Goal: Task Accomplishment & Management: Manage account settings

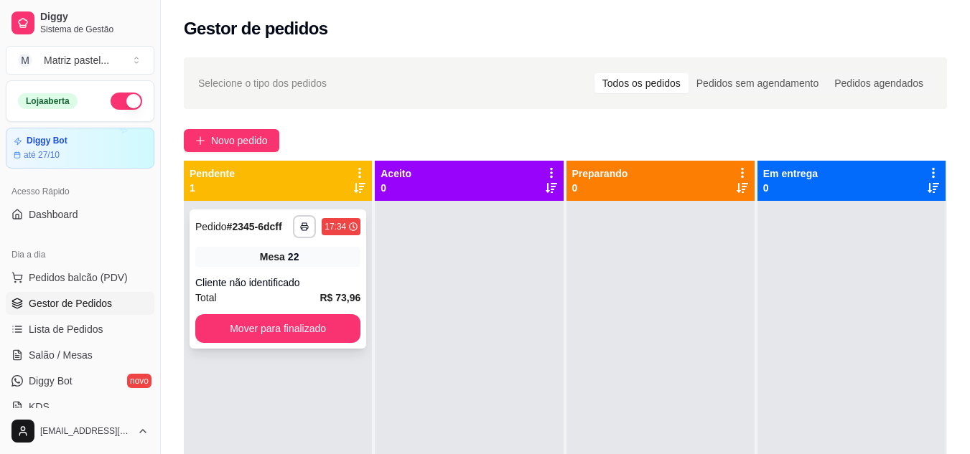
scroll to position [76, 0]
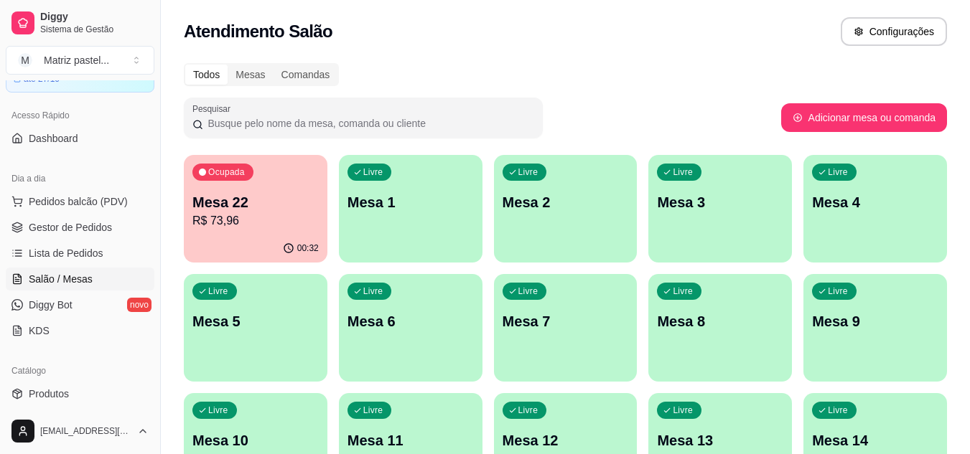
click at [273, 223] on p "R$ 73,96" at bounding box center [255, 220] width 126 height 17
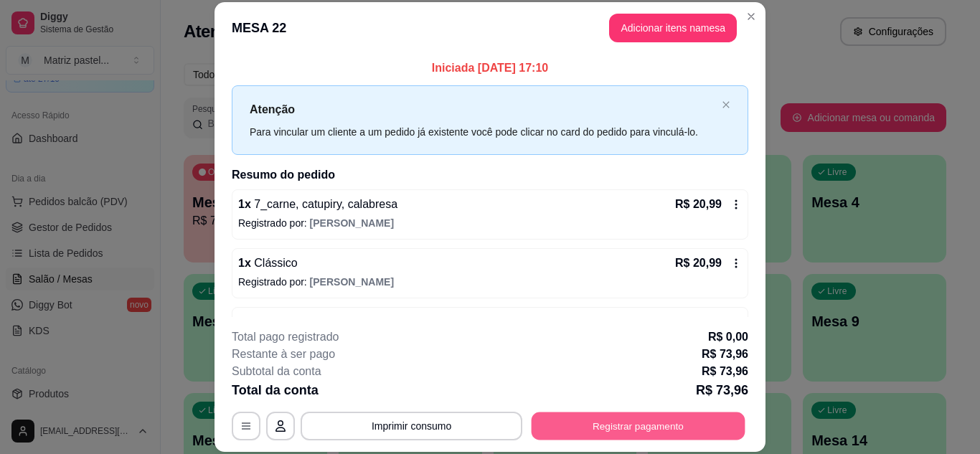
click at [580, 428] on button "Registrar pagamento" at bounding box center [639, 426] width 214 height 28
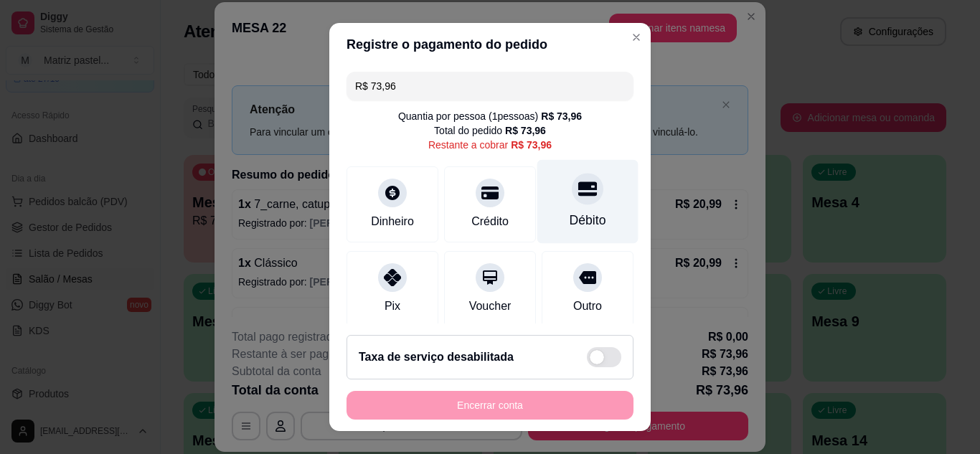
click at [570, 211] on div "Débito" at bounding box center [588, 220] width 37 height 19
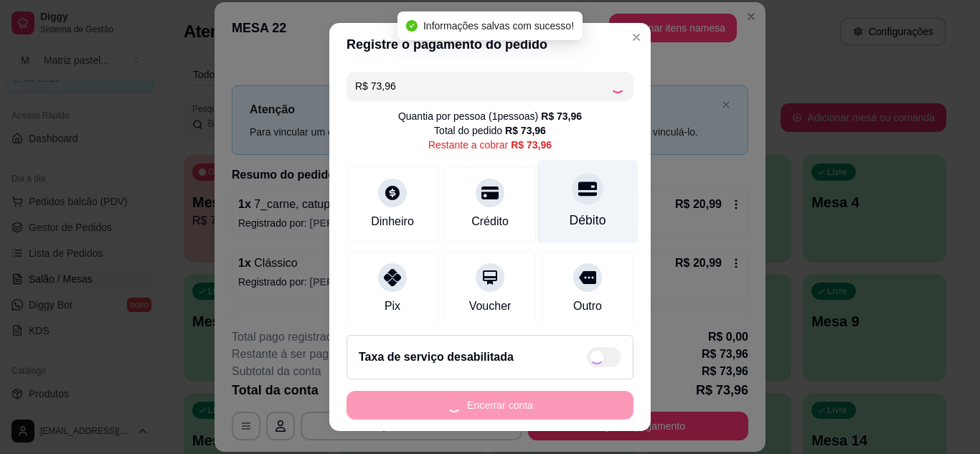
type input "R$ 0,00"
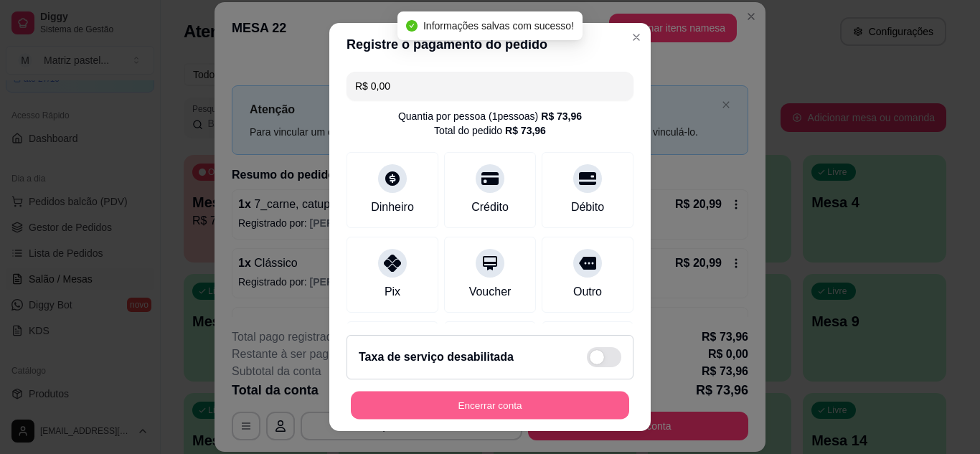
click at [497, 395] on button "Encerrar conta" at bounding box center [490, 406] width 278 height 28
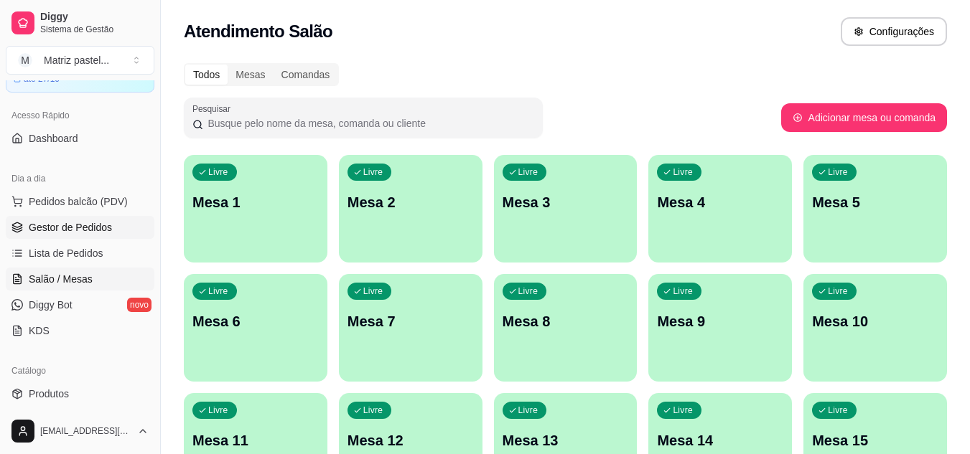
click at [41, 235] on link "Gestor de Pedidos" at bounding box center [80, 227] width 149 height 23
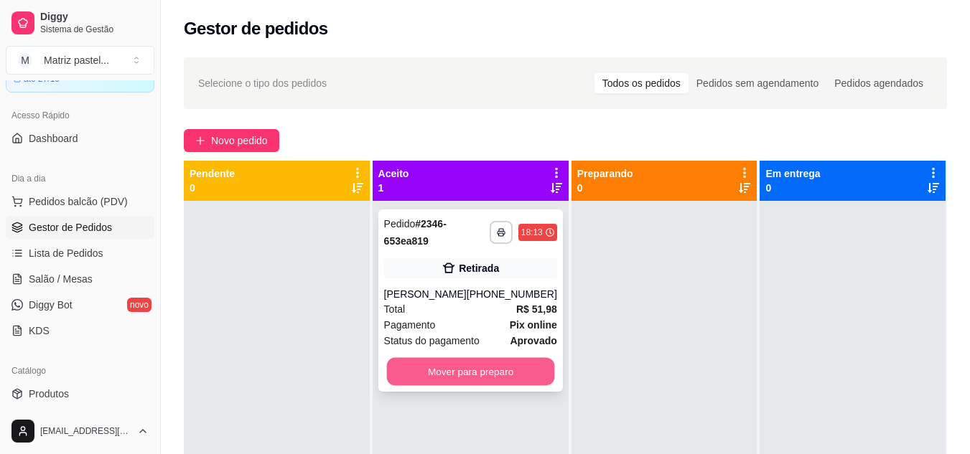
click at [465, 366] on button "Mover para preparo" at bounding box center [470, 372] width 168 height 28
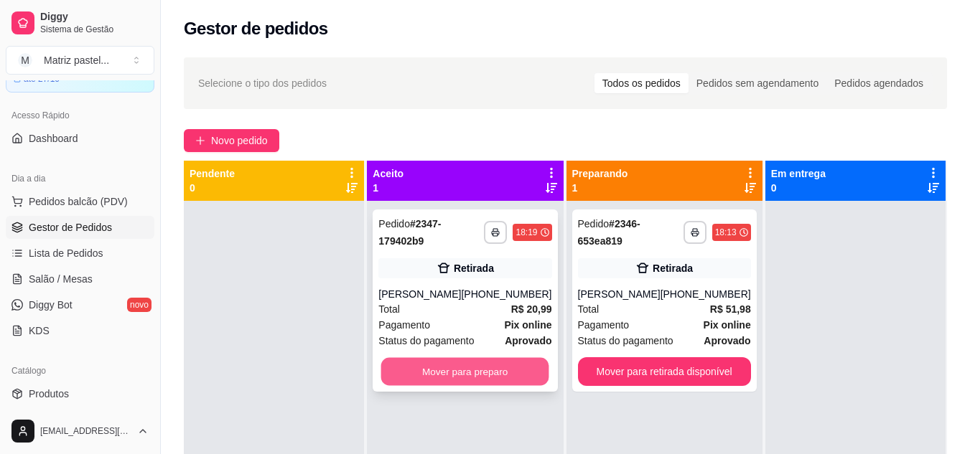
click at [443, 368] on button "Mover para preparo" at bounding box center [465, 372] width 168 height 28
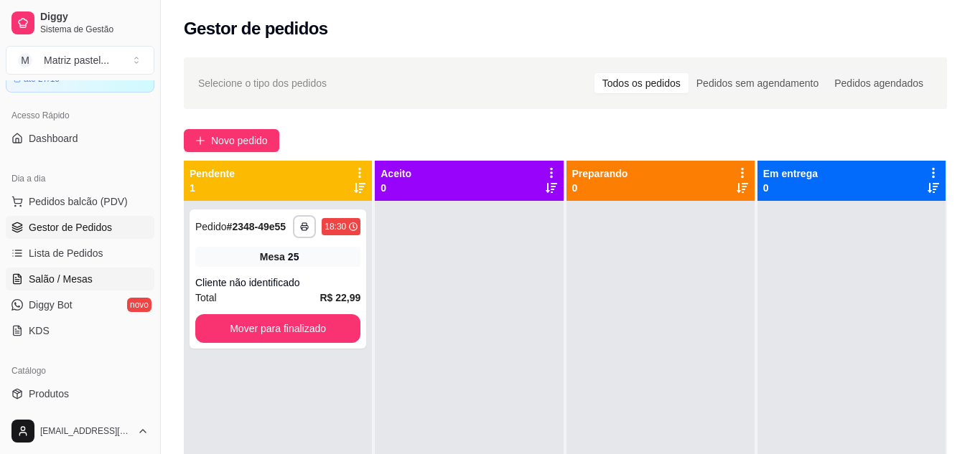
click at [16, 286] on link "Salão / Mesas" at bounding box center [80, 279] width 149 height 23
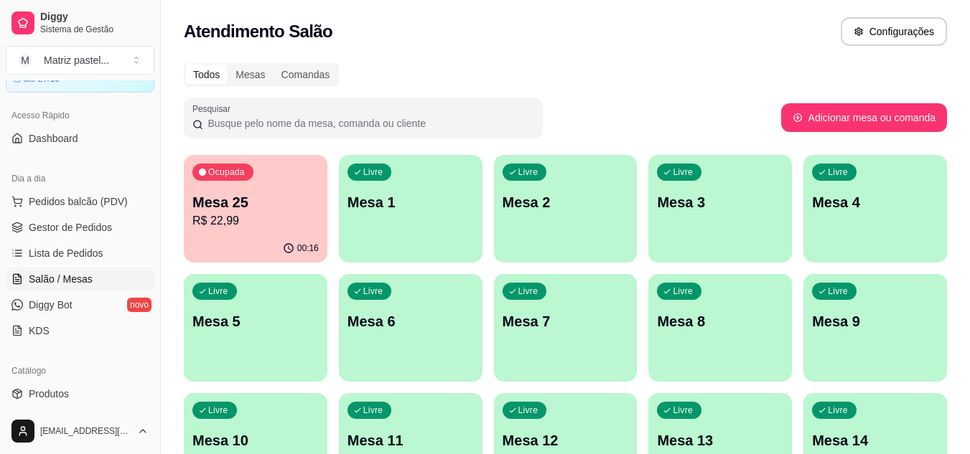
click at [329, 212] on div "Ocupada Mesa 25 R$ 22,99 00:16 Livre Mesa 1 Livre Mesa 2 Livre Mesa 3 Livre Mes…" at bounding box center [565, 447] width 763 height 584
click at [300, 220] on p "R$ 22,99" at bounding box center [256, 220] width 123 height 17
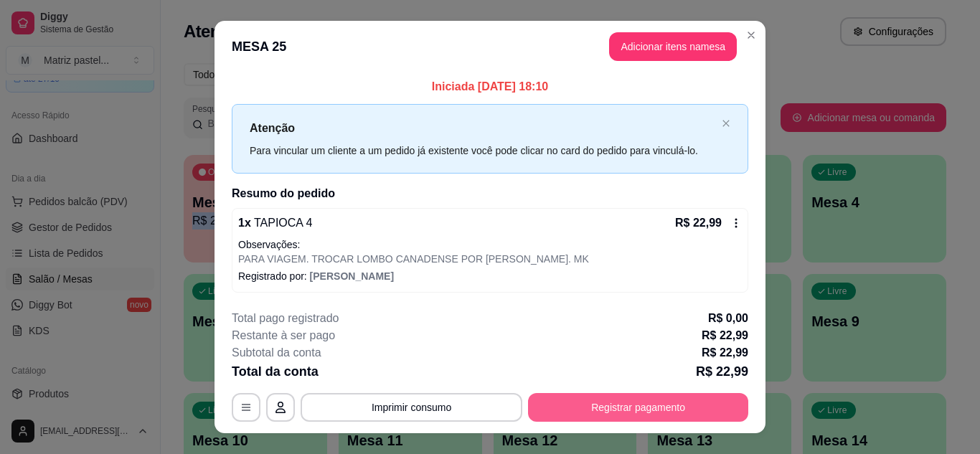
click at [571, 411] on button "Registrar pagamento" at bounding box center [638, 407] width 220 height 29
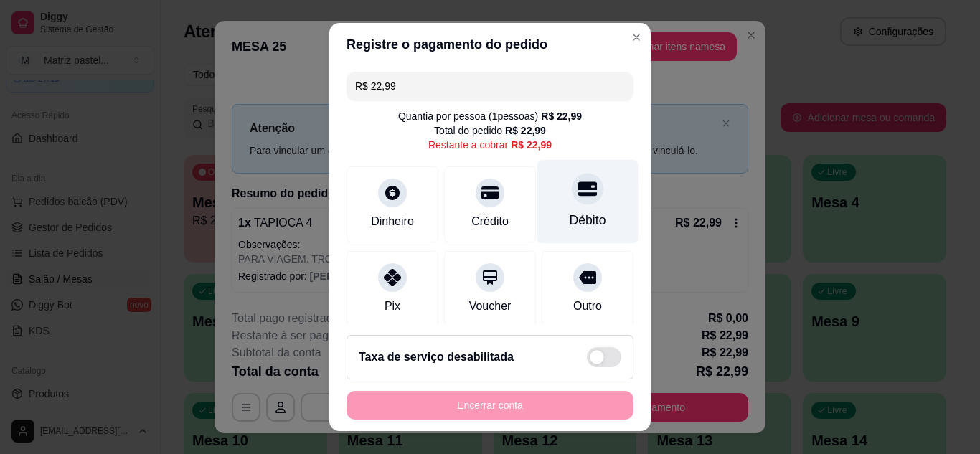
click at [583, 207] on div "Débito" at bounding box center [588, 201] width 101 height 84
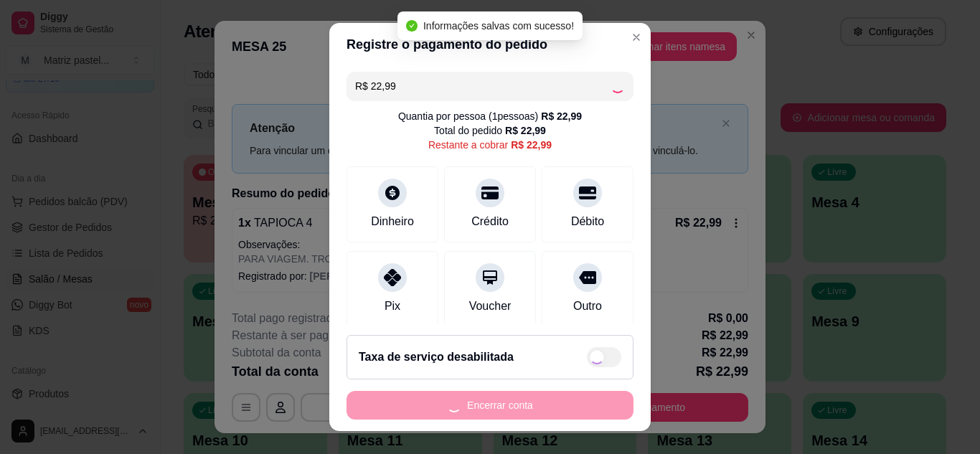
type input "R$ 0,00"
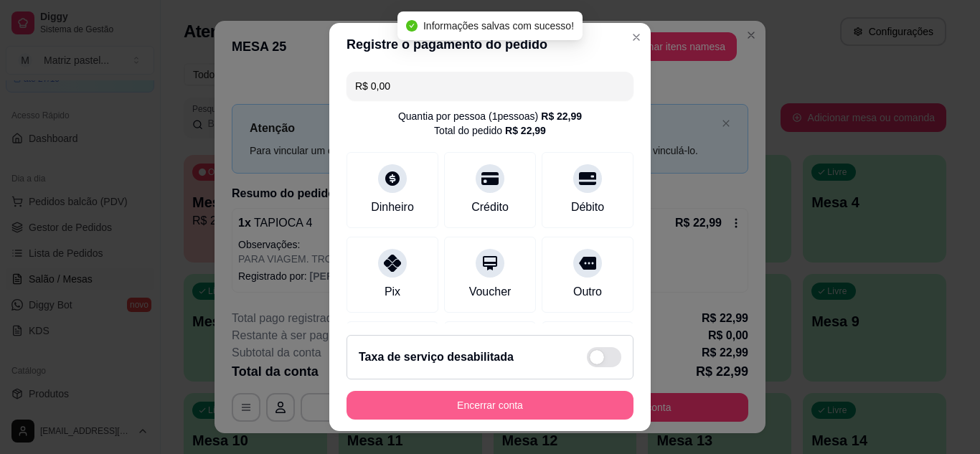
click at [502, 416] on button "Encerrar conta" at bounding box center [490, 405] width 287 height 29
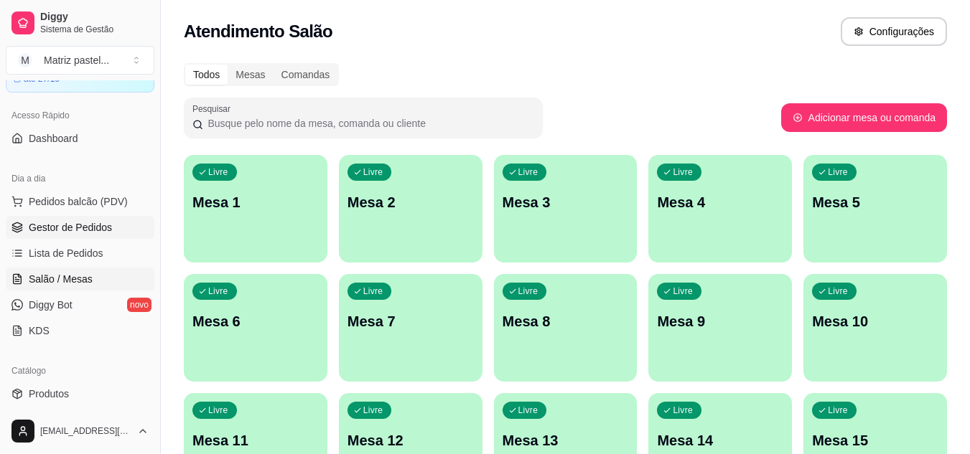
click at [92, 228] on span "Gestor de Pedidos" at bounding box center [70, 227] width 83 height 14
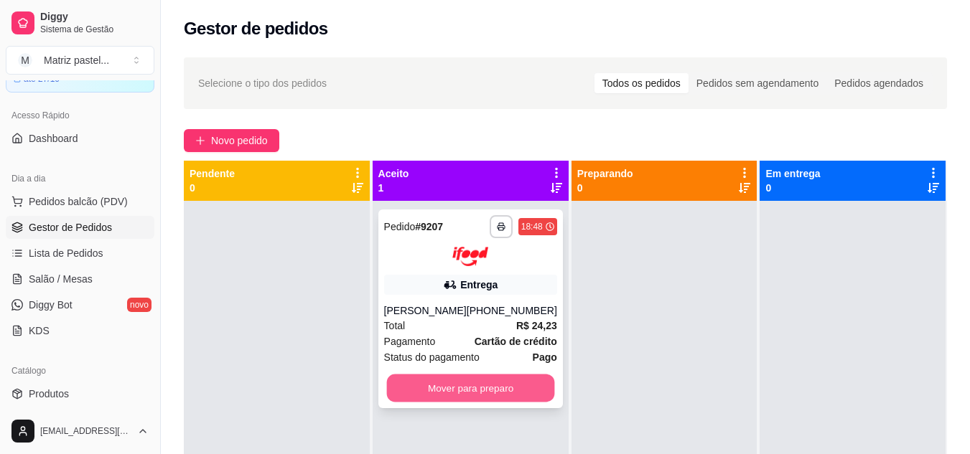
click at [446, 385] on button "Mover para preparo" at bounding box center [470, 388] width 168 height 28
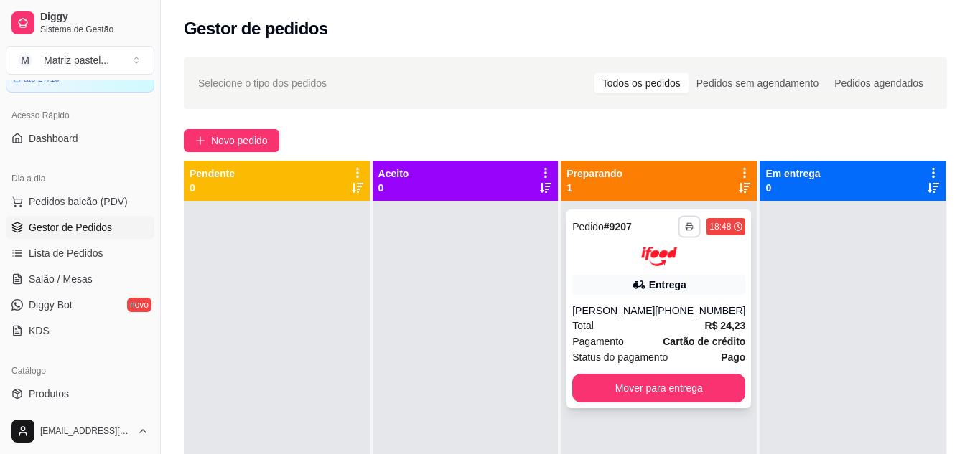
click at [678, 220] on button "button" at bounding box center [689, 226] width 22 height 22
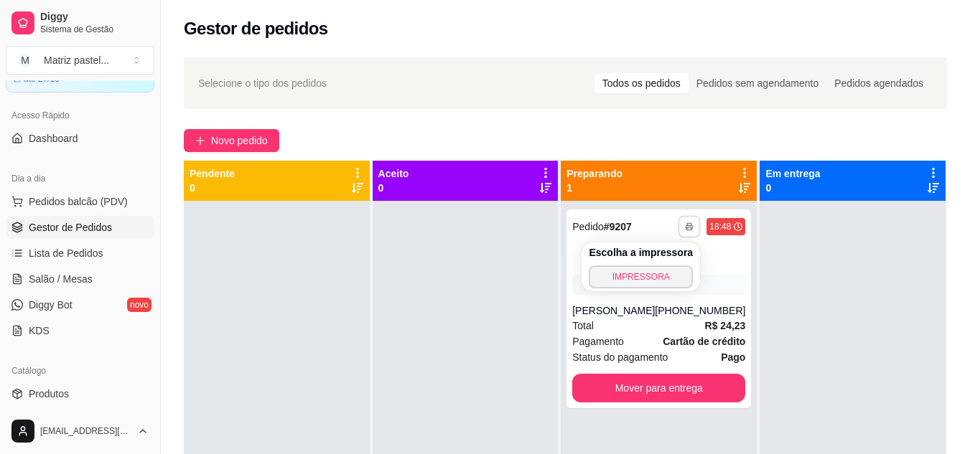
click at [659, 268] on button "IMPRESSORA" at bounding box center [641, 277] width 104 height 23
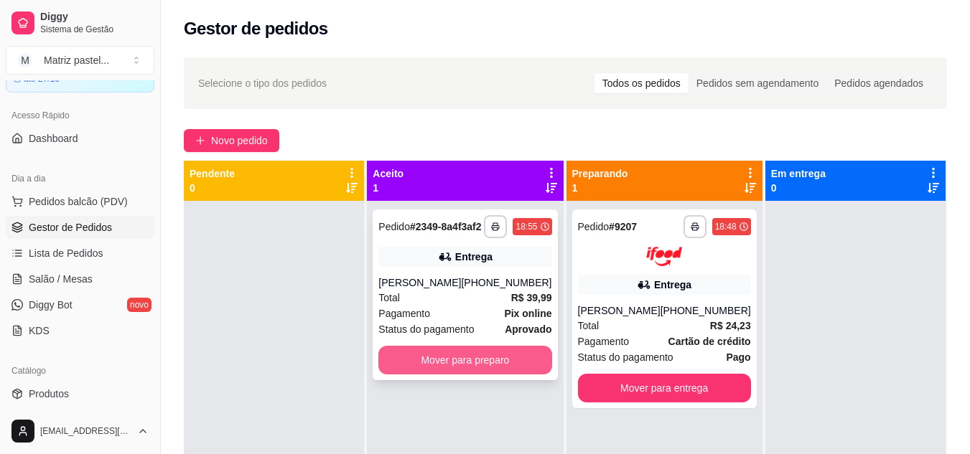
click at [485, 375] on button "Mover para preparo" at bounding box center [464, 360] width 173 height 29
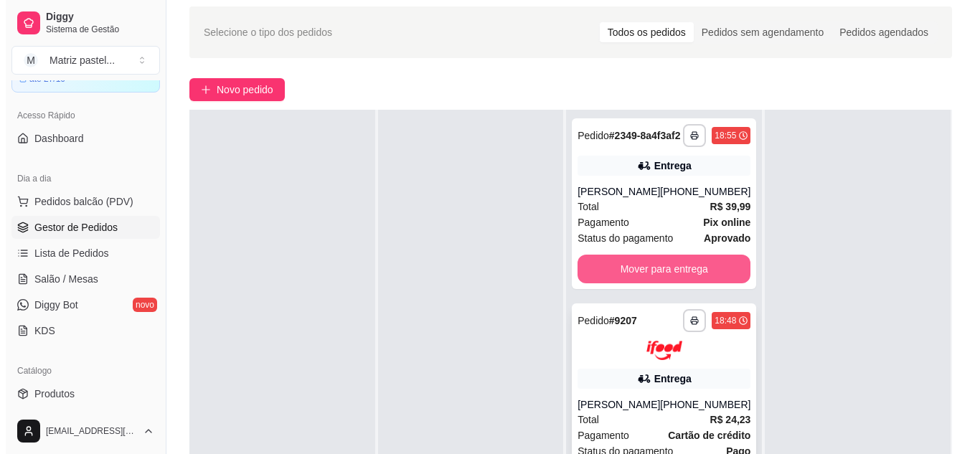
scroll to position [72, 0]
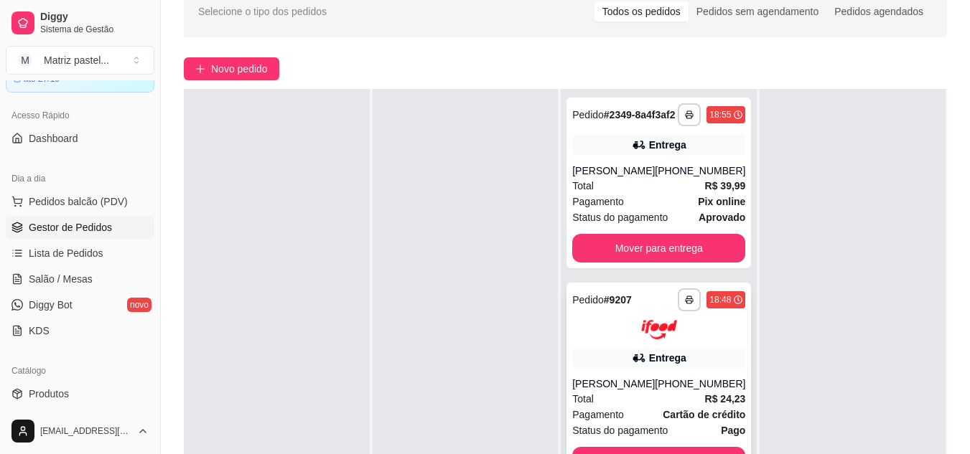
click at [606, 306] on strong "# 9207" at bounding box center [618, 299] width 28 height 11
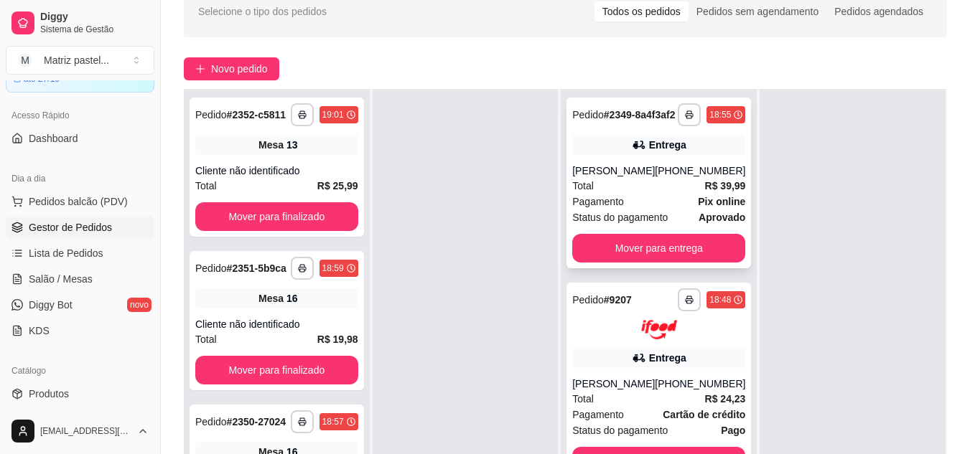
click at [658, 170] on div "**********" at bounding box center [658, 183] width 184 height 171
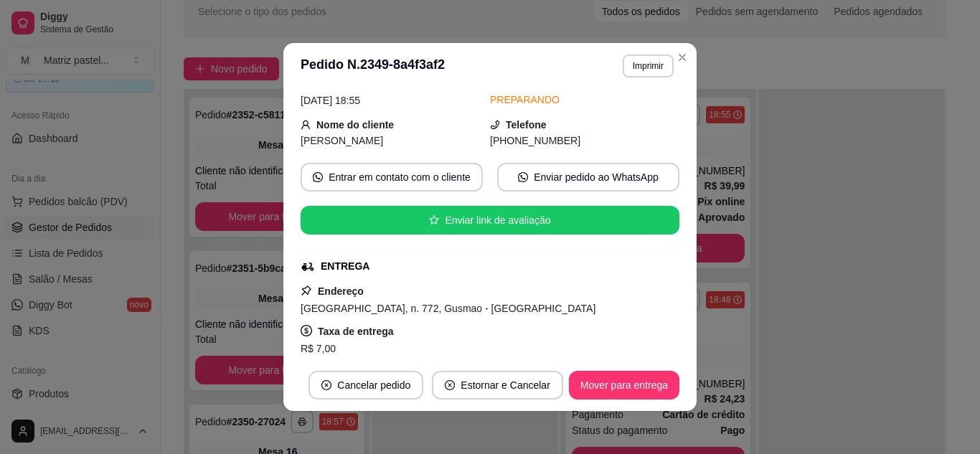
scroll to position [144, 0]
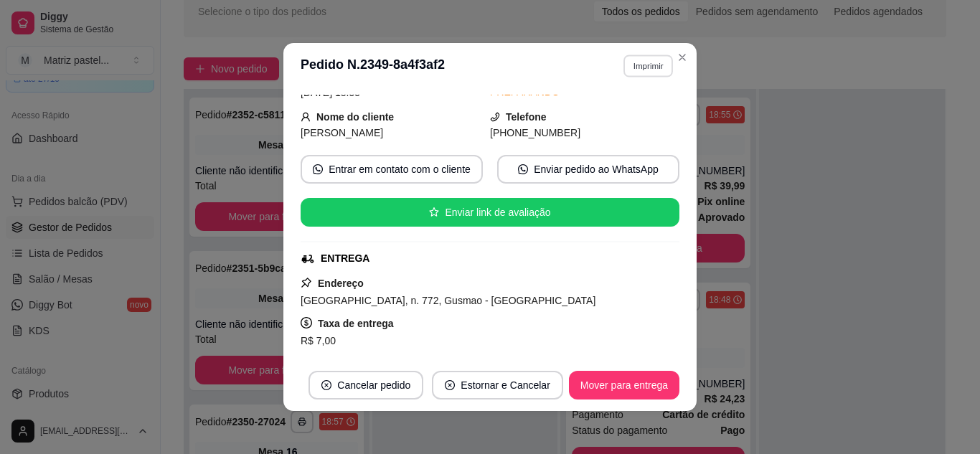
click at [660, 63] on button "Imprimir" at bounding box center [649, 66] width 50 height 22
click at [630, 118] on button "IMPRESSORA" at bounding box center [617, 116] width 100 height 22
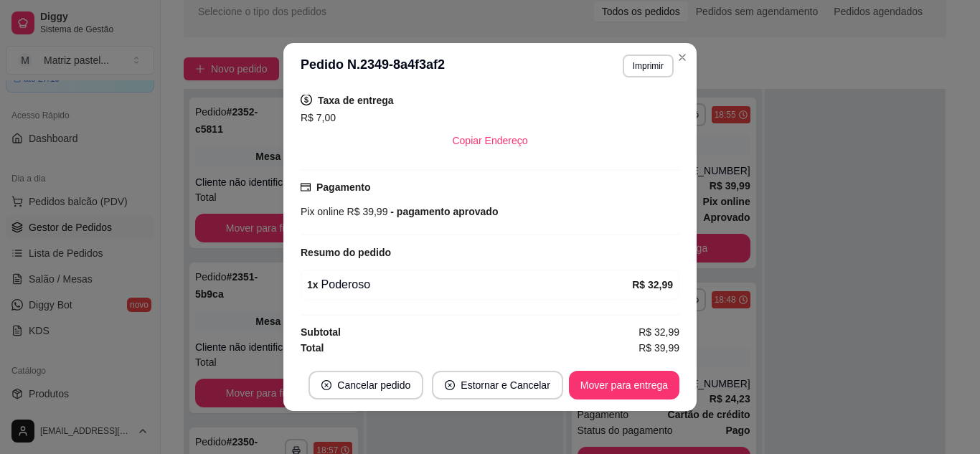
scroll to position [369, 0]
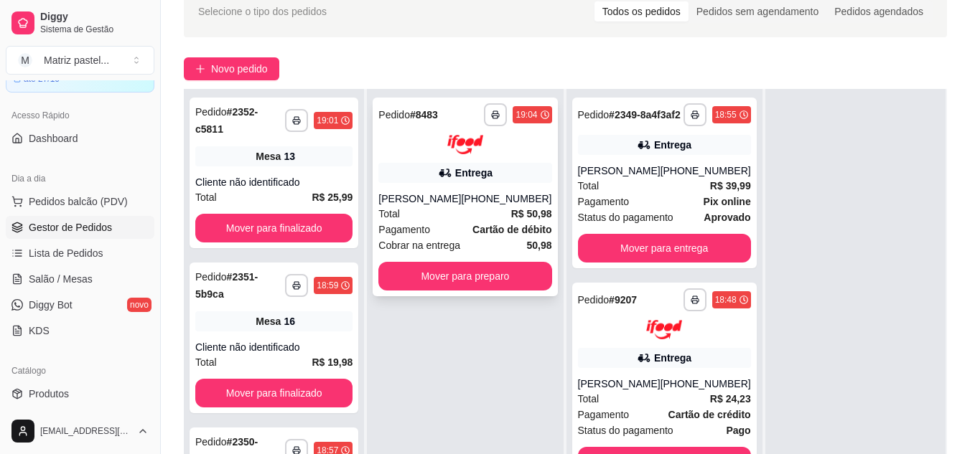
click at [448, 253] on span "Cobrar na entrega" at bounding box center [419, 246] width 82 height 16
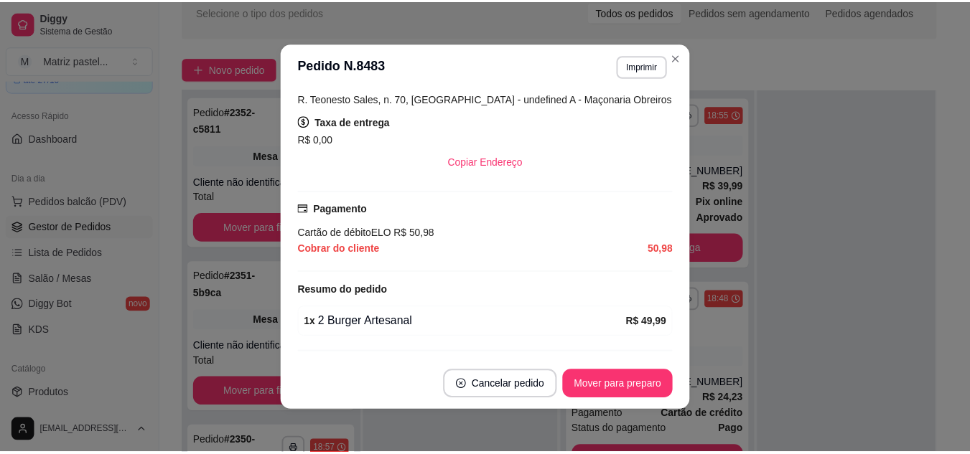
scroll to position [352, 0]
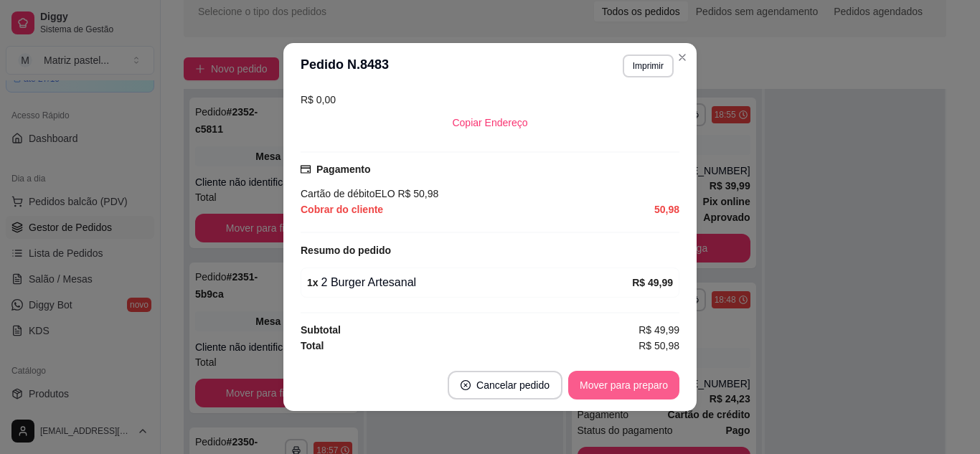
click at [612, 380] on button "Mover para preparo" at bounding box center [623, 385] width 111 height 29
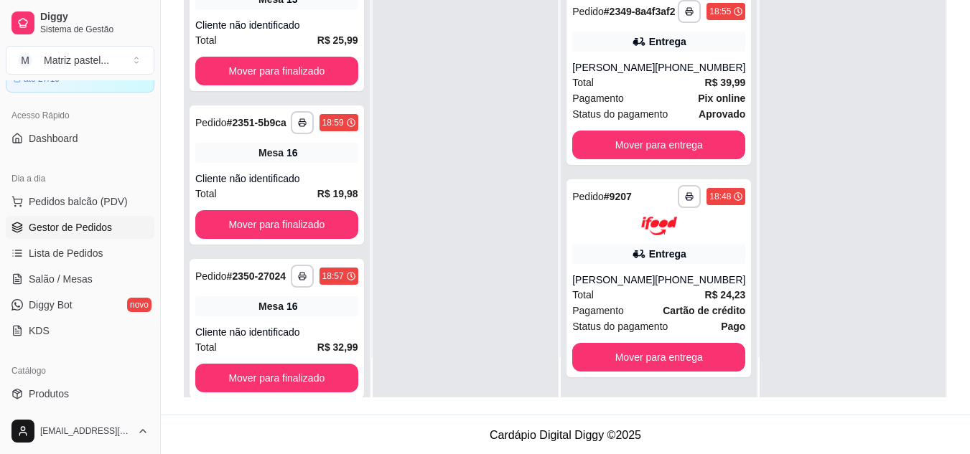
scroll to position [219, 0]
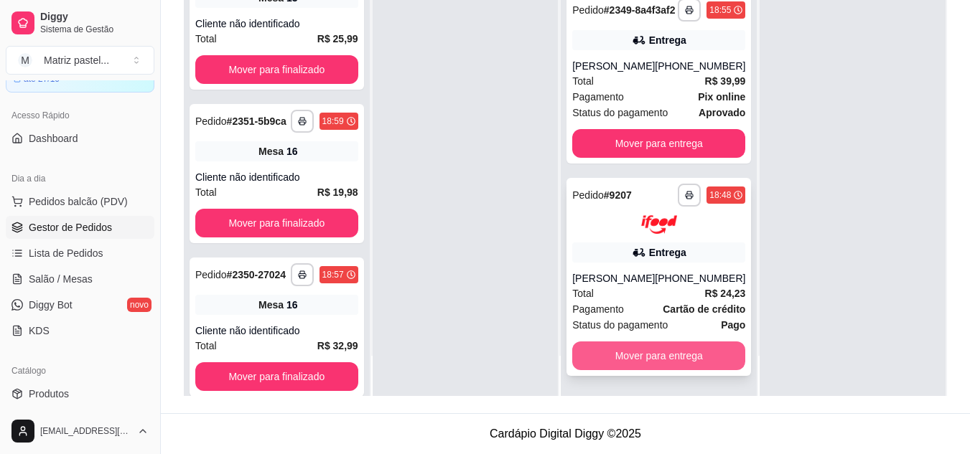
click at [641, 364] on button "Mover para entrega" at bounding box center [658, 356] width 173 height 29
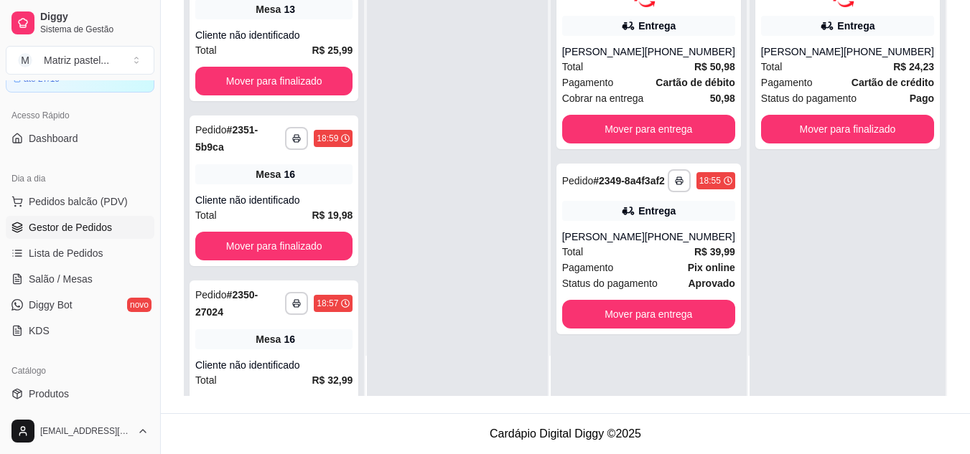
scroll to position [0, 0]
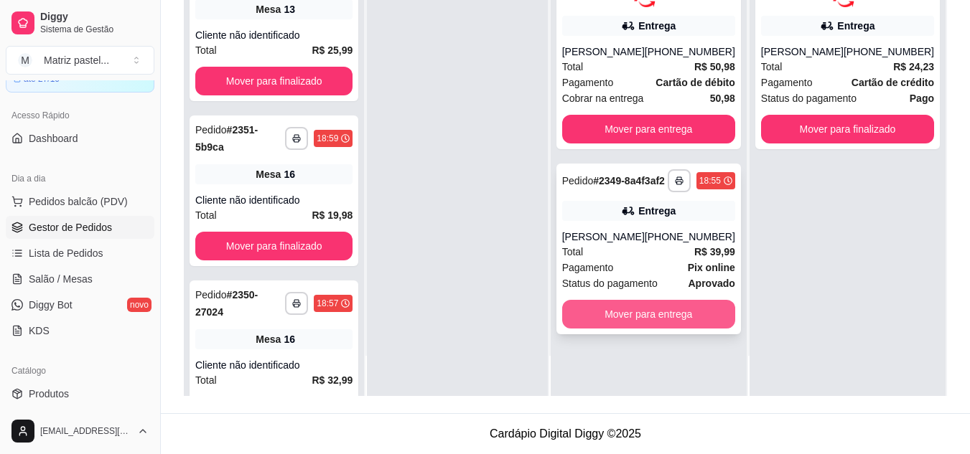
click at [601, 329] on button "Mover para entrega" at bounding box center [648, 314] width 173 height 29
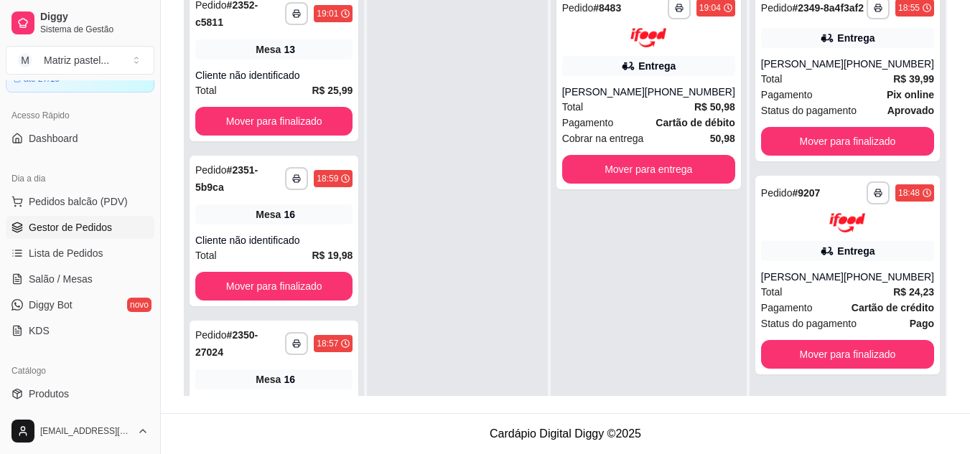
scroll to position [147, 0]
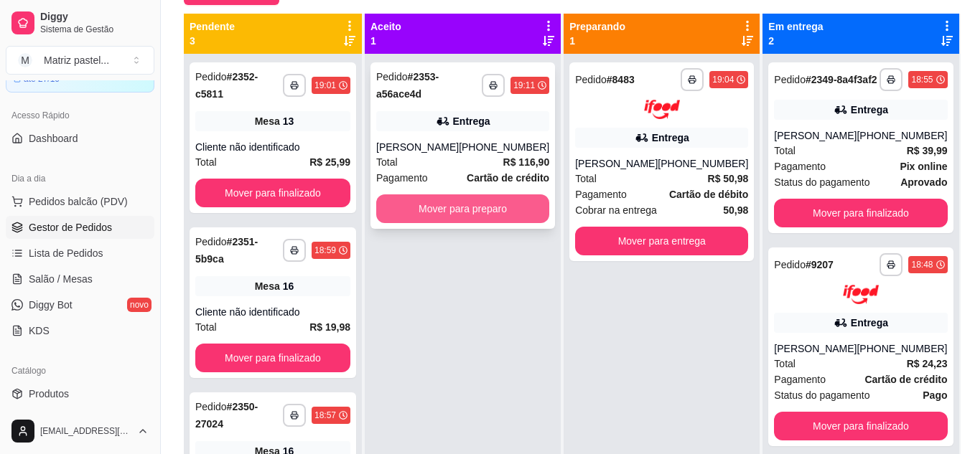
click at [421, 219] on button "Mover para preparo" at bounding box center [462, 209] width 173 height 29
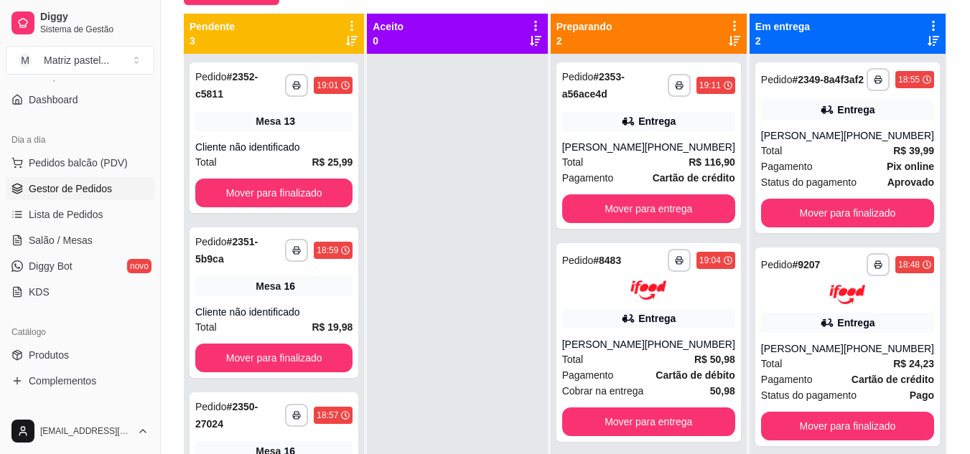
scroll to position [148, 0]
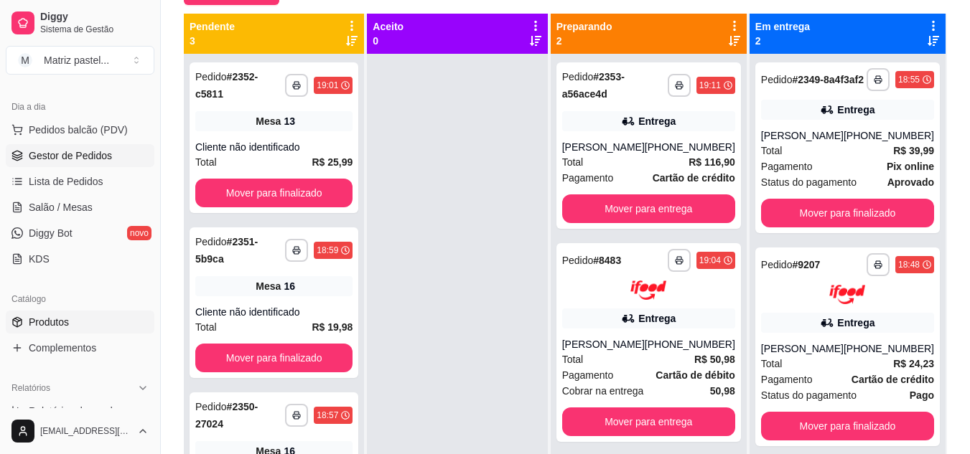
click at [37, 321] on span "Produtos" at bounding box center [49, 322] width 40 height 14
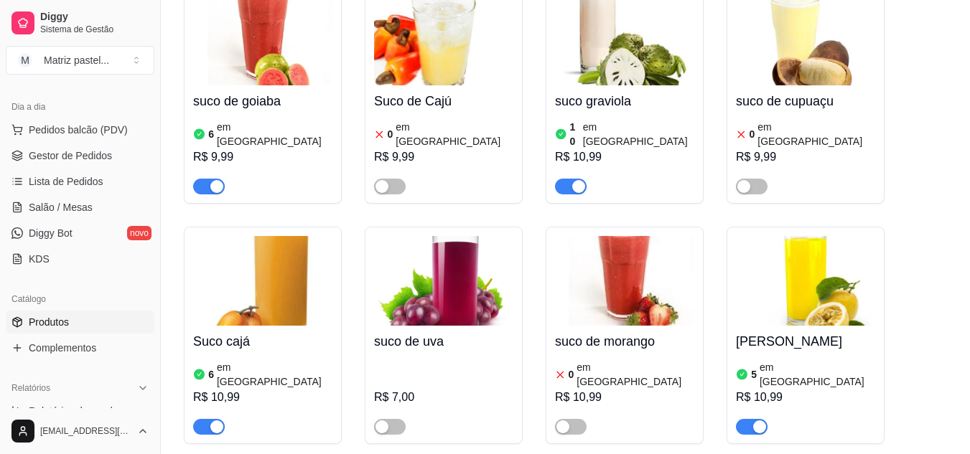
scroll to position [8780, 0]
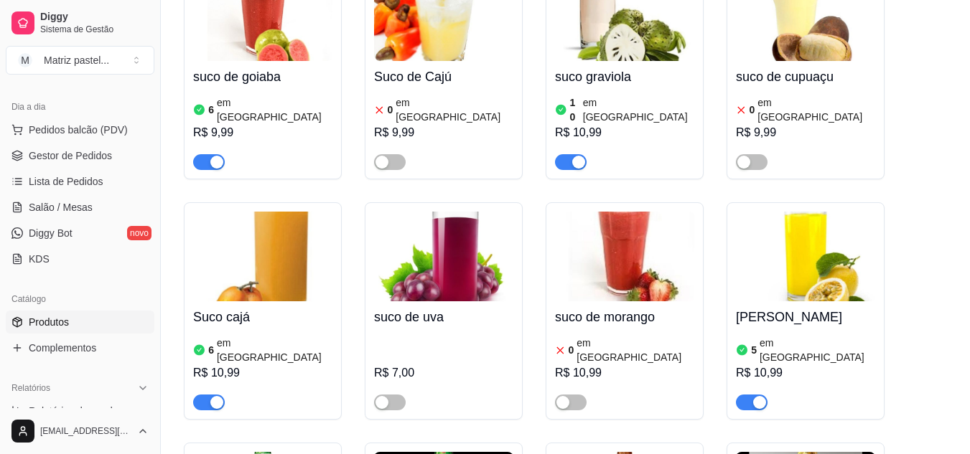
click at [61, 202] on span "Salão / Mesas" at bounding box center [61, 207] width 64 height 14
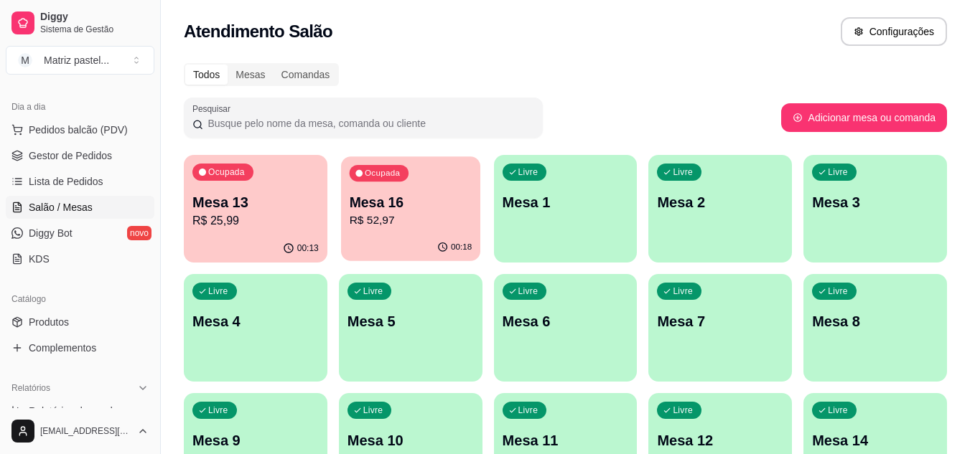
click at [376, 232] on div "Ocupada Mesa 16 R$ 52,97" at bounding box center [410, 195] width 139 height 78
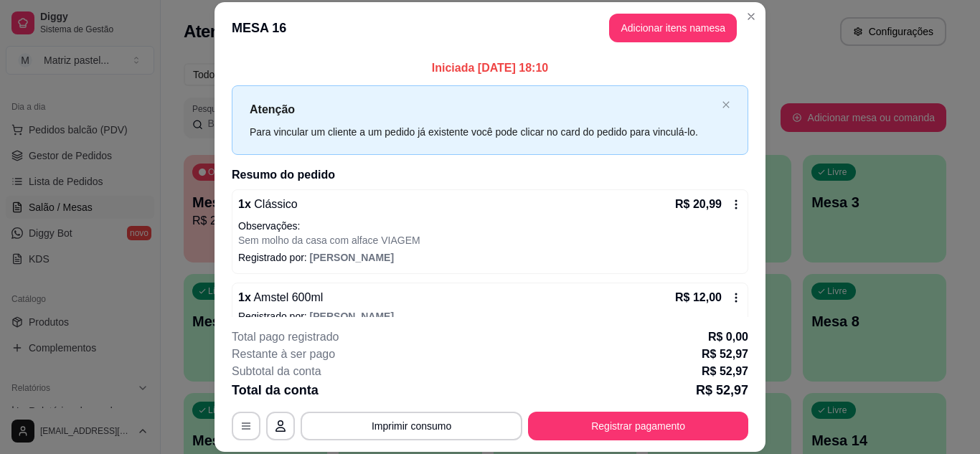
click at [669, 405] on div "**********" at bounding box center [490, 385] width 517 height 112
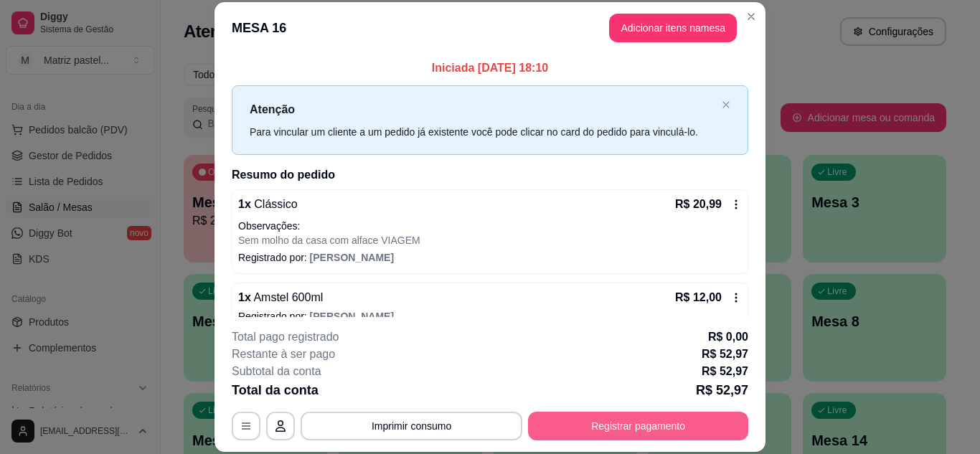
click at [665, 423] on button "Registrar pagamento" at bounding box center [638, 426] width 220 height 29
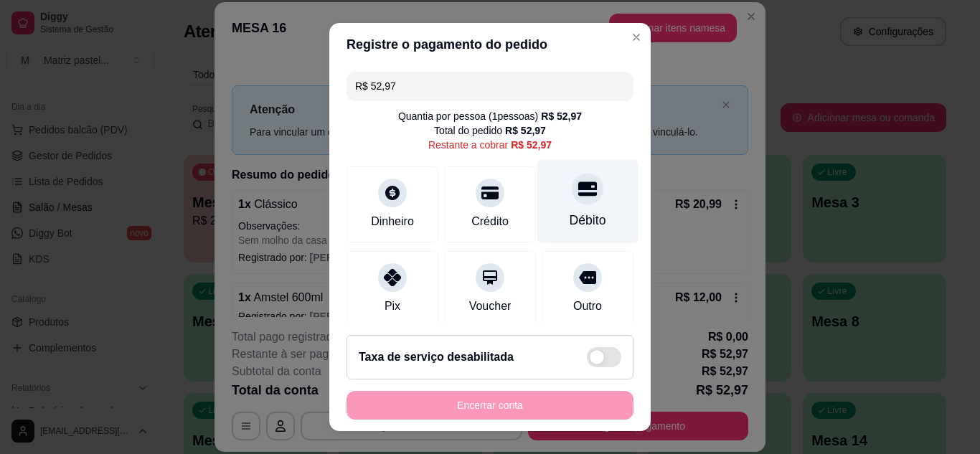
click at [572, 199] on div at bounding box center [588, 189] width 32 height 32
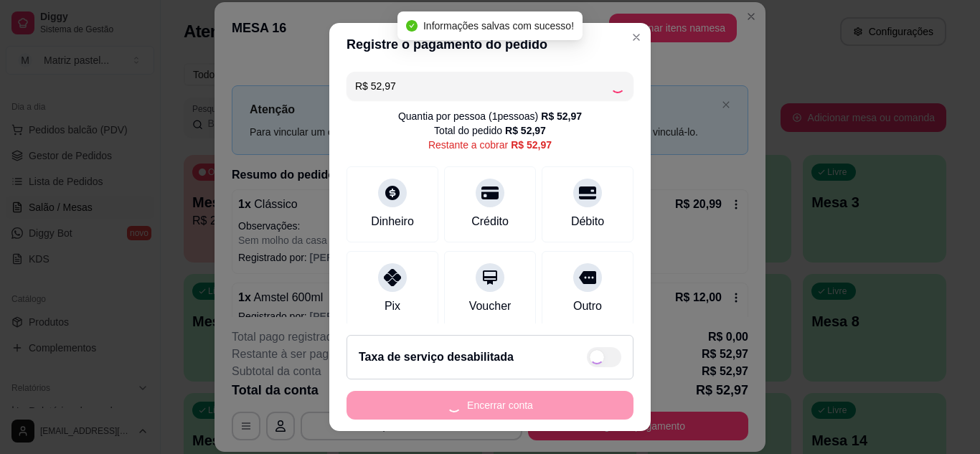
type input "R$ 0,00"
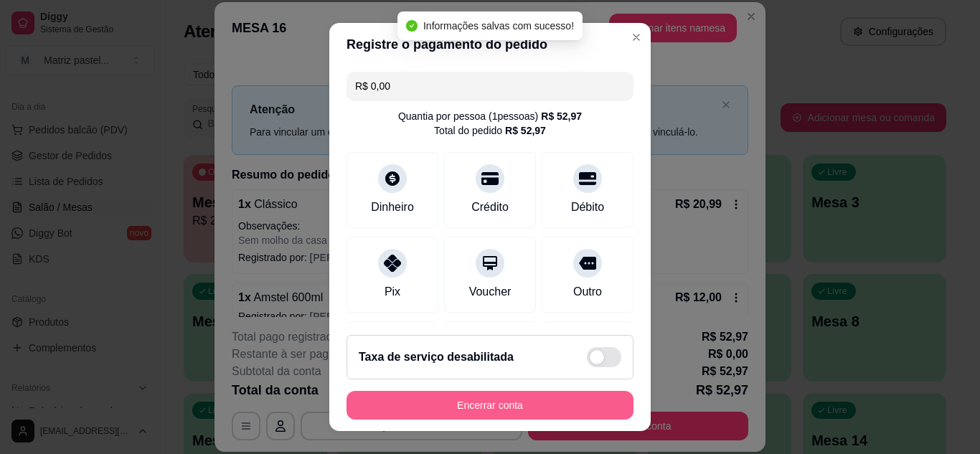
click at [489, 415] on button "Encerrar conta" at bounding box center [490, 405] width 287 height 29
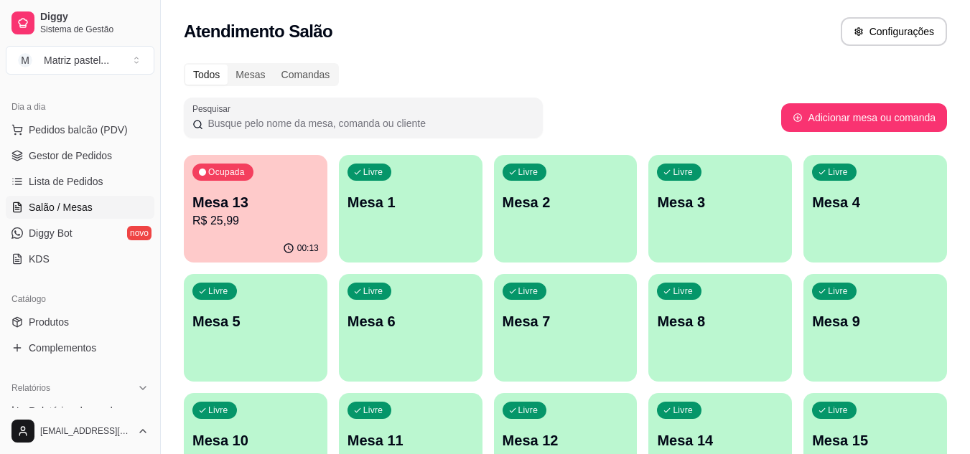
click at [236, 184] on div "Ocupada Mesa 13 R$ 25,99" at bounding box center [256, 195] width 144 height 80
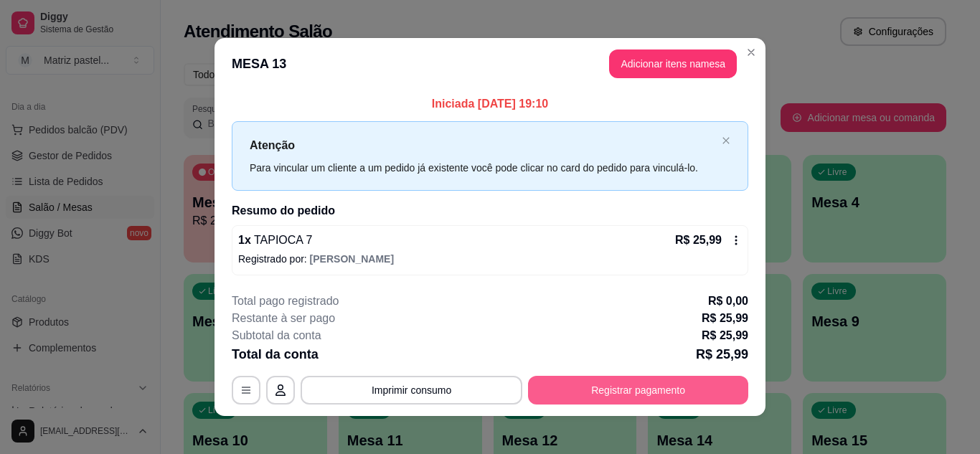
click at [634, 395] on button "Registrar pagamento" at bounding box center [638, 390] width 220 height 29
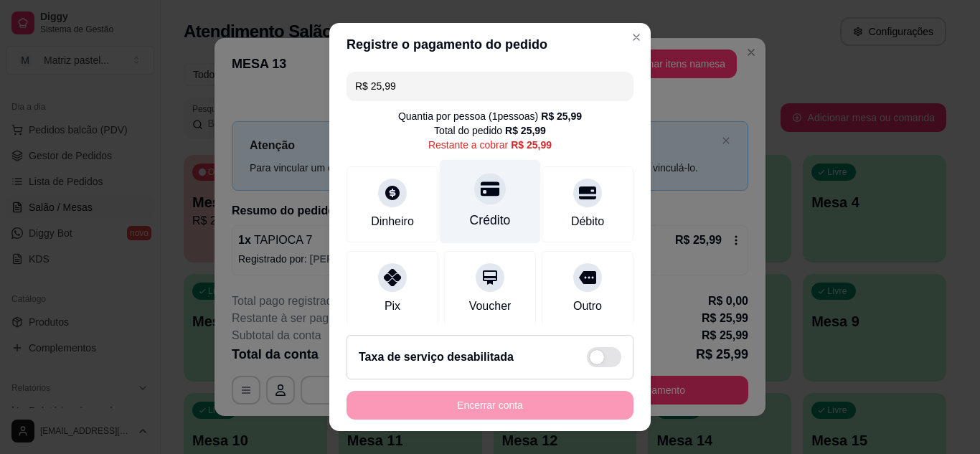
click at [483, 202] on div "Crédito" at bounding box center [490, 201] width 101 height 84
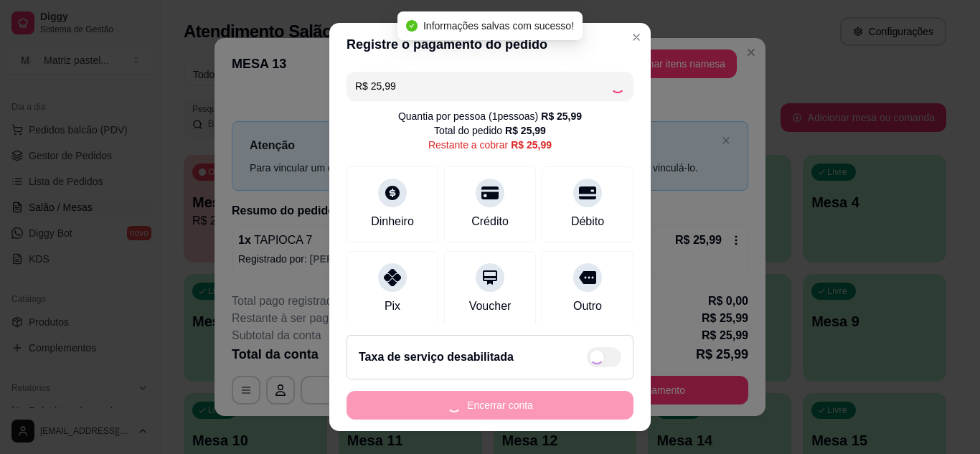
type input "R$ 0,00"
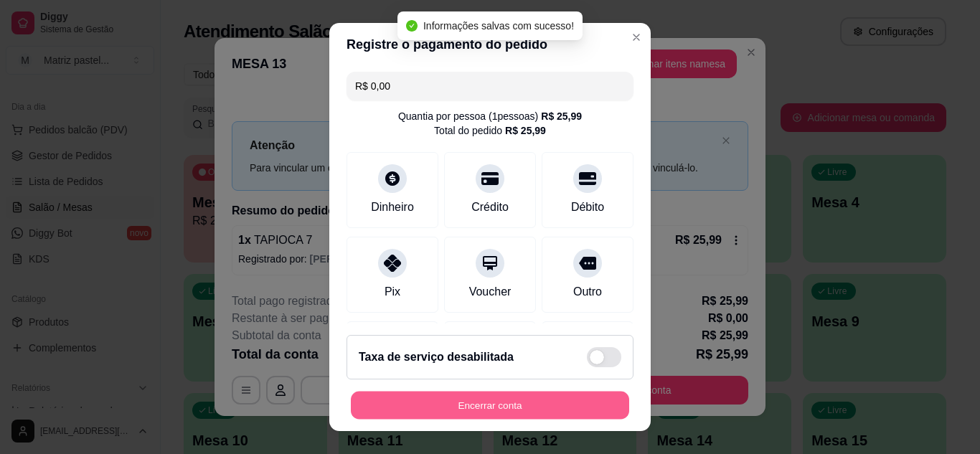
click at [488, 403] on button "Encerrar conta" at bounding box center [490, 406] width 278 height 28
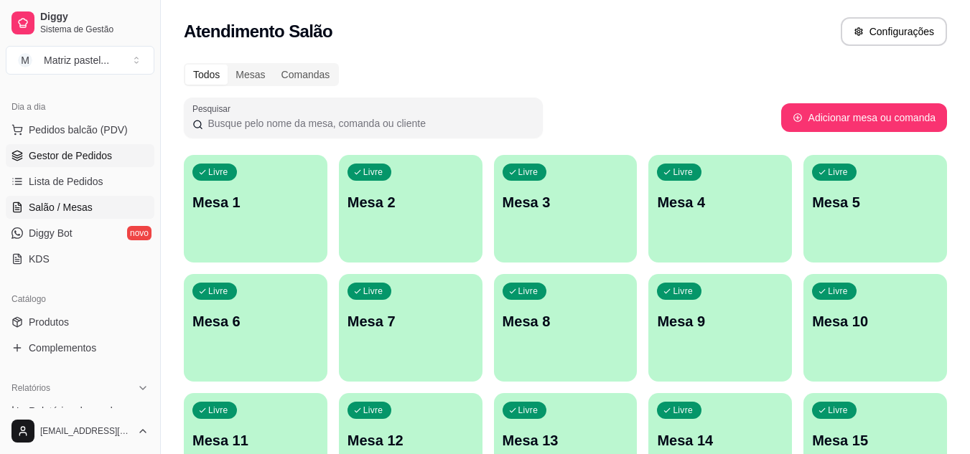
click at [38, 154] on span "Gestor de Pedidos" at bounding box center [70, 156] width 83 height 14
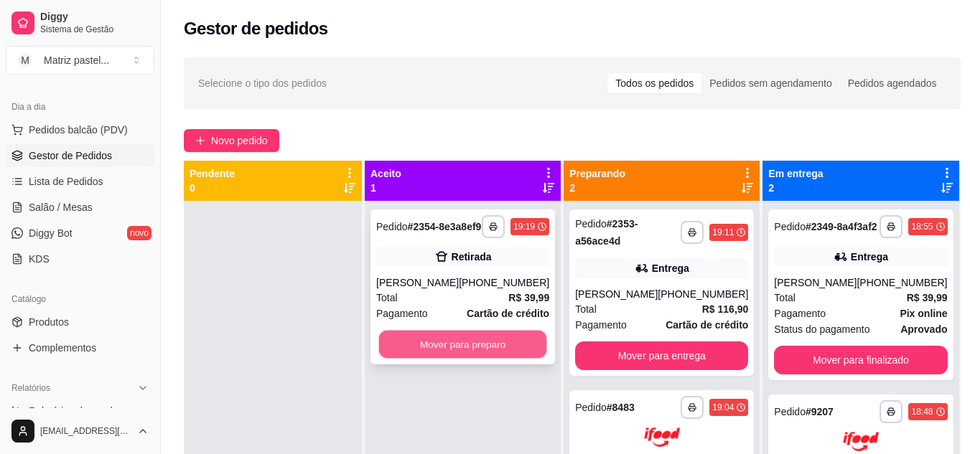
click at [506, 350] on button "Mover para preparo" at bounding box center [463, 345] width 168 height 28
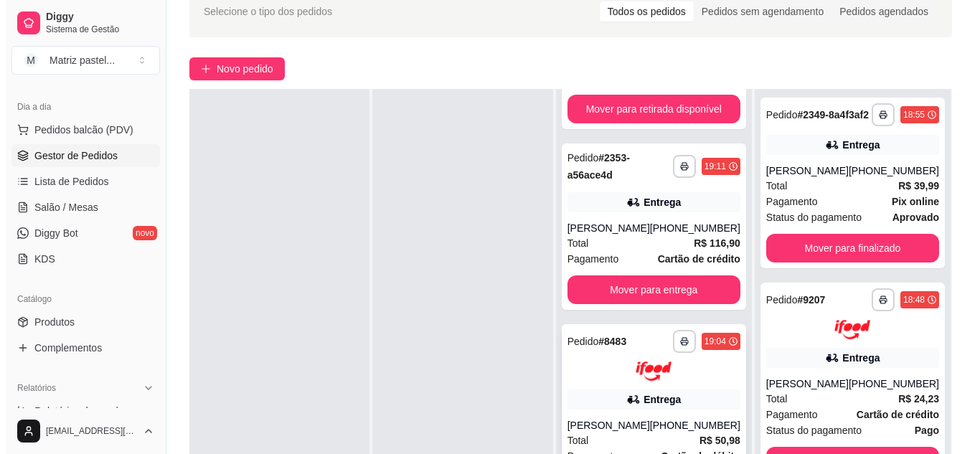
scroll to position [144, 0]
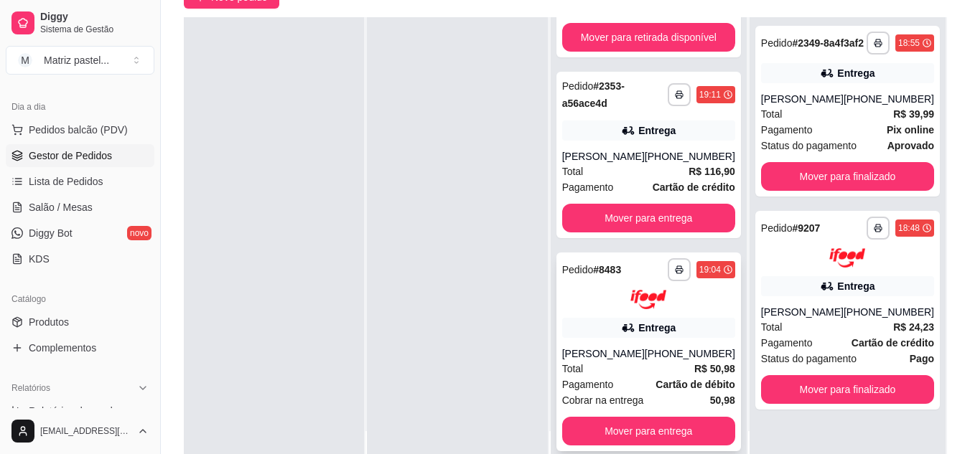
click at [645, 347] on div "[PERSON_NAME]" at bounding box center [603, 354] width 83 height 14
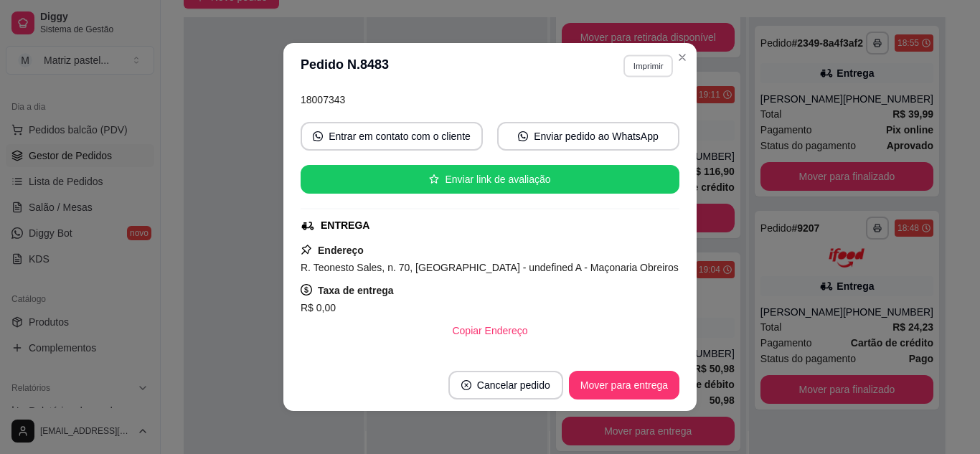
click at [641, 64] on button "Imprimir" at bounding box center [649, 66] width 50 height 22
click at [624, 106] on button "IMPRESSORA" at bounding box center [618, 116] width 104 height 23
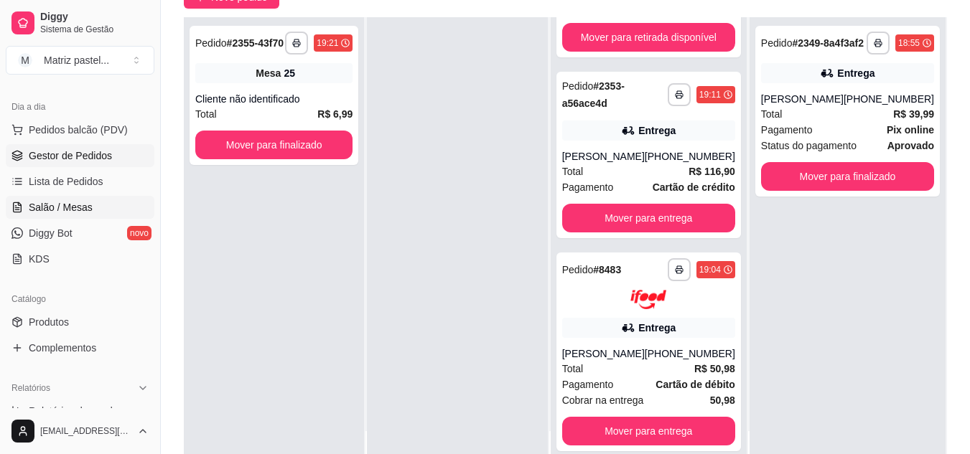
click at [87, 206] on span "Salão / Mesas" at bounding box center [61, 207] width 64 height 14
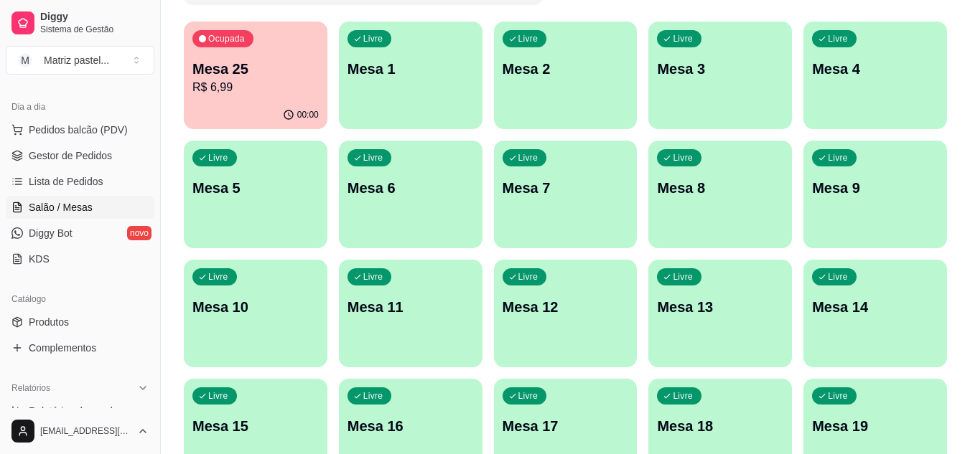
scroll to position [144, 0]
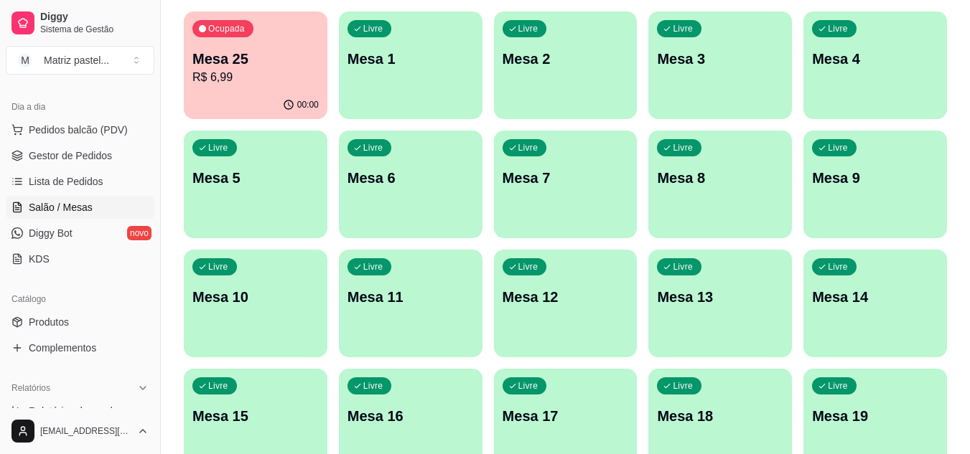
click at [273, 111] on div "00:00" at bounding box center [256, 105] width 144 height 28
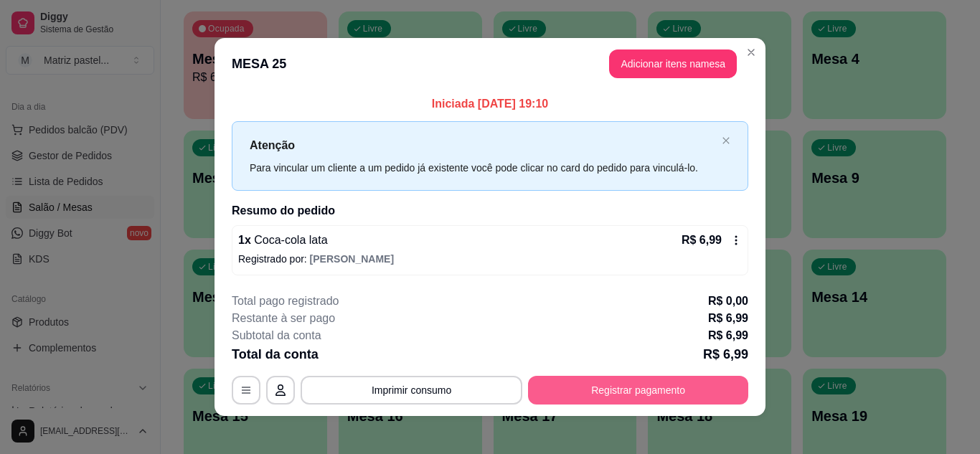
click at [598, 388] on button "Registrar pagamento" at bounding box center [638, 390] width 220 height 29
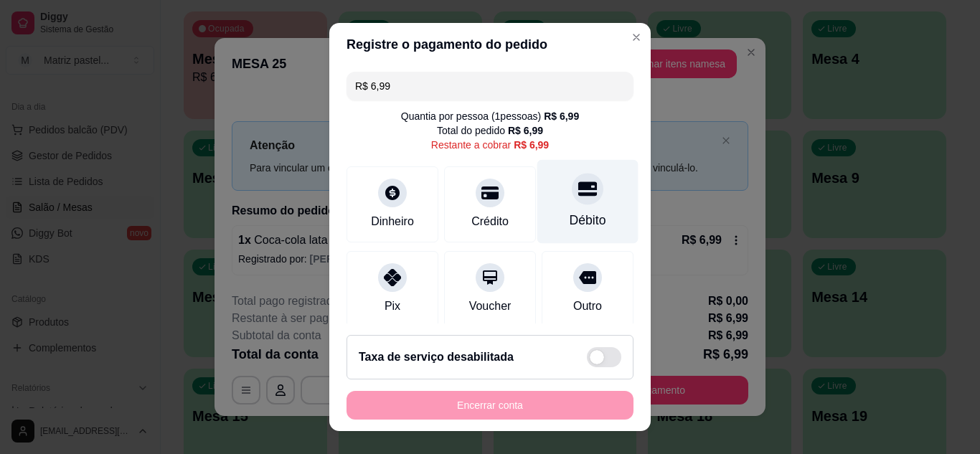
click at [559, 182] on div "Débito" at bounding box center [588, 201] width 101 height 84
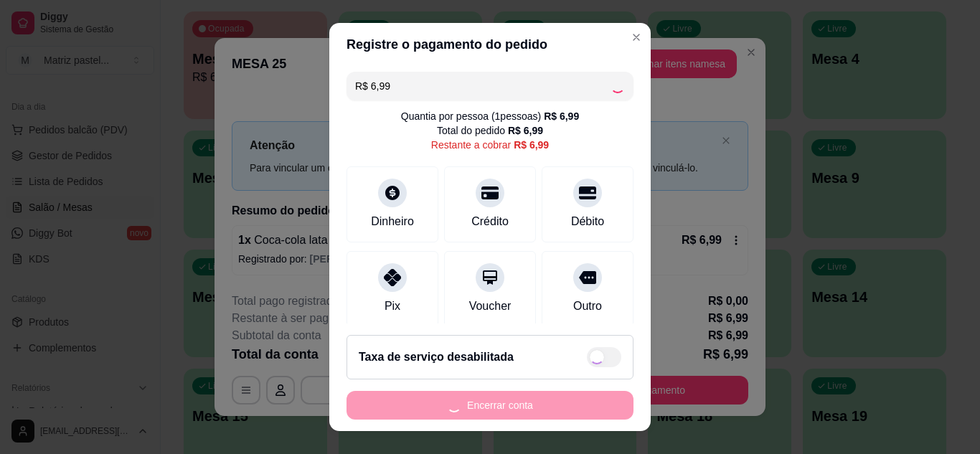
type input "R$ 0,00"
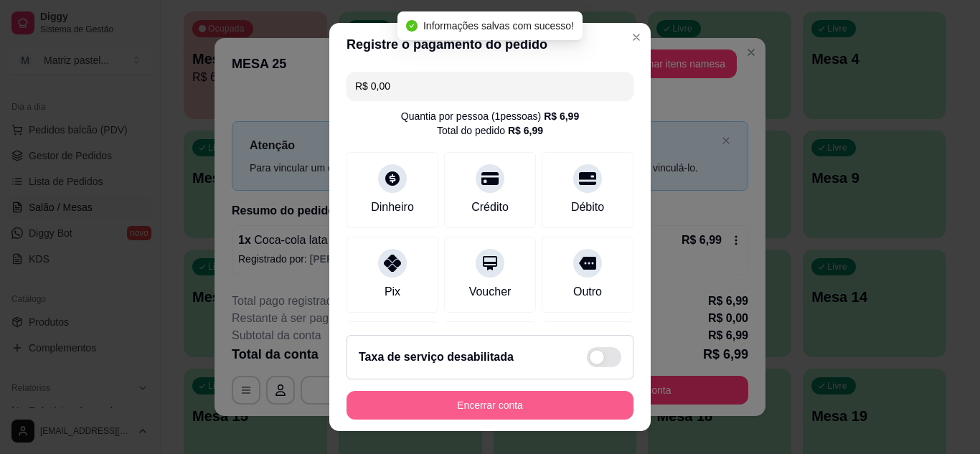
click at [505, 412] on button "Encerrar conta" at bounding box center [490, 405] width 287 height 29
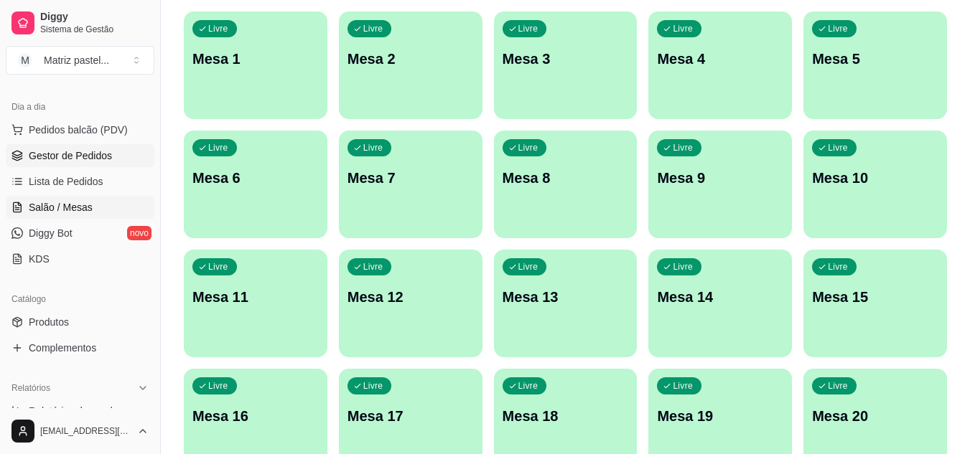
click at [68, 160] on span "Gestor de Pedidos" at bounding box center [70, 156] width 83 height 14
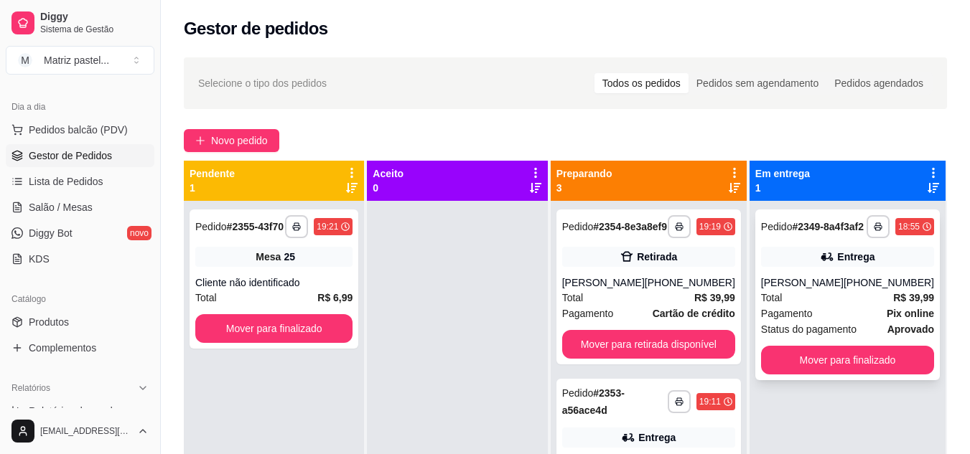
click at [816, 290] on div "[PERSON_NAME]" at bounding box center [802, 283] width 83 height 14
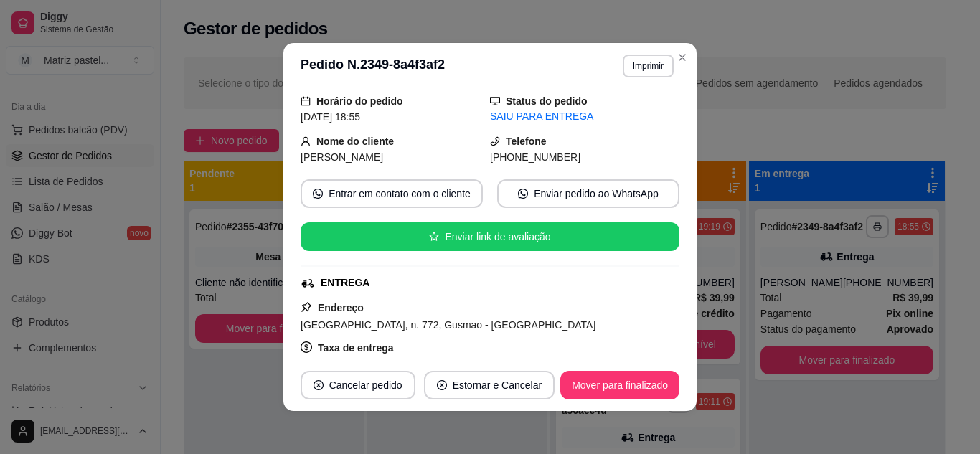
scroll to position [144, 0]
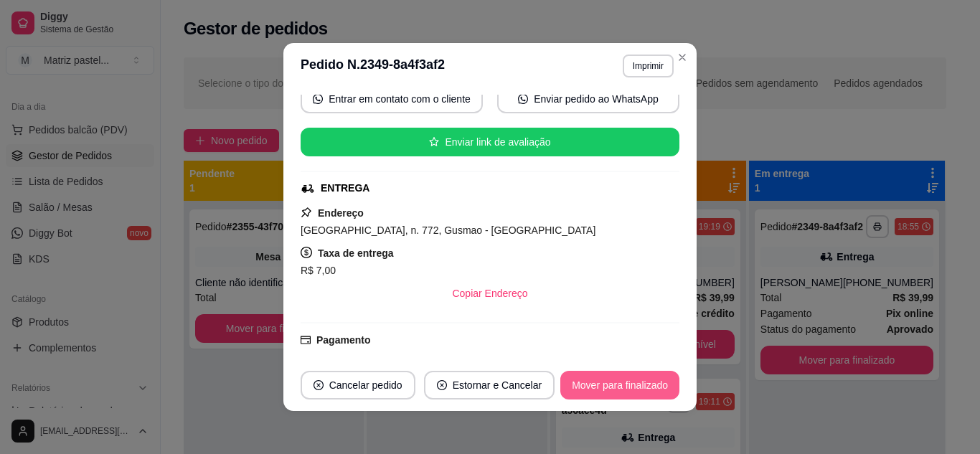
click at [607, 391] on button "Mover para finalizado" at bounding box center [620, 385] width 119 height 29
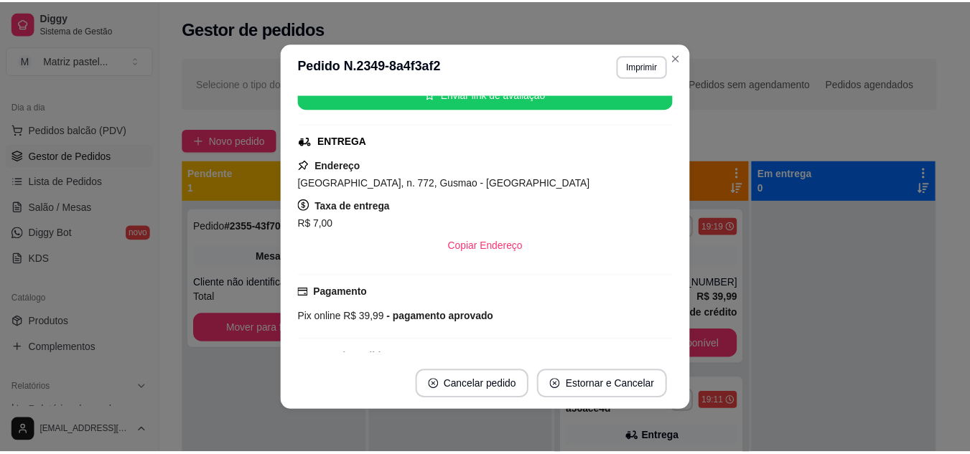
scroll to position [167, 0]
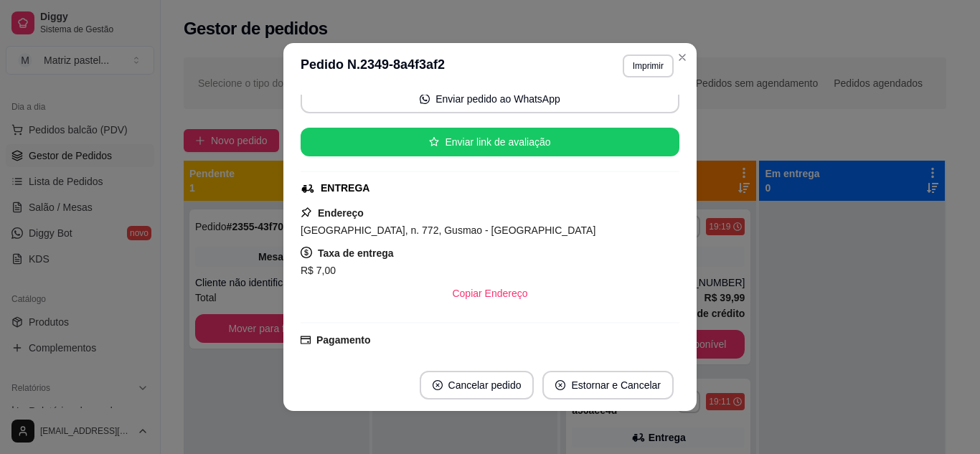
click at [679, 71] on header "**********" at bounding box center [489, 66] width 413 height 46
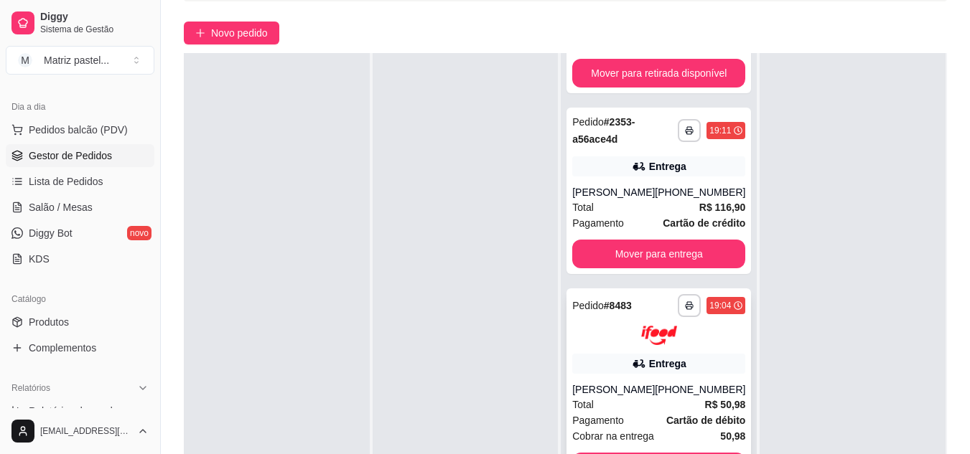
scroll to position [144, 0]
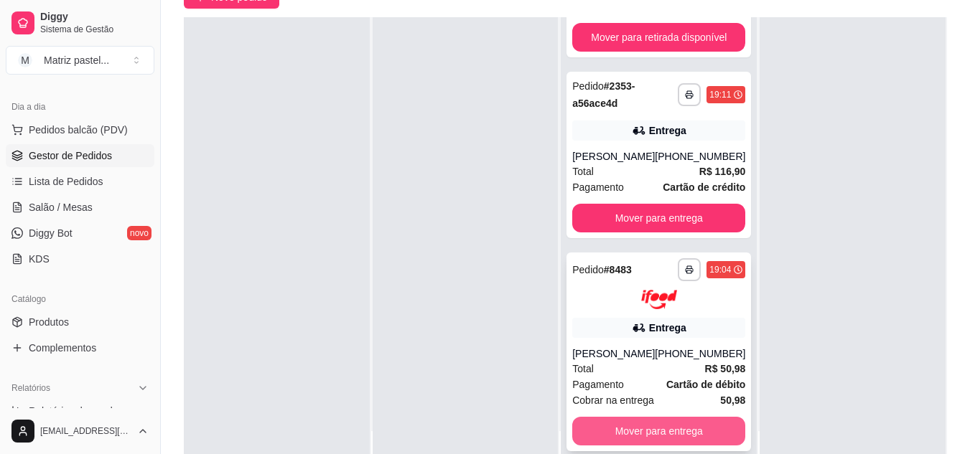
click at [645, 431] on button "Mover para entrega" at bounding box center [658, 431] width 173 height 29
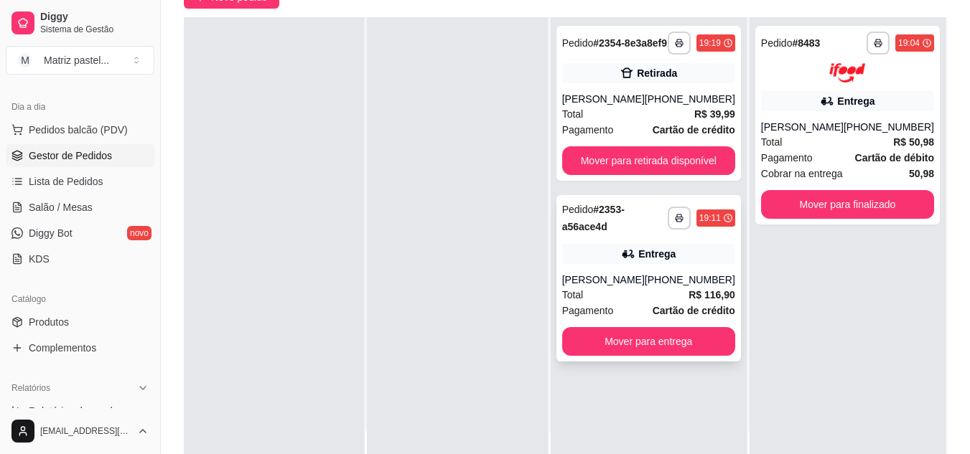
scroll to position [0, 0]
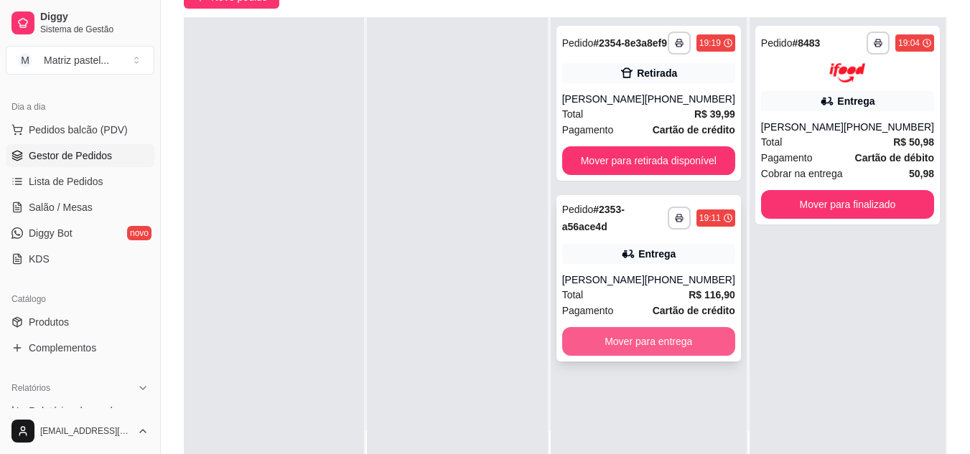
click at [642, 345] on button "Mover para entrega" at bounding box center [648, 341] width 173 height 29
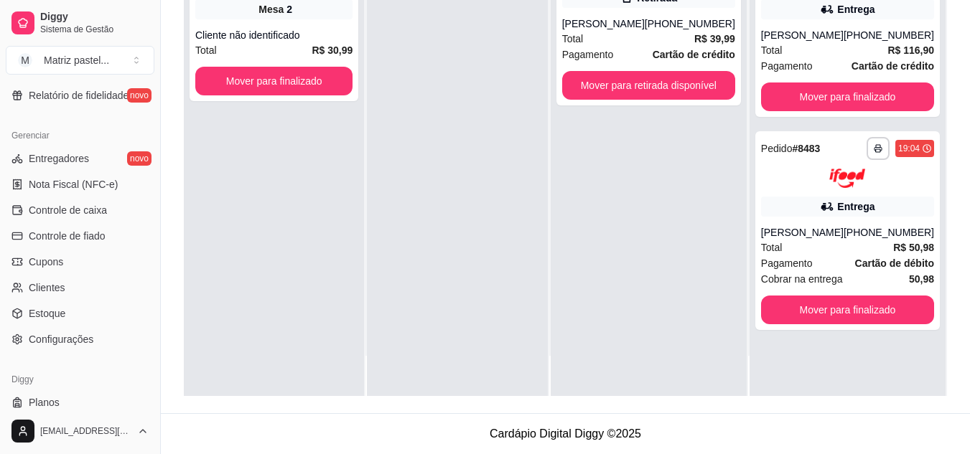
scroll to position [578, 0]
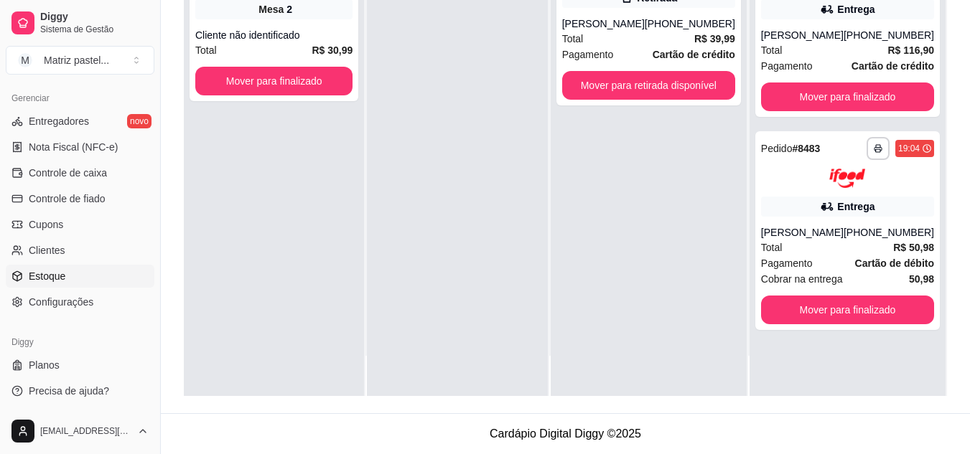
click at [68, 269] on link "Estoque" at bounding box center [80, 276] width 149 height 23
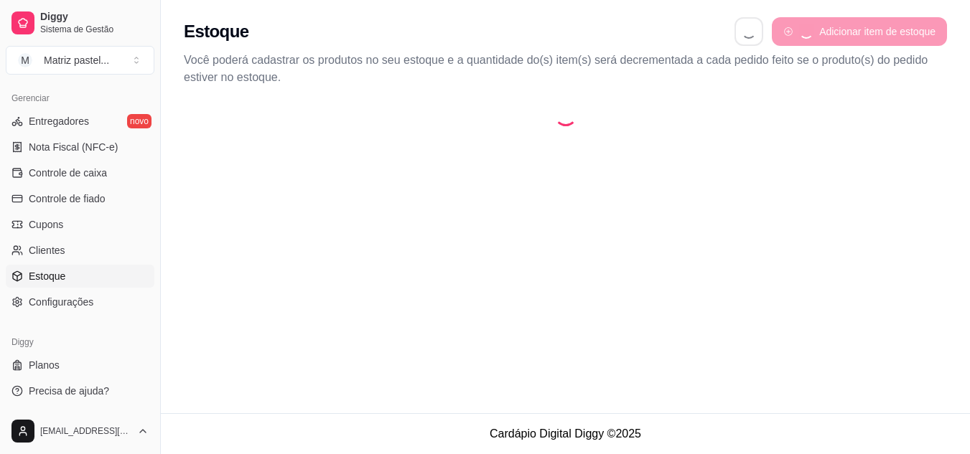
select select "QUANTITY_ORDER"
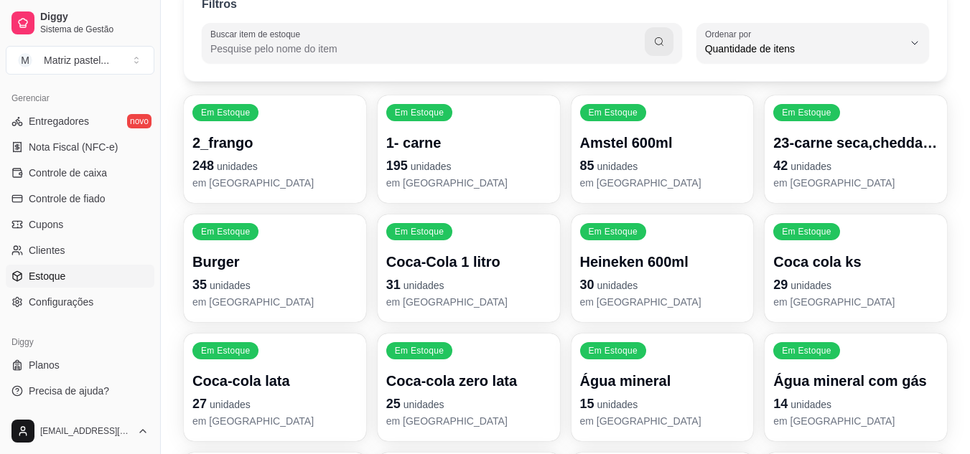
scroll to position [144, 0]
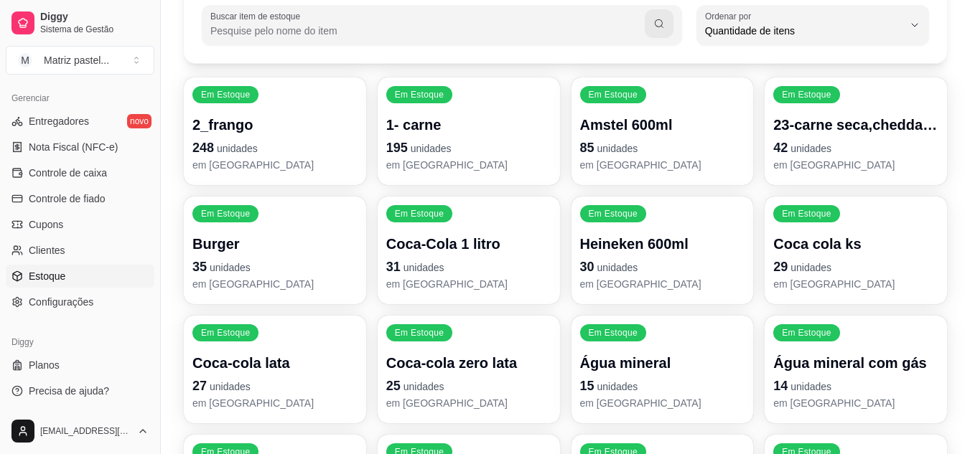
click at [266, 286] on p "em [GEOGRAPHIC_DATA]" at bounding box center [274, 284] width 165 height 14
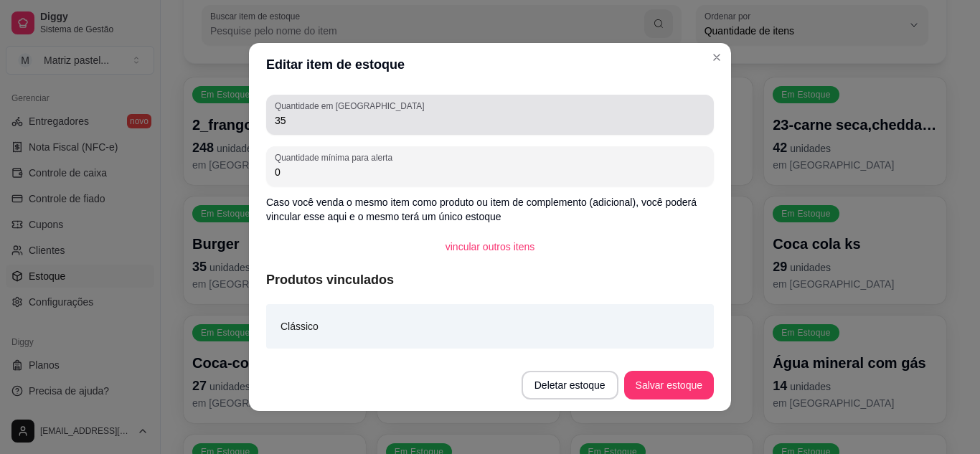
click at [385, 116] on input "35" at bounding box center [490, 120] width 431 height 14
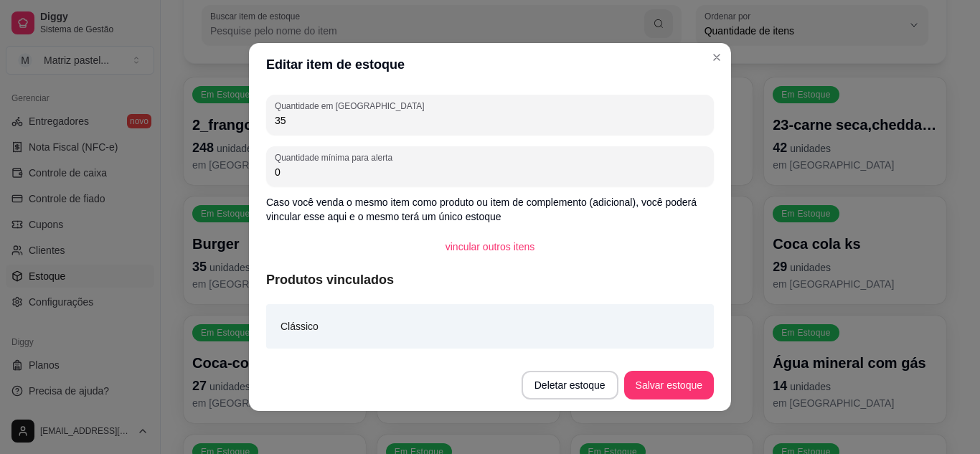
click at [385, 116] on input "35" at bounding box center [490, 120] width 431 height 14
type input "62"
click at [688, 380] on button "Salvar estoque" at bounding box center [669, 386] width 88 height 28
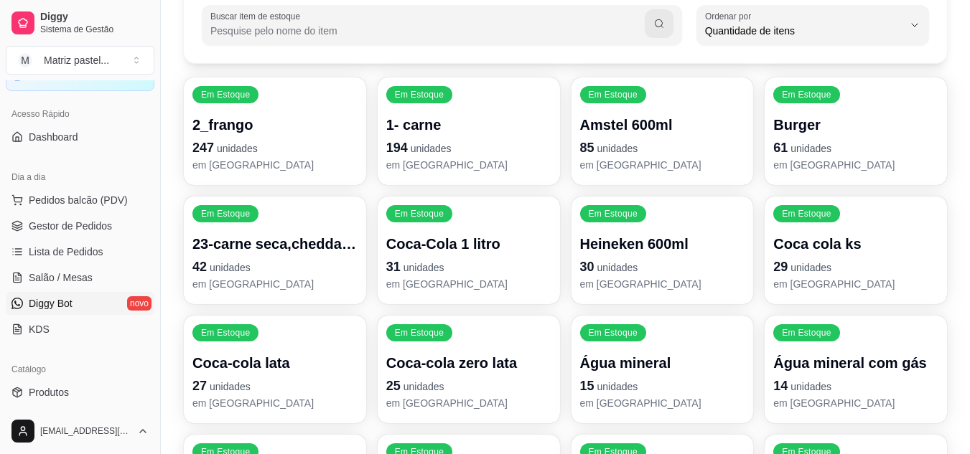
scroll to position [76, 0]
click at [67, 220] on link "Gestor de Pedidos" at bounding box center [80, 227] width 149 height 23
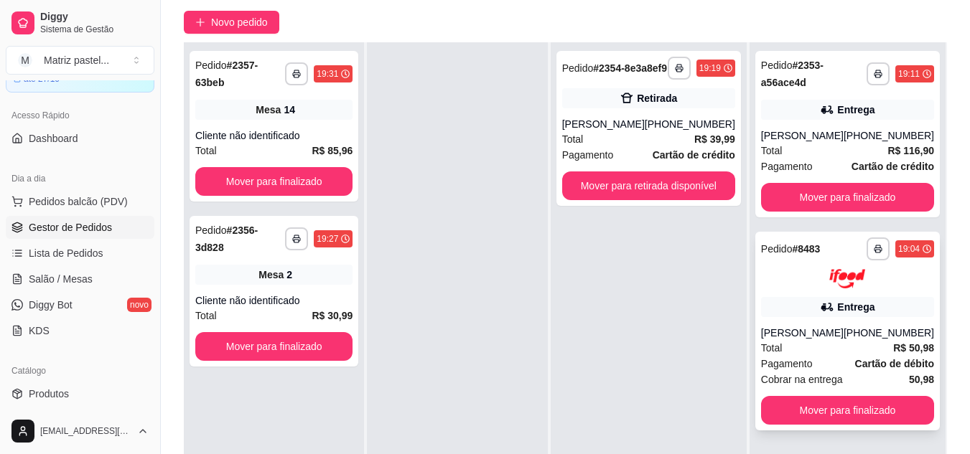
scroll to position [144, 0]
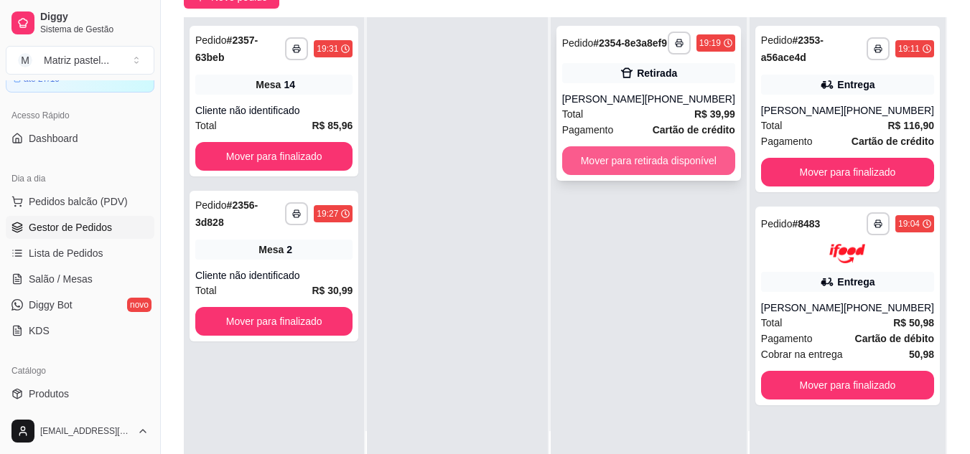
click at [713, 175] on button "Mover para retirada disponível" at bounding box center [648, 160] width 173 height 29
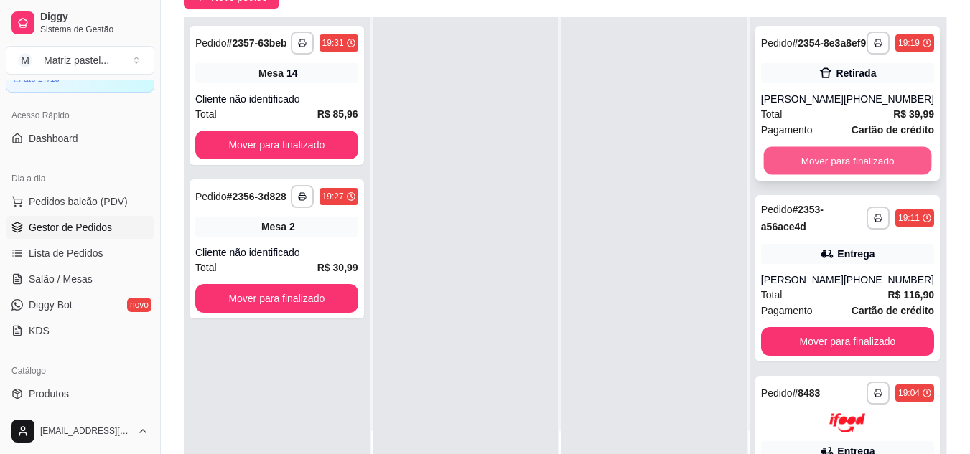
click at [810, 169] on button "Mover para finalizado" at bounding box center [847, 161] width 168 height 28
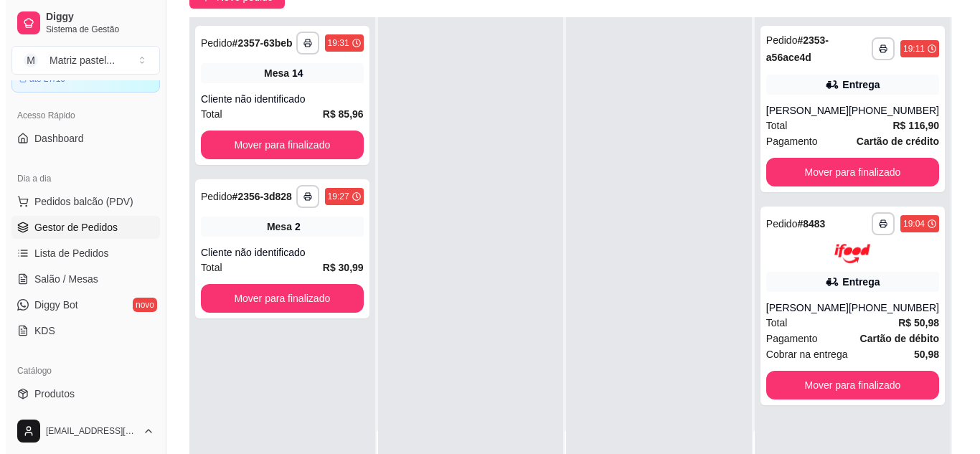
scroll to position [215, 0]
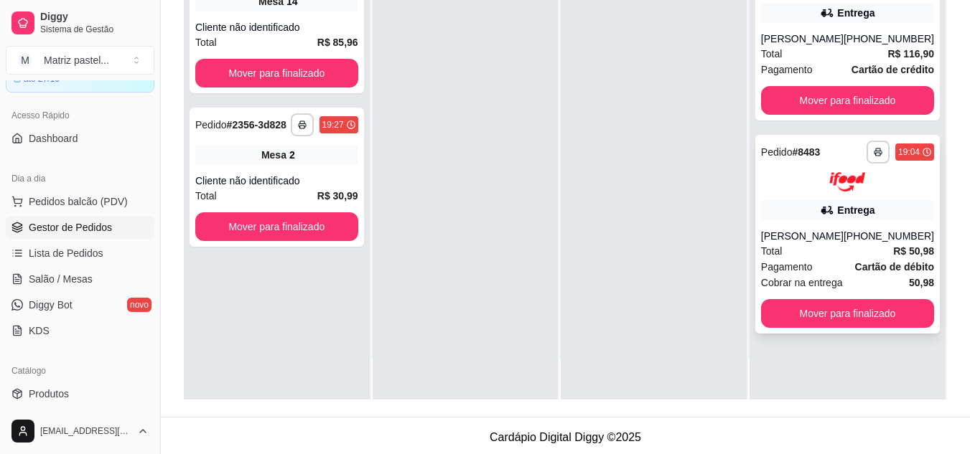
click at [843, 229] on div "[PERSON_NAME]" at bounding box center [802, 236] width 83 height 14
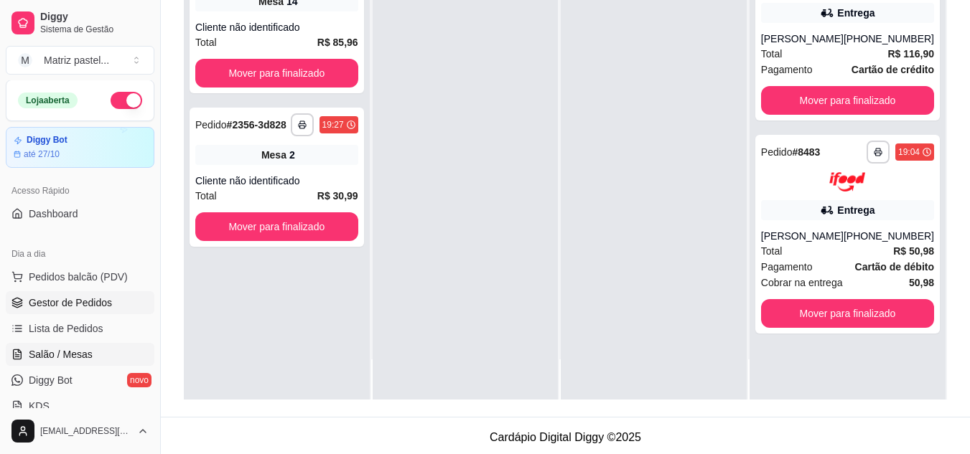
scroll to position [0, 0]
click at [83, 366] on link "Salão / Mesas" at bounding box center [80, 355] width 149 height 23
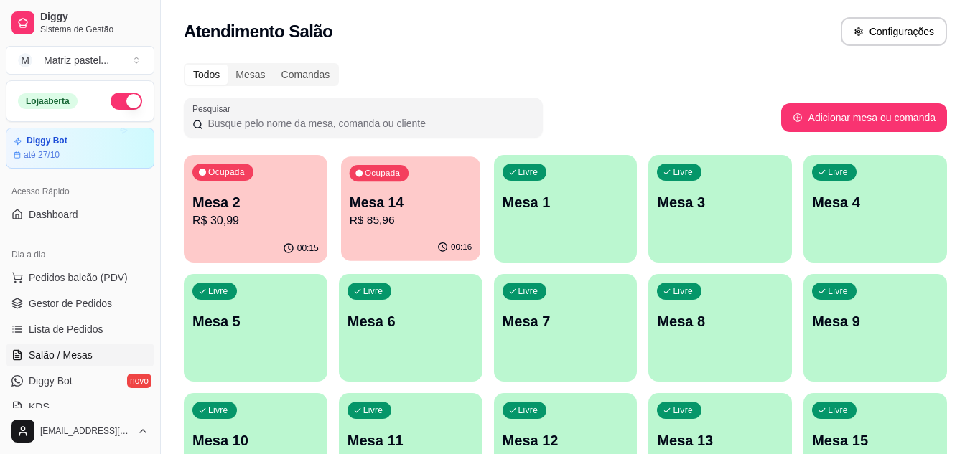
click at [368, 236] on div "00:16" at bounding box center [410, 247] width 139 height 27
click at [62, 308] on span "Gestor de Pedidos" at bounding box center [70, 303] width 83 height 14
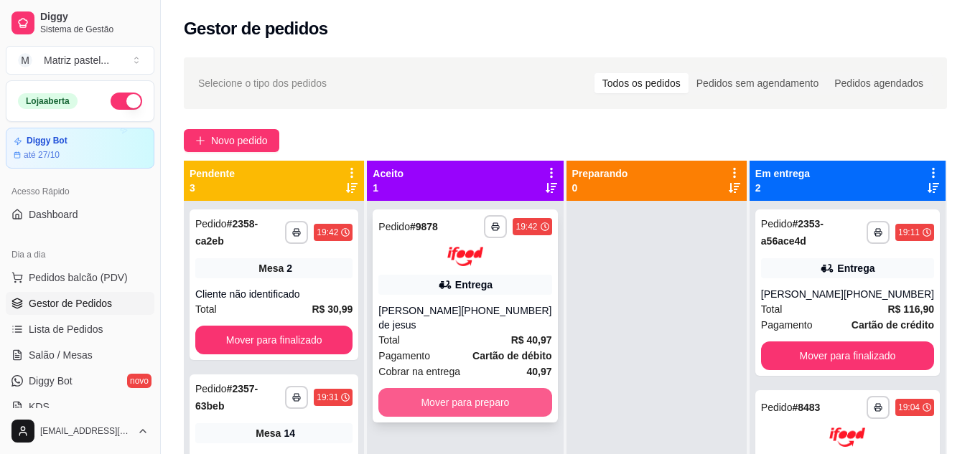
click at [520, 401] on button "Mover para preparo" at bounding box center [464, 402] width 173 height 29
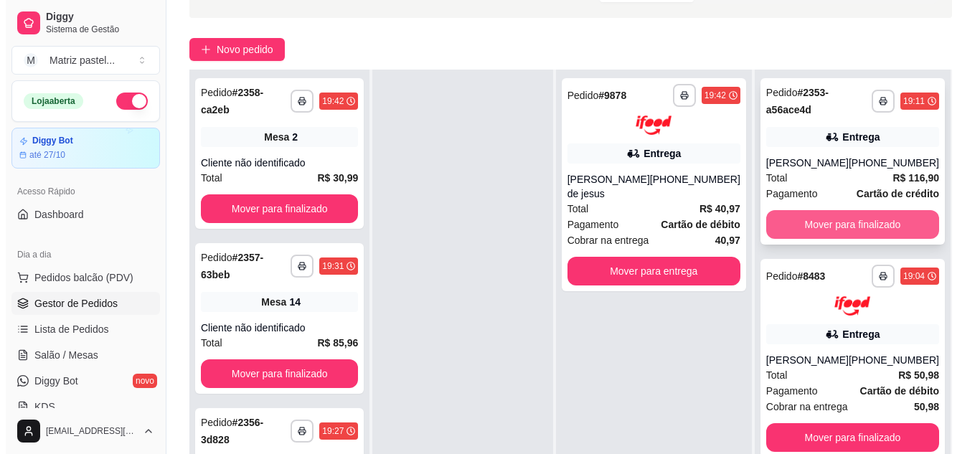
scroll to position [144, 0]
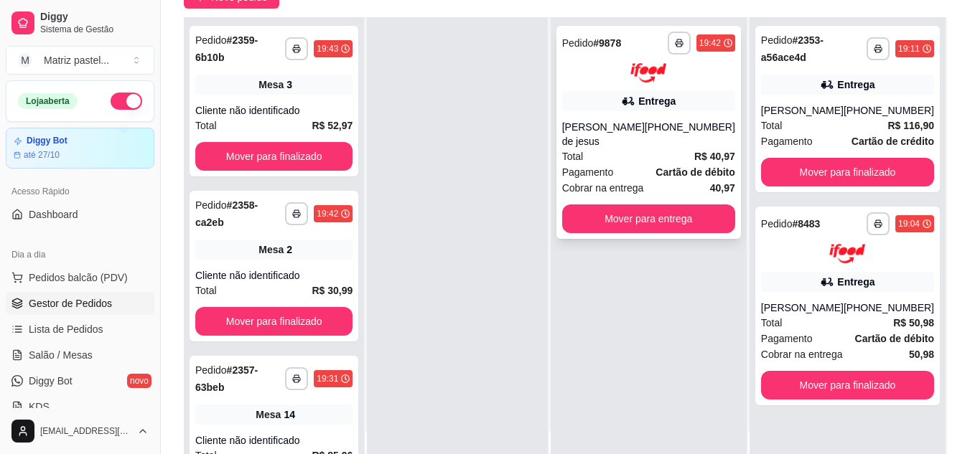
click at [624, 166] on div "Pagamento Cartão de débito" at bounding box center [648, 172] width 173 height 16
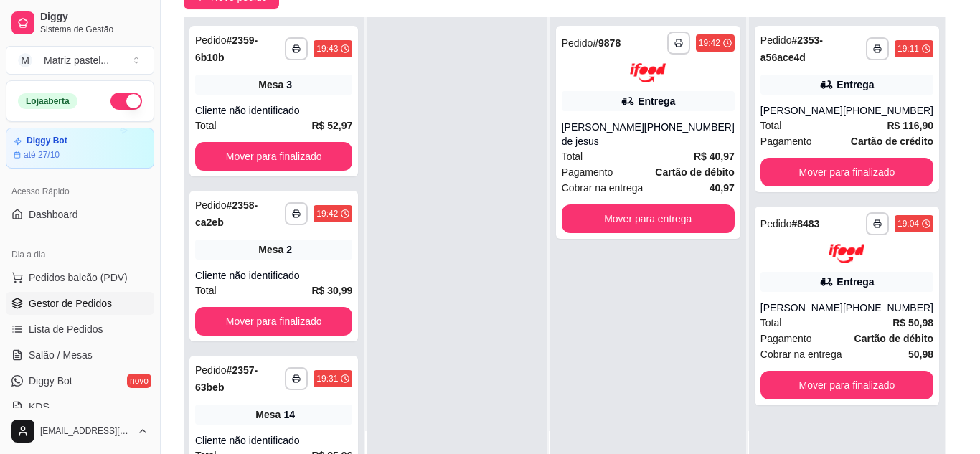
scroll to position [72, 0]
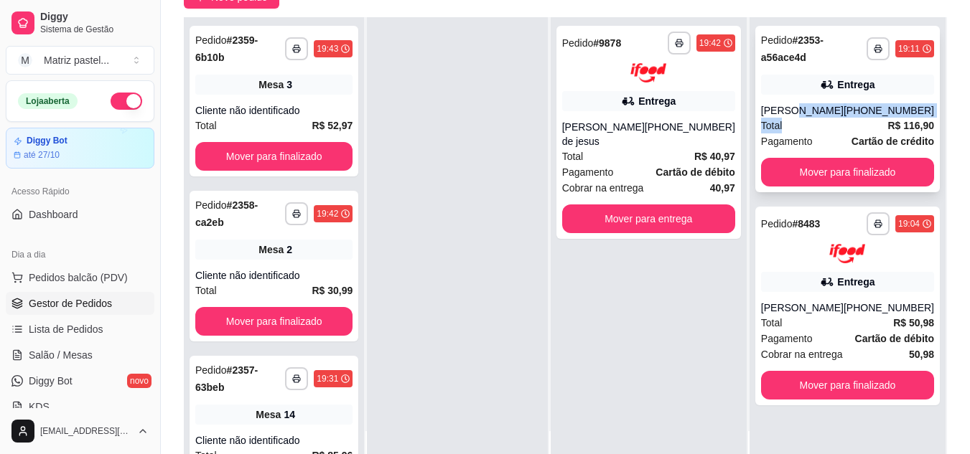
click at [796, 119] on div "**********" at bounding box center [847, 109] width 184 height 167
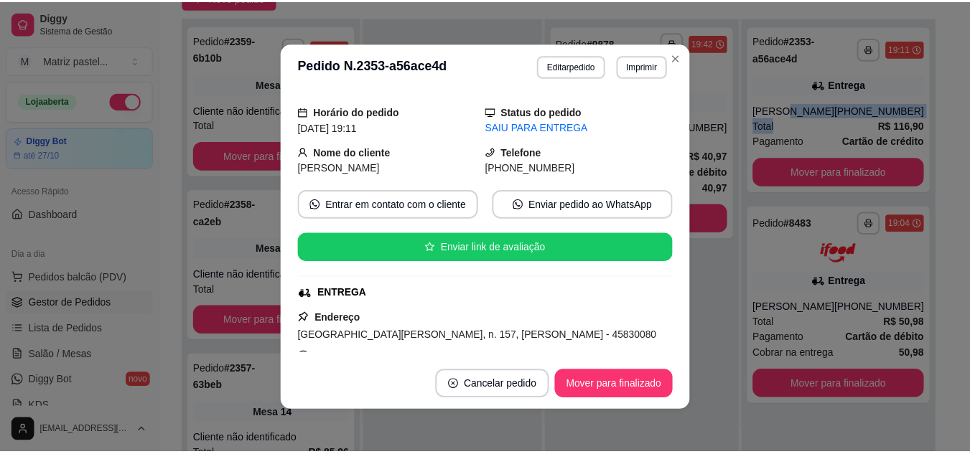
scroll to position [144, 0]
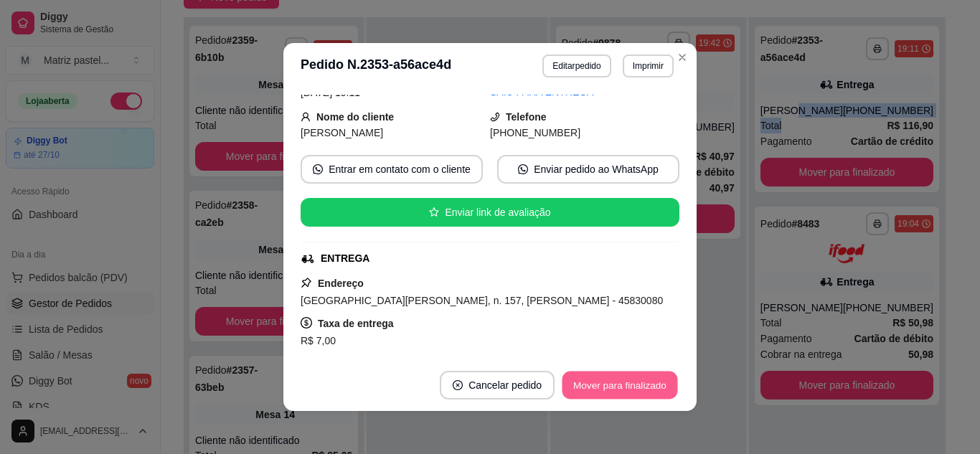
click at [611, 386] on button "Mover para finalizado" at bounding box center [621, 386] width 116 height 28
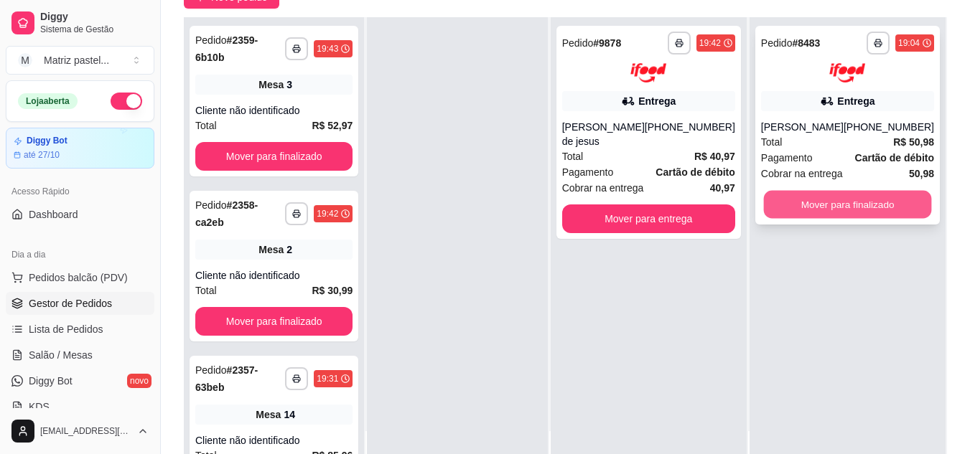
click at [832, 218] on button "Mover para finalizado" at bounding box center [847, 204] width 168 height 28
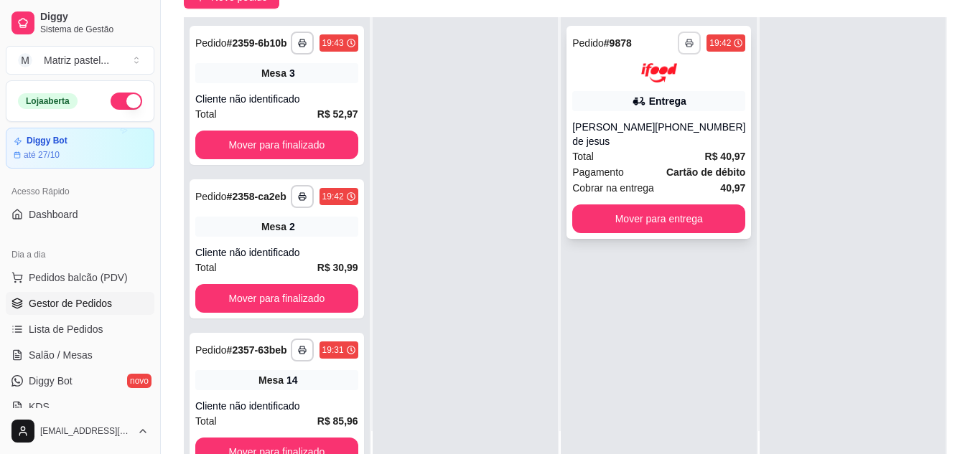
click at [685, 49] on button "button" at bounding box center [689, 43] width 23 height 23
click at [679, 99] on button "IMPRESSORA" at bounding box center [641, 93] width 100 height 22
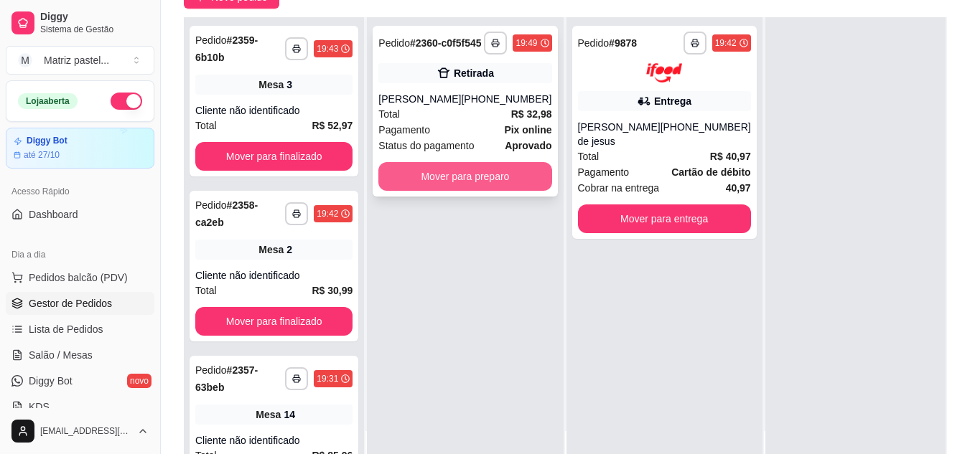
click at [428, 184] on button "Mover para preparo" at bounding box center [464, 176] width 173 height 29
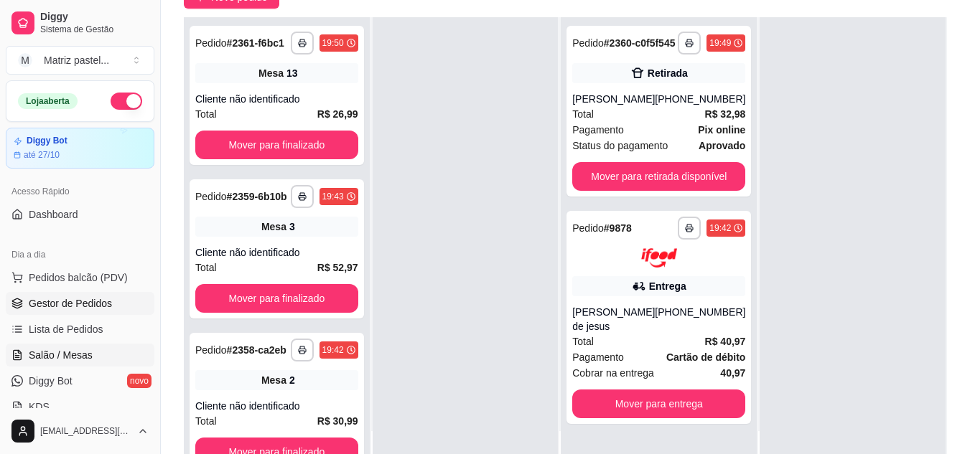
click at [60, 352] on span "Salão / Mesas" at bounding box center [61, 355] width 64 height 14
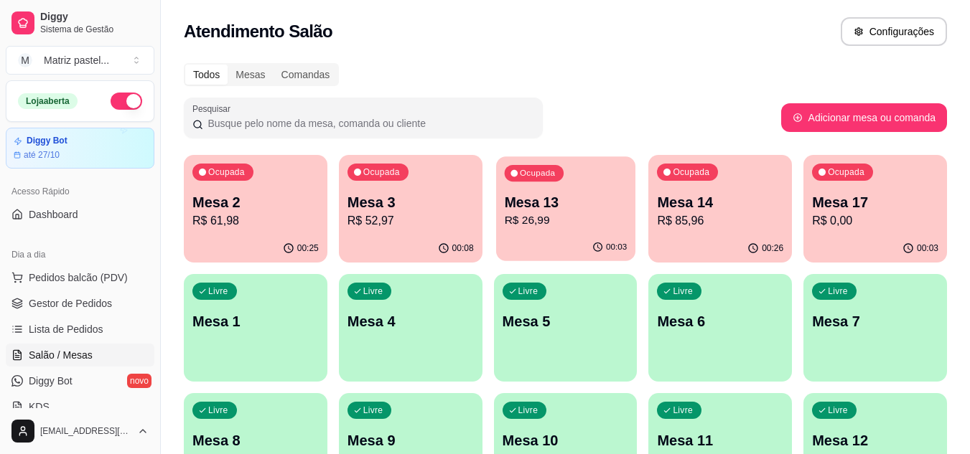
click at [540, 225] on p "R$ 26,99" at bounding box center [565, 220] width 123 height 17
click at [52, 305] on span "Gestor de Pedidos" at bounding box center [70, 303] width 83 height 14
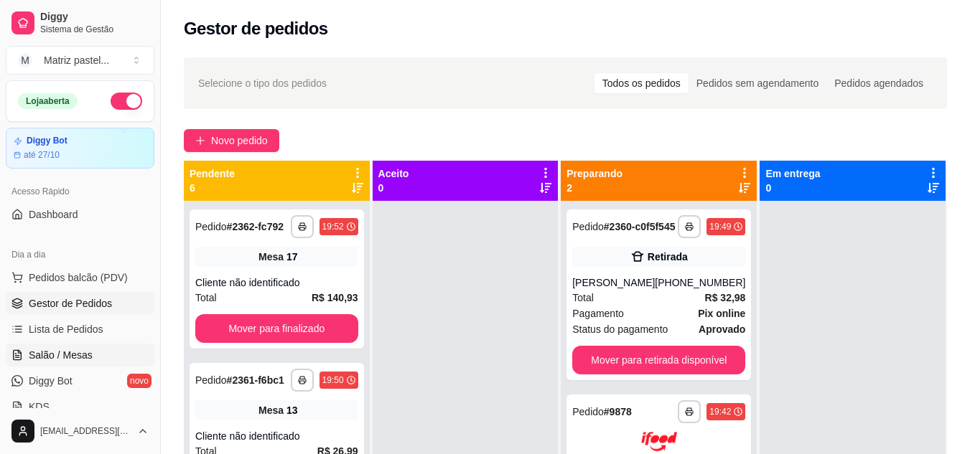
click at [69, 357] on span "Salão / Mesas" at bounding box center [61, 355] width 64 height 14
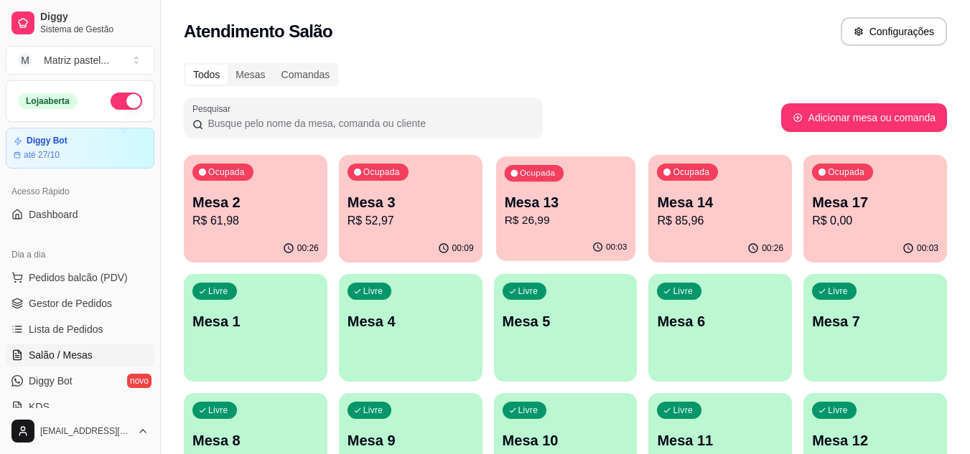
click at [525, 237] on div "00:03" at bounding box center [565, 247] width 139 height 27
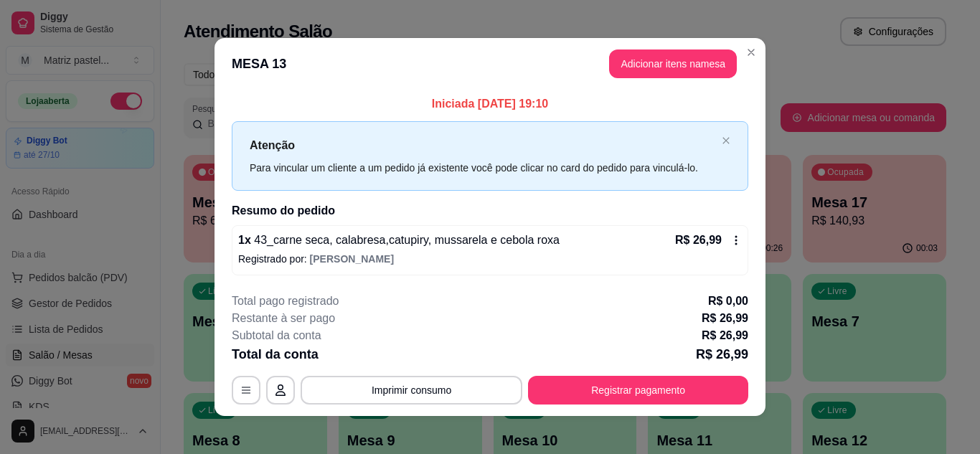
click at [645, 375] on div "**********" at bounding box center [490, 349] width 517 height 112
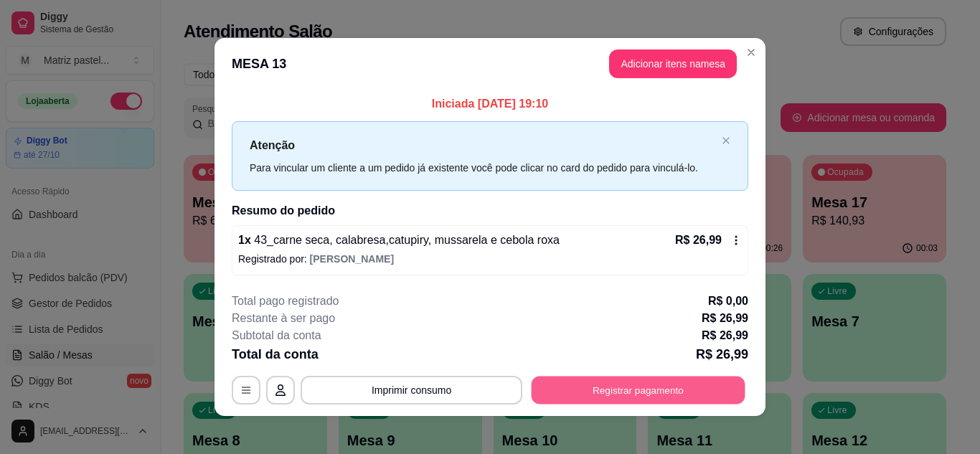
click at [553, 398] on button "Registrar pagamento" at bounding box center [639, 391] width 214 height 28
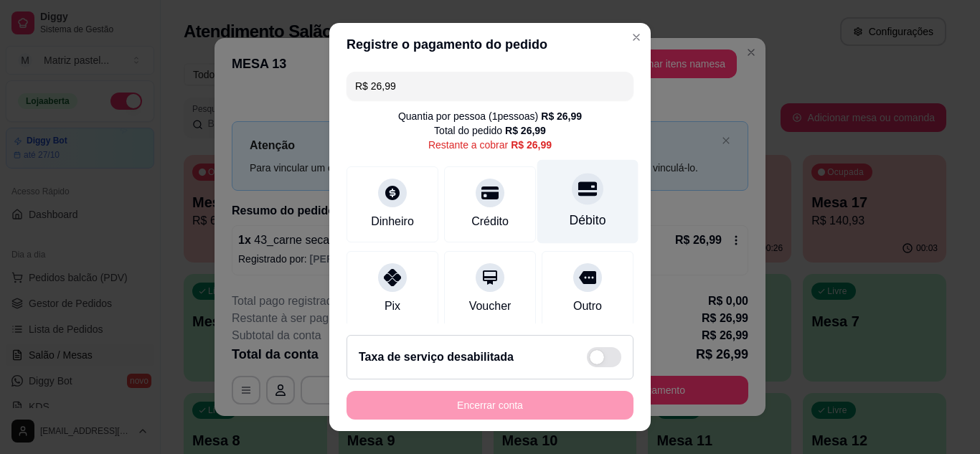
click at [572, 205] on div at bounding box center [588, 189] width 32 height 32
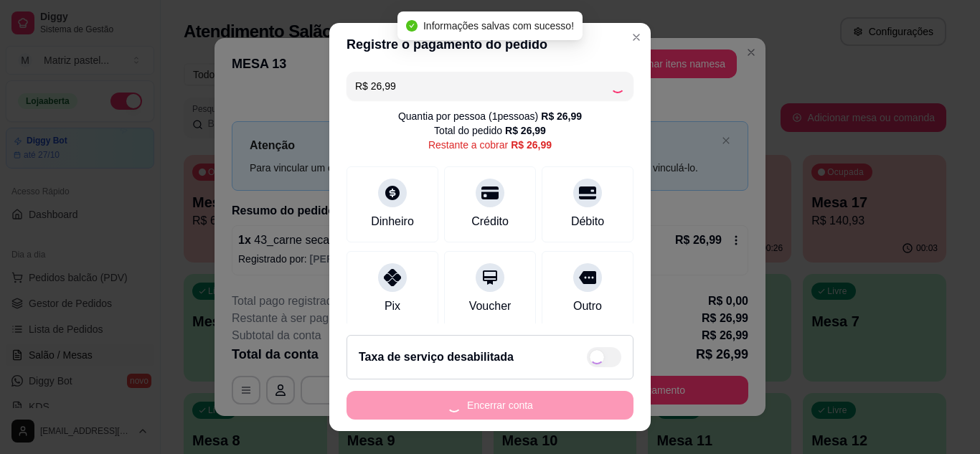
type input "R$ 0,00"
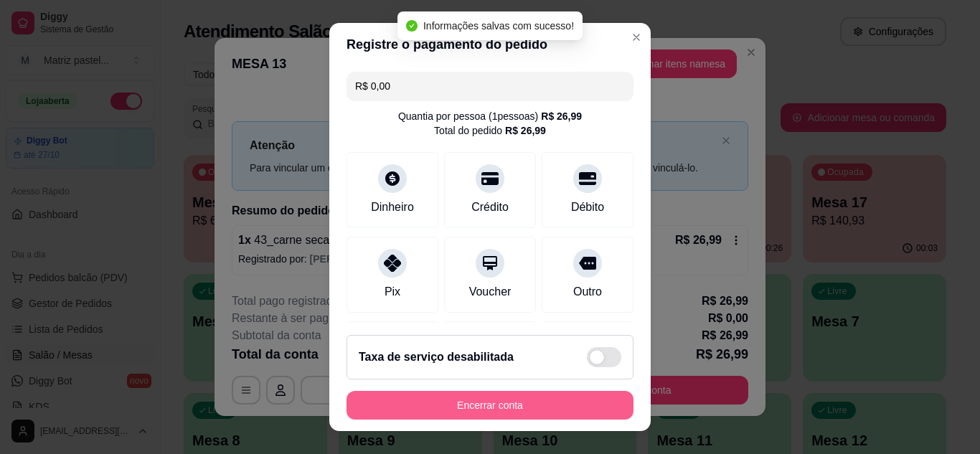
click at [454, 415] on button "Encerrar conta" at bounding box center [490, 405] width 287 height 29
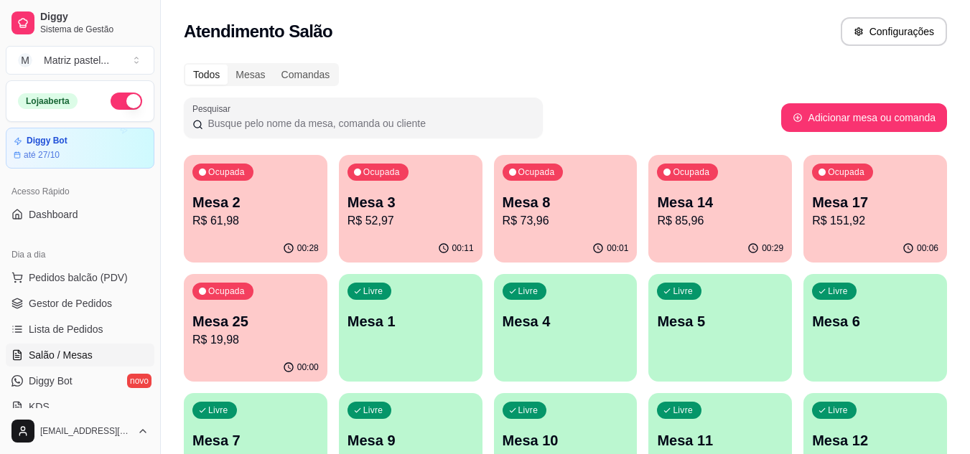
scroll to position [72, 0]
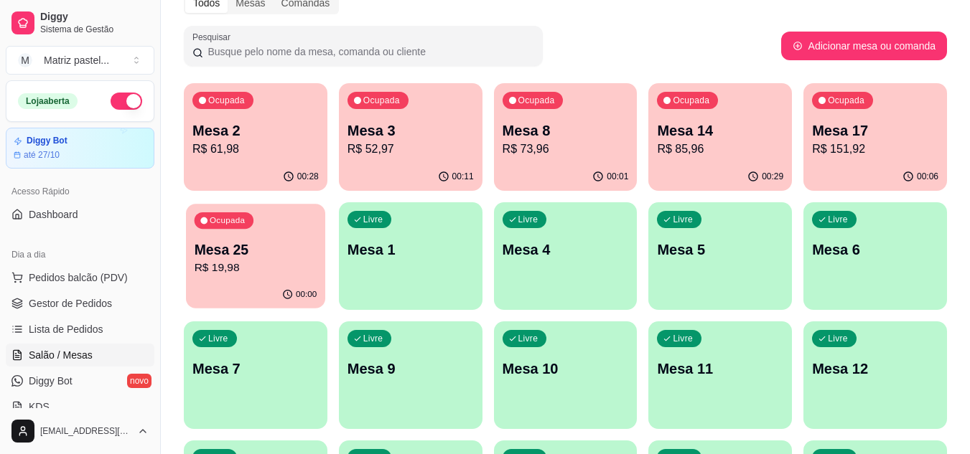
click at [230, 268] on p "R$ 19,98" at bounding box center [256, 268] width 123 height 17
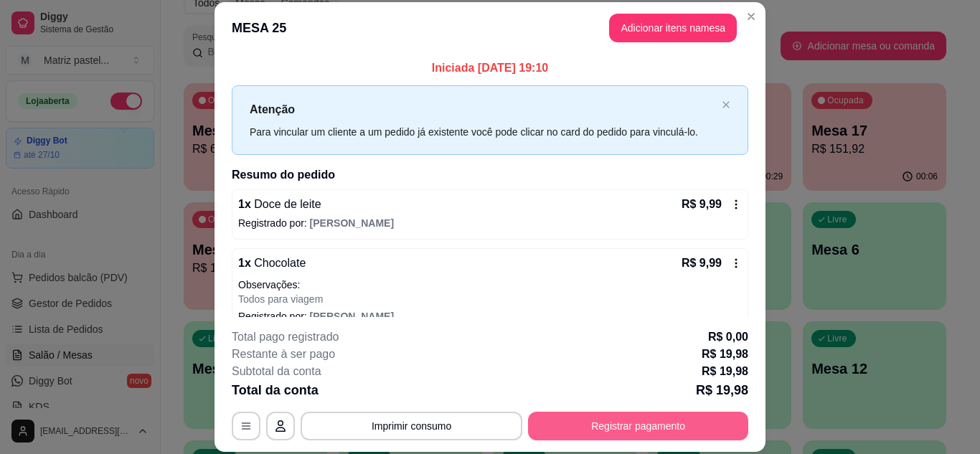
click at [669, 417] on button "Registrar pagamento" at bounding box center [638, 426] width 220 height 29
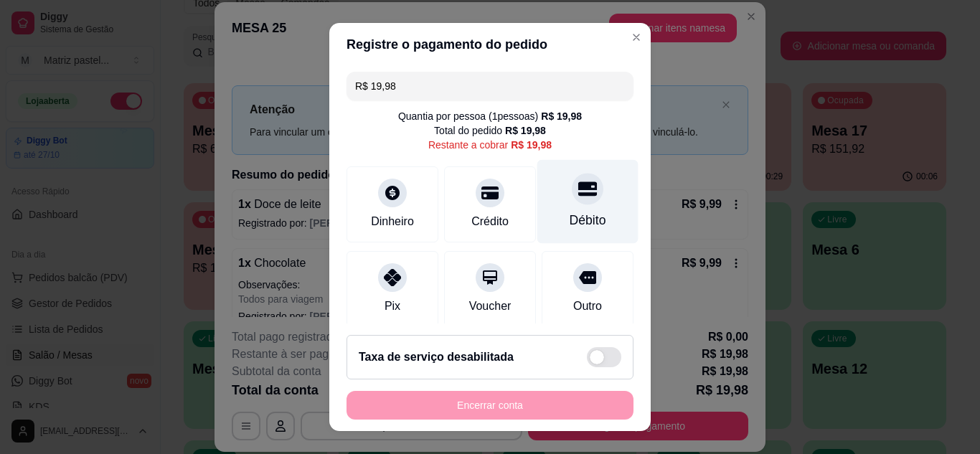
click at [578, 197] on icon at bounding box center [587, 188] width 19 height 19
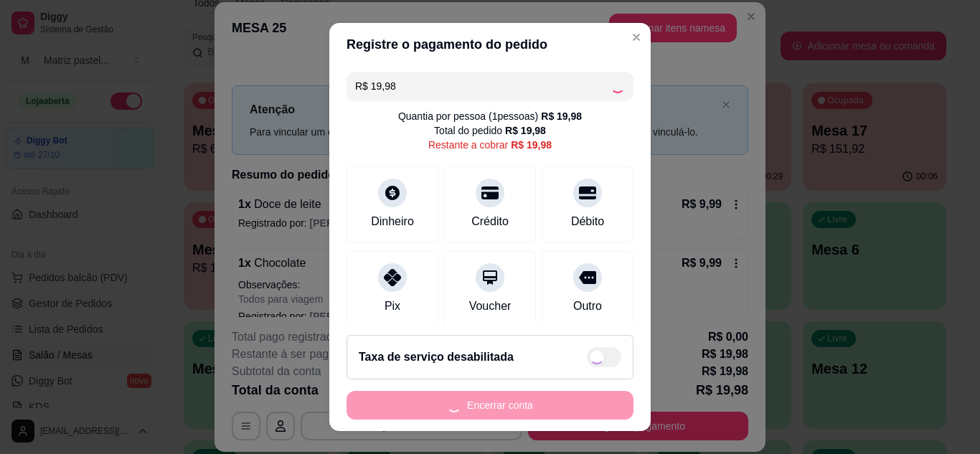
type input "R$ 0,00"
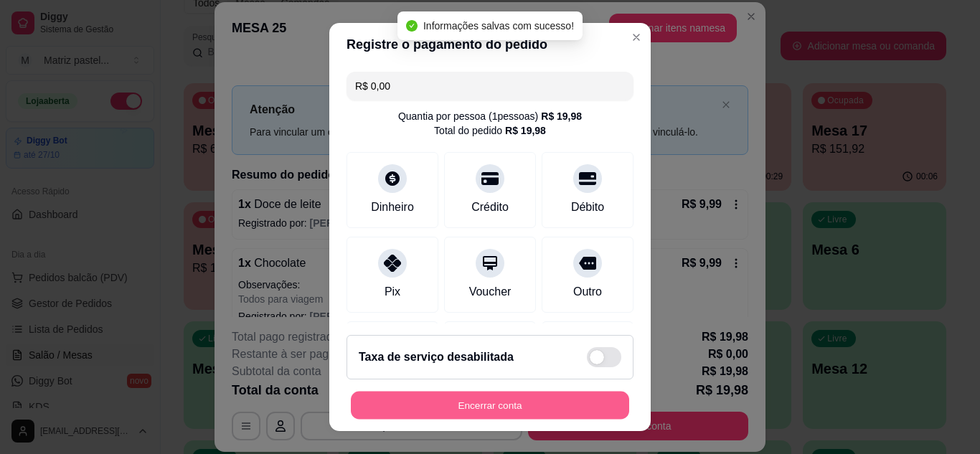
click at [507, 401] on button "Encerrar conta" at bounding box center [490, 406] width 278 height 28
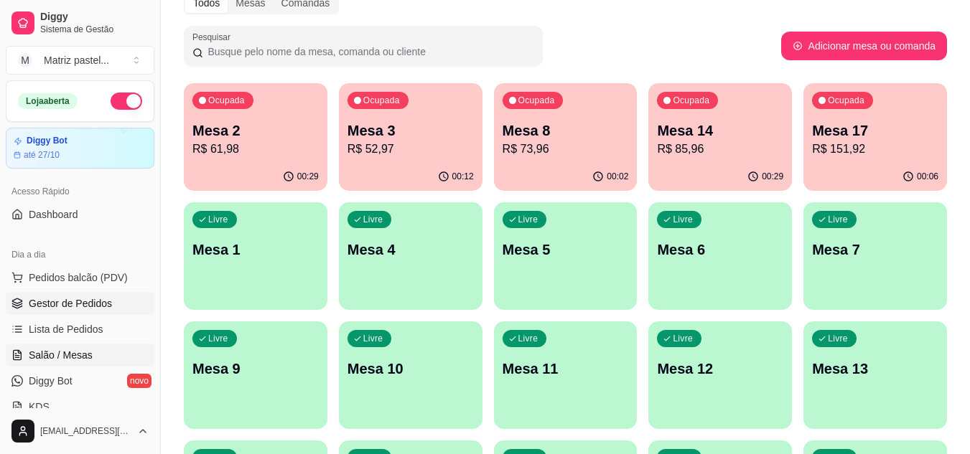
click at [71, 307] on span "Gestor de Pedidos" at bounding box center [70, 303] width 83 height 14
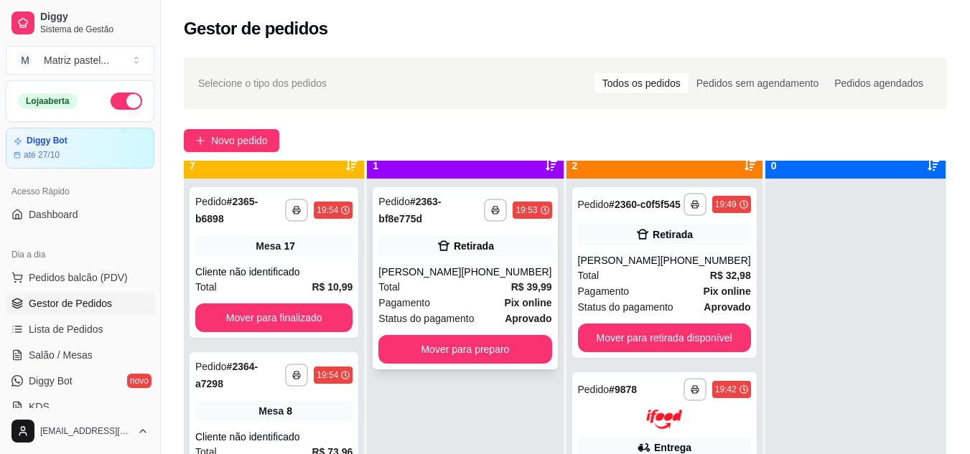
scroll to position [40, 0]
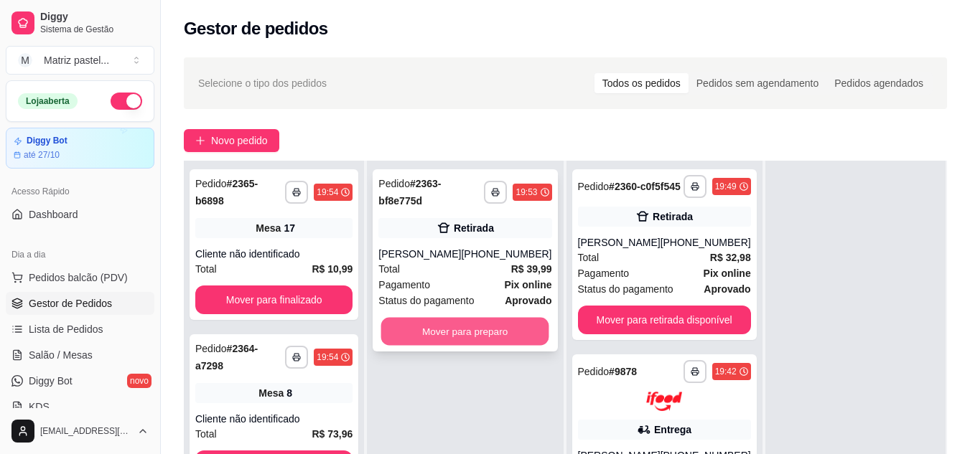
click at [436, 334] on button "Mover para preparo" at bounding box center [465, 332] width 168 height 28
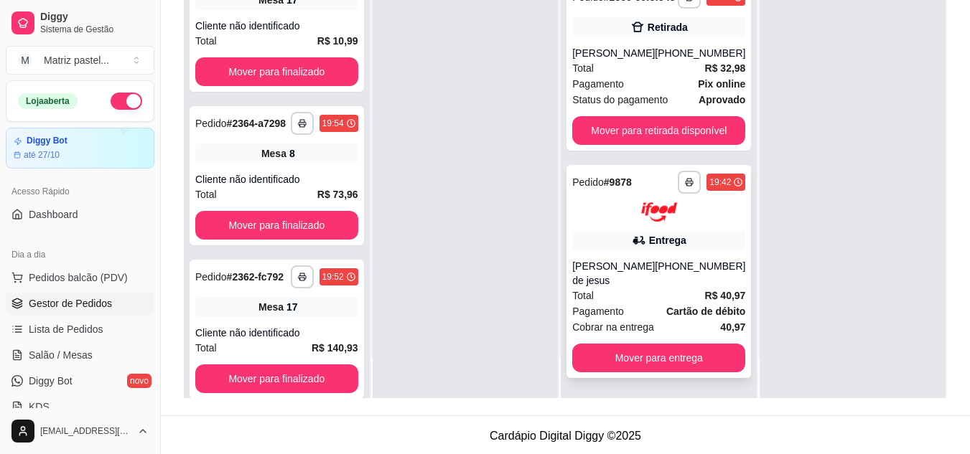
scroll to position [219, 0]
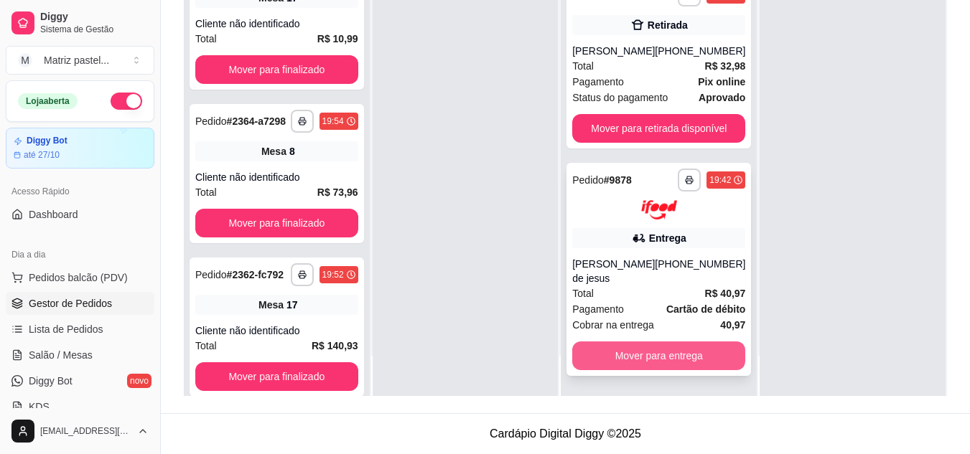
click at [592, 358] on button "Mover para entrega" at bounding box center [658, 356] width 173 height 29
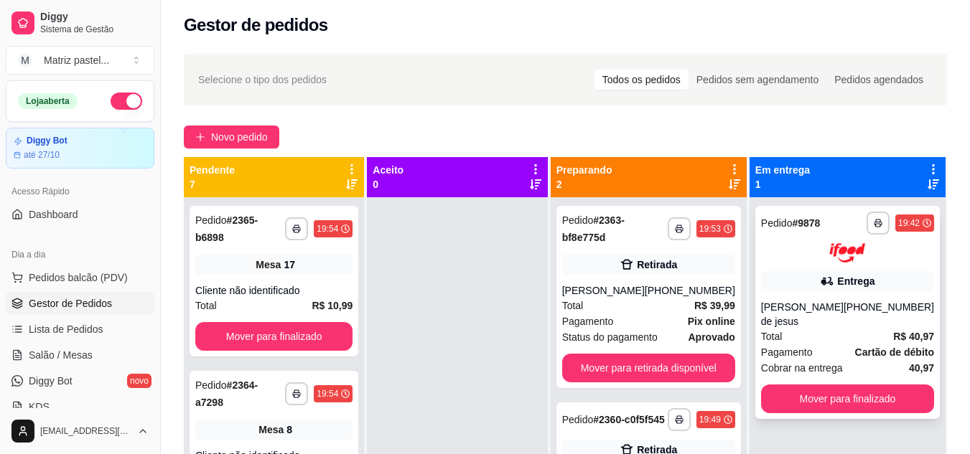
scroll to position [40, 0]
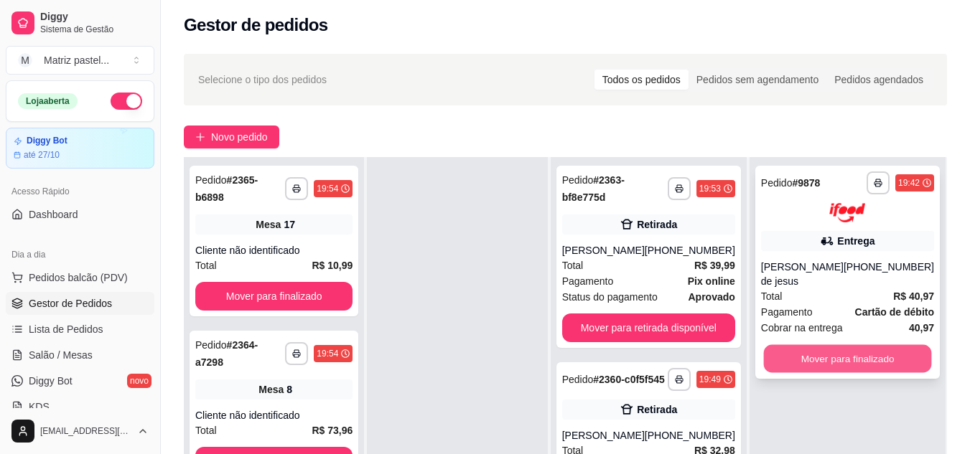
click at [801, 348] on button "Mover para finalizado" at bounding box center [847, 359] width 168 height 28
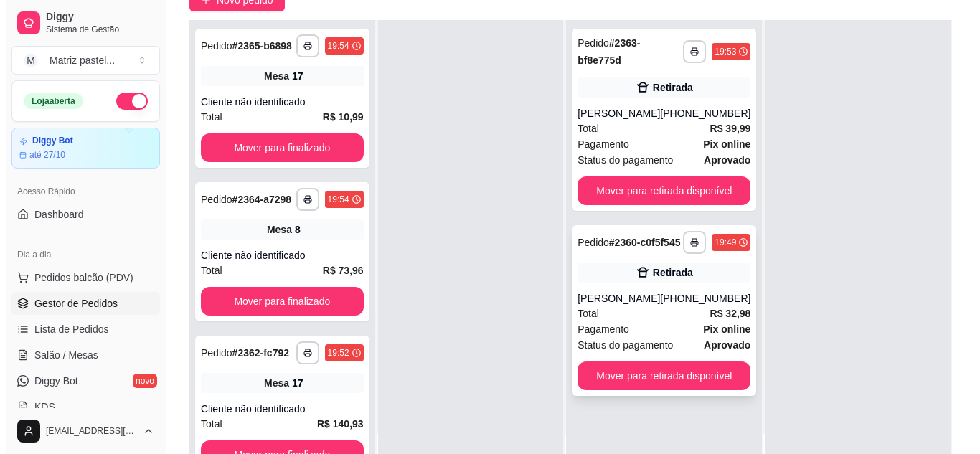
scroll to position [219, 0]
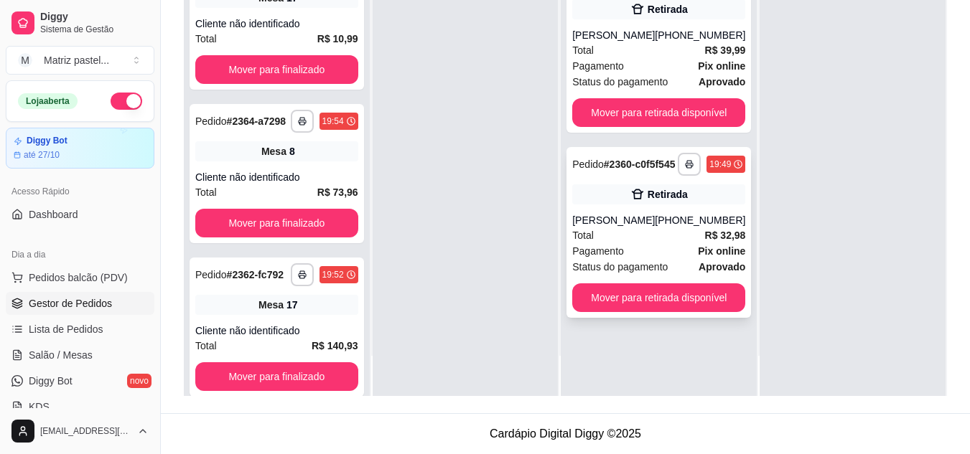
click at [576, 205] on div "Retirada" at bounding box center [658, 194] width 173 height 20
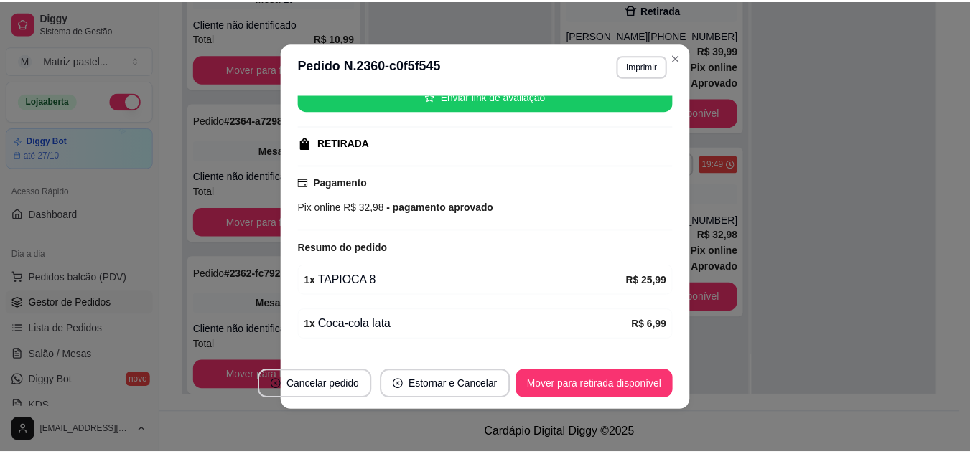
scroll to position [231, 0]
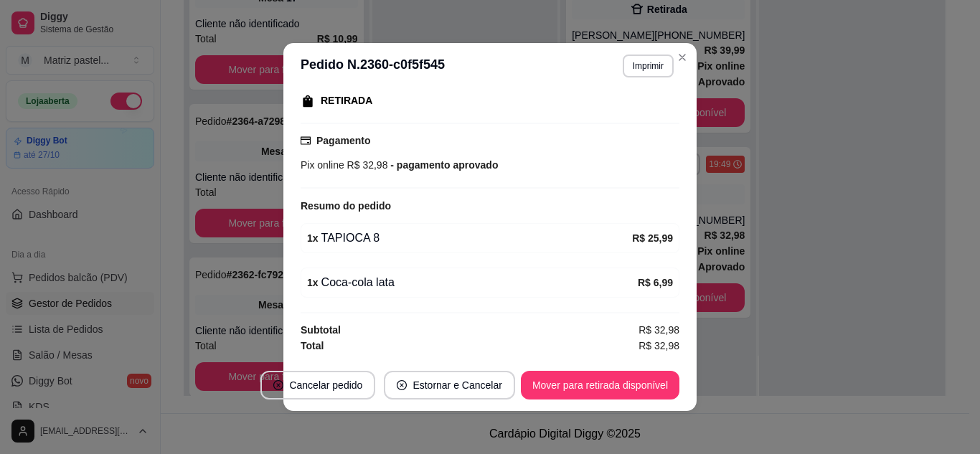
click at [596, 402] on footer "Cancelar pedido Estornar e Cancelar Mover para retirada disponível" at bounding box center [489, 386] width 413 height 52
click at [591, 387] on button "Mover para retirada disponível" at bounding box center [600, 385] width 159 height 29
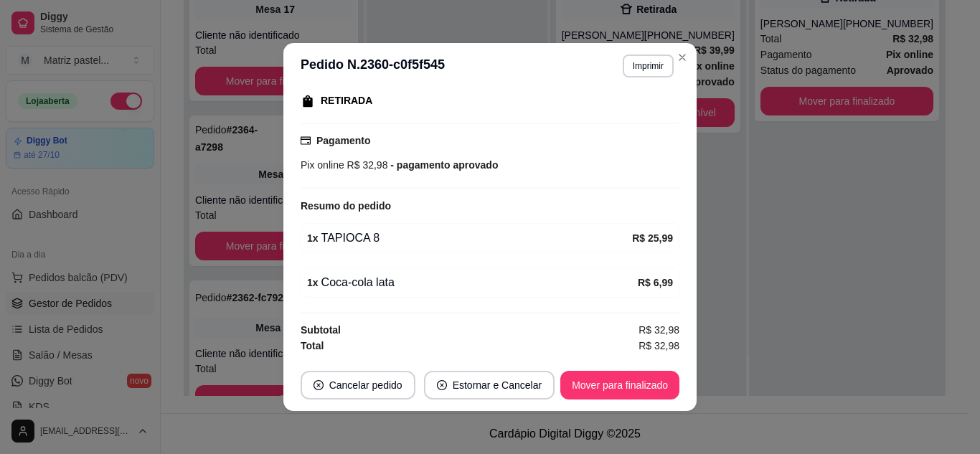
click at [689, 62] on header "**********" at bounding box center [489, 66] width 413 height 46
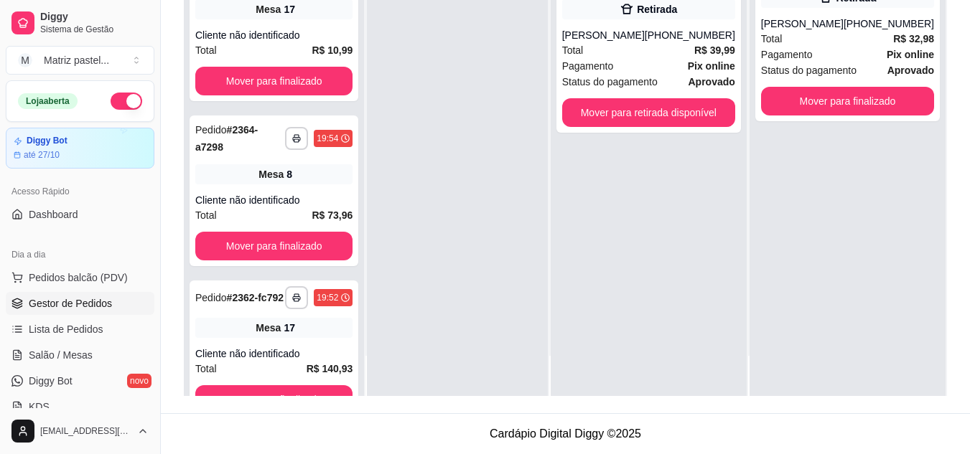
scroll to position [0, 0]
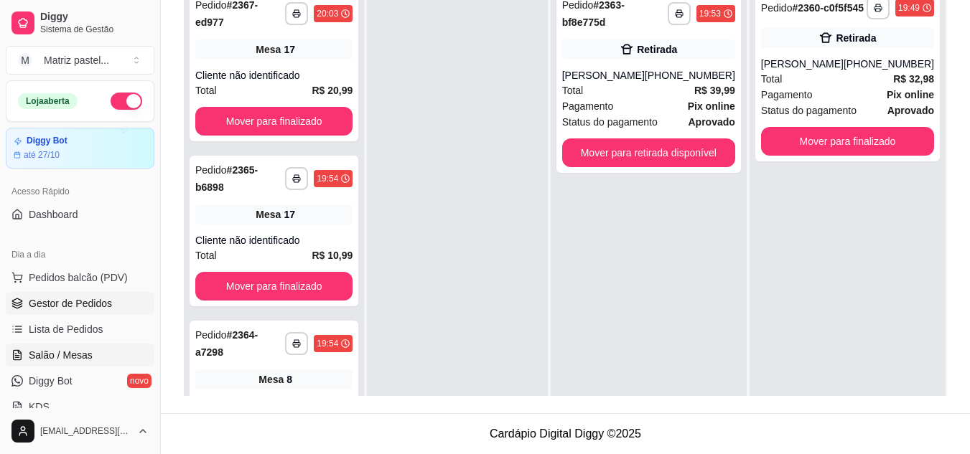
click at [57, 346] on link "Salão / Mesas" at bounding box center [80, 355] width 149 height 23
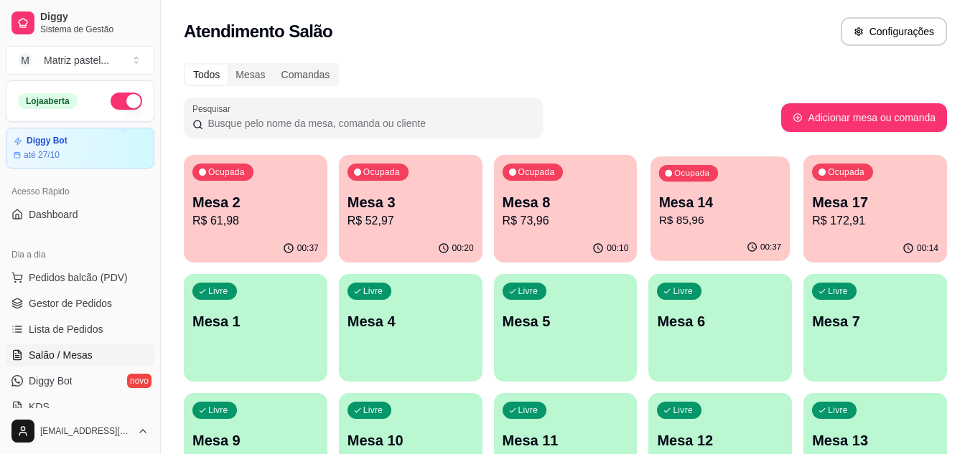
click at [708, 235] on div "00:37" at bounding box center [719, 247] width 139 height 27
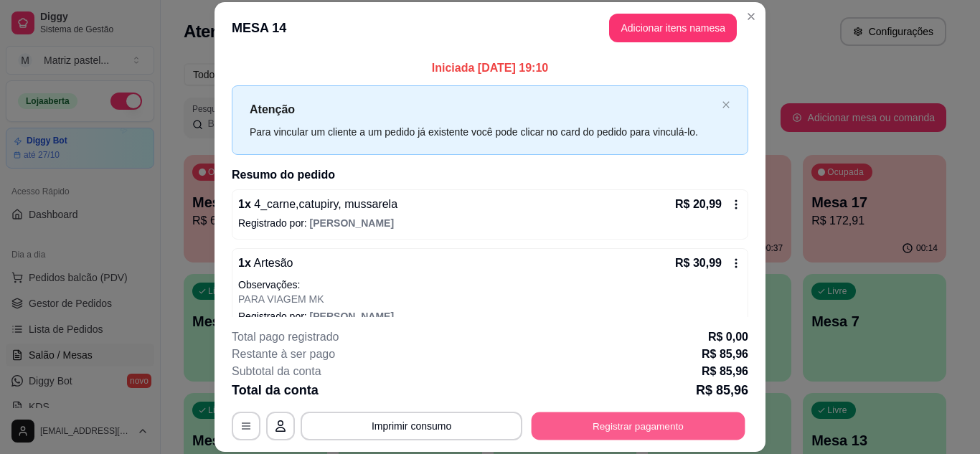
click at [624, 424] on button "Registrar pagamento" at bounding box center [639, 426] width 214 height 28
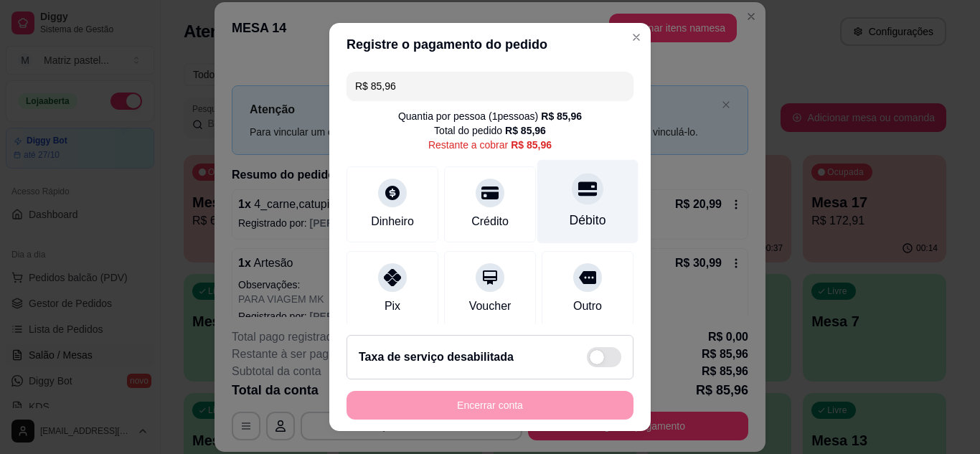
click at [570, 228] on div "Débito" at bounding box center [588, 220] width 37 height 19
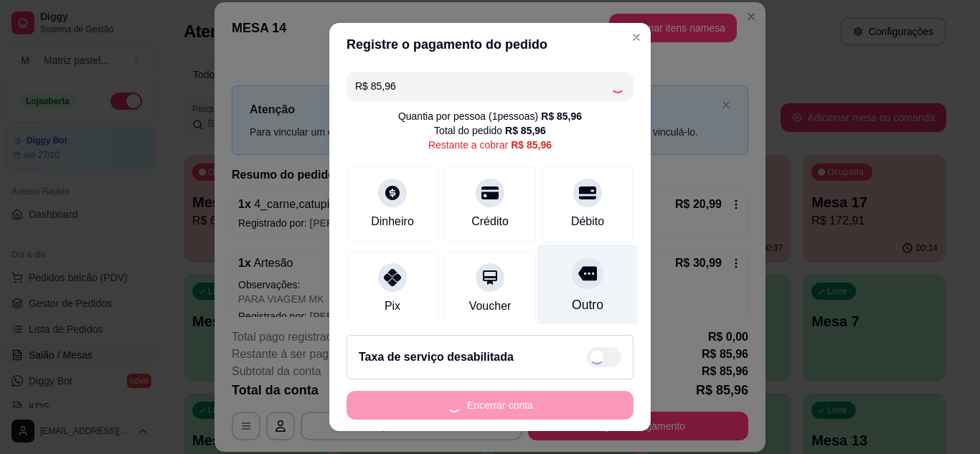
type input "R$ 0,00"
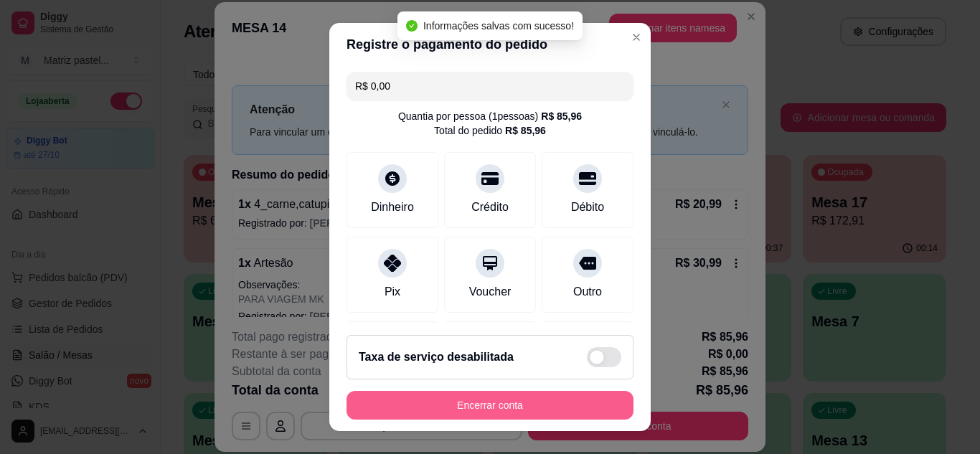
click at [528, 409] on button "Encerrar conta" at bounding box center [490, 405] width 287 height 29
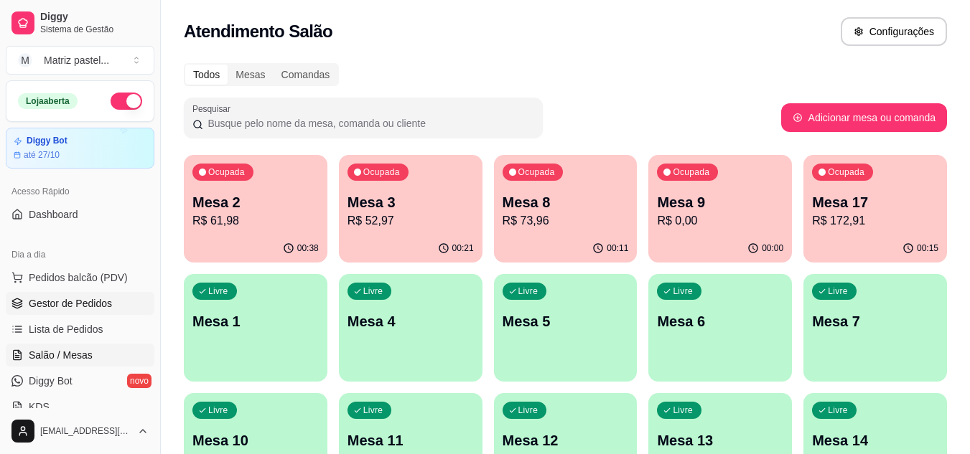
click at [37, 309] on span "Gestor de Pedidos" at bounding box center [70, 303] width 83 height 14
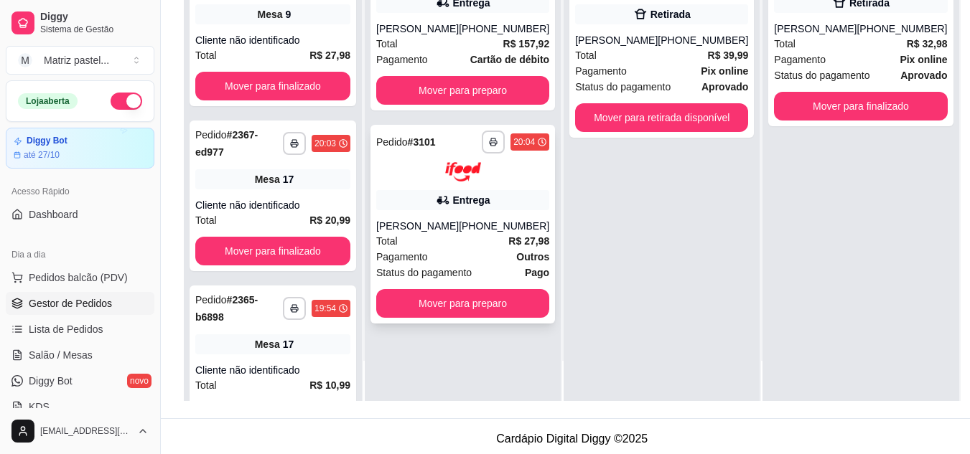
scroll to position [215, 0]
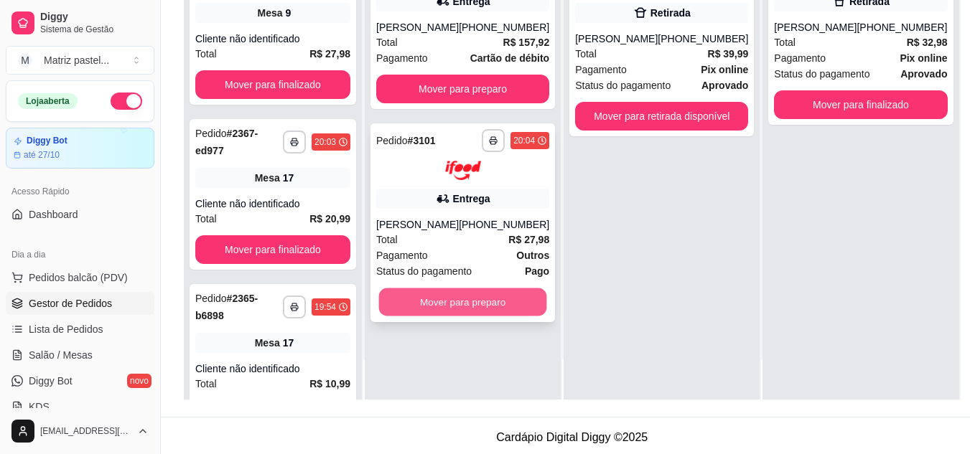
click at [492, 306] on button "Mover para preparo" at bounding box center [463, 302] width 168 height 28
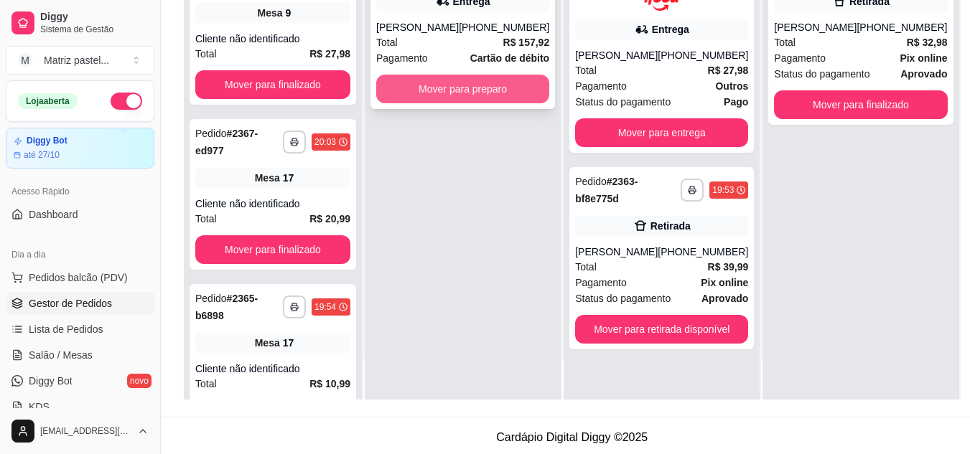
click at [482, 103] on button "Mover para preparo" at bounding box center [462, 89] width 173 height 29
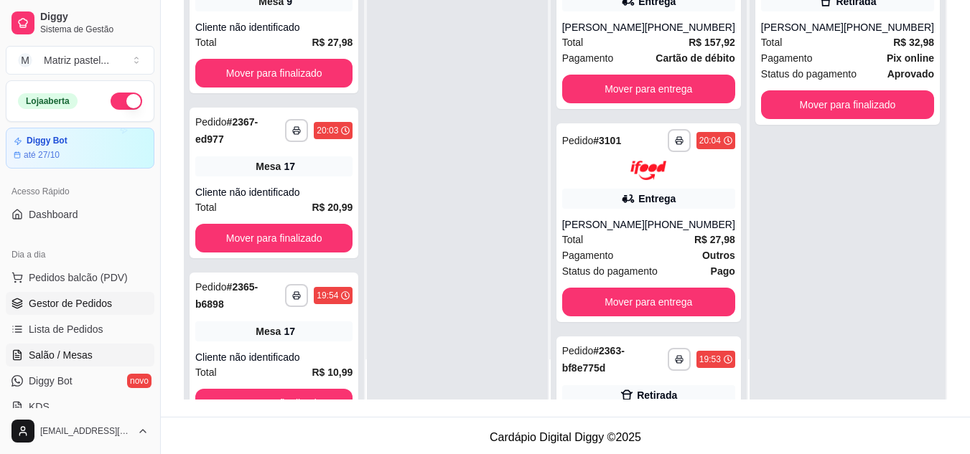
click at [85, 352] on span "Salão / Mesas" at bounding box center [61, 355] width 64 height 14
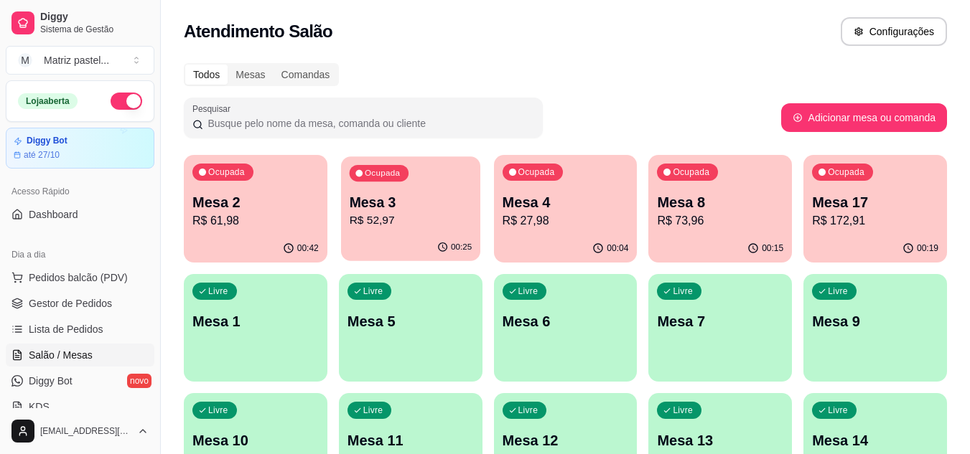
click at [375, 231] on div "Ocupada Mesa 3 R$ 52,97" at bounding box center [410, 195] width 139 height 78
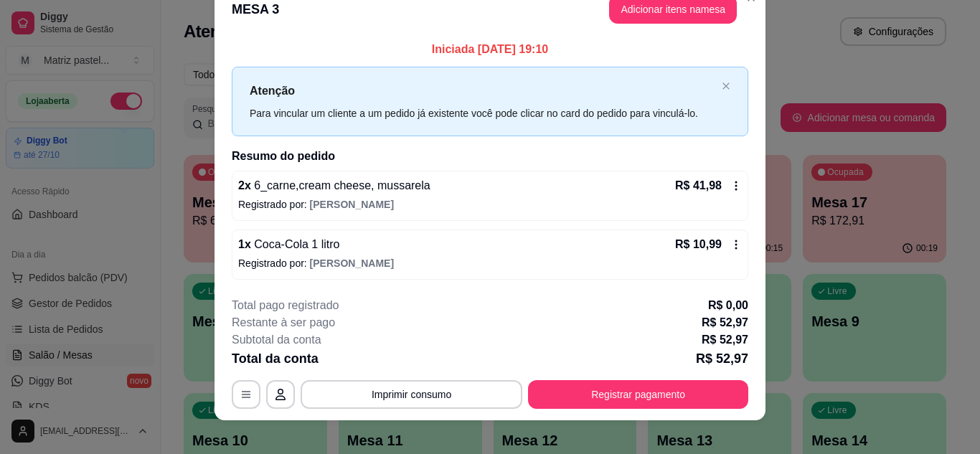
scroll to position [37, 0]
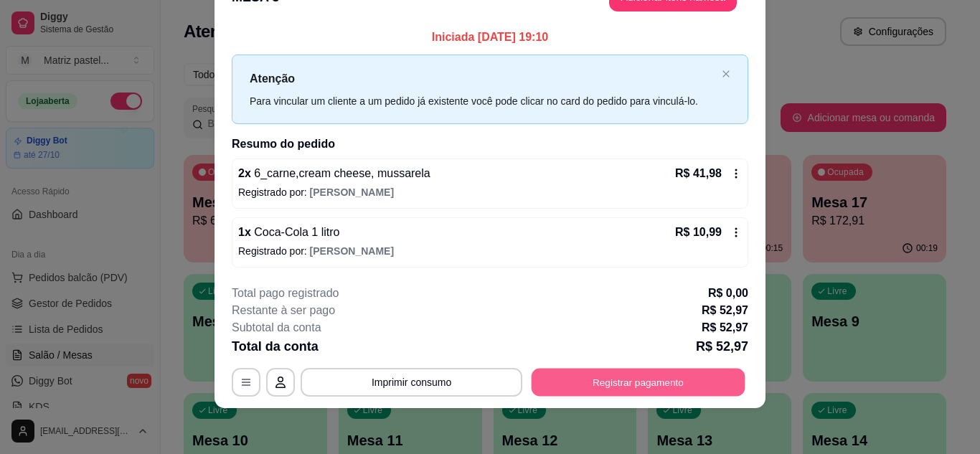
click at [561, 371] on button "Registrar pagamento" at bounding box center [639, 383] width 214 height 28
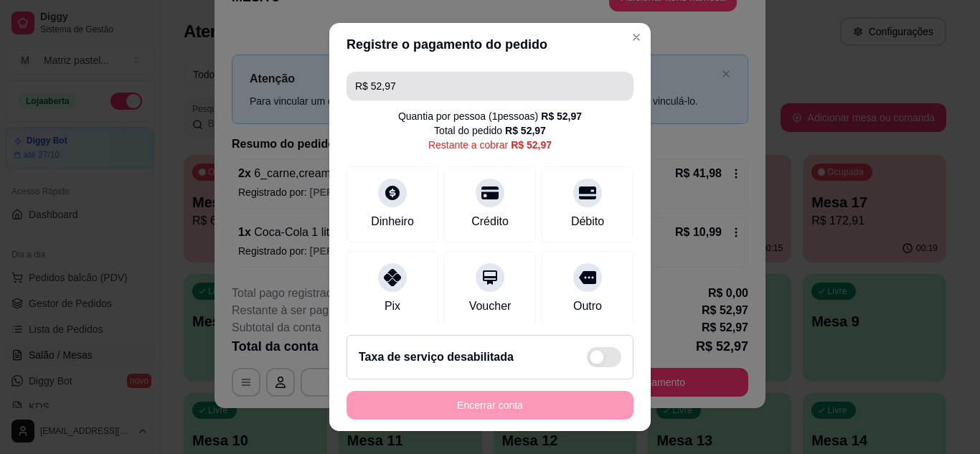
click at [441, 99] on input "R$ 52,97" at bounding box center [490, 86] width 270 height 29
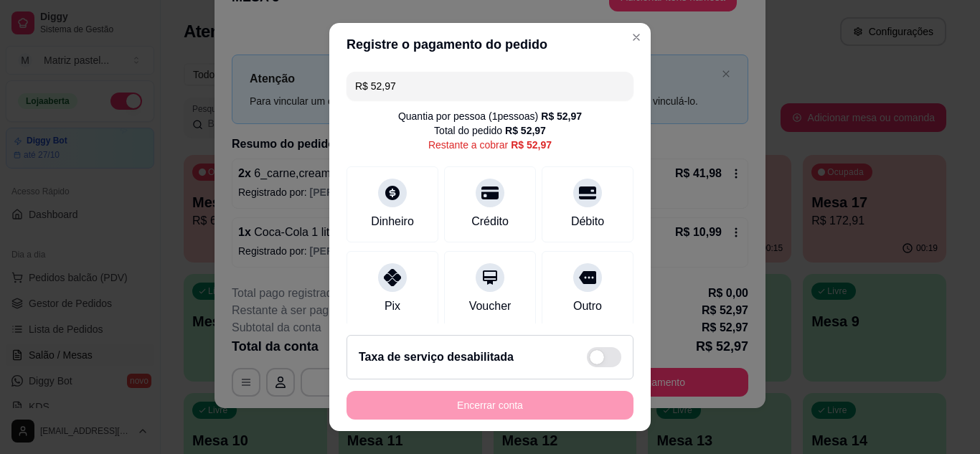
click at [441, 99] on input "R$ 52,97" at bounding box center [490, 86] width 270 height 29
click at [400, 208] on div "Dinheiro" at bounding box center [392, 201] width 101 height 84
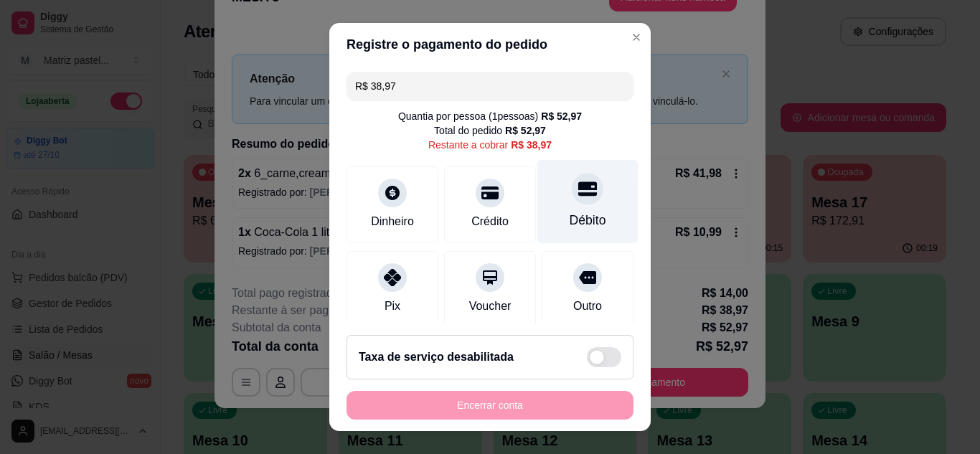
click at [570, 217] on div "Débito" at bounding box center [588, 220] width 37 height 19
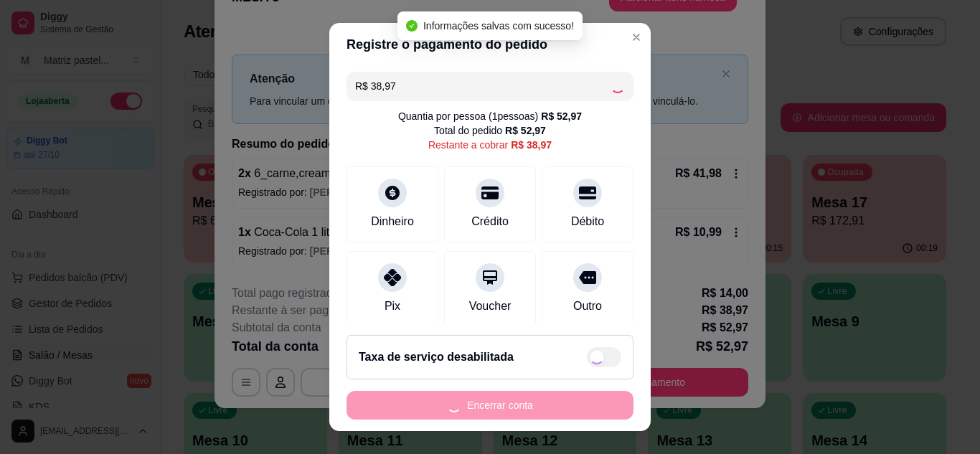
type input "R$ 0,00"
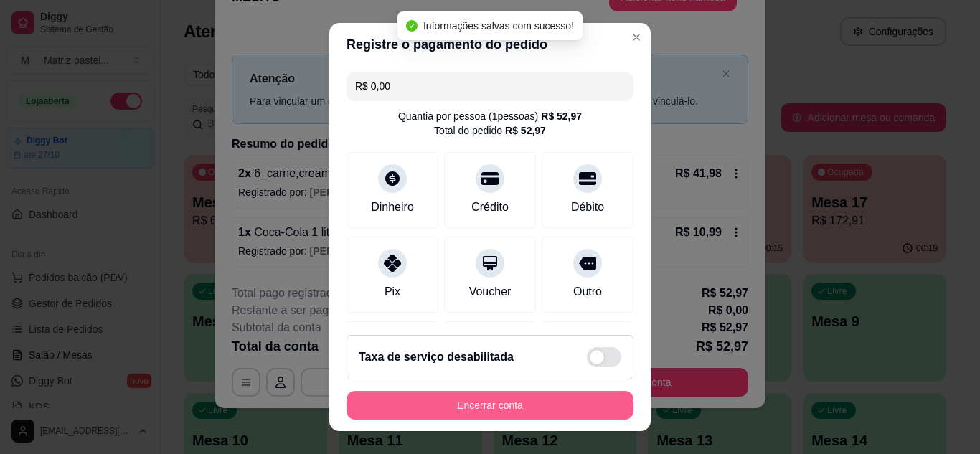
click at [594, 407] on button "Encerrar conta" at bounding box center [490, 405] width 287 height 29
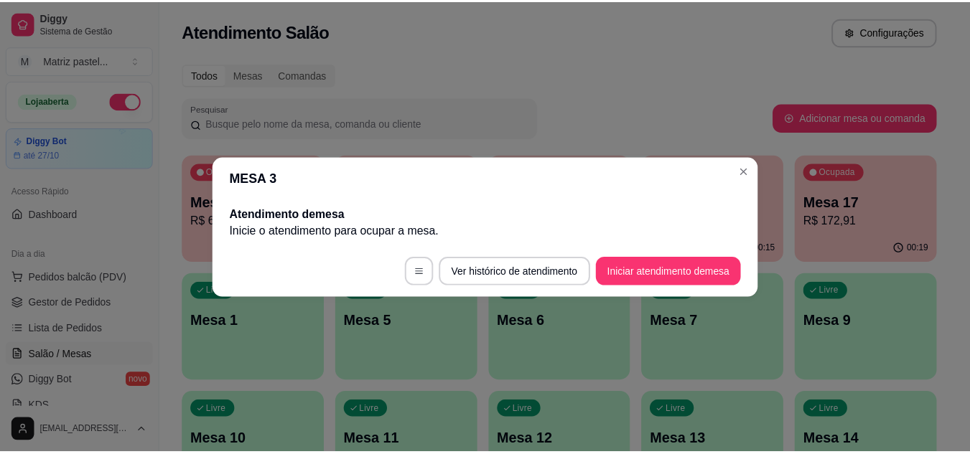
scroll to position [0, 0]
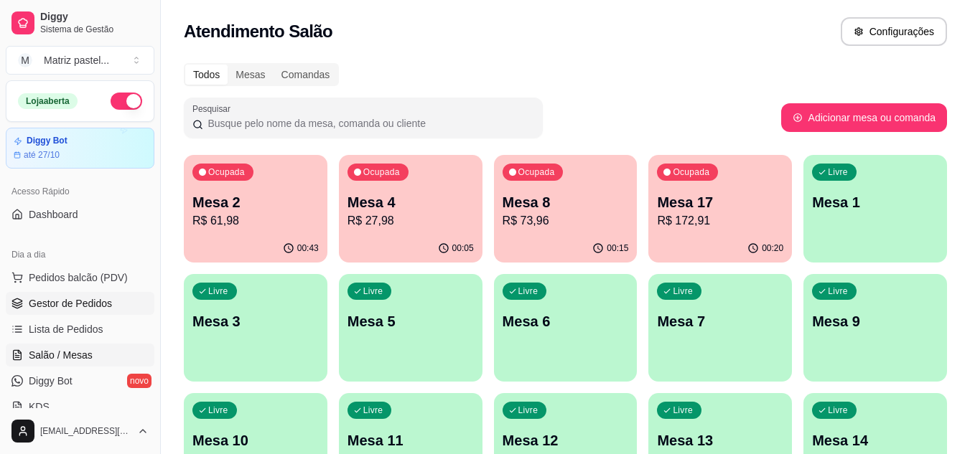
click at [92, 306] on span "Gestor de Pedidos" at bounding box center [70, 303] width 83 height 14
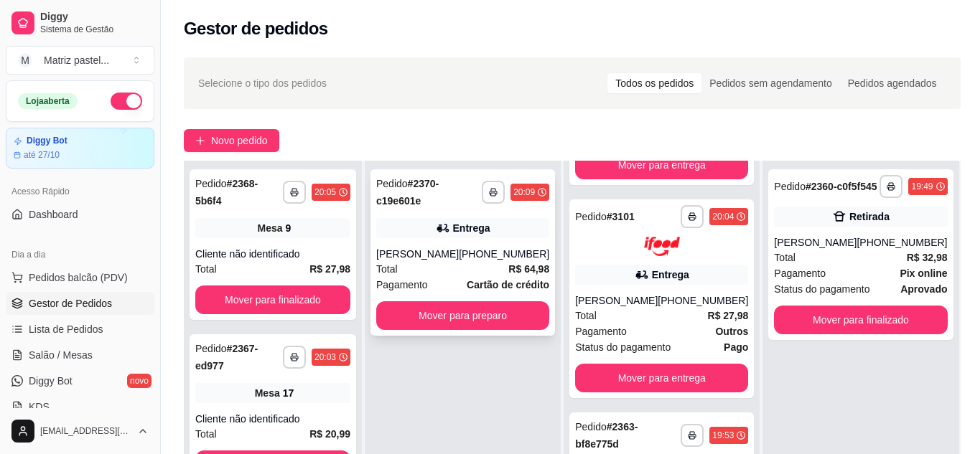
scroll to position [165, 0]
click at [484, 322] on button "Mover para preparo" at bounding box center [462, 315] width 173 height 29
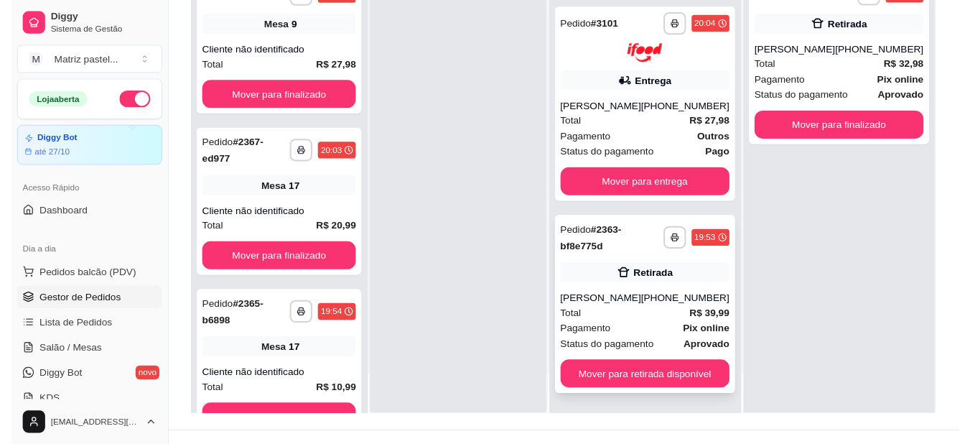
scroll to position [219, 0]
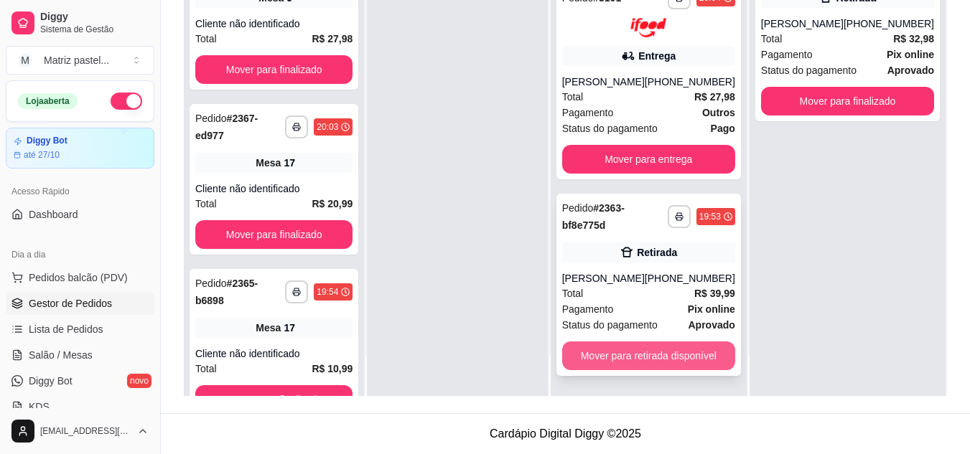
click at [647, 355] on button "Mover para retirada disponível" at bounding box center [648, 356] width 173 height 29
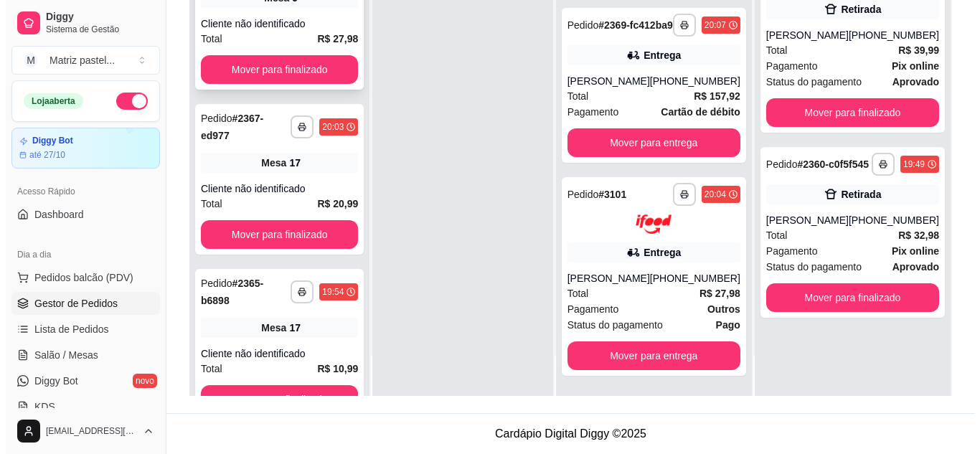
scroll to position [149, 0]
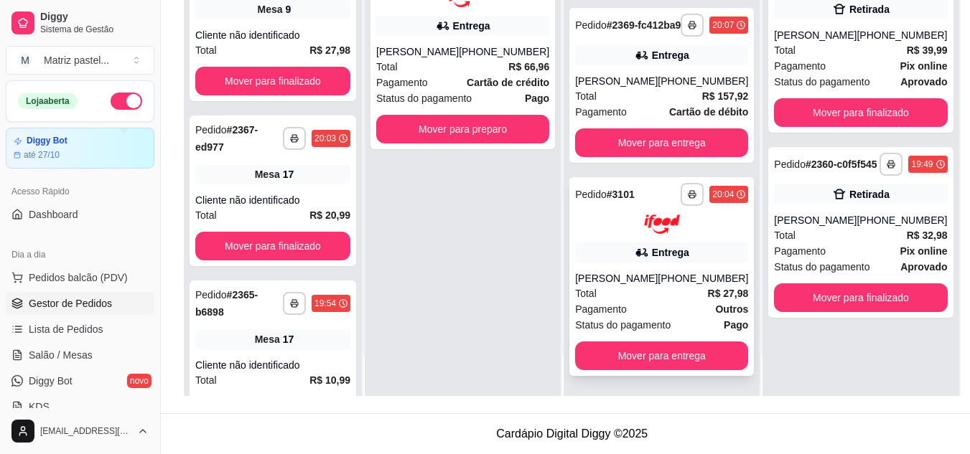
click at [652, 254] on div "Entrega" at bounding box center [670, 252] width 37 height 14
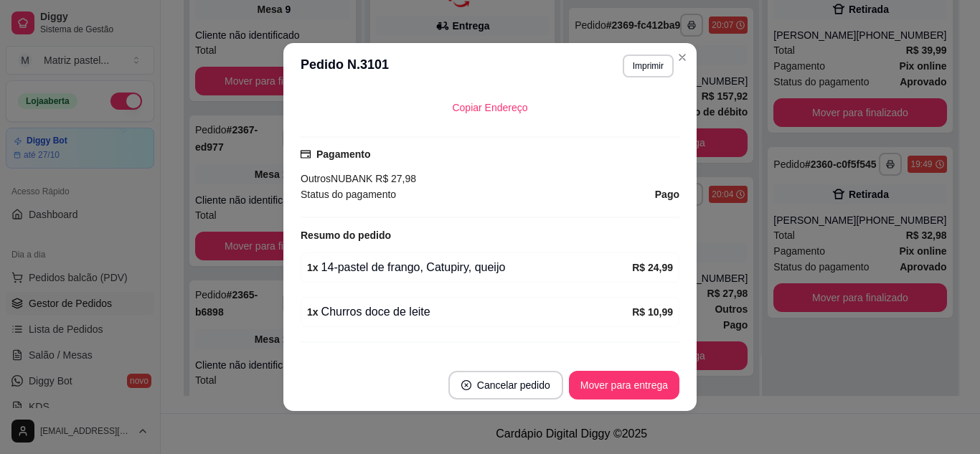
scroll to position [431, 0]
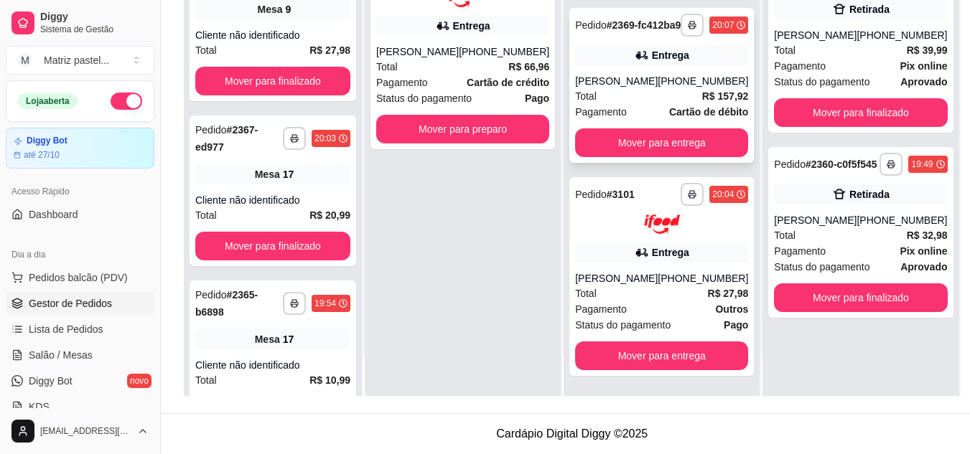
click at [672, 74] on div "[PHONE_NUMBER]" at bounding box center [702, 81] width 90 height 14
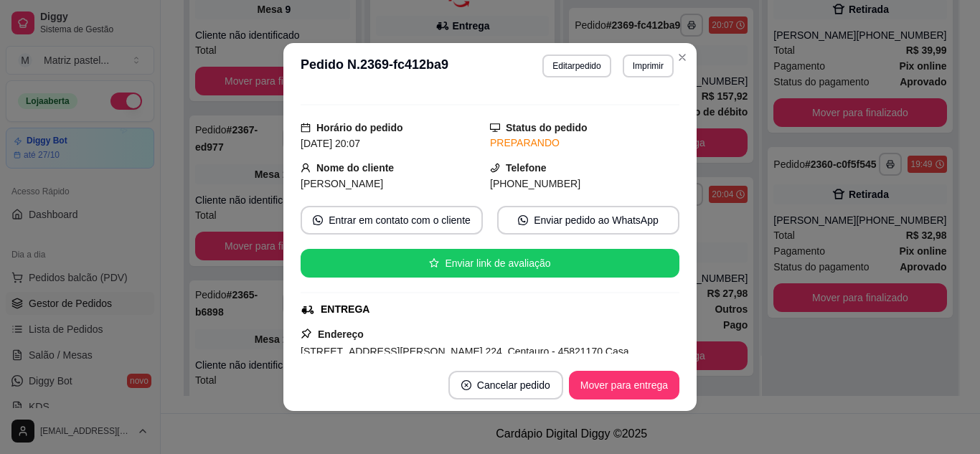
scroll to position [215, 0]
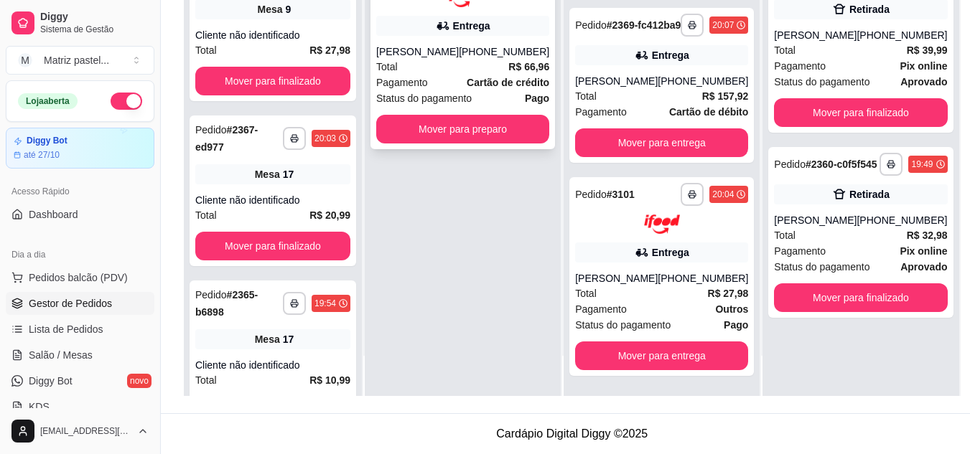
click at [472, 72] on div "Total R$ 66,96" at bounding box center [462, 67] width 173 height 16
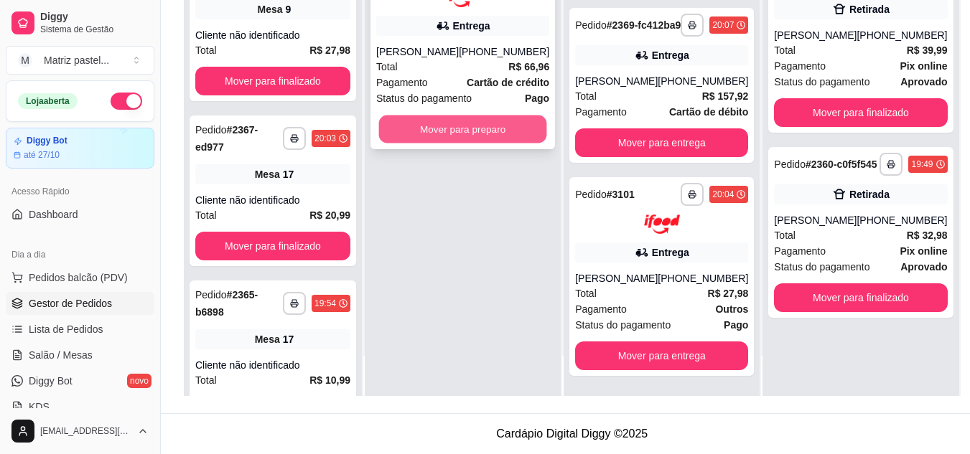
click at [476, 143] on button "Mover para preparo" at bounding box center [463, 129] width 168 height 28
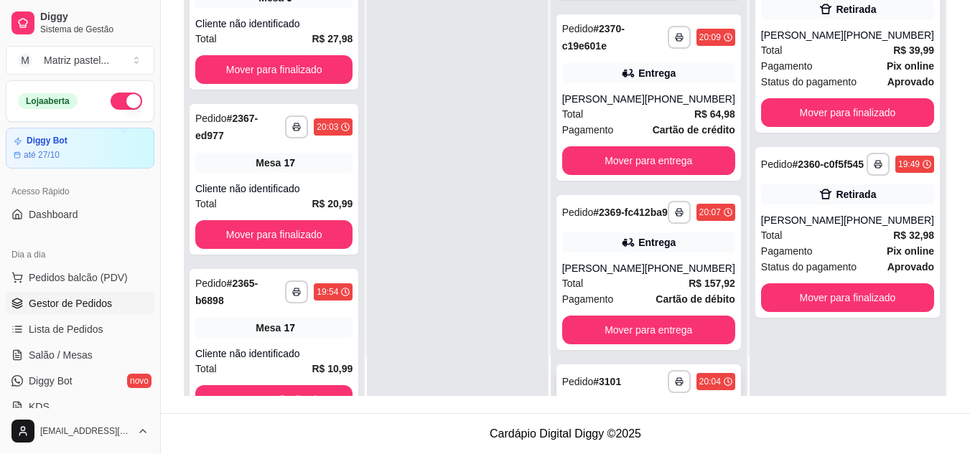
scroll to position [362, 0]
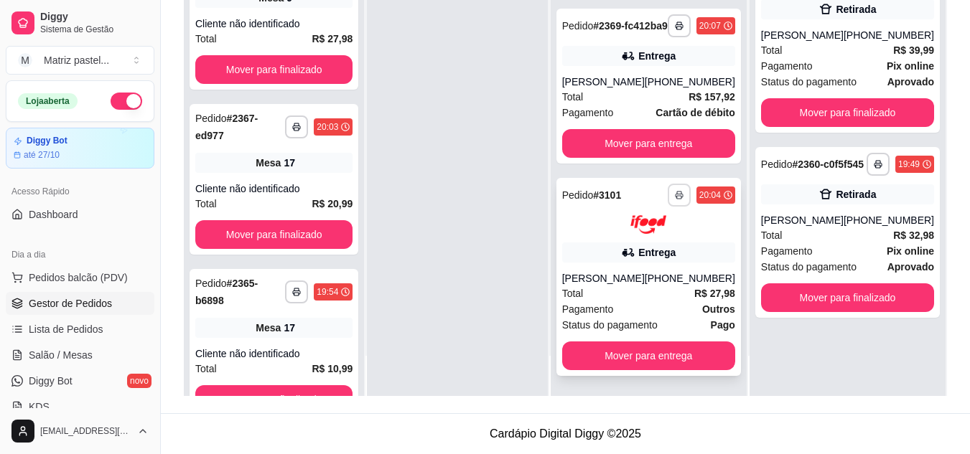
click at [667, 200] on button "button" at bounding box center [678, 195] width 23 height 23
click at [642, 240] on button "IMPRESSORA" at bounding box center [630, 245] width 104 height 23
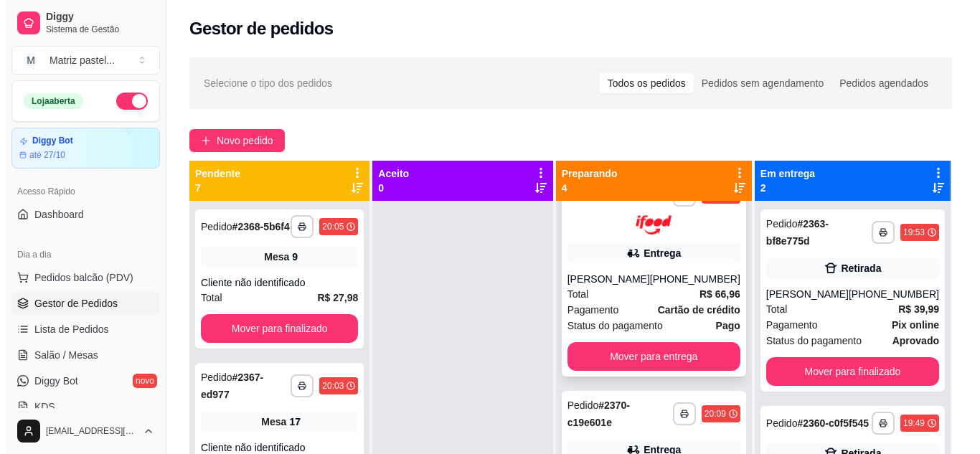
scroll to position [0, 0]
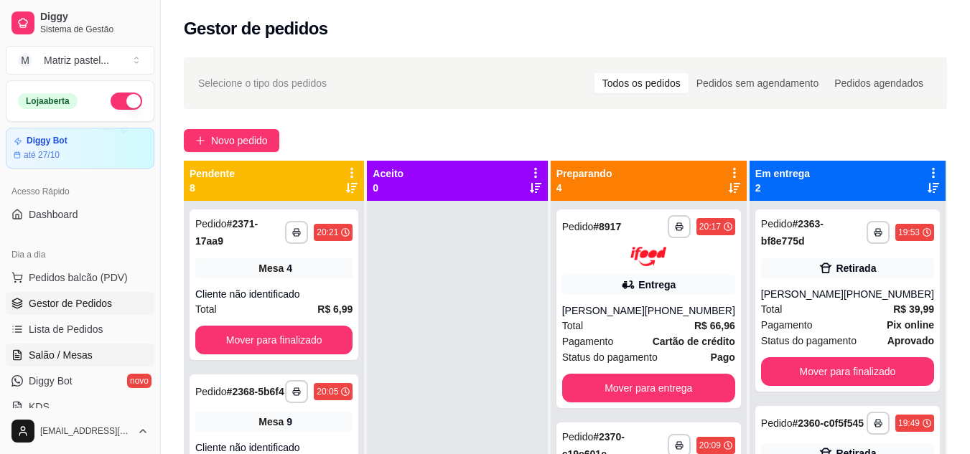
click at [19, 362] on link "Salão / Mesas" at bounding box center [80, 355] width 149 height 23
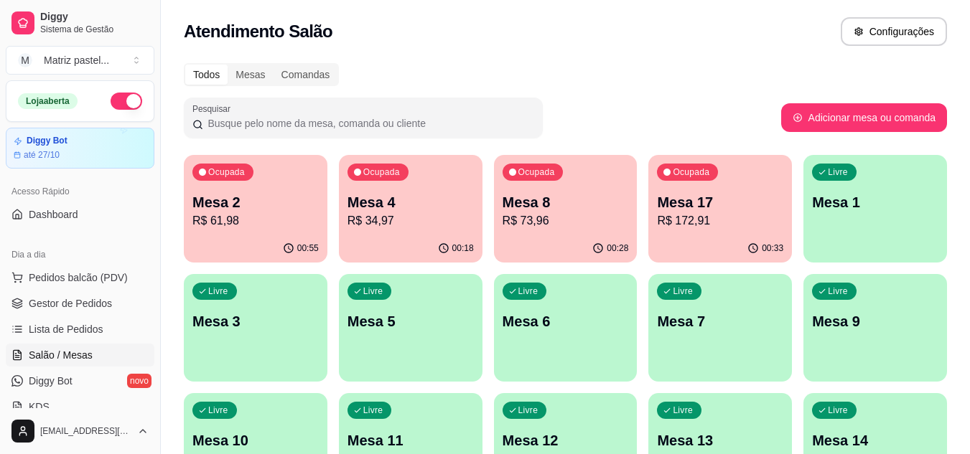
click at [370, 224] on p "R$ 34,97" at bounding box center [410, 220] width 126 height 17
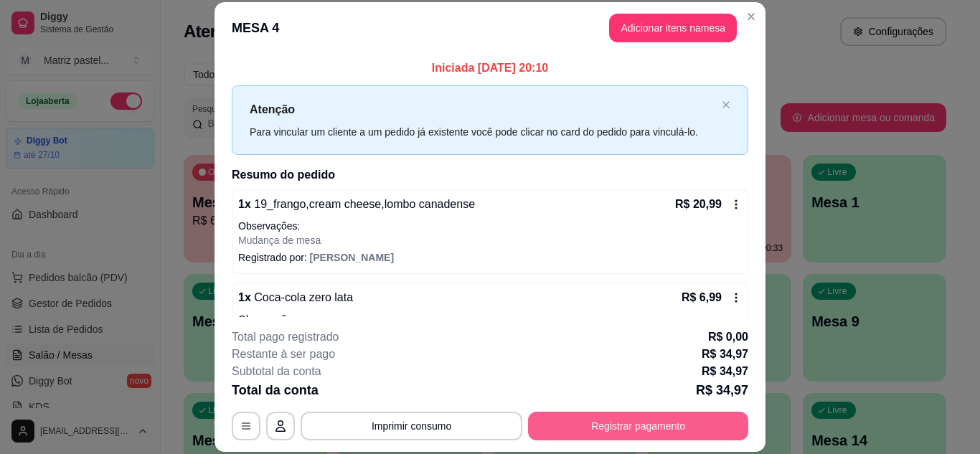
click at [586, 431] on button "Registrar pagamento" at bounding box center [638, 426] width 220 height 29
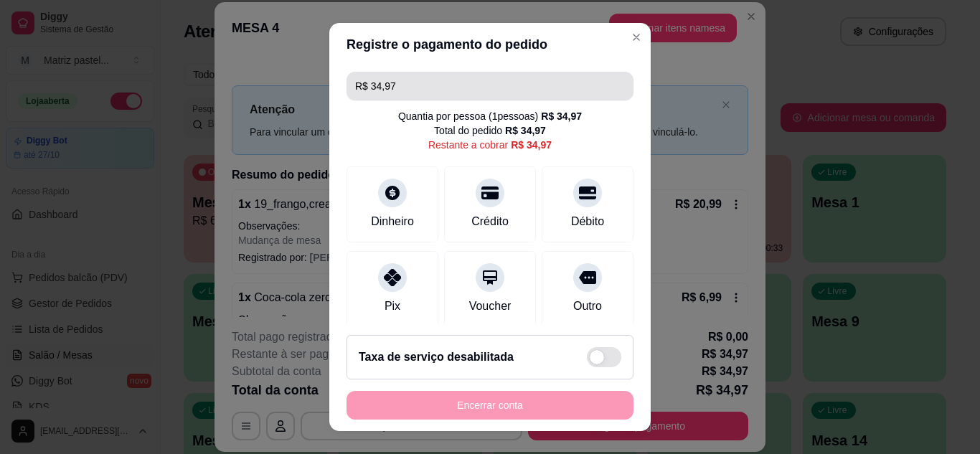
click at [451, 90] on input "R$ 34,97" at bounding box center [490, 86] width 270 height 29
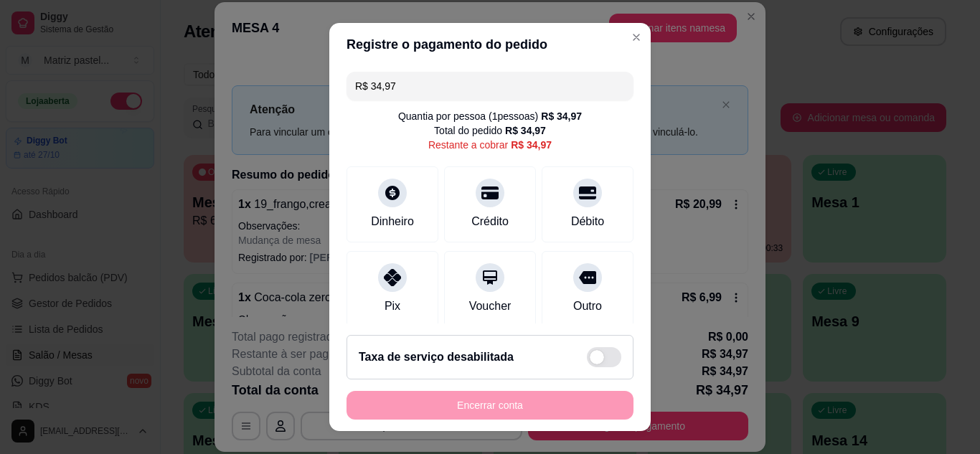
click at [451, 90] on input "R$ 34,97" at bounding box center [490, 86] width 270 height 29
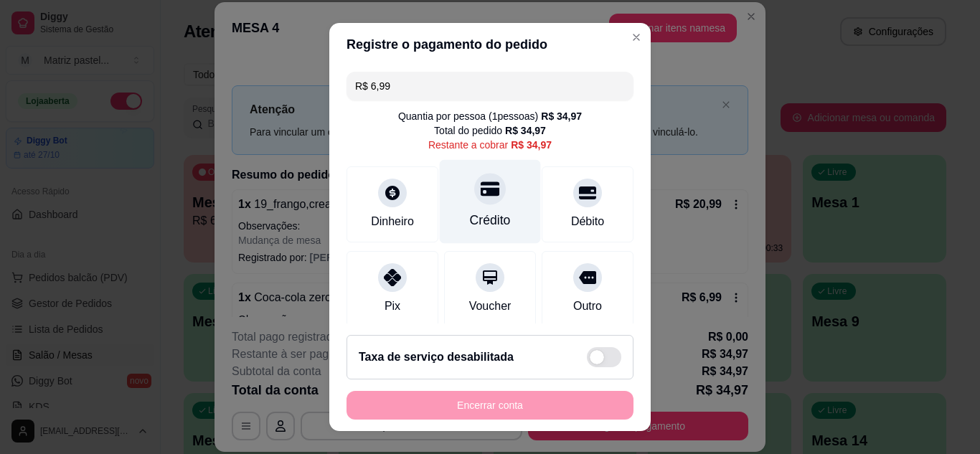
click at [470, 220] on div "Crédito" at bounding box center [490, 220] width 41 height 19
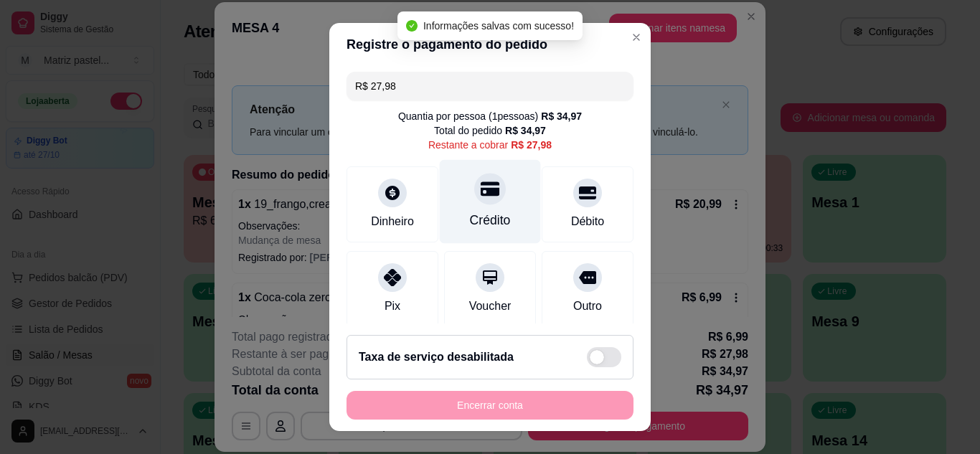
click at [479, 203] on div at bounding box center [490, 189] width 32 height 32
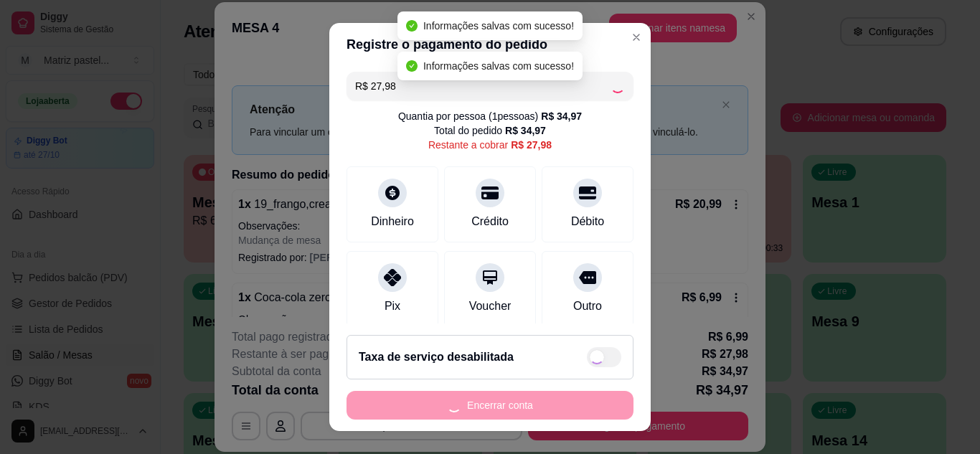
type input "R$ 0,00"
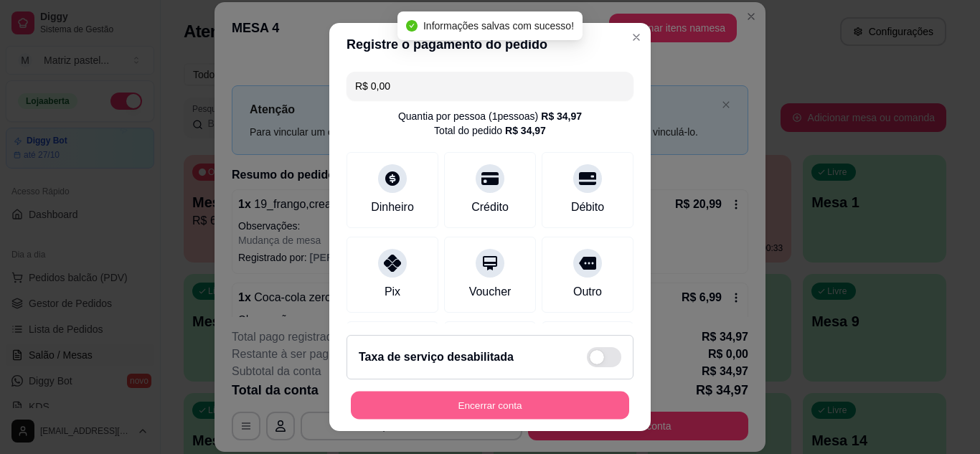
click at [495, 409] on button "Encerrar conta" at bounding box center [490, 406] width 278 height 28
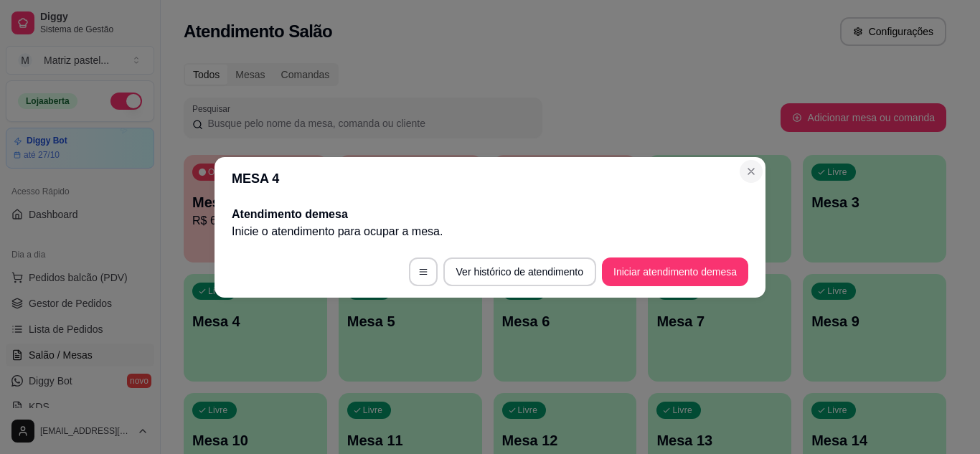
click at [762, 170] on section "MESA 4 Atendimento de mesa Inicie o atendimento para ocupar a mesa . Ver histór…" at bounding box center [490, 227] width 551 height 141
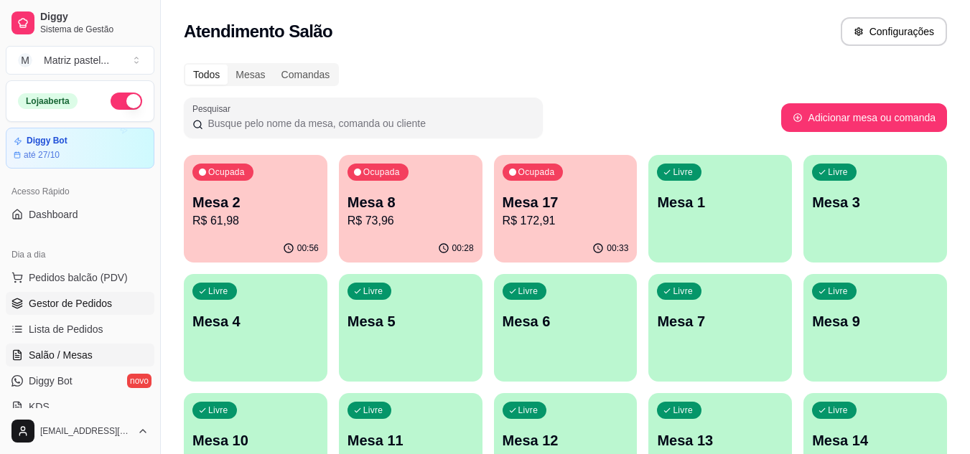
click at [84, 301] on span "Gestor de Pedidos" at bounding box center [70, 303] width 83 height 14
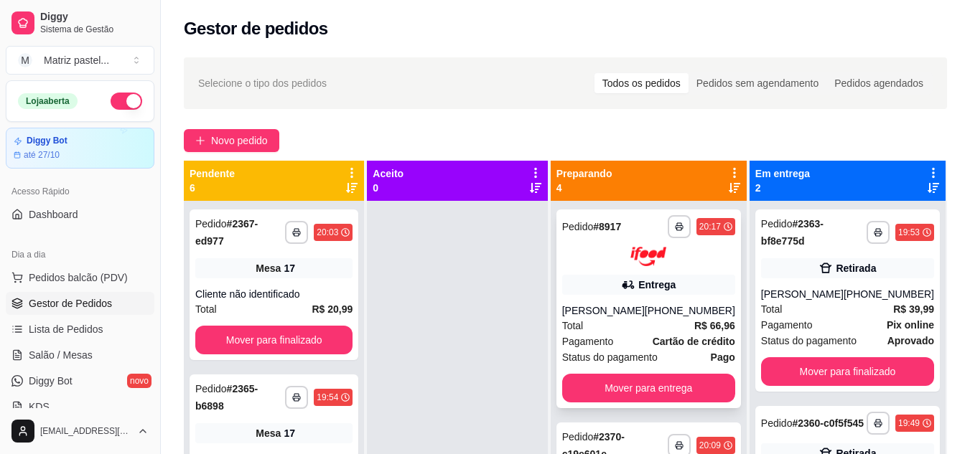
click at [637, 303] on div "**********" at bounding box center [648, 309] width 184 height 199
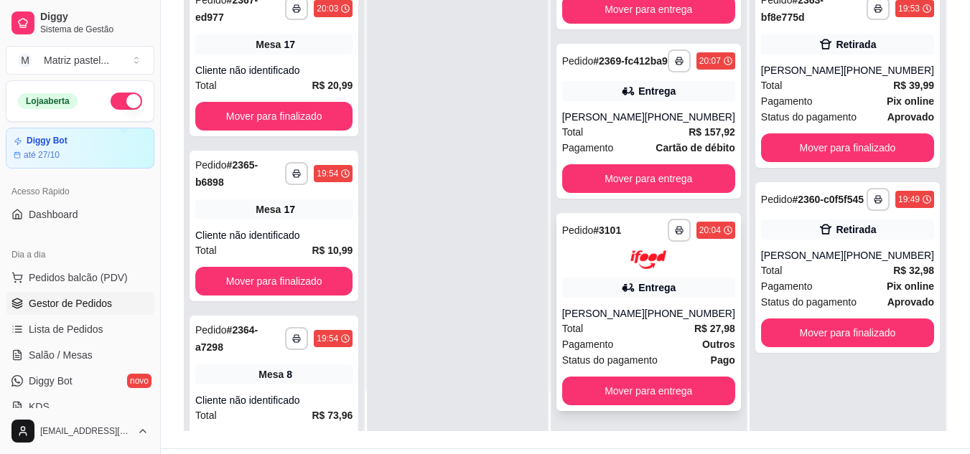
scroll to position [215, 0]
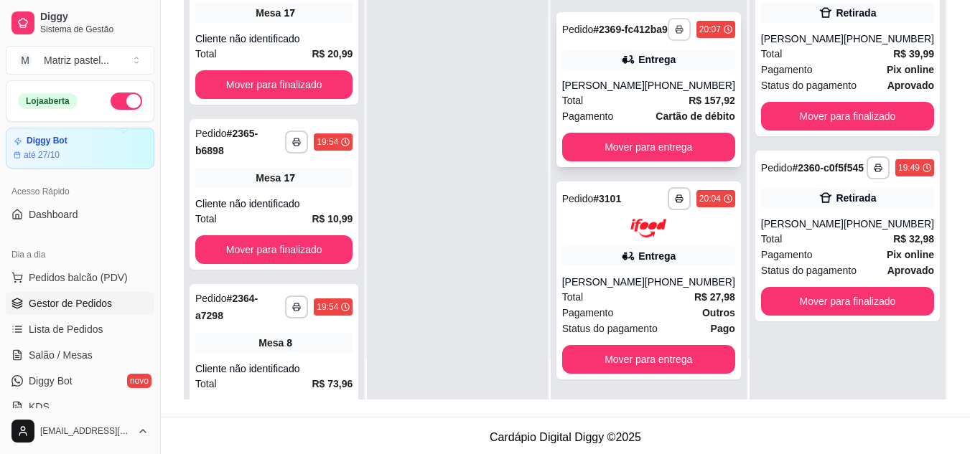
click at [675, 25] on icon "button" at bounding box center [679, 29] width 9 height 9
click at [652, 64] on button "IMPRESSORA" at bounding box center [630, 59] width 100 height 22
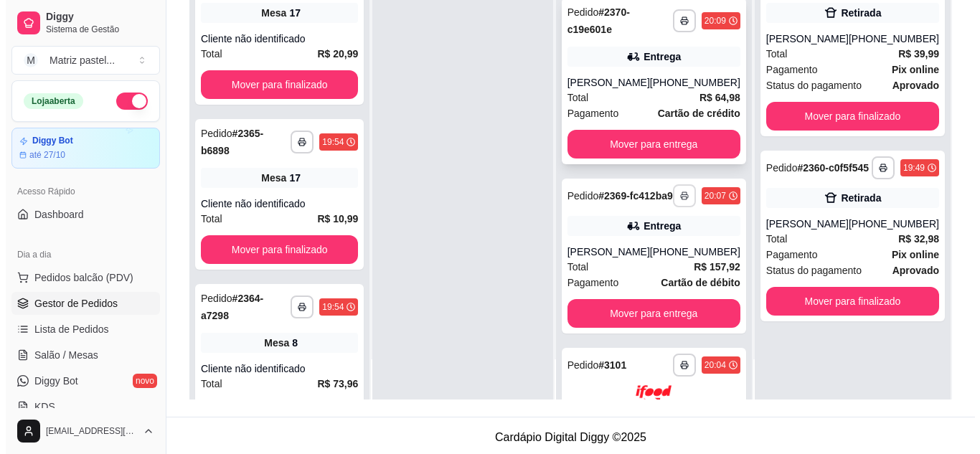
scroll to position [146, 0]
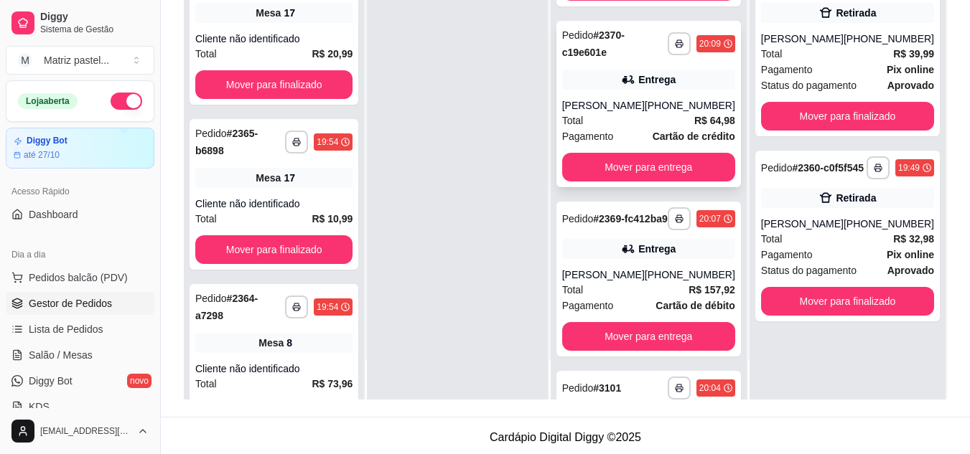
click at [614, 111] on div "[PERSON_NAME]" at bounding box center [603, 105] width 83 height 14
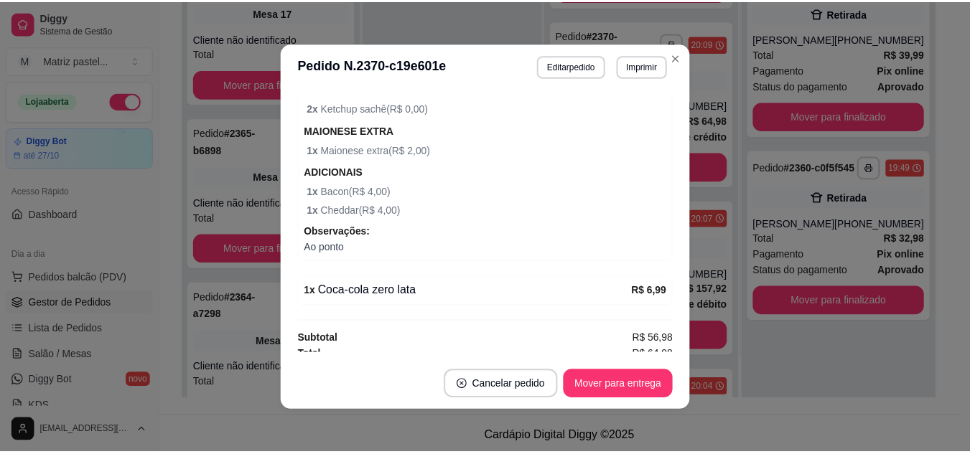
scroll to position [501, 0]
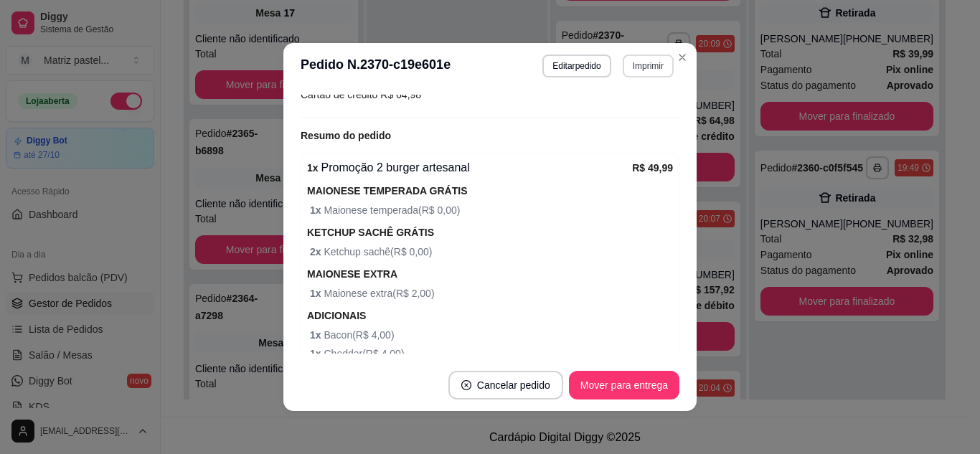
click at [640, 62] on button "Imprimir" at bounding box center [648, 66] width 51 height 23
click at [612, 116] on button "IMPRESSORA" at bounding box center [618, 116] width 104 height 23
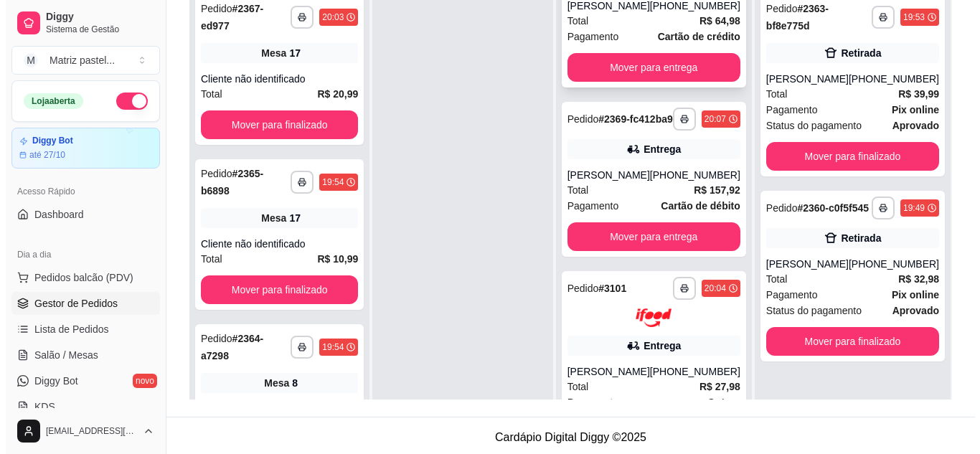
scroll to position [287, 0]
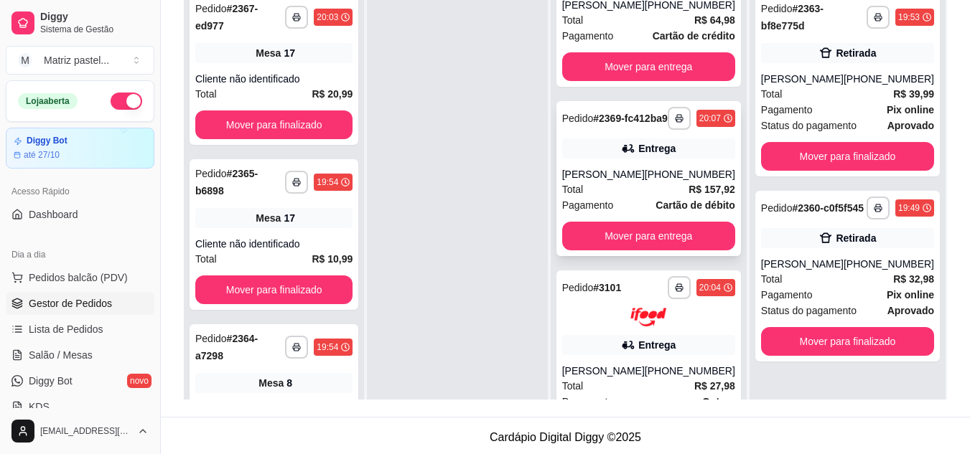
click at [659, 182] on div "[PHONE_NUMBER]" at bounding box center [690, 174] width 90 height 14
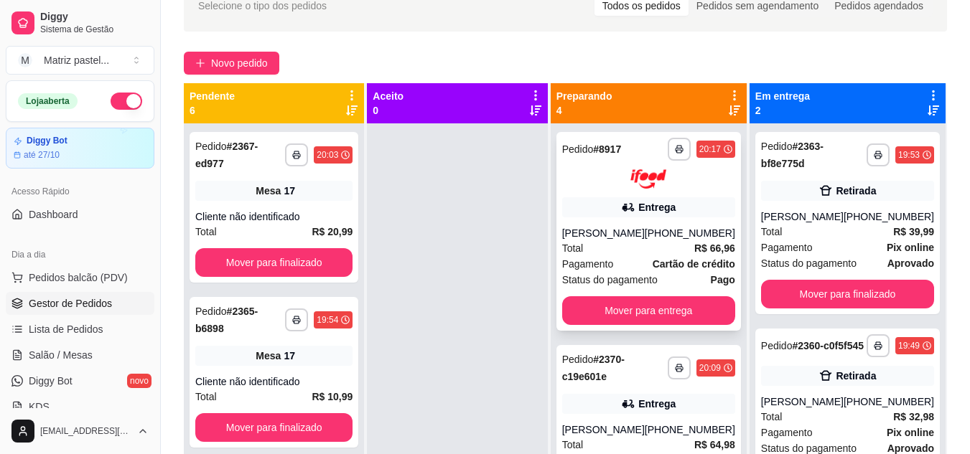
scroll to position [72, 0]
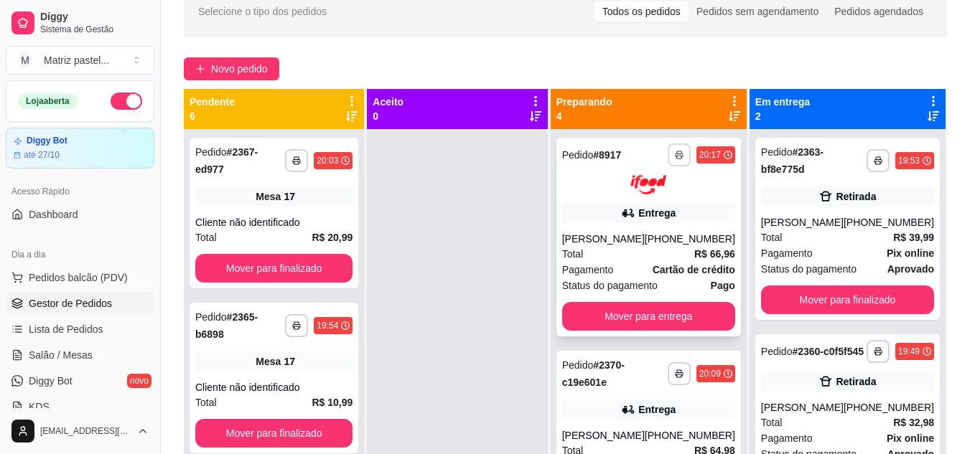
click at [667, 155] on button "button" at bounding box center [678, 155] width 23 height 23
click at [633, 199] on button "IMPRESSORA" at bounding box center [630, 205] width 104 height 23
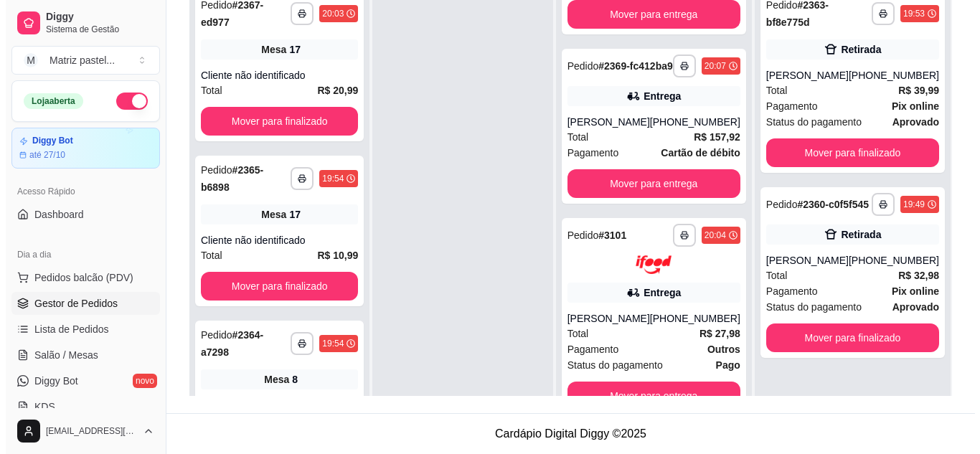
scroll to position [40, 0]
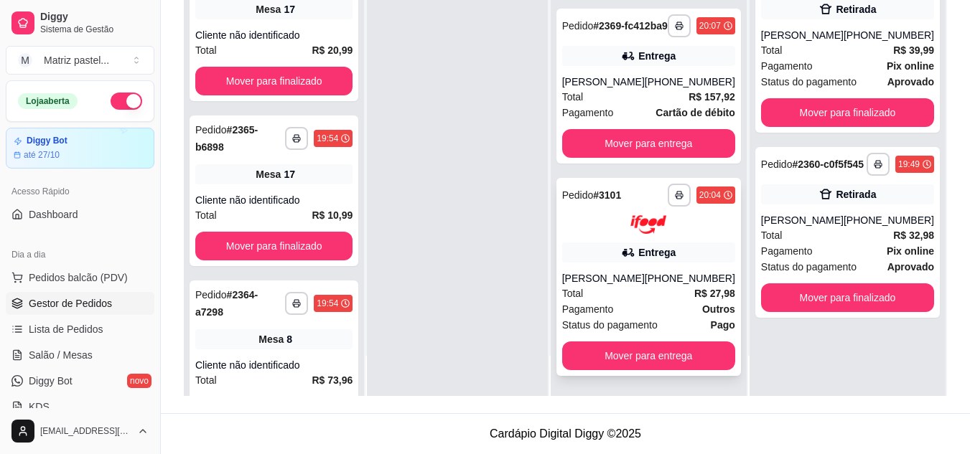
click at [587, 274] on div "[PERSON_NAME]" at bounding box center [603, 278] width 83 height 14
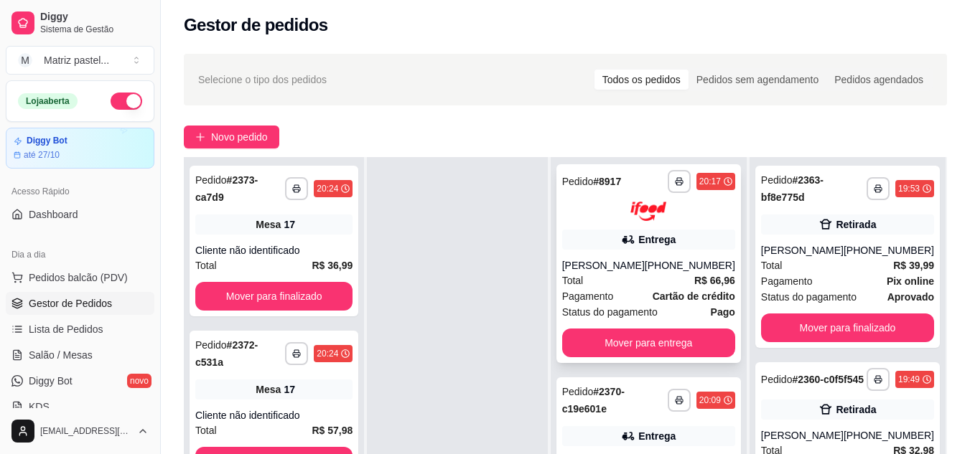
scroll to position [0, 0]
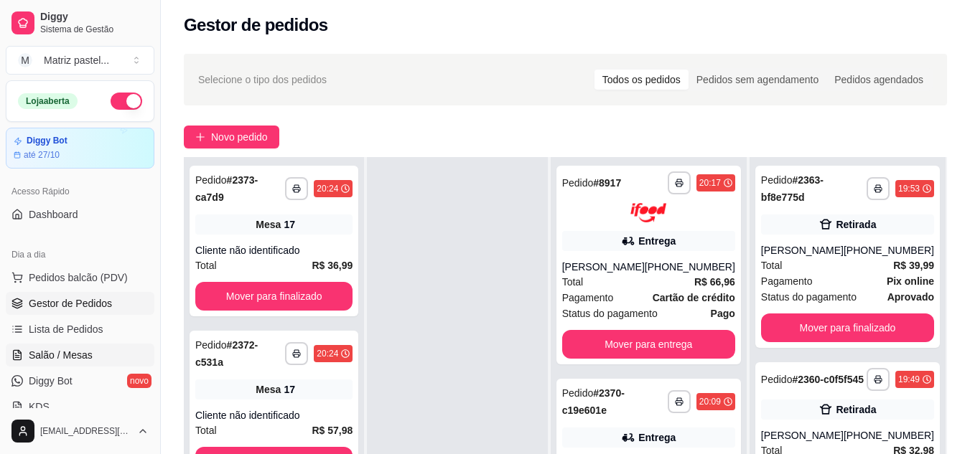
click at [78, 353] on span "Salão / Mesas" at bounding box center [61, 355] width 64 height 14
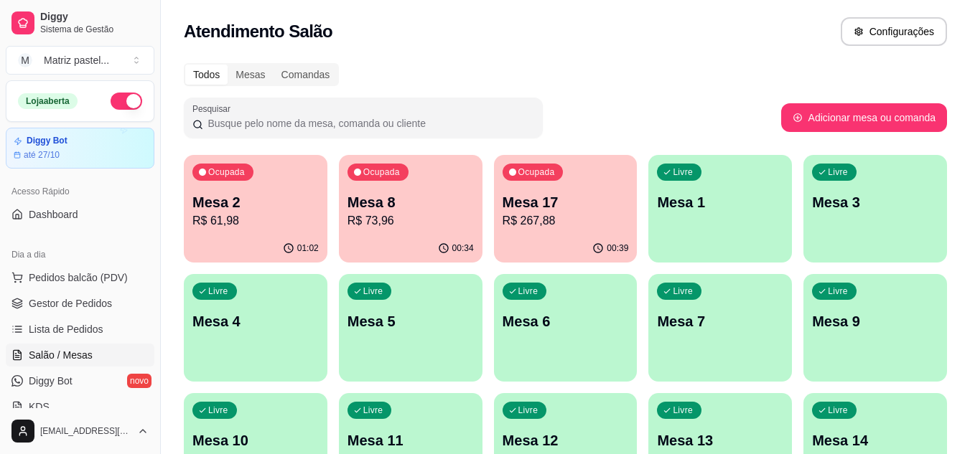
click at [290, 233] on div "Ocupada Mesa 2 R$ 61,98" at bounding box center [256, 195] width 144 height 80
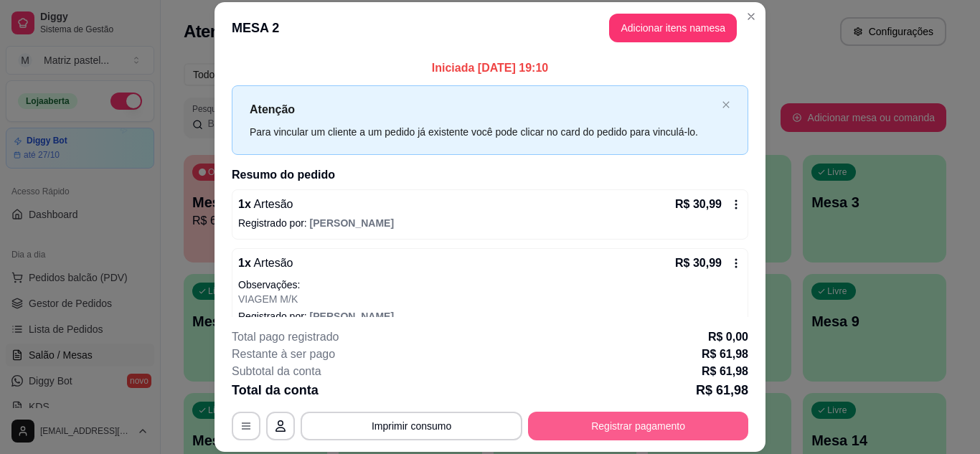
click at [654, 426] on button "Registrar pagamento" at bounding box center [638, 426] width 220 height 29
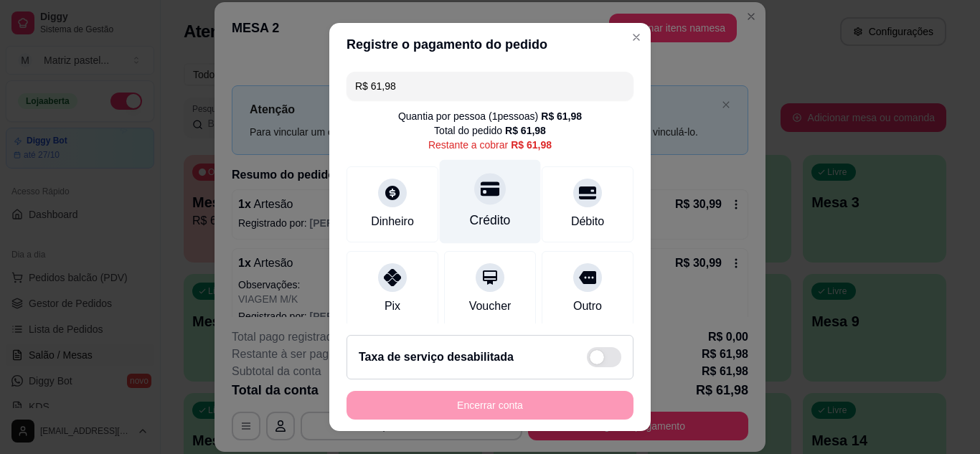
click at [479, 200] on div at bounding box center [490, 189] width 32 height 32
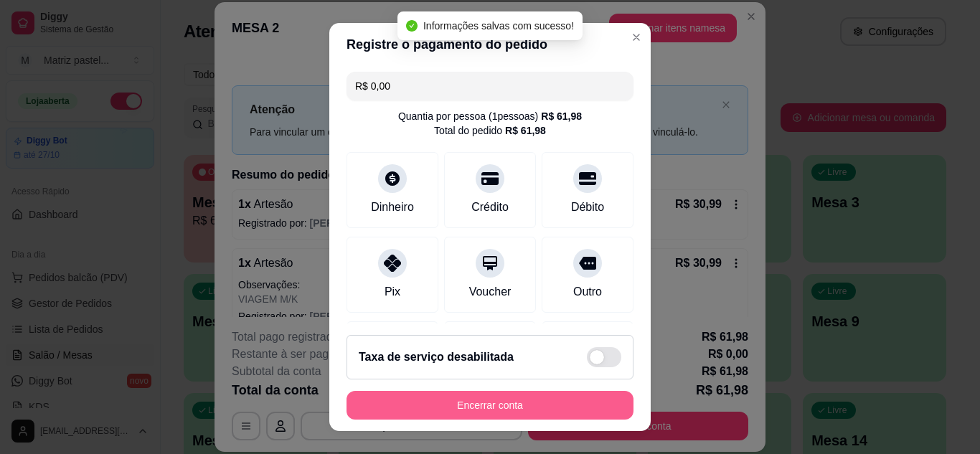
type input "R$ 0,00"
click at [500, 406] on button "Encerrar conta" at bounding box center [490, 405] width 287 height 29
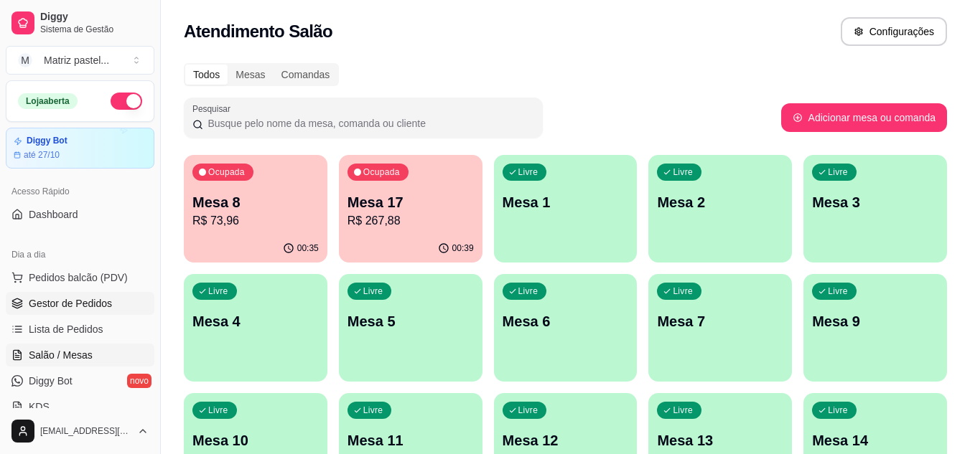
click at [85, 309] on span "Gestor de Pedidos" at bounding box center [70, 303] width 83 height 14
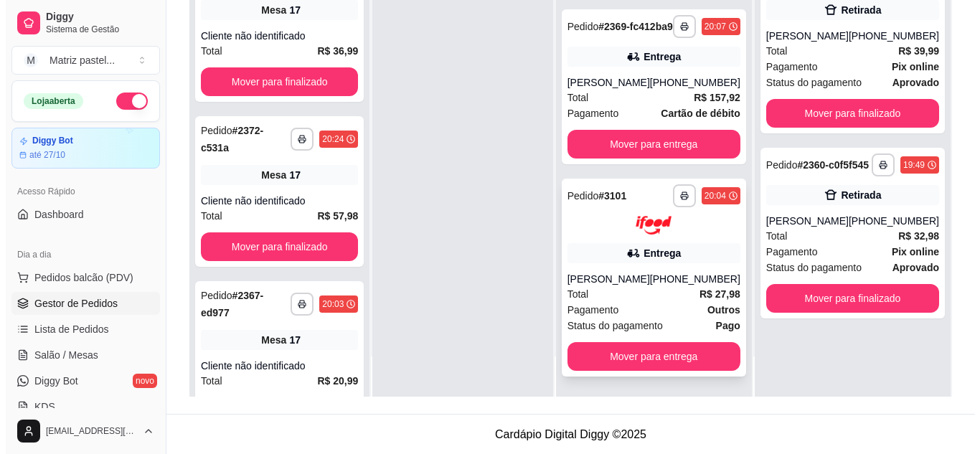
scroll to position [219, 0]
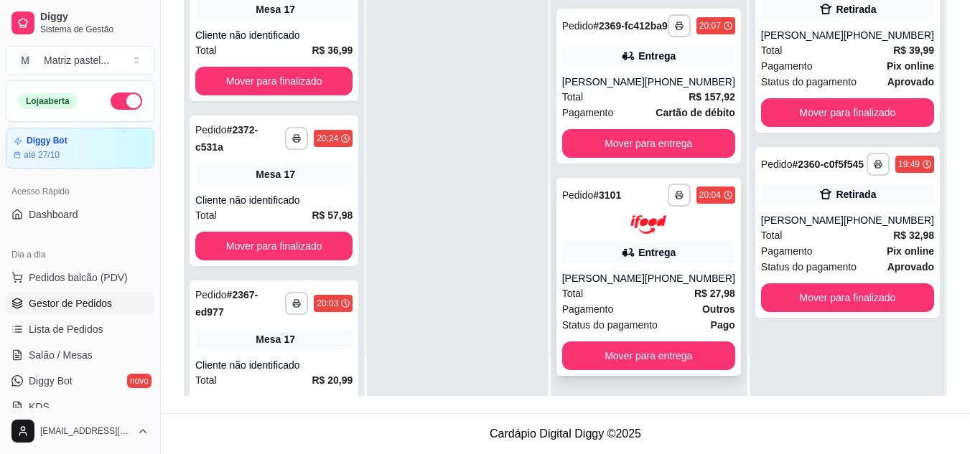
click at [617, 268] on div "**********" at bounding box center [648, 277] width 184 height 199
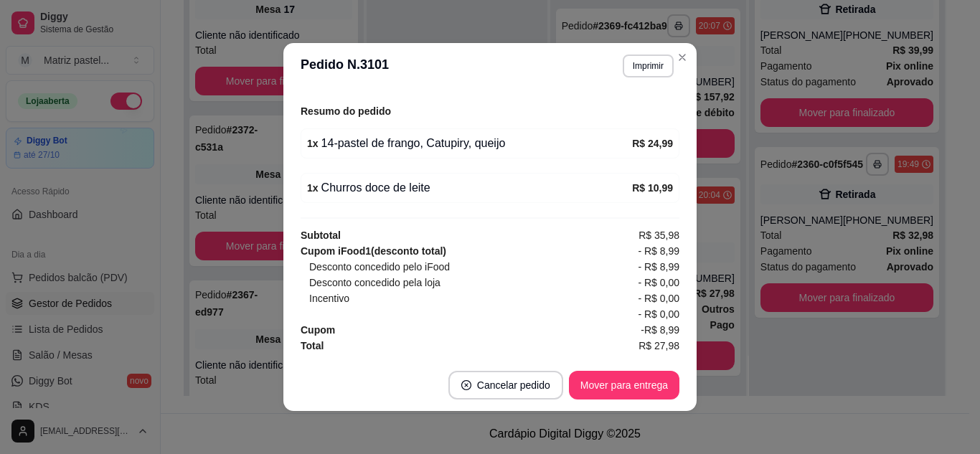
scroll to position [3, 0]
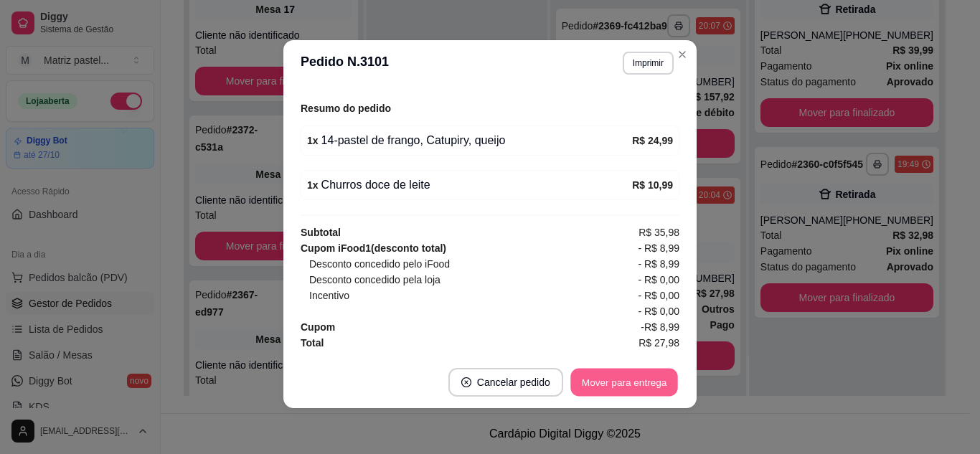
click at [601, 381] on button "Mover para entrega" at bounding box center [625, 383] width 108 height 28
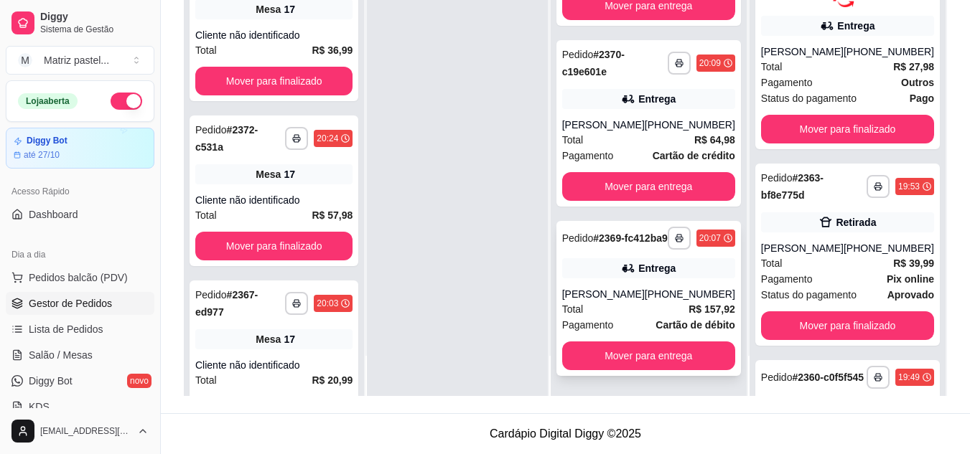
click at [645, 287] on div "[PERSON_NAME]" at bounding box center [603, 294] width 83 height 14
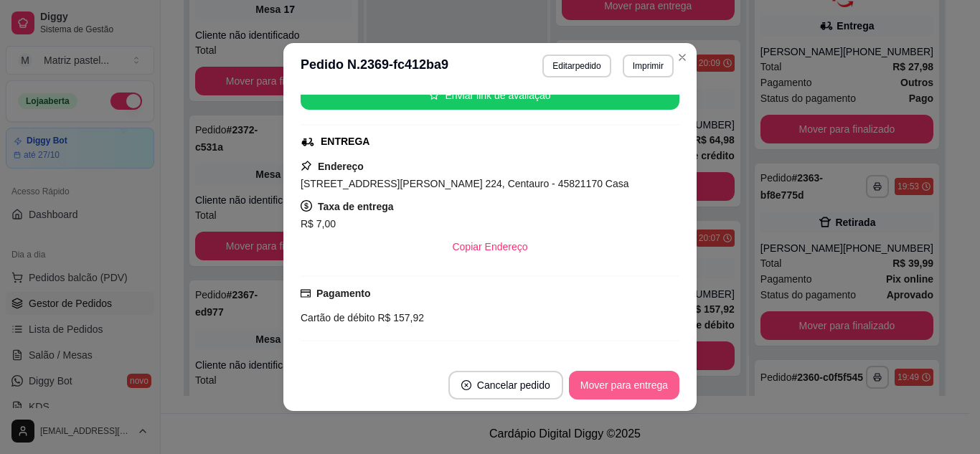
scroll to position [286, 0]
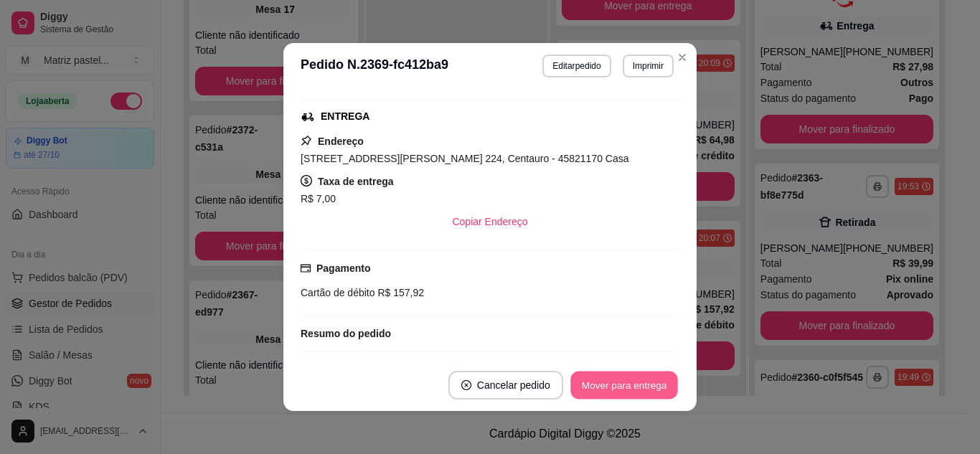
click at [600, 393] on button "Mover para entrega" at bounding box center [625, 386] width 108 height 28
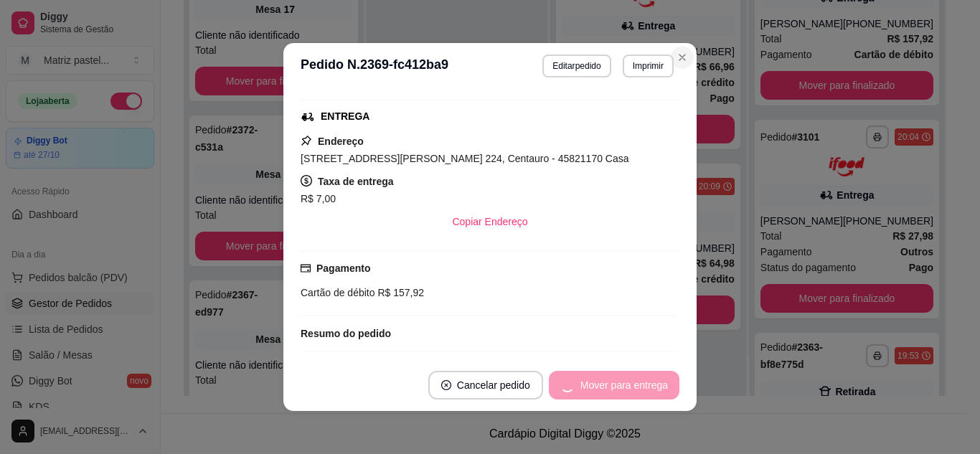
scroll to position [0, 0]
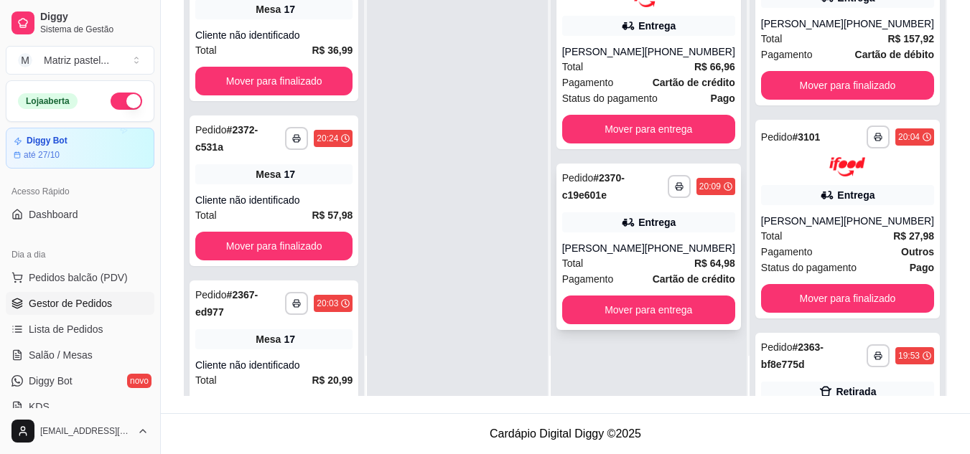
click at [627, 230] on div "Entrega" at bounding box center [648, 222] width 173 height 20
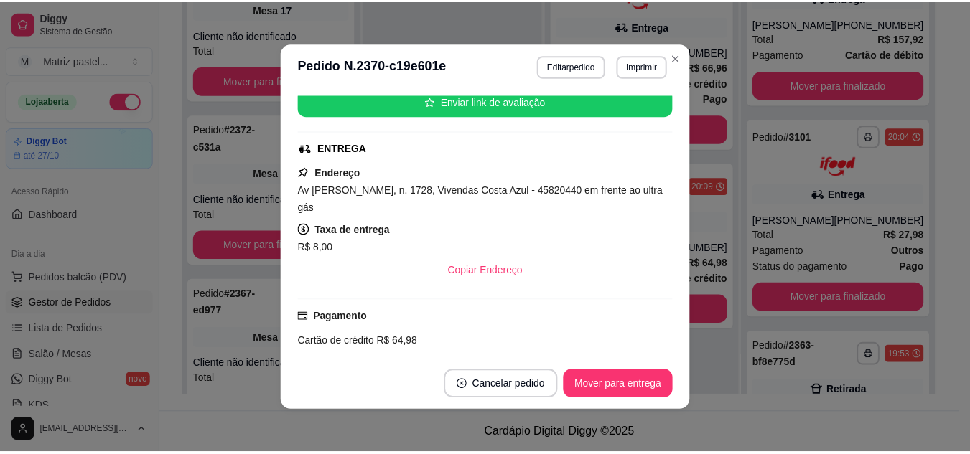
scroll to position [287, 0]
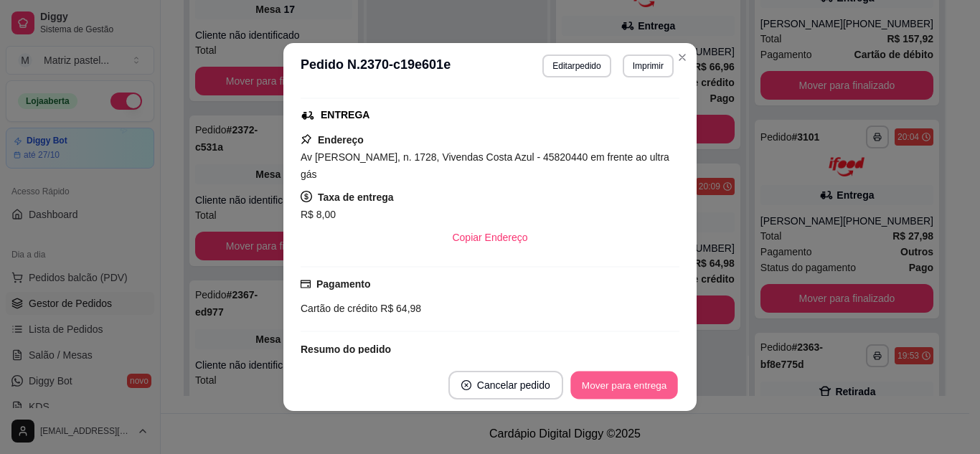
click at [596, 379] on button "Mover para entrega" at bounding box center [625, 386] width 108 height 28
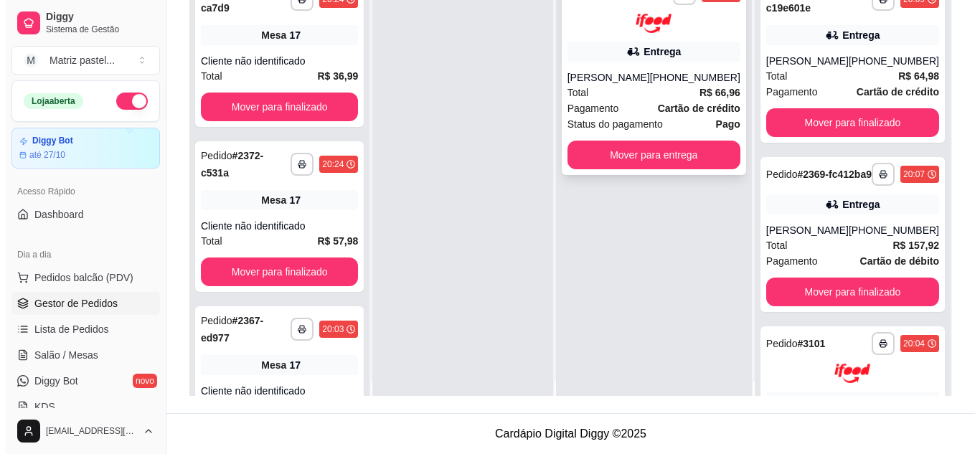
scroll to position [0, 0]
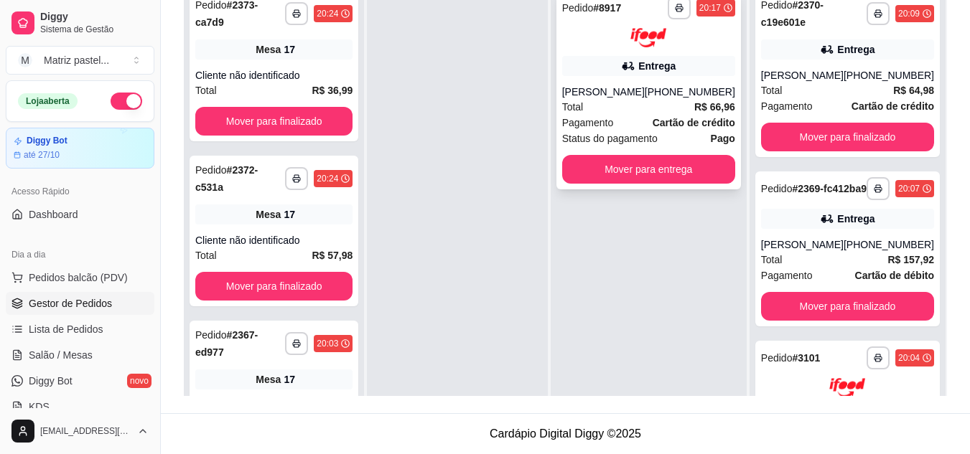
click at [652, 125] on div "Pagamento Cartão de crédito" at bounding box center [648, 123] width 173 height 16
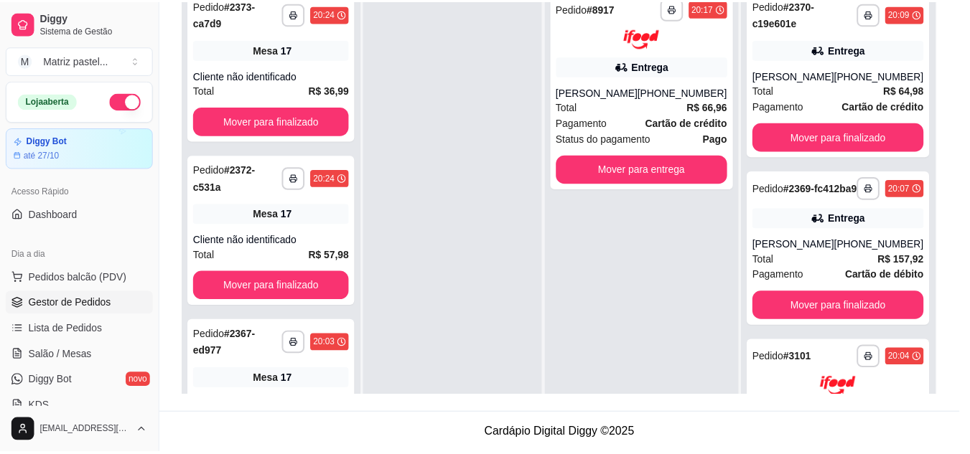
scroll to position [144, 0]
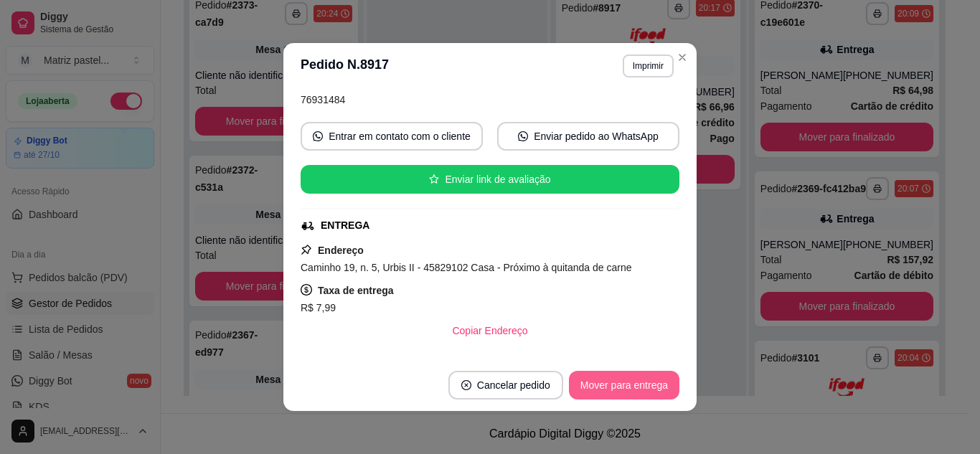
click at [609, 390] on button "Mover para entrega" at bounding box center [624, 385] width 111 height 29
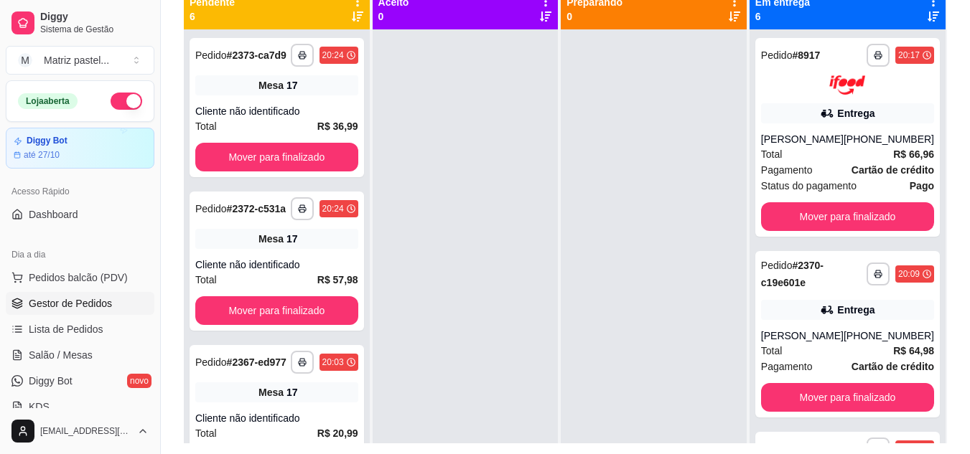
scroll to position [75, 0]
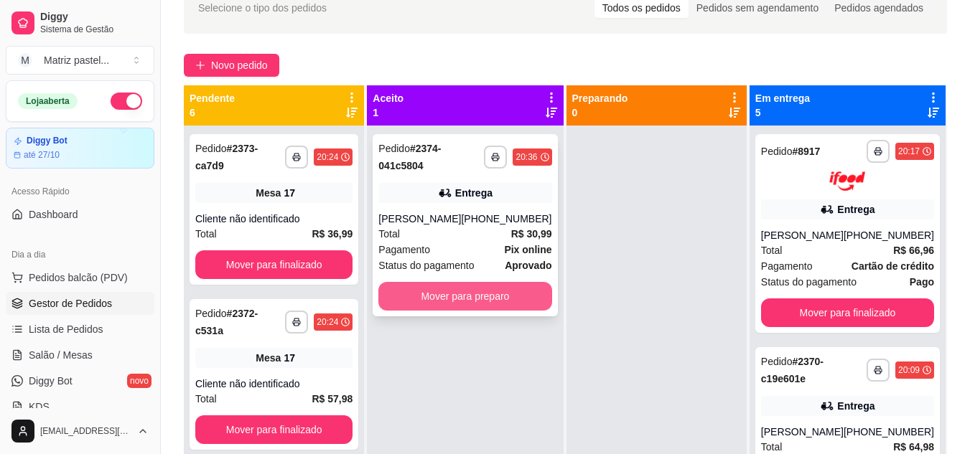
click at [467, 281] on div "**********" at bounding box center [464, 225] width 184 height 182
click at [451, 299] on button "Mover para preparo" at bounding box center [465, 297] width 168 height 28
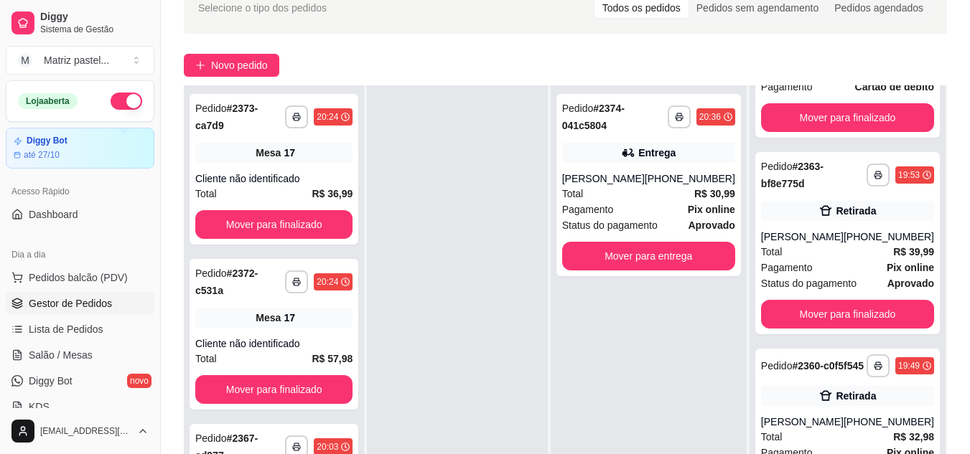
scroll to position [219, 0]
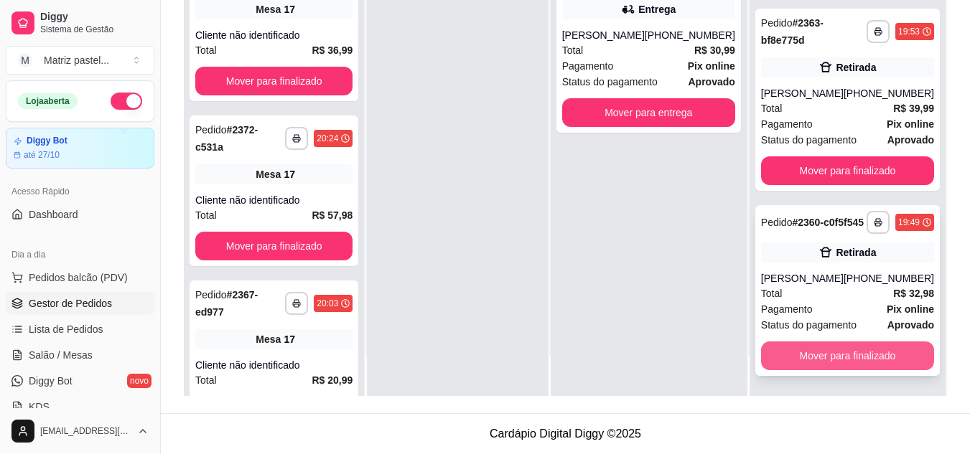
click at [797, 362] on button "Mover para finalizado" at bounding box center [847, 356] width 173 height 29
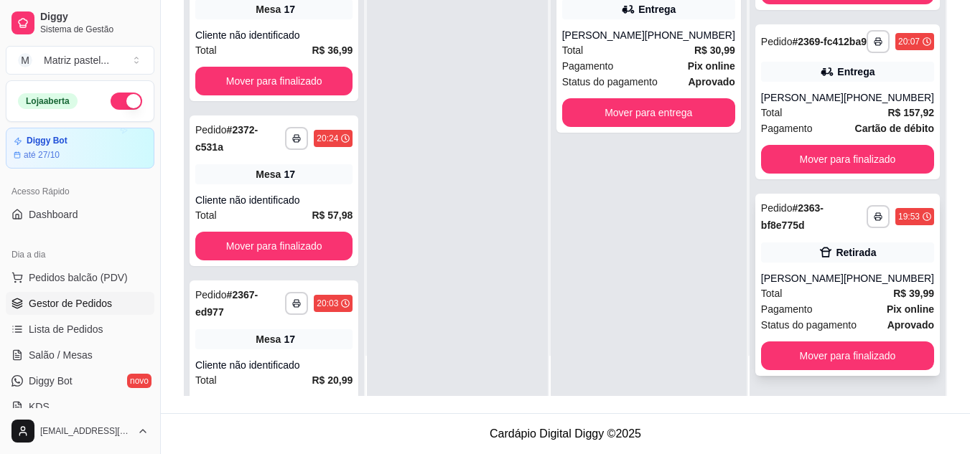
scroll to position [346, 0]
click at [799, 350] on button "Mover para finalizado" at bounding box center [847, 356] width 173 height 29
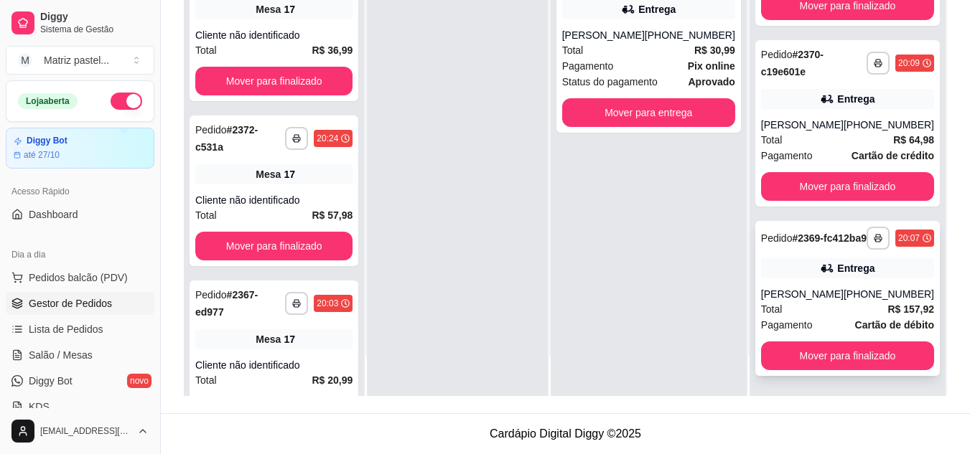
scroll to position [149, 0]
click at [816, 347] on button "Mover para finalizado" at bounding box center [847, 356] width 173 height 29
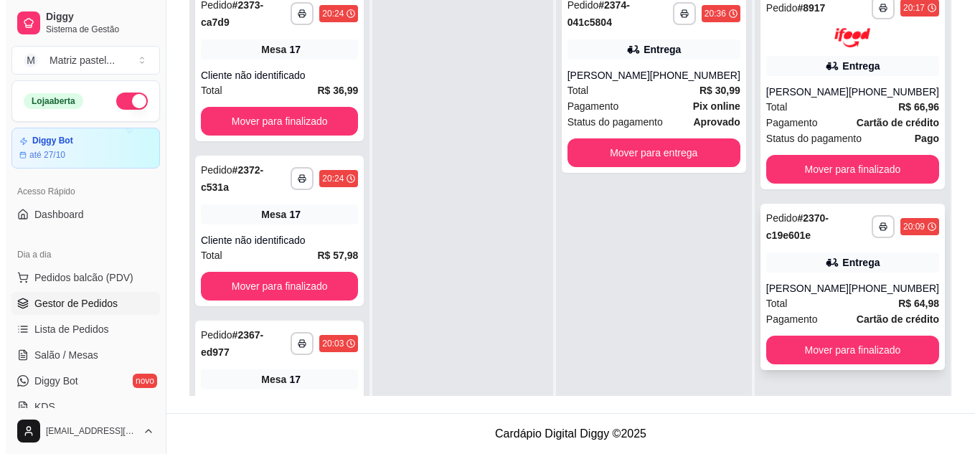
scroll to position [147, 0]
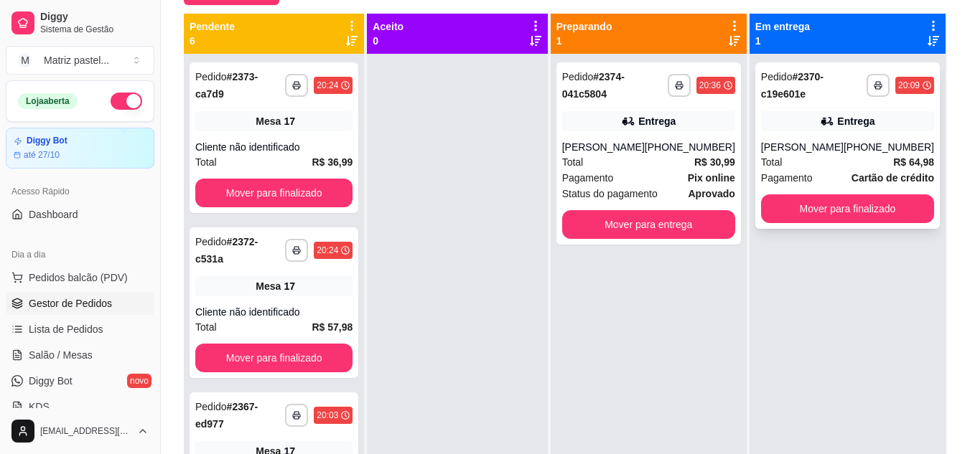
click at [833, 163] on div "Total R$ 64,98" at bounding box center [847, 162] width 173 height 16
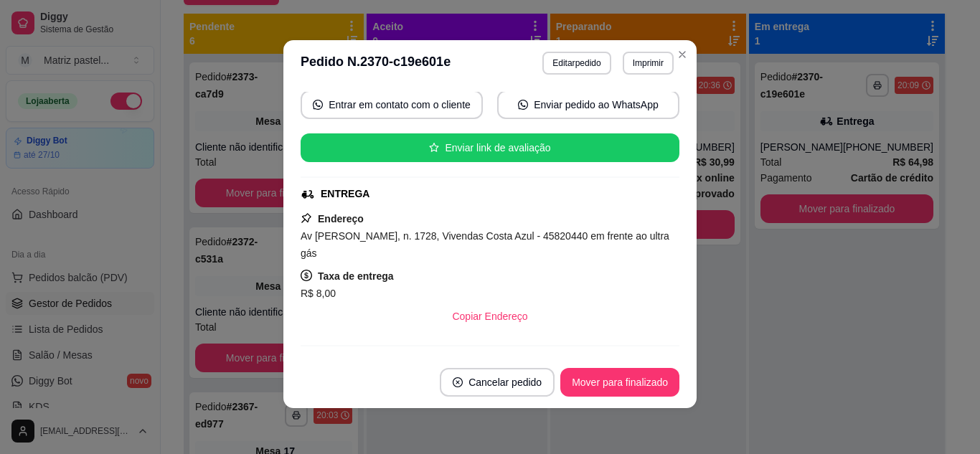
scroll to position [215, 0]
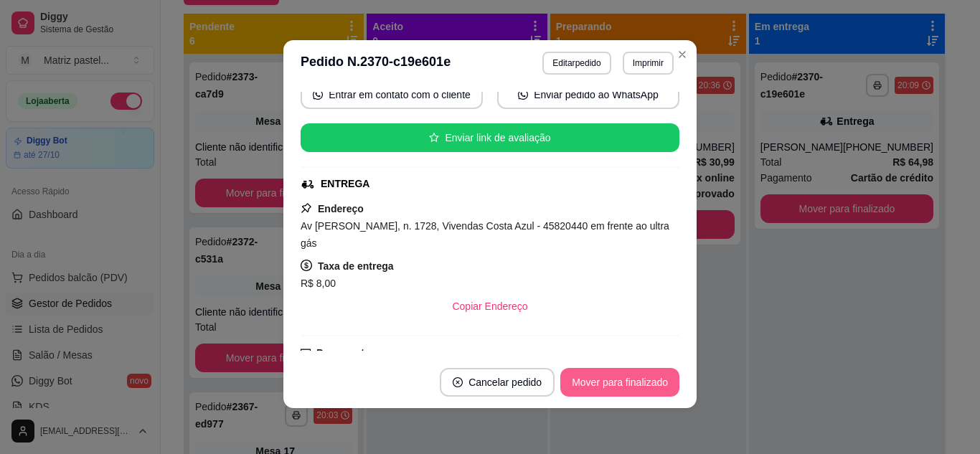
click at [608, 373] on button "Mover para finalizado" at bounding box center [620, 382] width 119 height 29
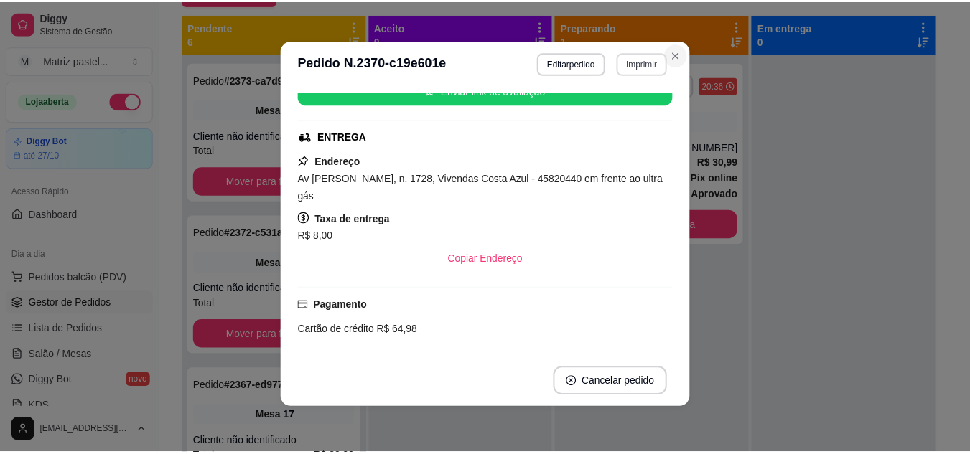
scroll to position [168, 0]
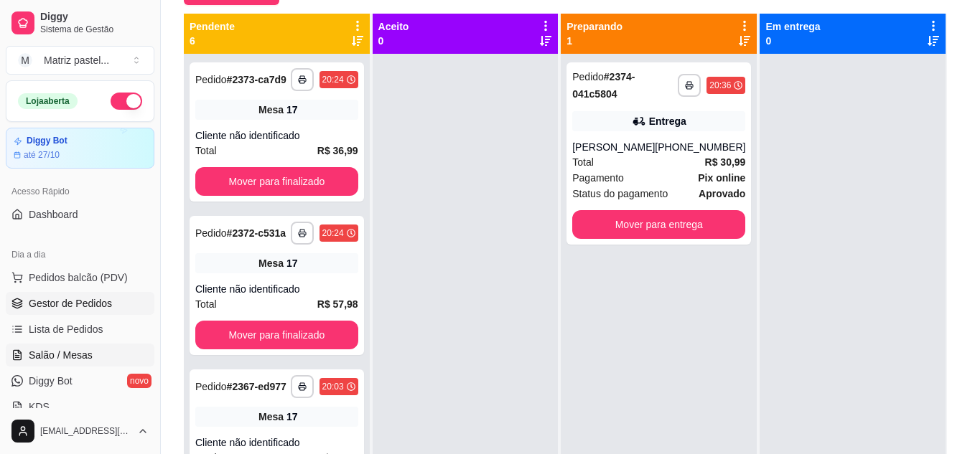
click at [71, 353] on span "Salão / Mesas" at bounding box center [61, 355] width 64 height 14
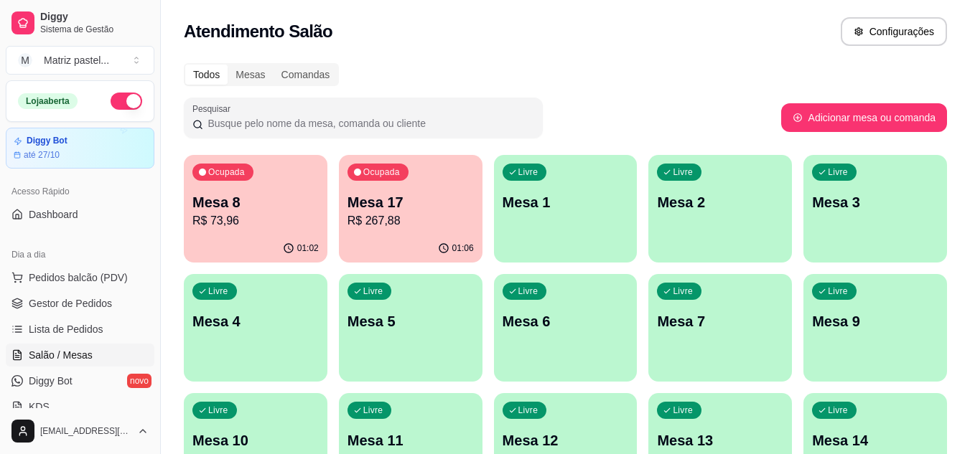
click at [286, 222] on p "R$ 73,96" at bounding box center [255, 220] width 126 height 17
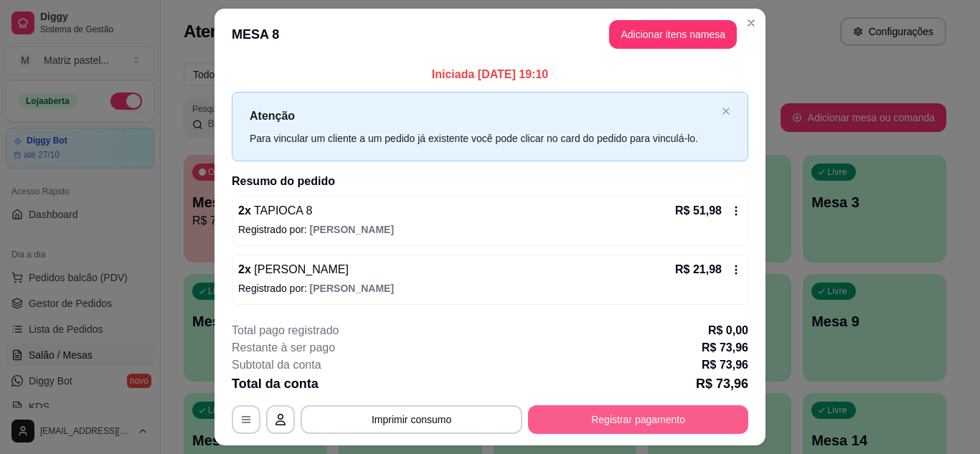
click at [637, 423] on button "Registrar pagamento" at bounding box center [638, 420] width 220 height 29
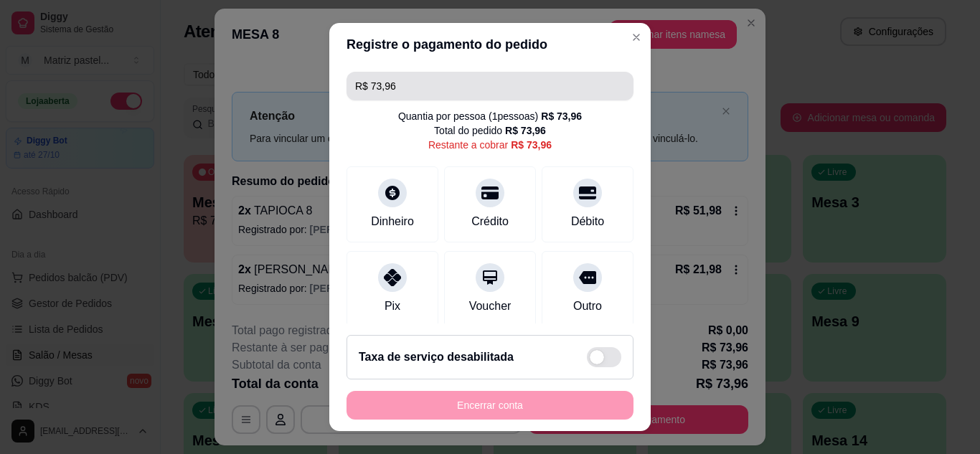
click at [436, 85] on input "R$ 73,96" at bounding box center [490, 86] width 270 height 29
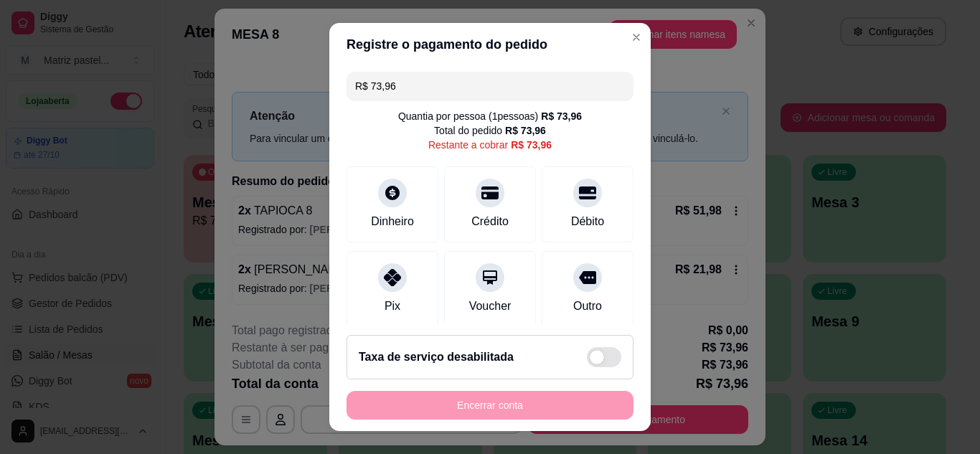
click at [436, 85] on input "R$ 73,96" at bounding box center [490, 86] width 270 height 29
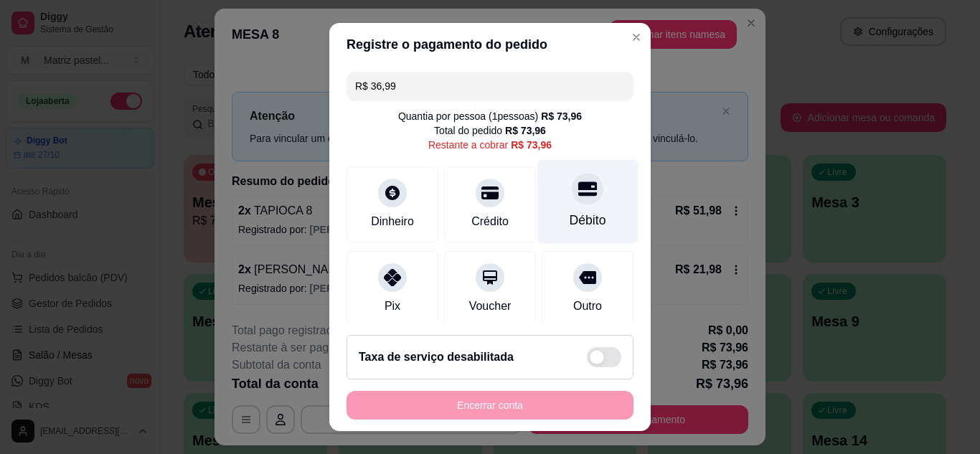
click at [572, 200] on div at bounding box center [588, 189] width 32 height 32
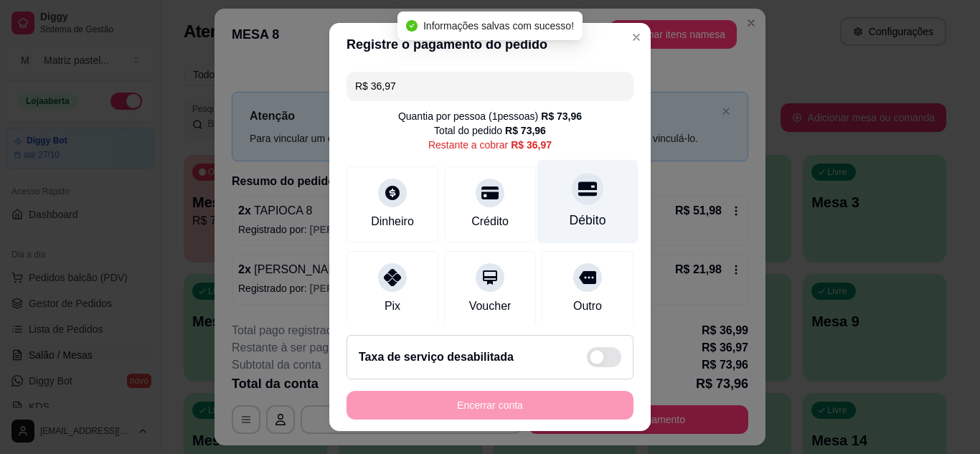
click at [572, 200] on div at bounding box center [588, 189] width 32 height 32
type input "R$ 0,00"
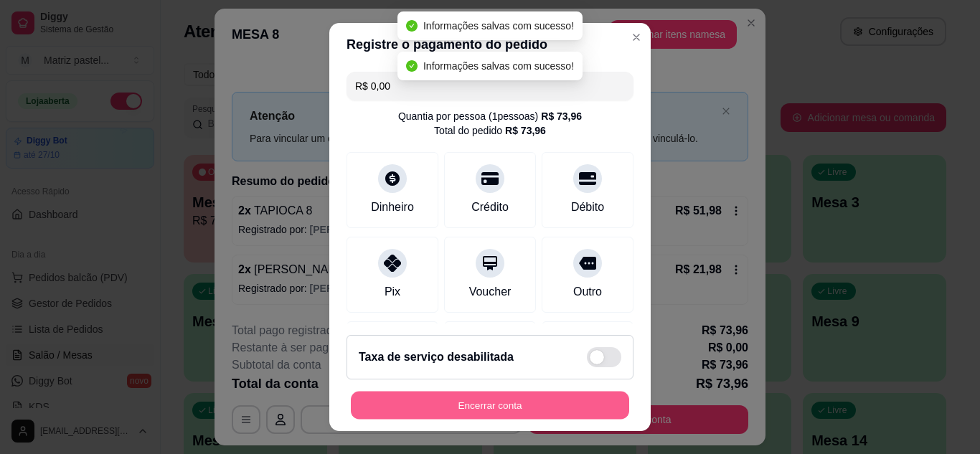
click at [525, 416] on button "Encerrar conta" at bounding box center [490, 406] width 278 height 28
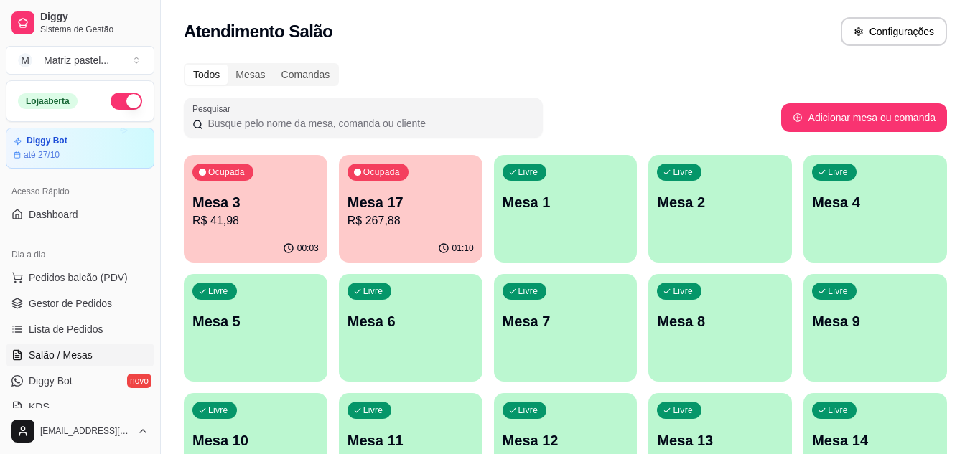
click at [396, 180] on div "Ocupada" at bounding box center [377, 172] width 61 height 17
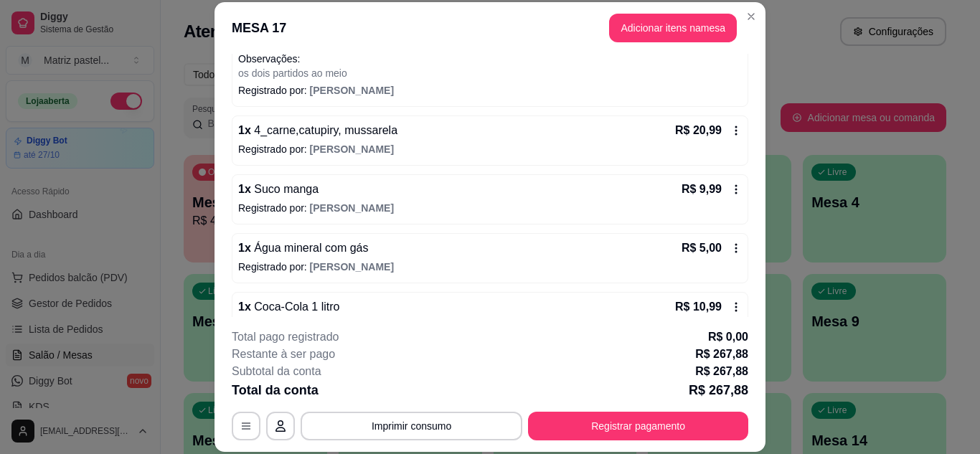
scroll to position [431, 0]
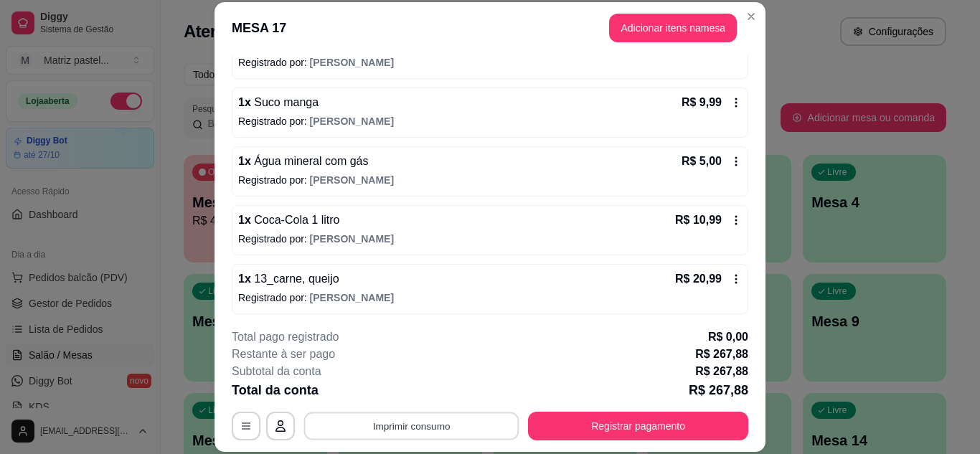
click at [409, 433] on button "Imprimir consumo" at bounding box center [411, 426] width 215 height 28
click at [413, 398] on button "IMPRESSORA" at bounding box center [411, 393] width 104 height 23
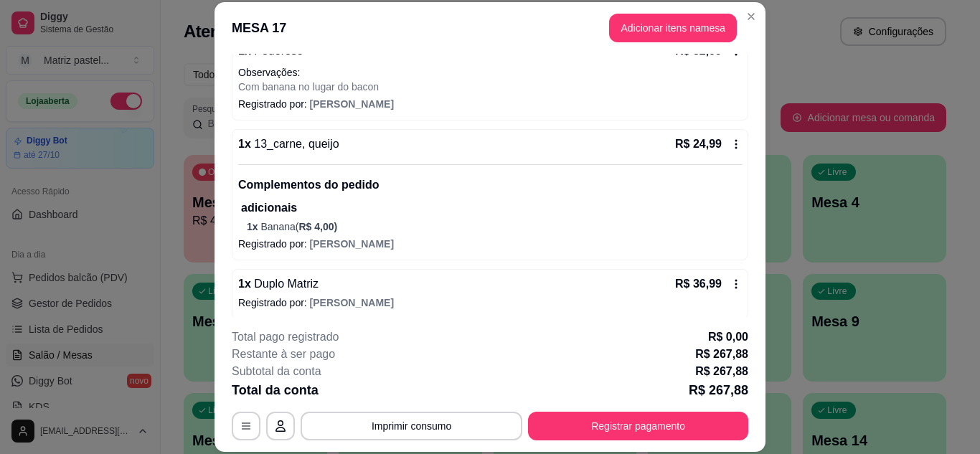
scroll to position [726, 0]
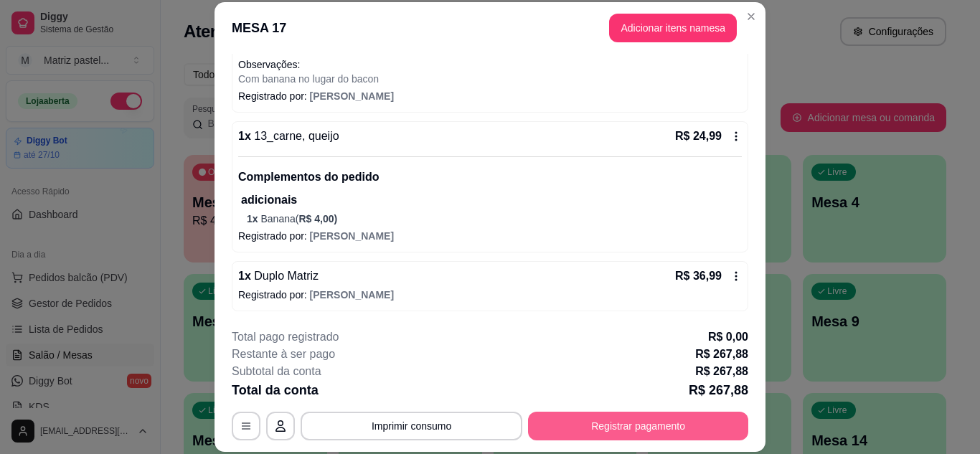
click at [566, 428] on button "Registrar pagamento" at bounding box center [638, 426] width 220 height 29
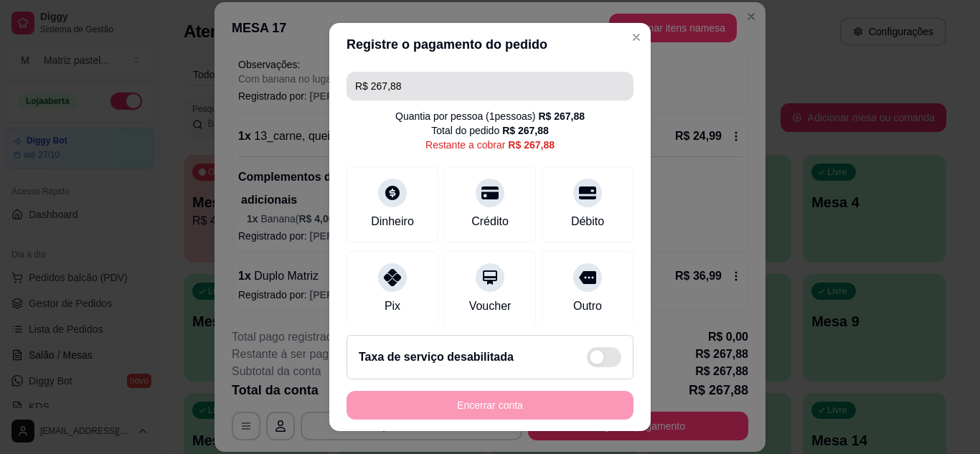
click at [433, 79] on input "R$ 267,88" at bounding box center [490, 86] width 270 height 29
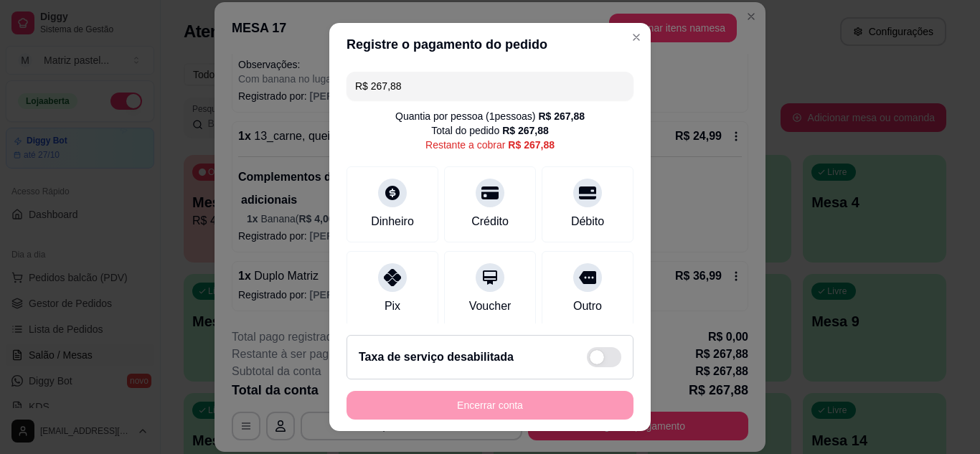
click at [433, 79] on input "R$ 267,88" at bounding box center [490, 86] width 270 height 29
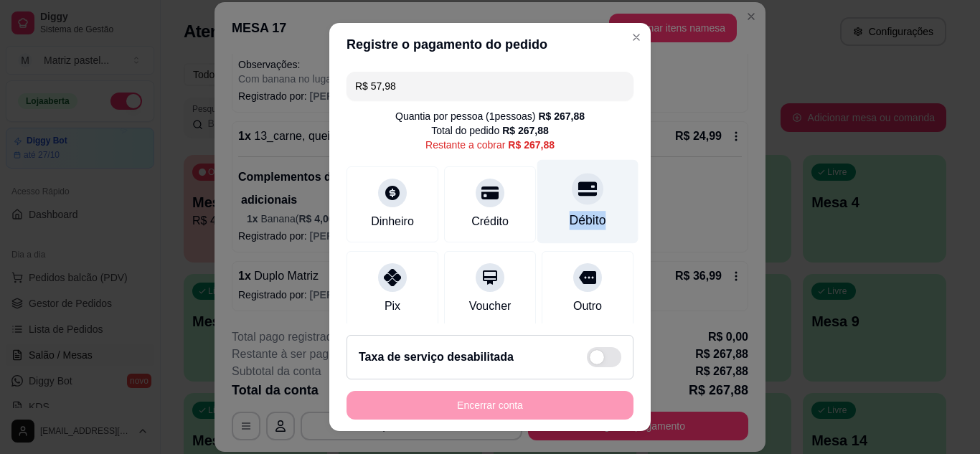
click at [584, 207] on div "Débito" at bounding box center [588, 201] width 101 height 84
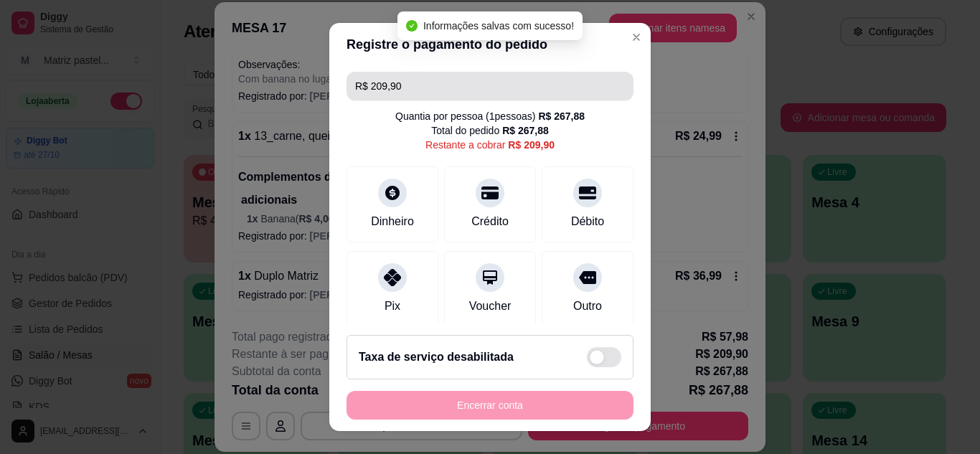
click at [460, 91] on input "R$ 209,90" at bounding box center [490, 86] width 270 height 29
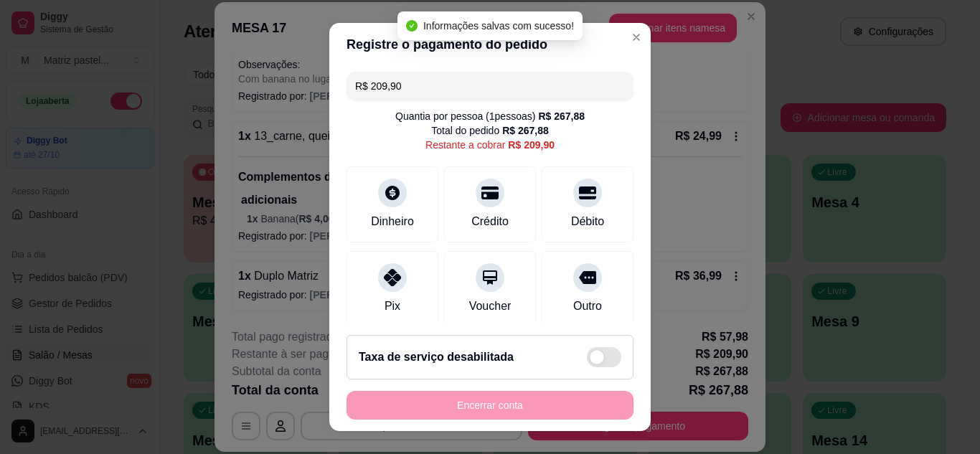
click at [460, 91] on input "R$ 209,90" at bounding box center [490, 86] width 270 height 29
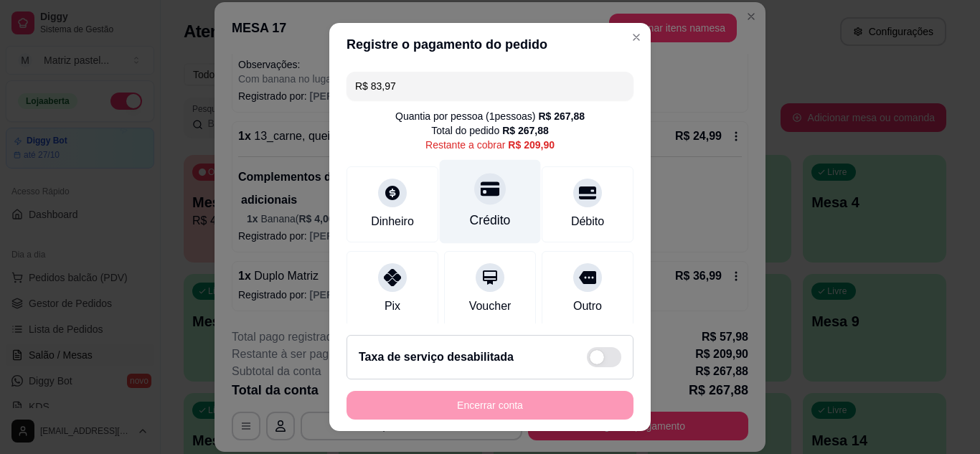
click at [481, 192] on icon at bounding box center [490, 189] width 19 height 14
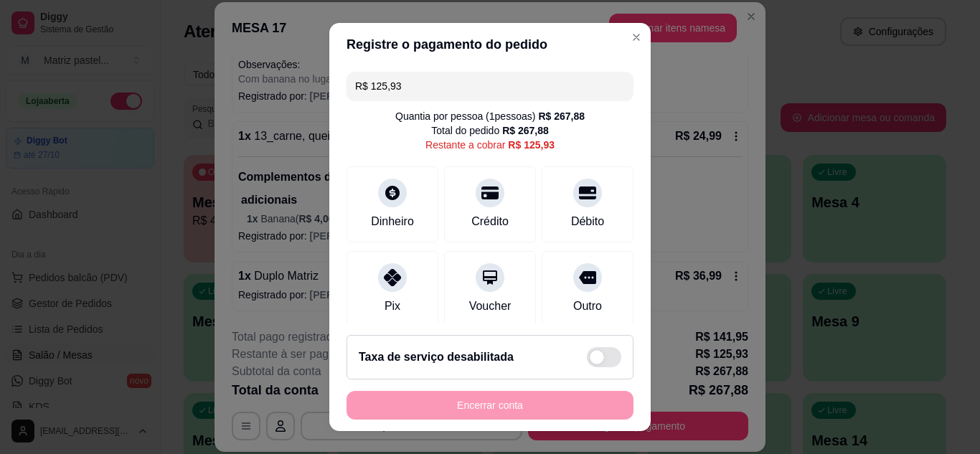
click at [468, 86] on input "R$ 125,93" at bounding box center [490, 86] width 270 height 29
click at [468, 85] on input "R$ 125,93" at bounding box center [490, 86] width 270 height 29
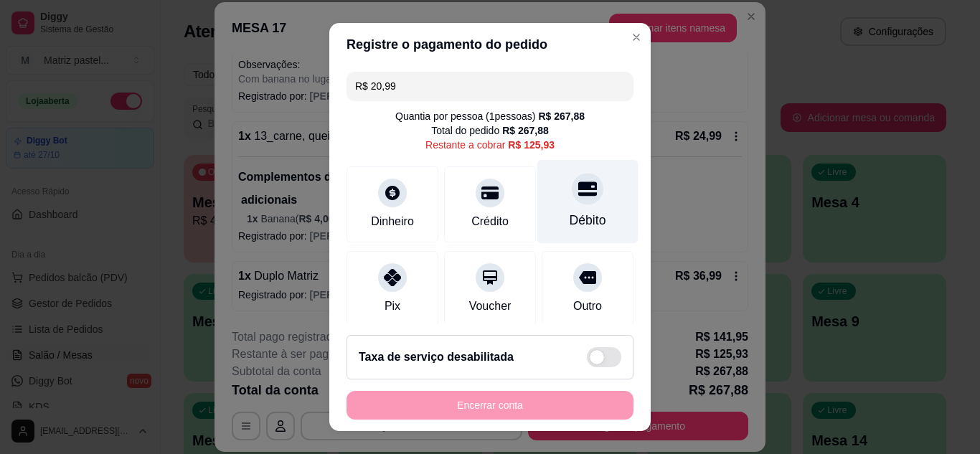
click at [542, 204] on div "Débito" at bounding box center [588, 201] width 101 height 84
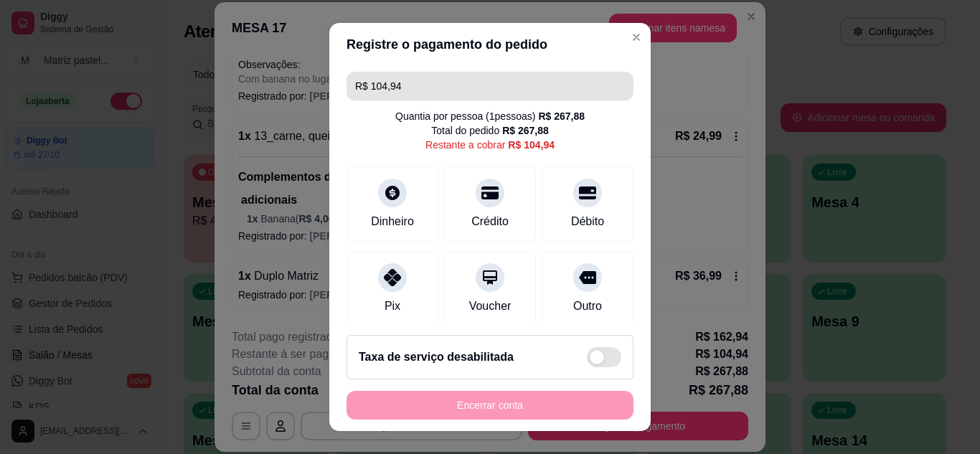
click at [497, 83] on input "R$ 104,94" at bounding box center [490, 86] width 270 height 29
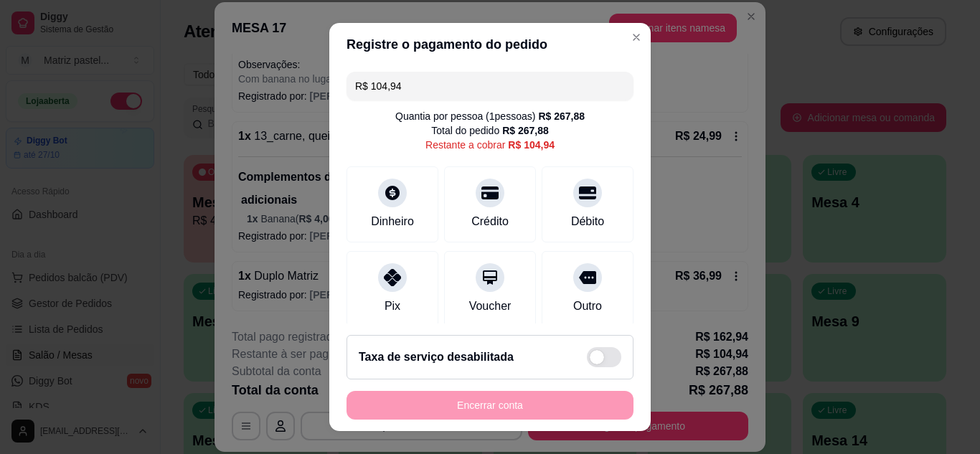
click at [497, 83] on input "R$ 104,94" at bounding box center [490, 86] width 270 height 29
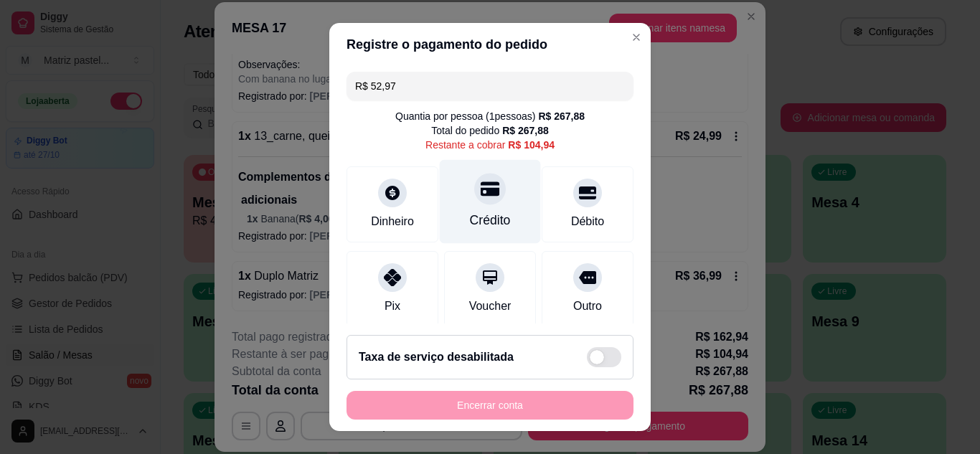
click at [463, 208] on div "Crédito" at bounding box center [490, 201] width 101 height 84
click at [474, 205] on div at bounding box center [490, 189] width 32 height 32
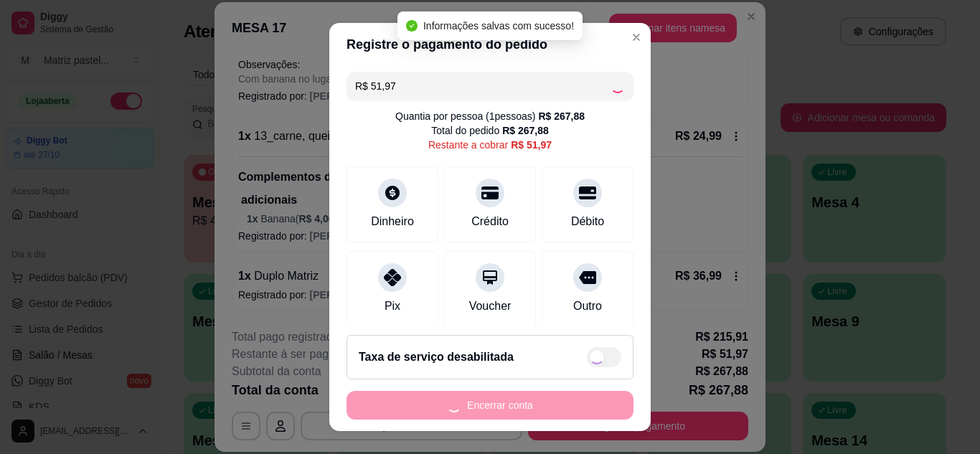
type input "R$ 0,00"
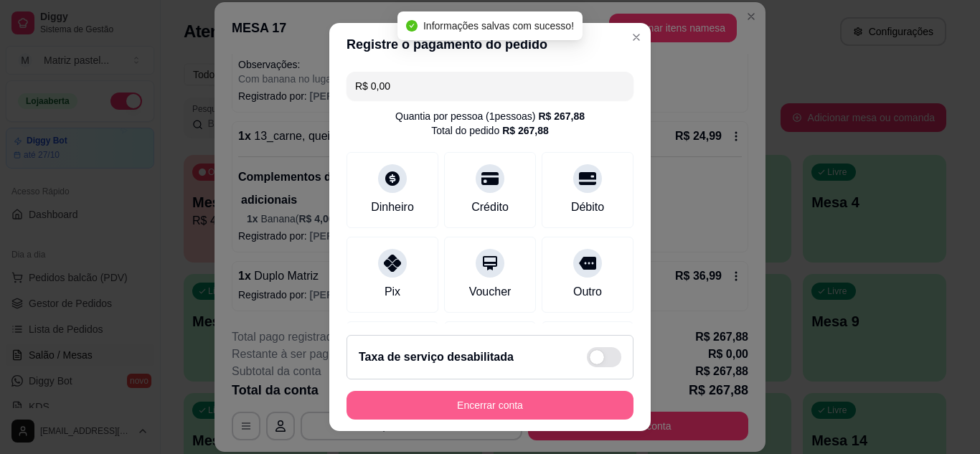
click at [454, 407] on button "Encerrar conta" at bounding box center [490, 405] width 287 height 29
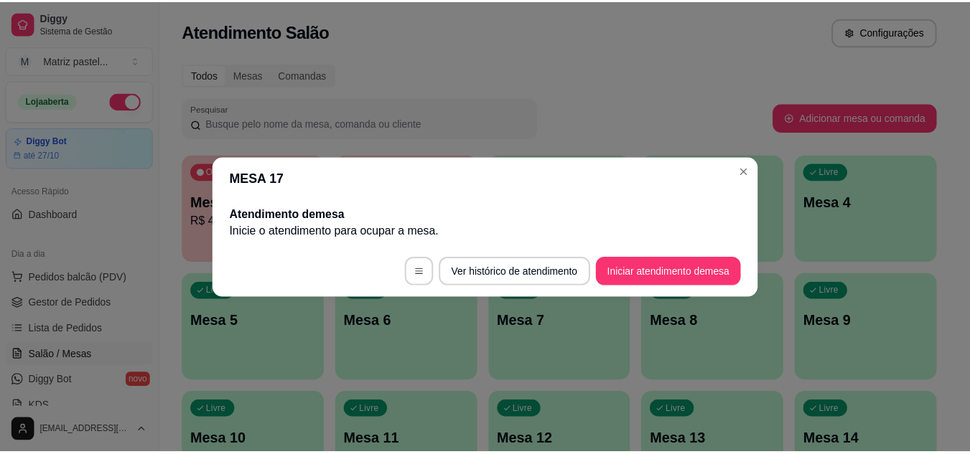
scroll to position [0, 0]
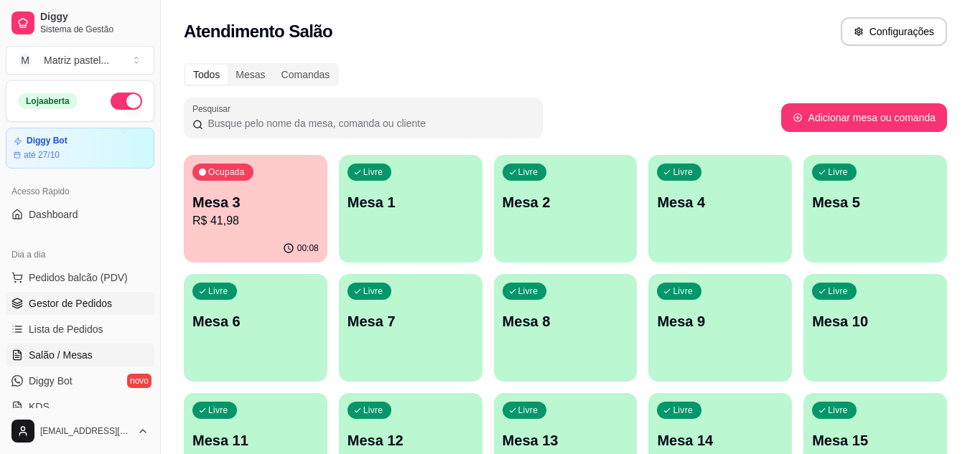
click at [90, 301] on span "Gestor de Pedidos" at bounding box center [70, 303] width 83 height 14
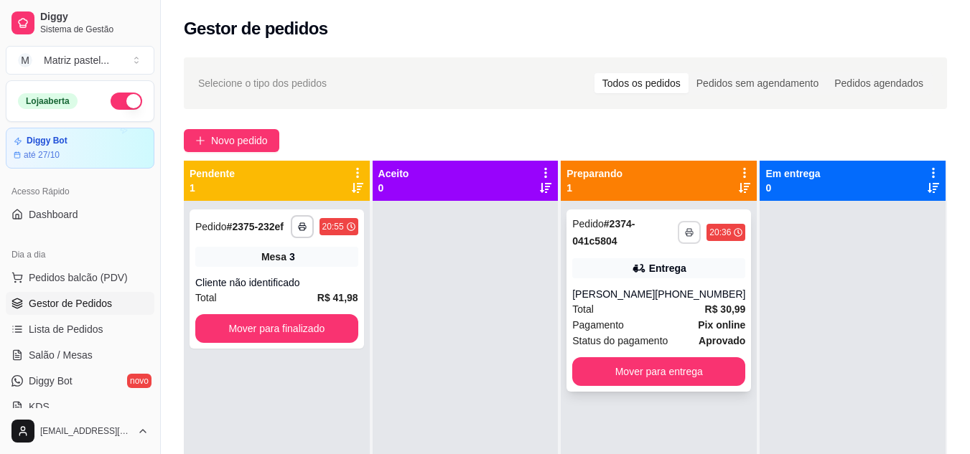
click at [685, 233] on icon "button" at bounding box center [689, 232] width 9 height 9
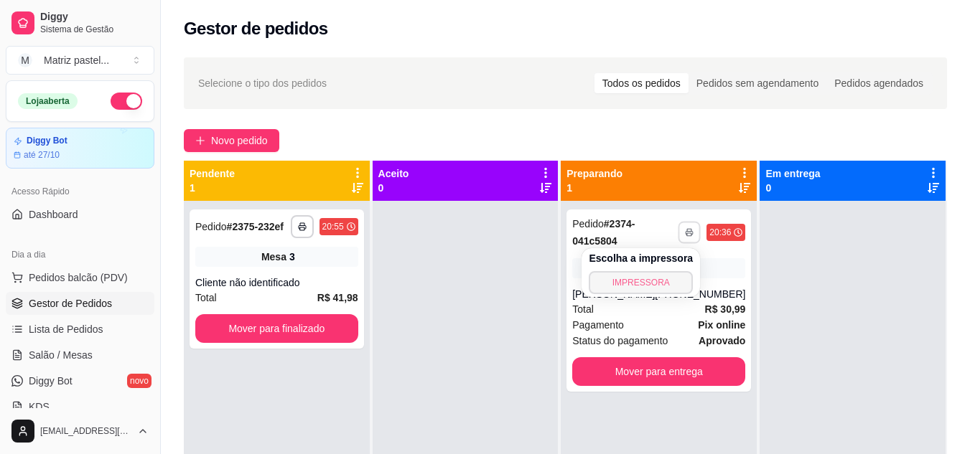
click at [632, 281] on button "IMPRESSORA" at bounding box center [641, 282] width 104 height 23
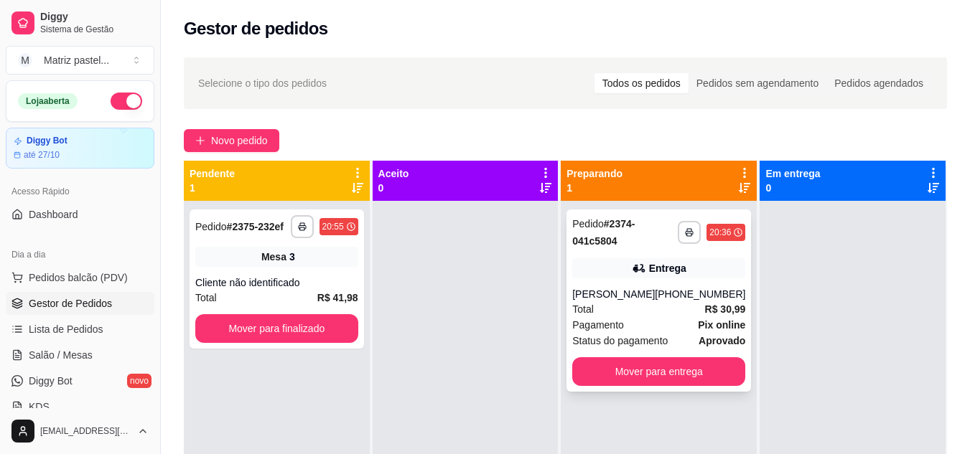
click at [606, 360] on button "Mover para entrega" at bounding box center [658, 371] width 173 height 29
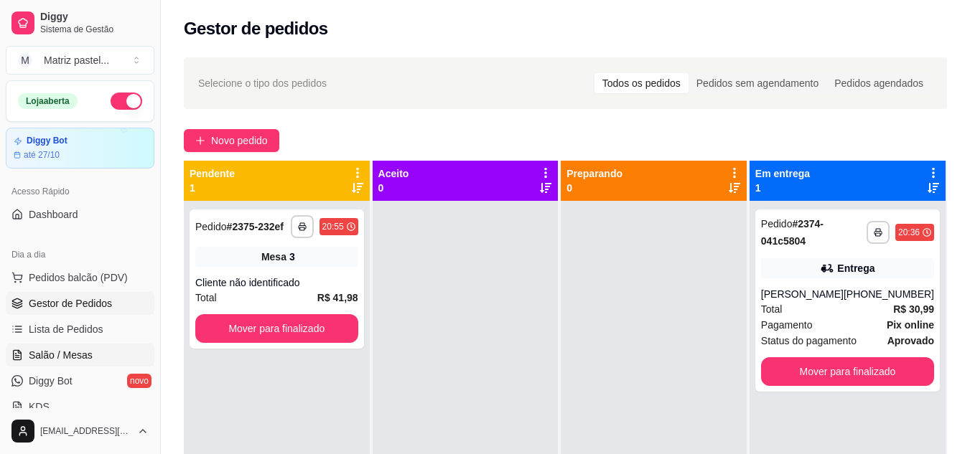
click at [102, 361] on link "Salão / Mesas" at bounding box center [80, 355] width 149 height 23
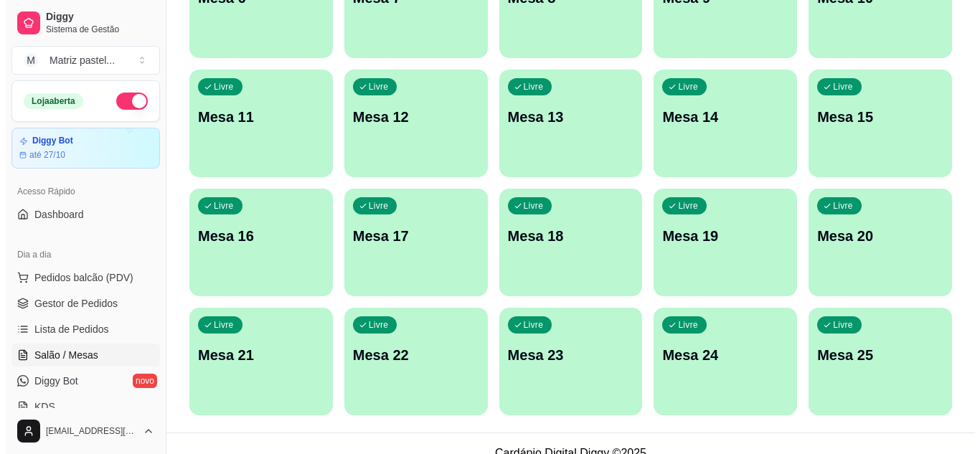
scroll to position [343, 0]
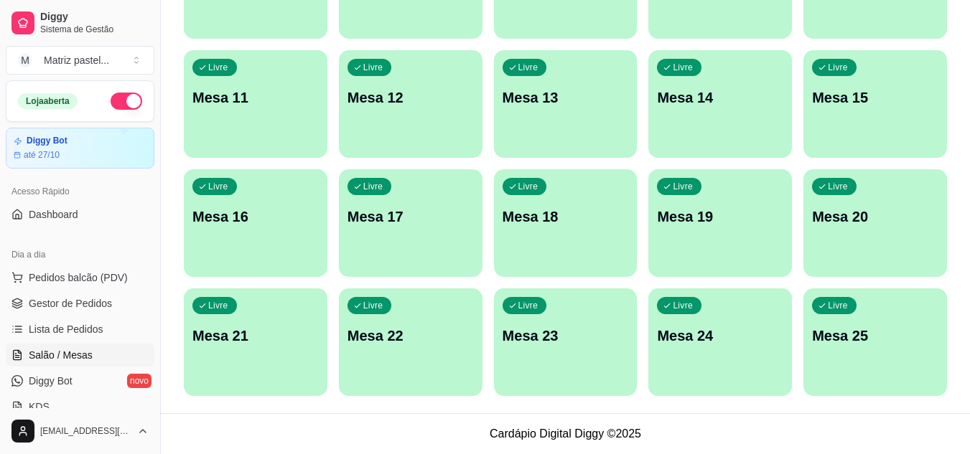
click at [876, 338] on p "Mesa 25" at bounding box center [875, 336] width 126 height 20
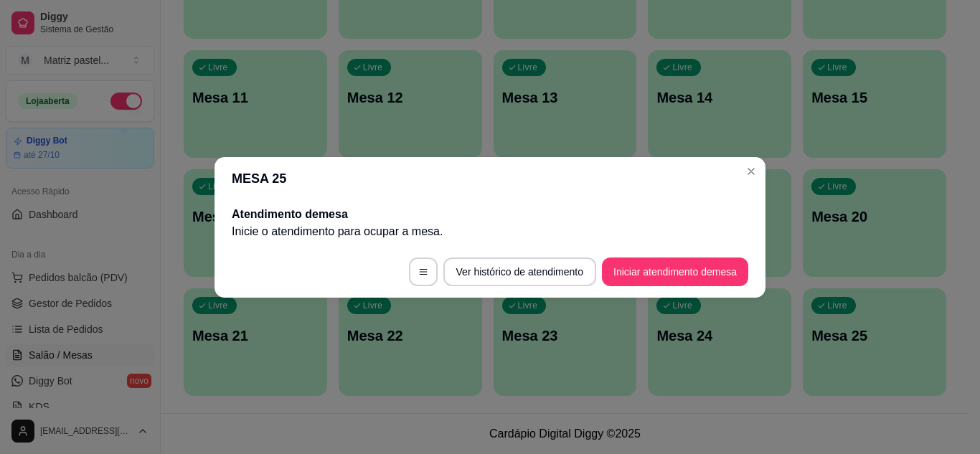
click at [660, 283] on button "Iniciar atendimento de mesa" at bounding box center [675, 272] width 146 height 29
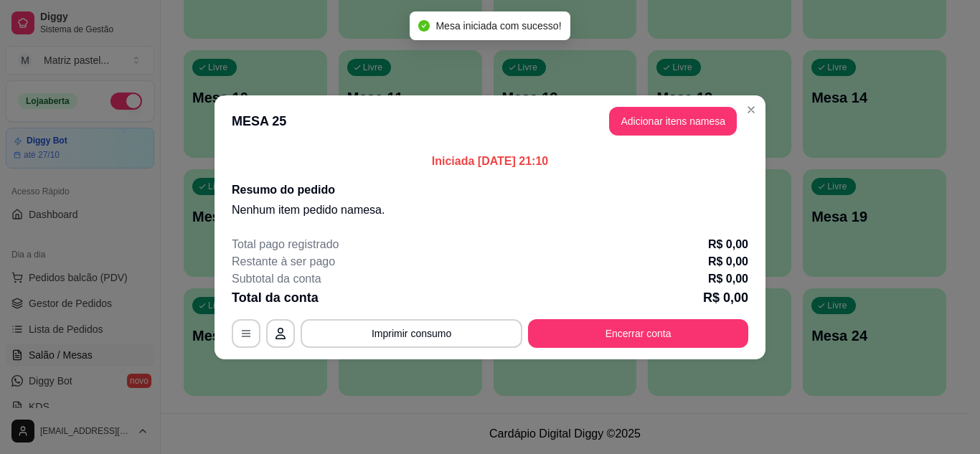
click at [685, 98] on header "MESA 25 Adicionar itens na mesa" at bounding box center [490, 121] width 551 height 52
click at [669, 118] on button "Adicionar itens na mesa" at bounding box center [673, 121] width 128 height 29
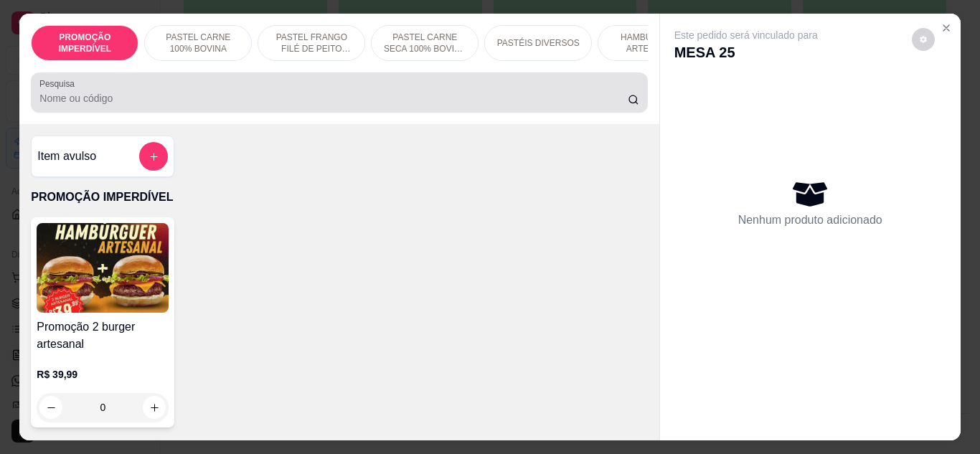
click at [278, 93] on div at bounding box center [338, 92] width 599 height 29
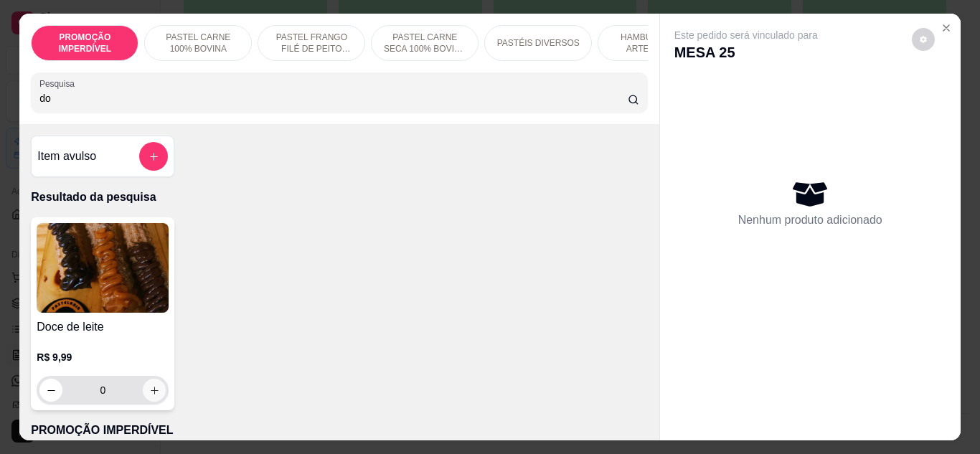
type input "do"
click at [152, 393] on icon "increase-product-quantity" at bounding box center [154, 390] width 11 height 11
type input "1"
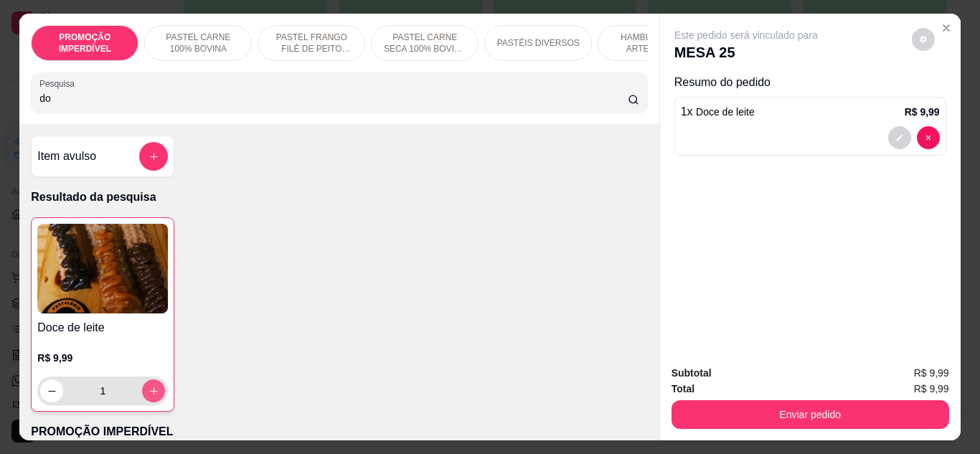
click at [152, 393] on icon "increase-product-quantity" at bounding box center [154, 391] width 11 height 11
type input "2"
drag, startPoint x: 202, startPoint y: 109, endPoint x: 32, endPoint y: 120, distance: 170.4
click at [32, 120] on div "PROMOÇÃO IMPERDÍVEL PASTEL CARNE 100% BOVINA PASTEL FRANGO FILÉ DE PEITO DESFIA…" at bounding box center [338, 69] width 639 height 111
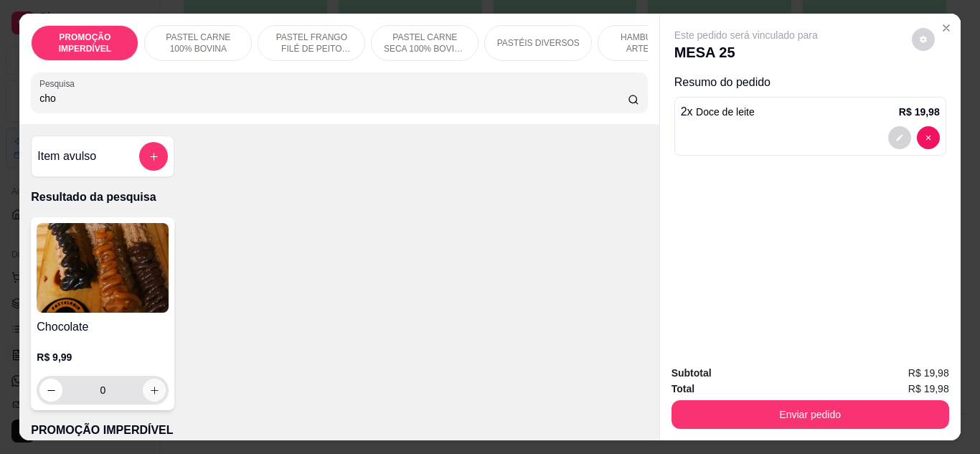
type input "cho"
click at [149, 394] on icon "increase-product-quantity" at bounding box center [154, 390] width 11 height 11
type input "1"
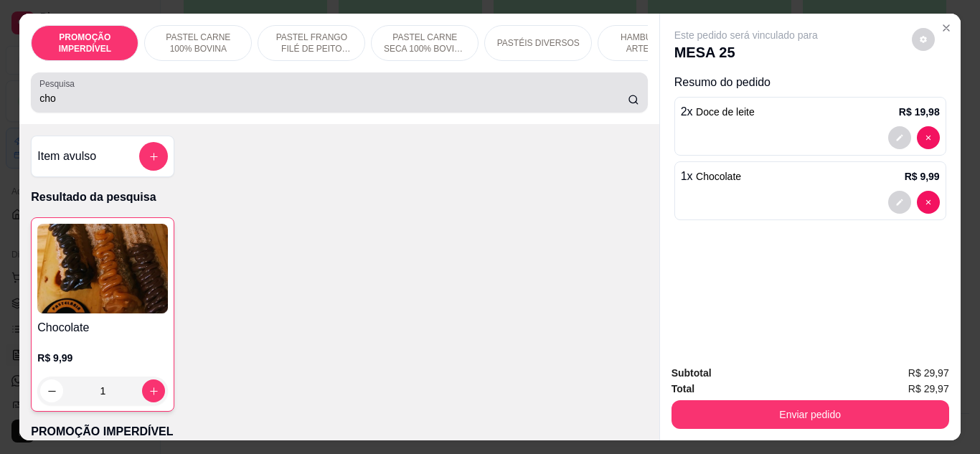
click at [237, 107] on div "cho" at bounding box center [338, 92] width 599 height 29
drag, startPoint x: 237, startPoint y: 111, endPoint x: 27, endPoint y: 93, distance: 210.3
click at [31, 93] on div "Pesquisa cho" at bounding box center [339, 92] width 617 height 40
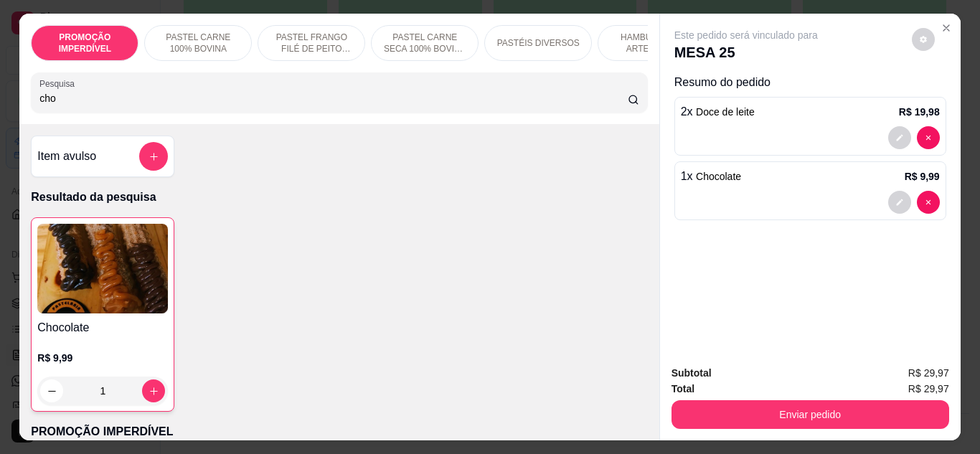
drag, startPoint x: 52, startPoint y: 99, endPoint x: 12, endPoint y: 110, distance: 41.6
click at [12, 110] on div "PROMOÇÃO IMPERDÍVEL PASTEL CARNE 100% BOVINA PASTEL FRANGO FILÉ DE PEITO DESFIA…" at bounding box center [490, 227] width 980 height 454
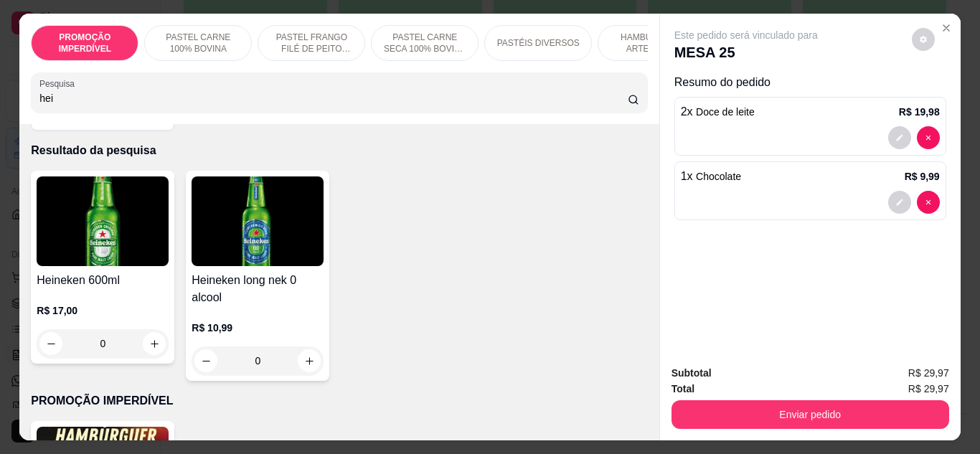
scroll to position [72, 0]
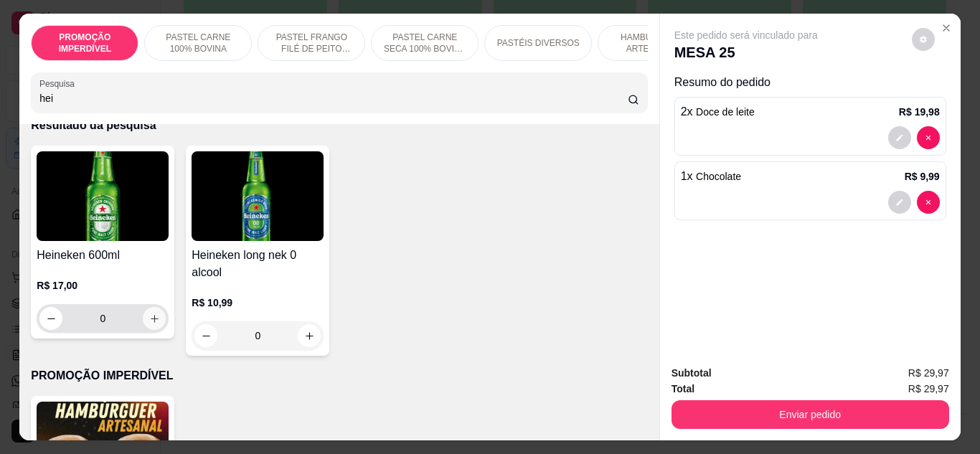
type input "hei"
click at [149, 324] on icon "increase-product-quantity" at bounding box center [154, 319] width 11 height 11
type input "1"
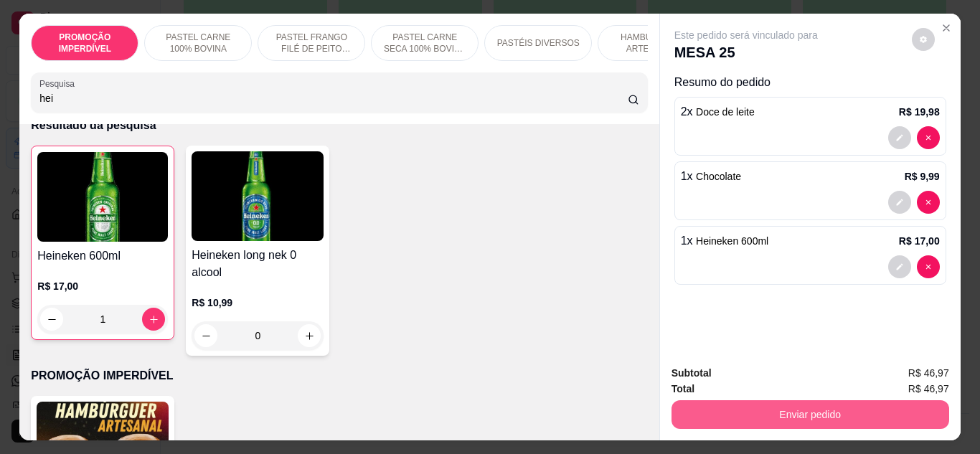
click at [781, 403] on button "Enviar pedido" at bounding box center [811, 414] width 278 height 29
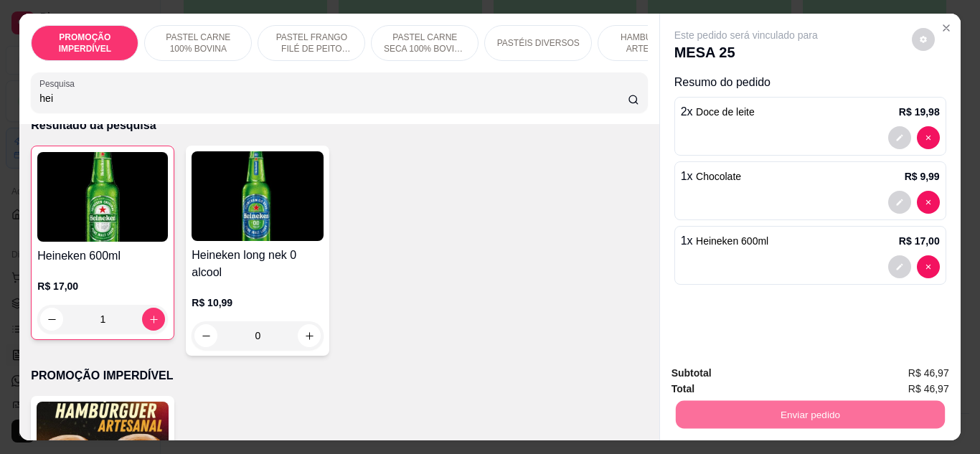
click at [919, 365] on button "Enviar pedido" at bounding box center [912, 373] width 79 height 27
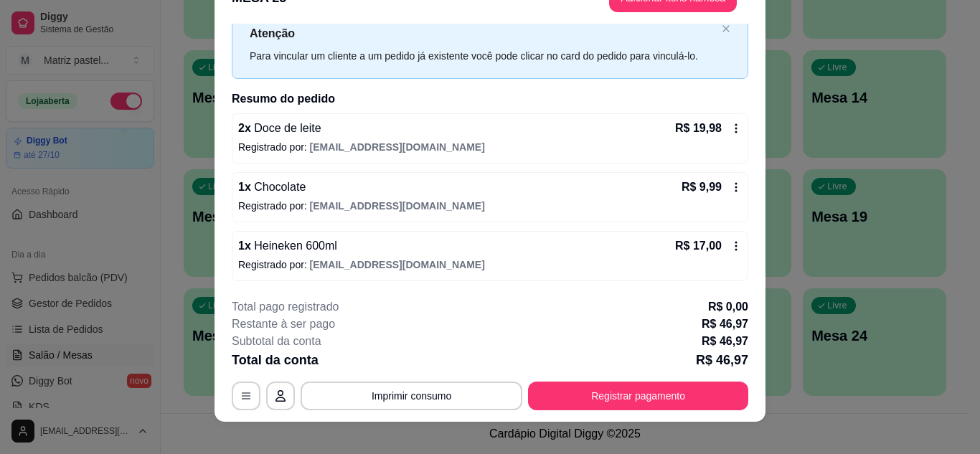
scroll to position [44, 0]
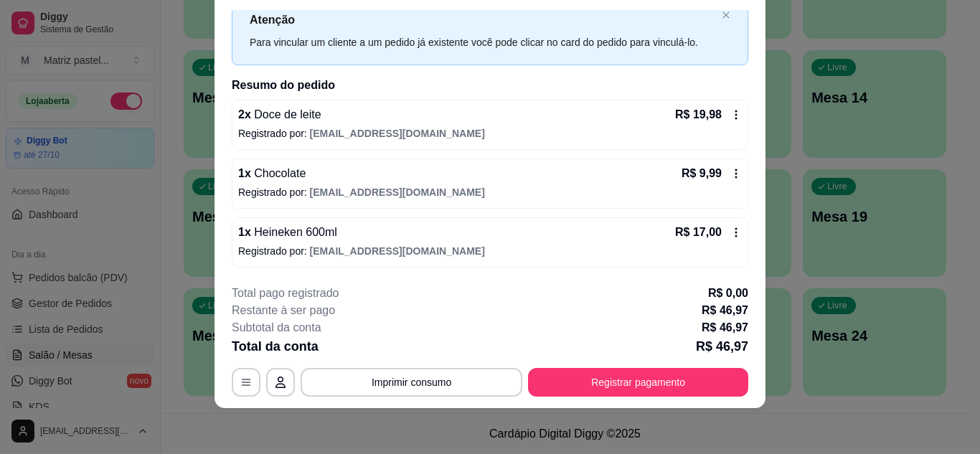
click at [594, 365] on div "**********" at bounding box center [490, 341] width 517 height 112
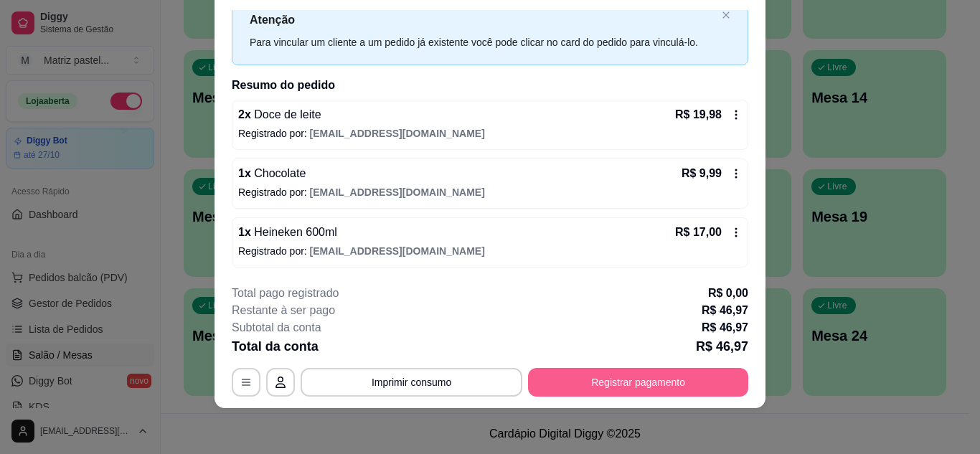
click at [596, 372] on button "Registrar pagamento" at bounding box center [638, 382] width 220 height 29
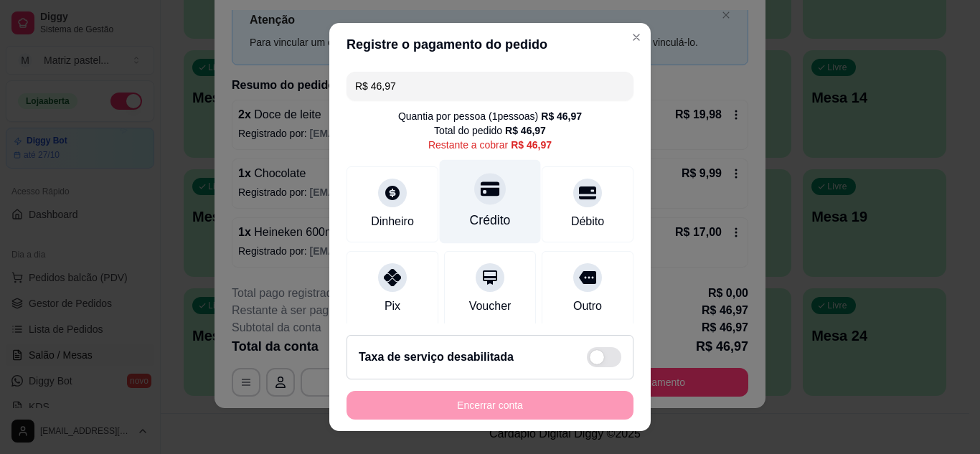
click at [482, 192] on icon at bounding box center [490, 189] width 19 height 14
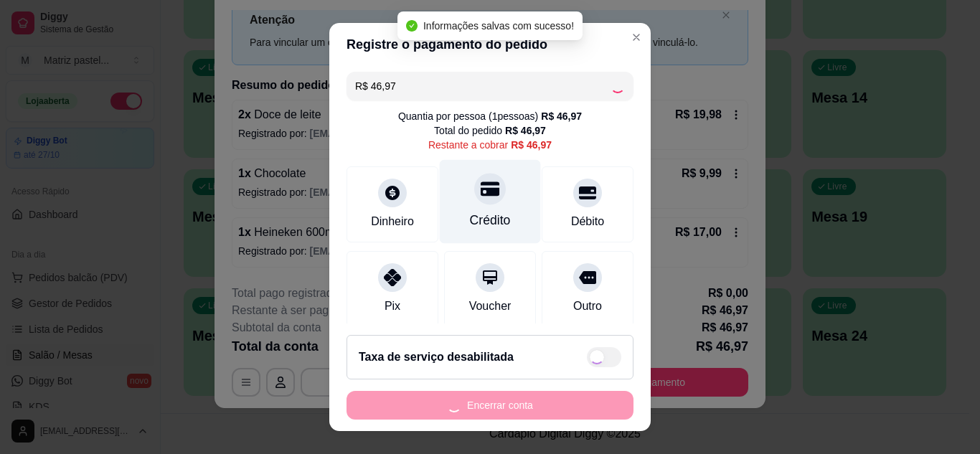
type input "R$ 0,00"
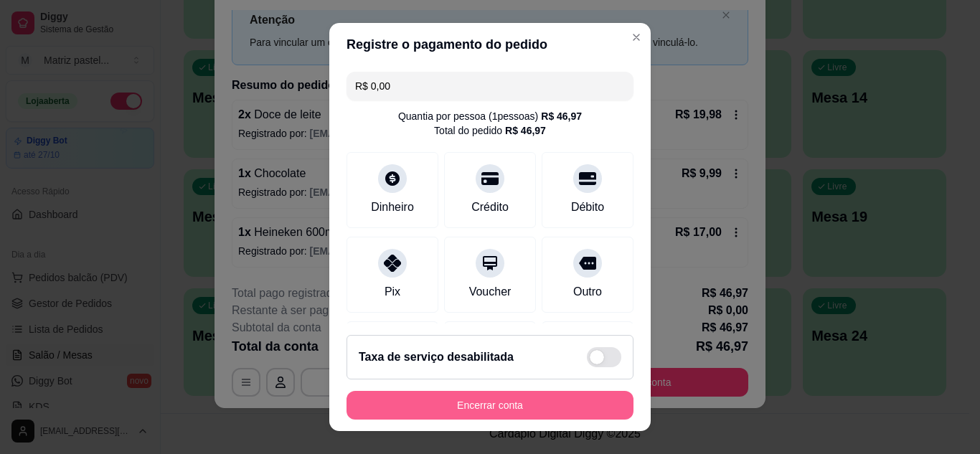
click at [461, 411] on button "Encerrar conta" at bounding box center [490, 405] width 287 height 29
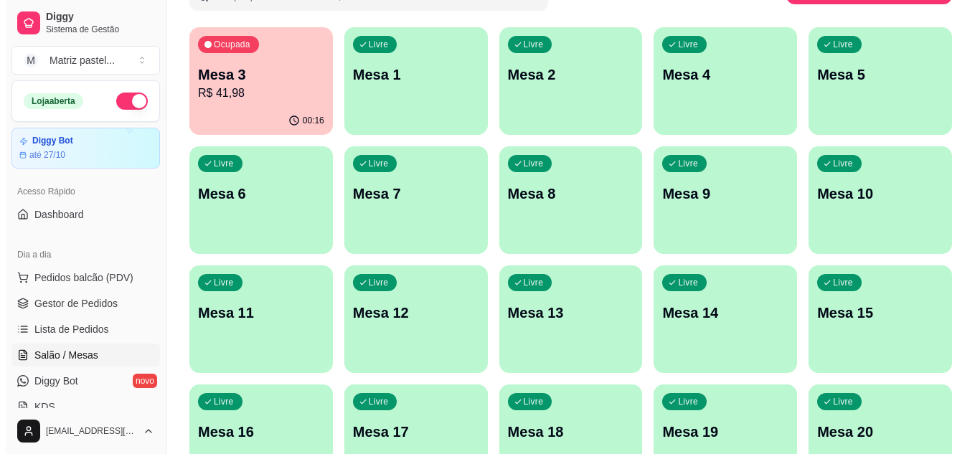
scroll to position [0, 0]
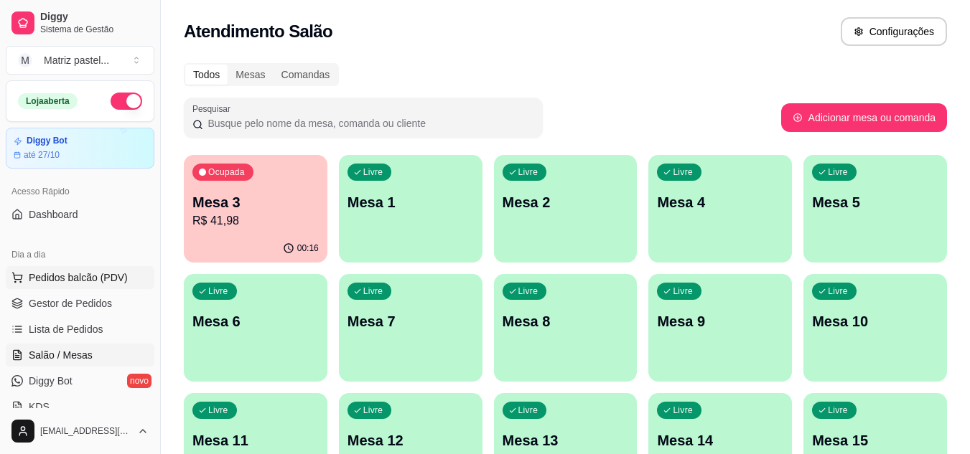
click at [55, 276] on span "Pedidos balcão (PDV)" at bounding box center [78, 278] width 99 height 14
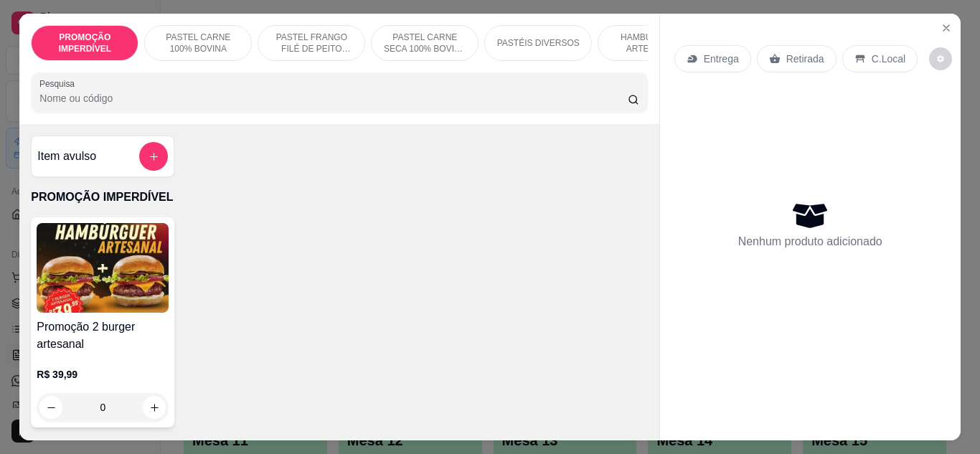
click at [326, 101] on input "Pesquisa" at bounding box center [333, 98] width 589 height 14
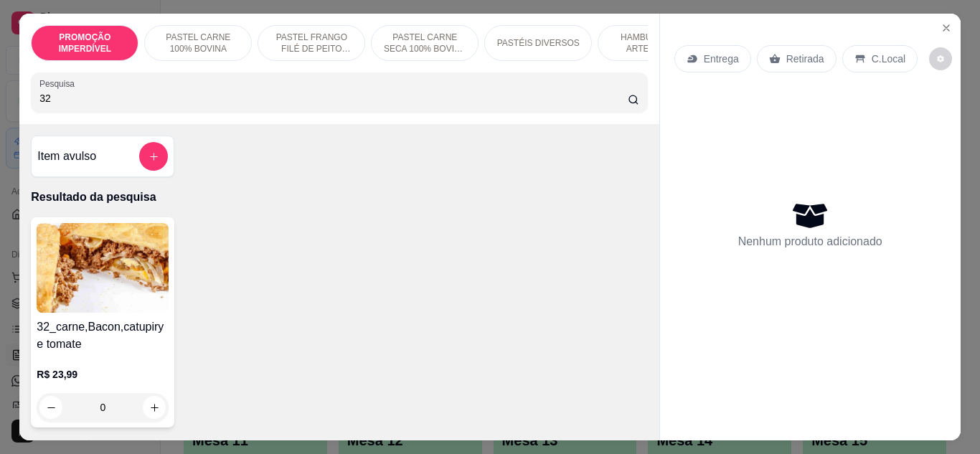
type input "32"
click at [147, 419] on div "0" at bounding box center [103, 407] width 132 height 29
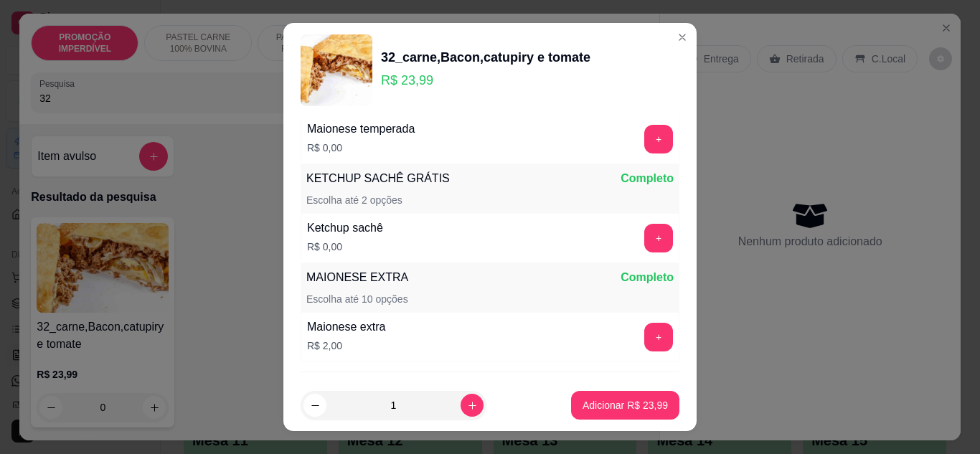
scroll to position [920, 0]
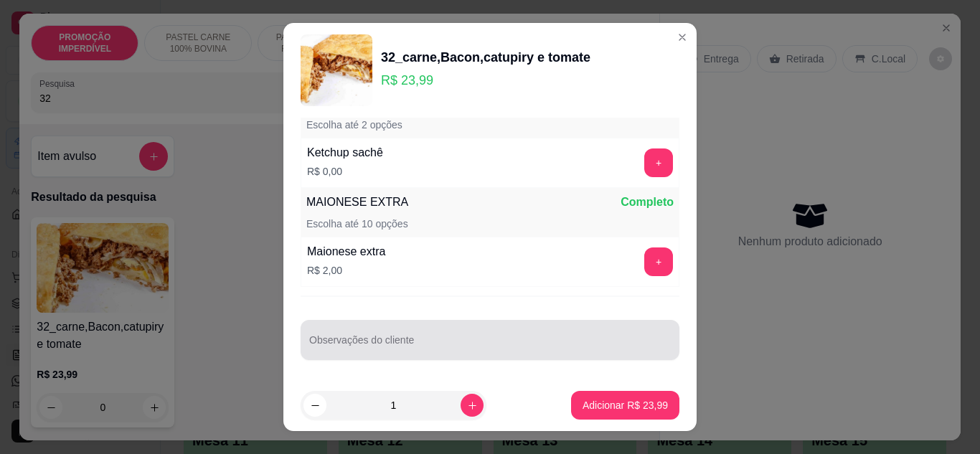
click at [379, 356] on div "Observações do cliente" at bounding box center [490, 340] width 379 height 40
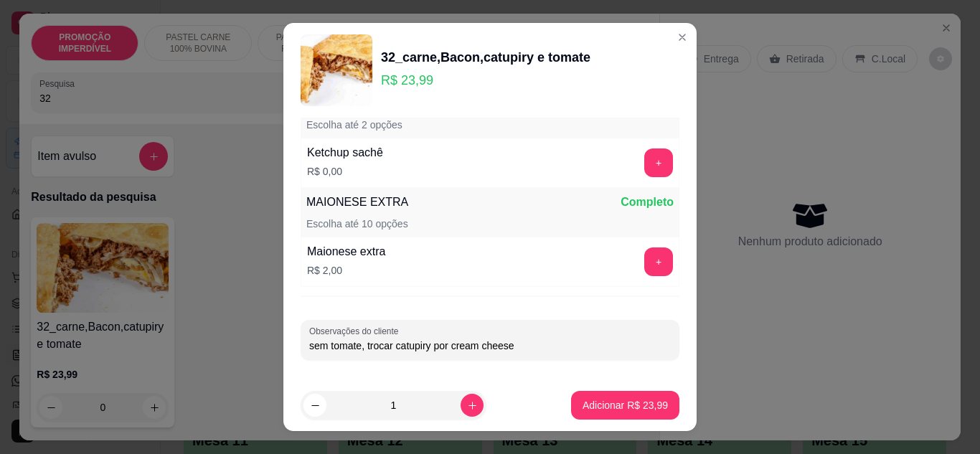
type input "sem tomate, trocar catupiry por cream cheese"
click at [584, 400] on p "Adicionar R$ 23,99" at bounding box center [625, 406] width 83 height 14
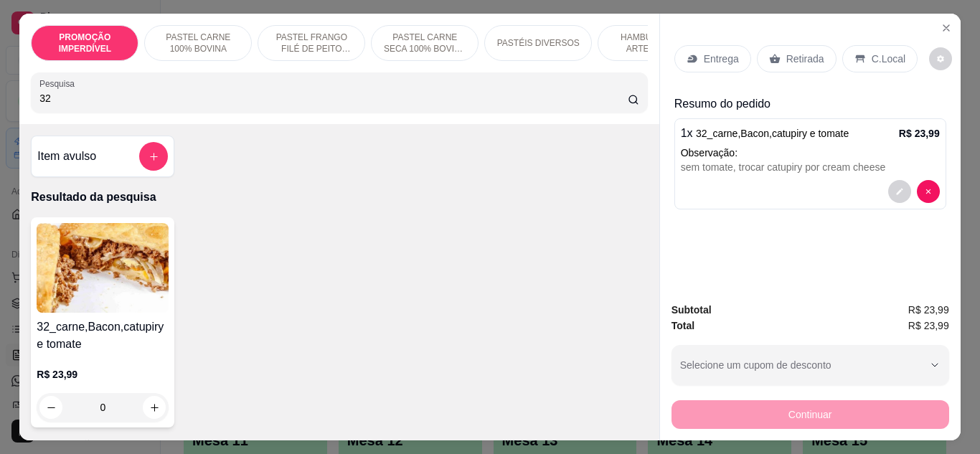
click at [800, 56] on p "Retirada" at bounding box center [806, 59] width 38 height 14
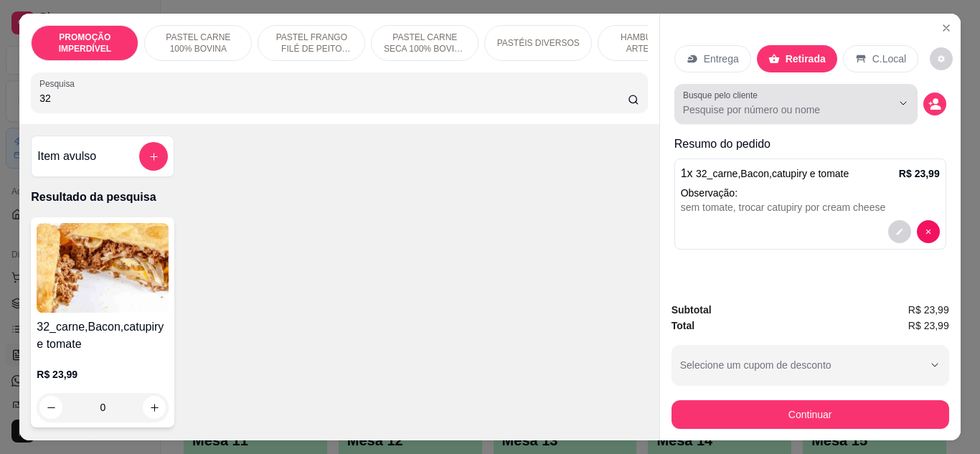
click at [833, 108] on input "Busque pelo cliente" at bounding box center [776, 110] width 186 height 14
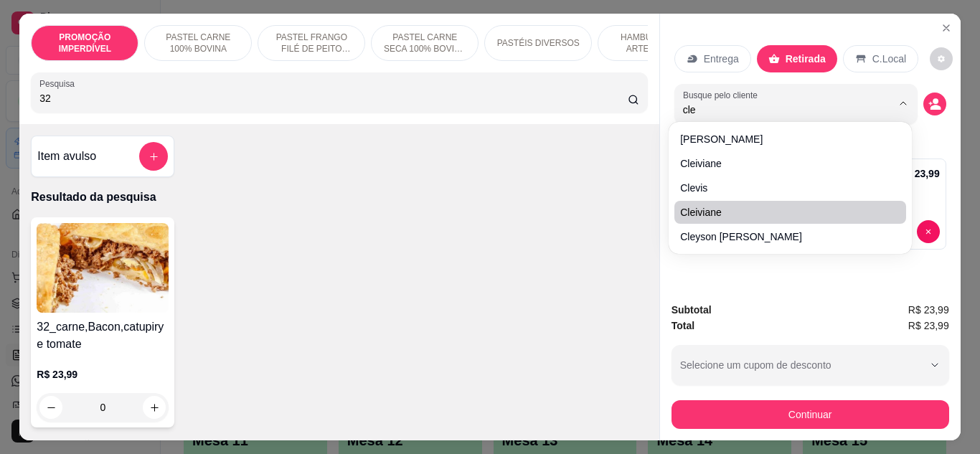
type input "cle"
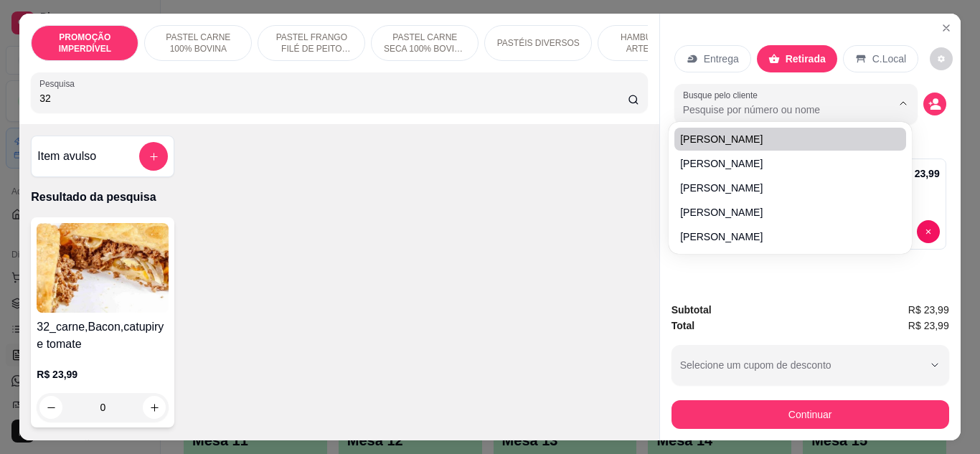
click at [709, 108] on input "Busque pelo cliente" at bounding box center [776, 110] width 186 height 14
type input "cley"
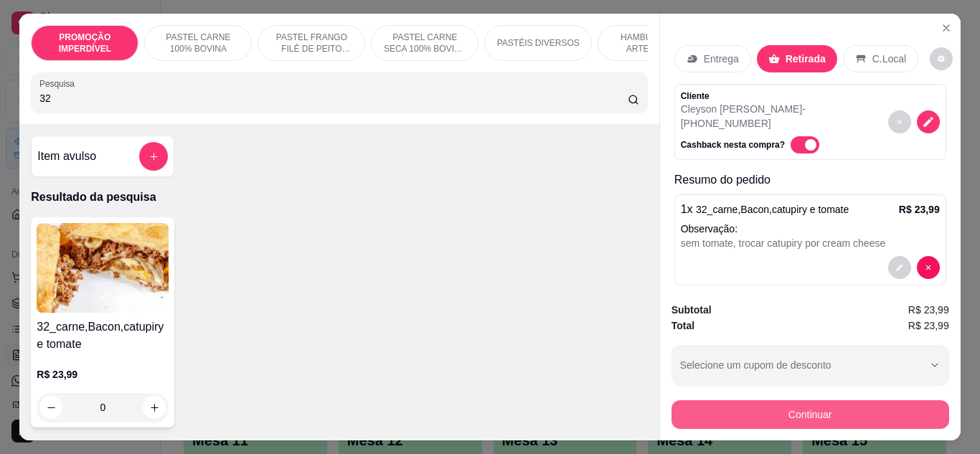
click at [782, 411] on button "Continuar" at bounding box center [811, 414] width 278 height 29
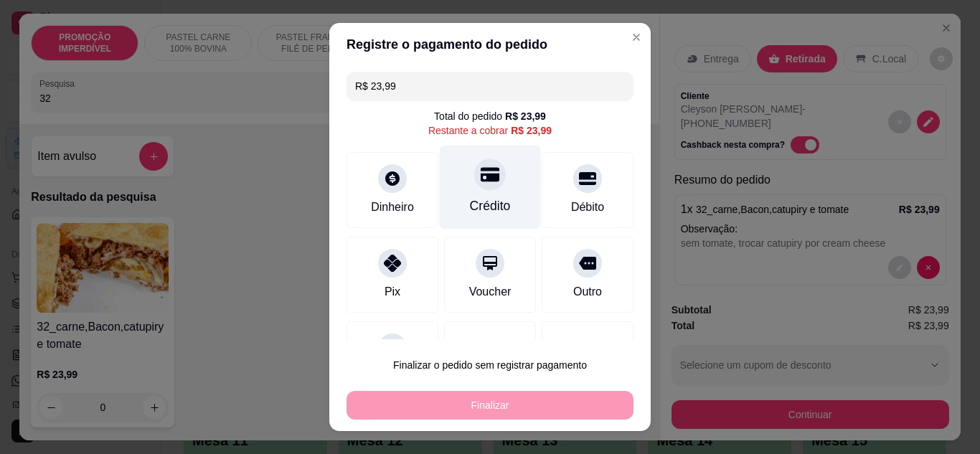
click at [477, 192] on div "Crédito" at bounding box center [490, 187] width 101 height 84
type input "R$ 0,00"
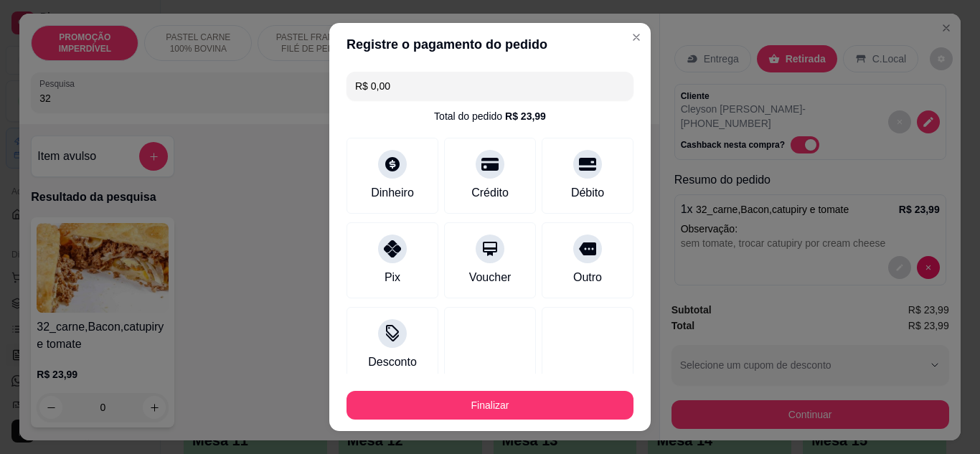
click at [491, 404] on button "Finalizar" at bounding box center [490, 405] width 287 height 29
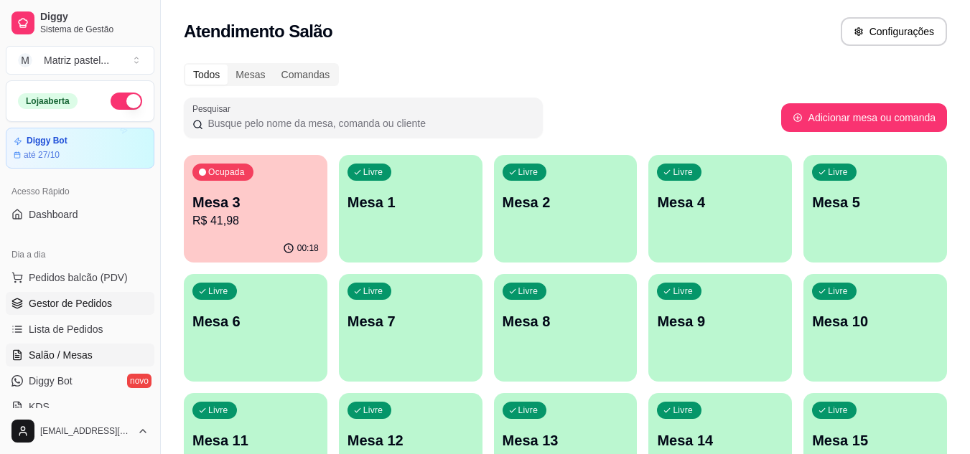
click at [74, 304] on span "Gestor de Pedidos" at bounding box center [70, 303] width 83 height 14
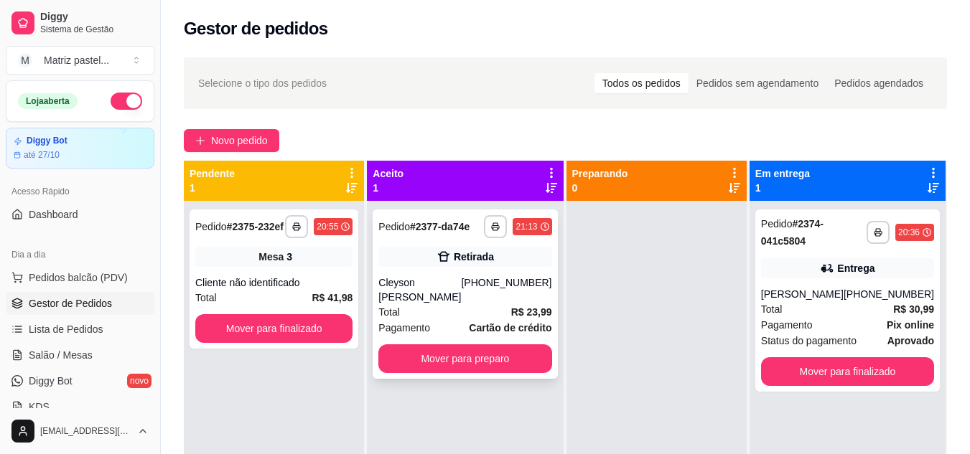
click at [446, 256] on icon at bounding box center [444, 257] width 12 height 10
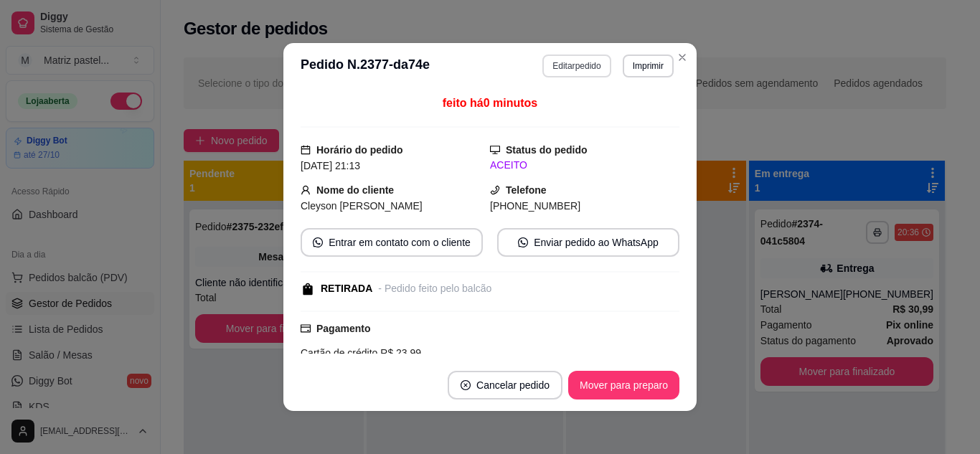
click at [556, 67] on button "Editar pedido" at bounding box center [577, 66] width 68 height 23
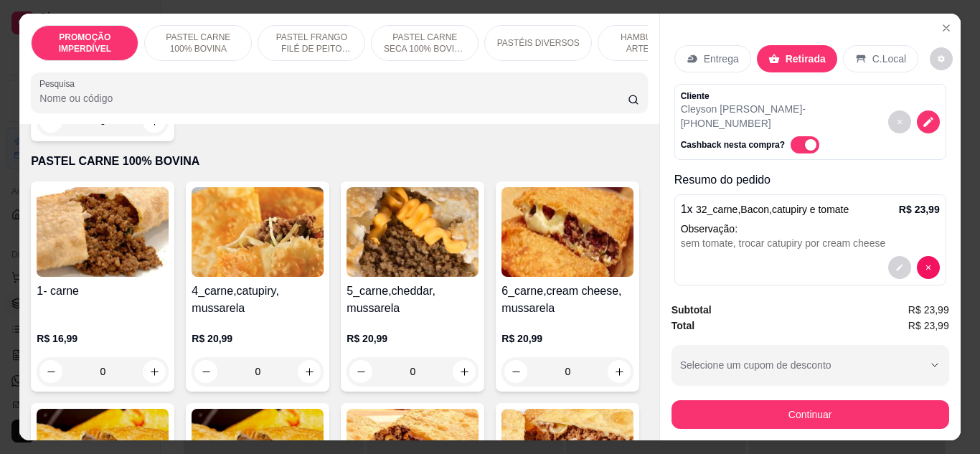
scroll to position [287, 0]
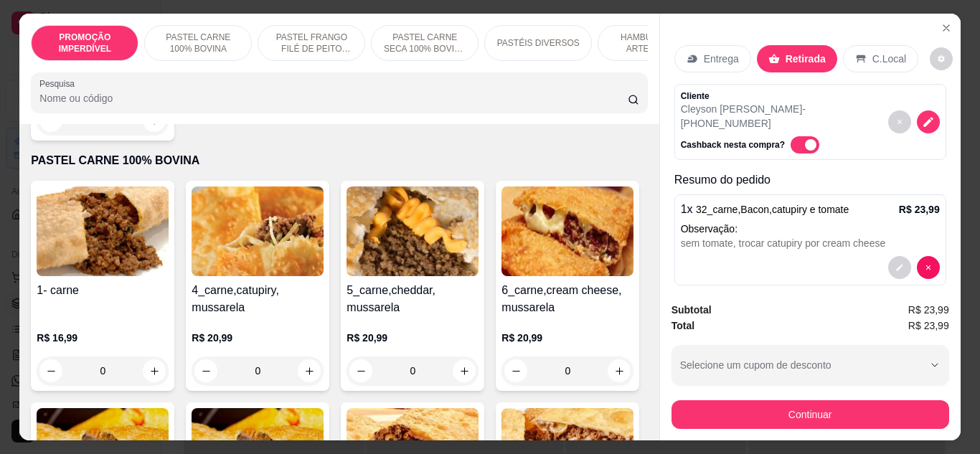
click at [889, 256] on div at bounding box center [915, 267] width 52 height 23
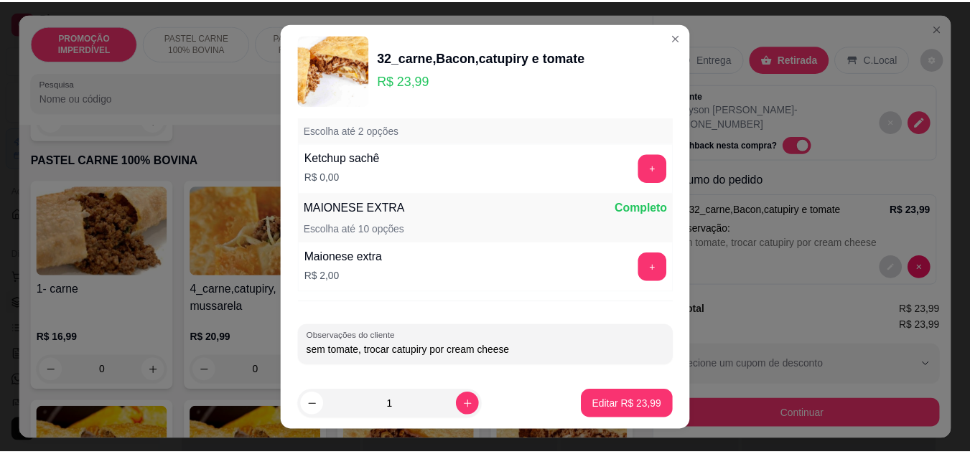
scroll to position [920, 0]
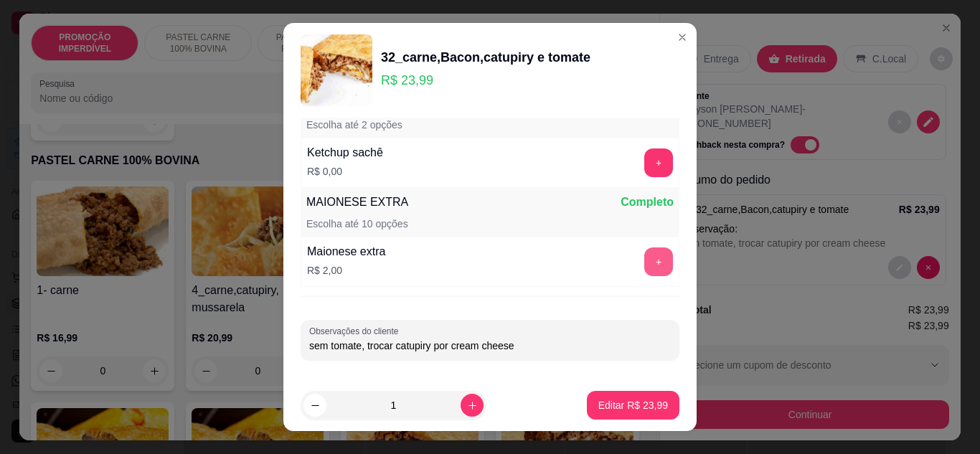
click at [645, 260] on button "+" at bounding box center [659, 262] width 29 height 29
click at [630, 398] on button "Editar R$ 25,99" at bounding box center [633, 405] width 93 height 29
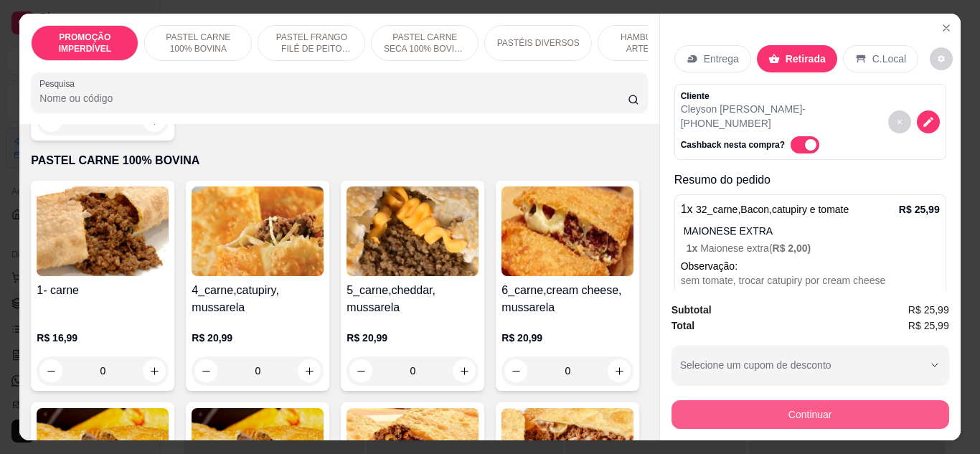
click at [731, 414] on button "Continuar" at bounding box center [811, 414] width 278 height 29
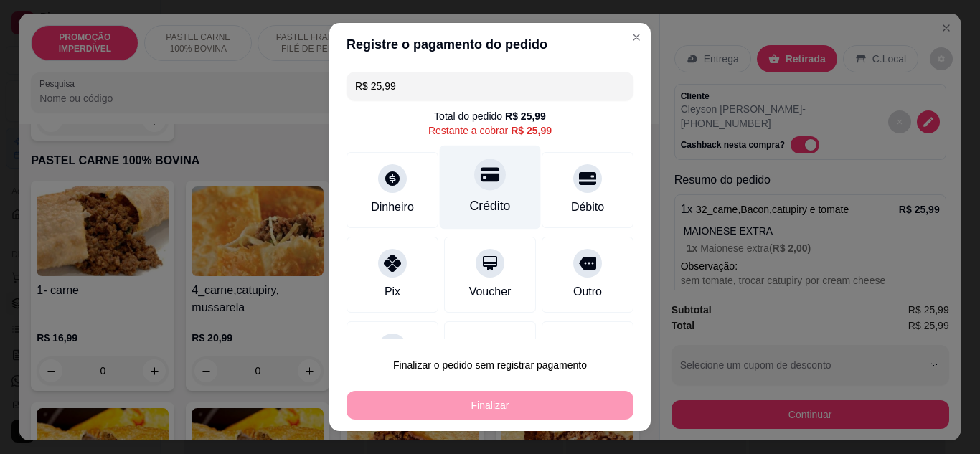
click at [470, 205] on div "Crédito" at bounding box center [490, 206] width 41 height 19
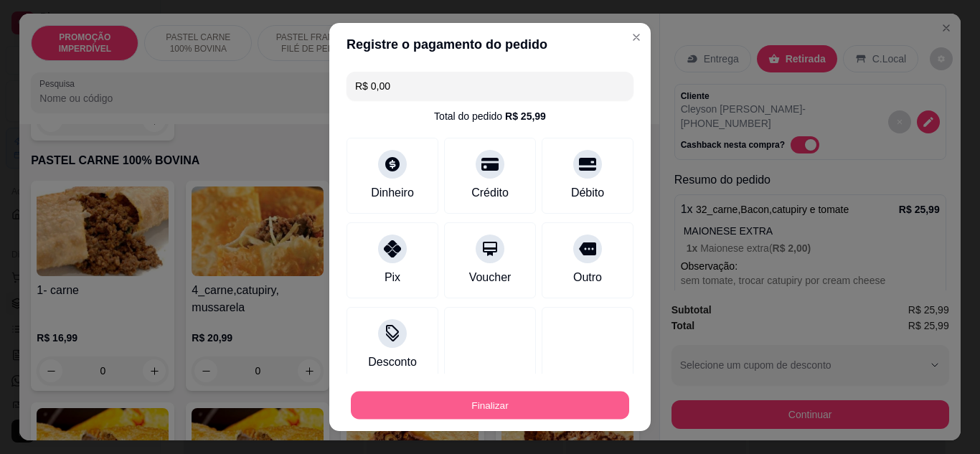
click at [438, 403] on button "Finalizar" at bounding box center [490, 406] width 278 height 28
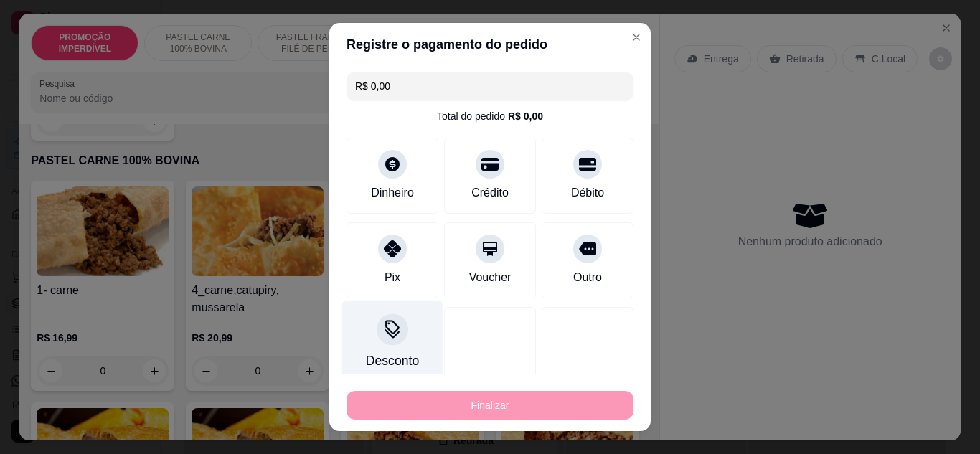
type input "-R$ 25,99"
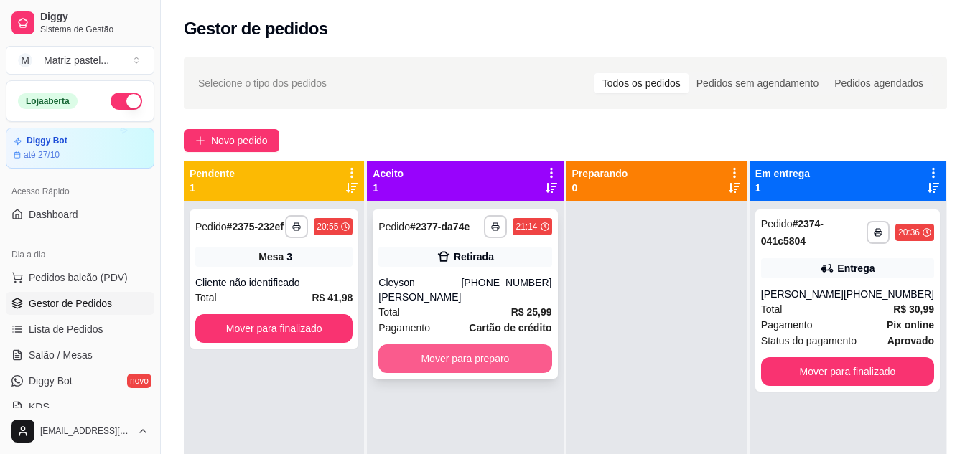
click at [448, 345] on button "Mover para preparo" at bounding box center [464, 359] width 173 height 29
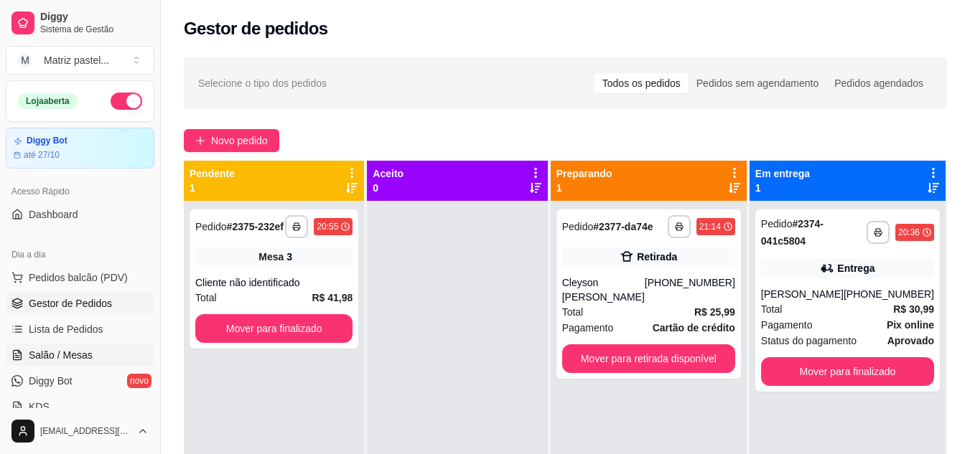
click at [70, 348] on span "Salão / Mesas" at bounding box center [61, 355] width 64 height 14
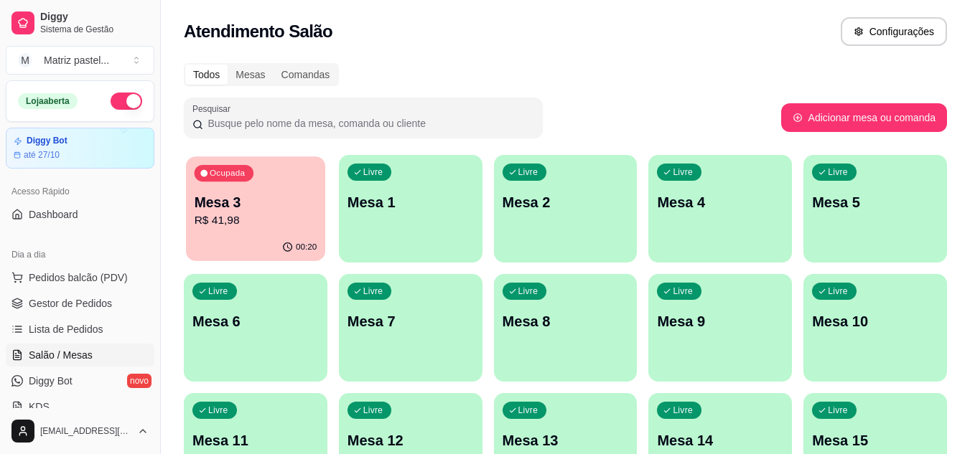
click at [278, 224] on p "R$ 41,98" at bounding box center [256, 220] width 123 height 17
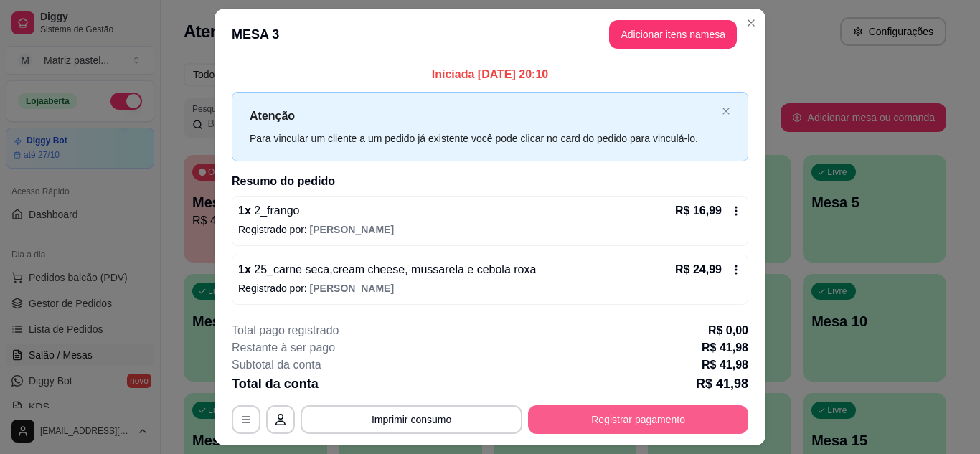
click at [569, 421] on button "Registrar pagamento" at bounding box center [638, 420] width 220 height 29
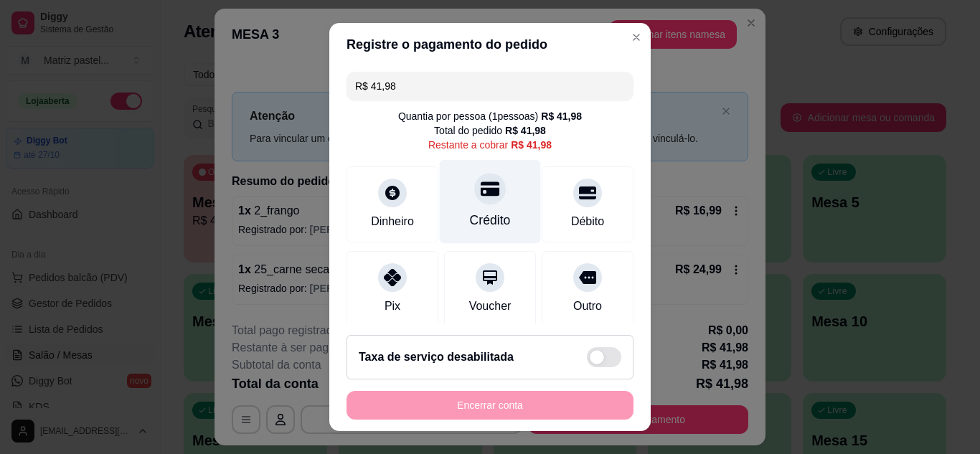
click at [450, 187] on div "Crédito" at bounding box center [490, 201] width 101 height 84
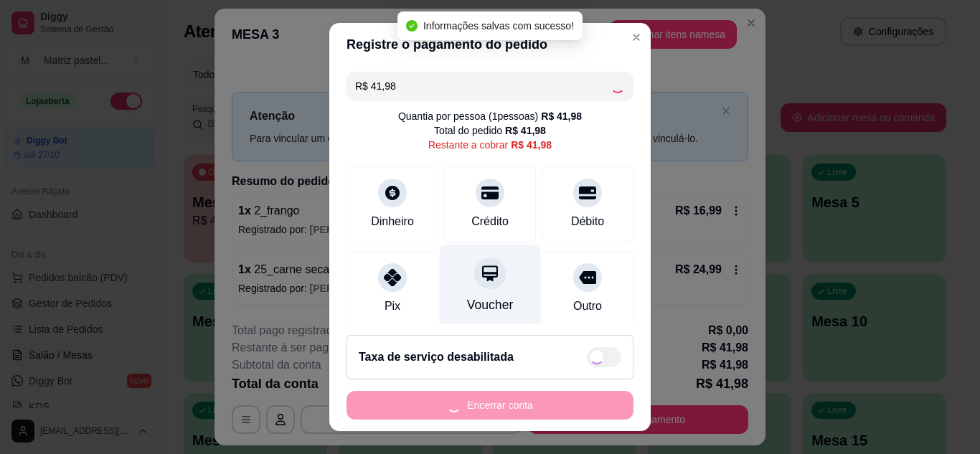
type input "R$ 0,00"
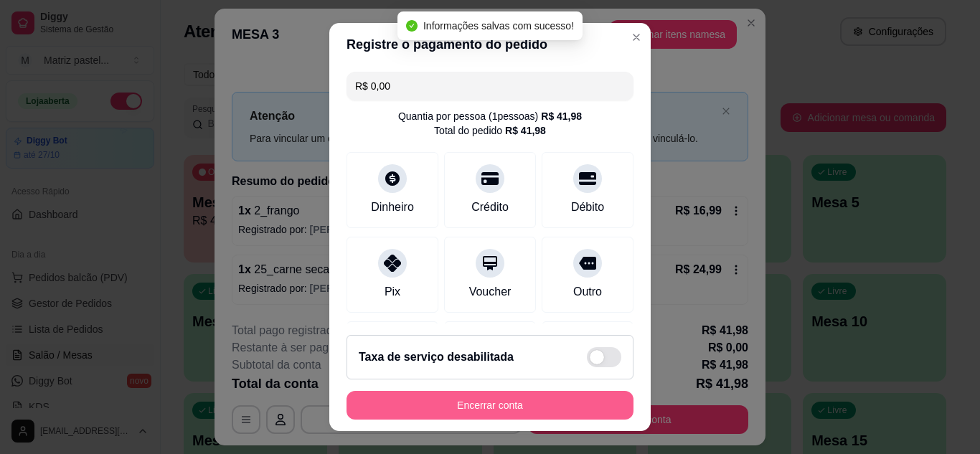
click at [521, 408] on button "Encerrar conta" at bounding box center [490, 405] width 287 height 29
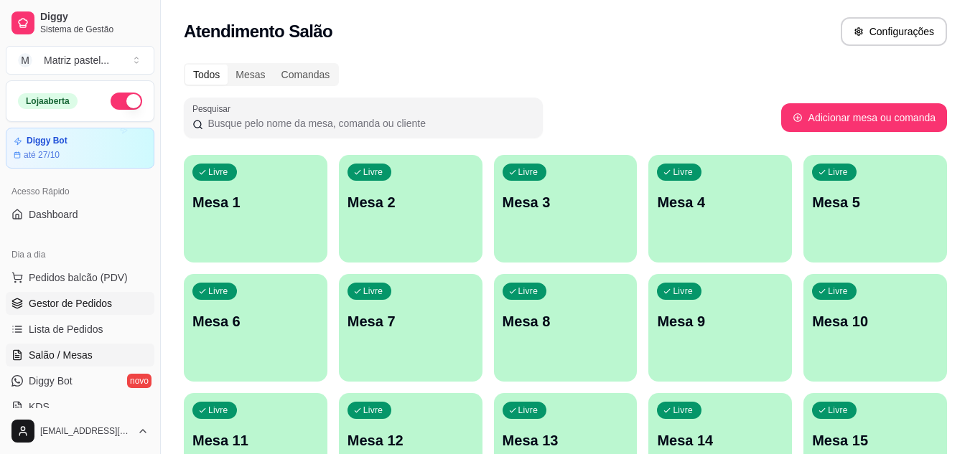
click at [107, 295] on link "Gestor de Pedidos" at bounding box center [80, 303] width 149 height 23
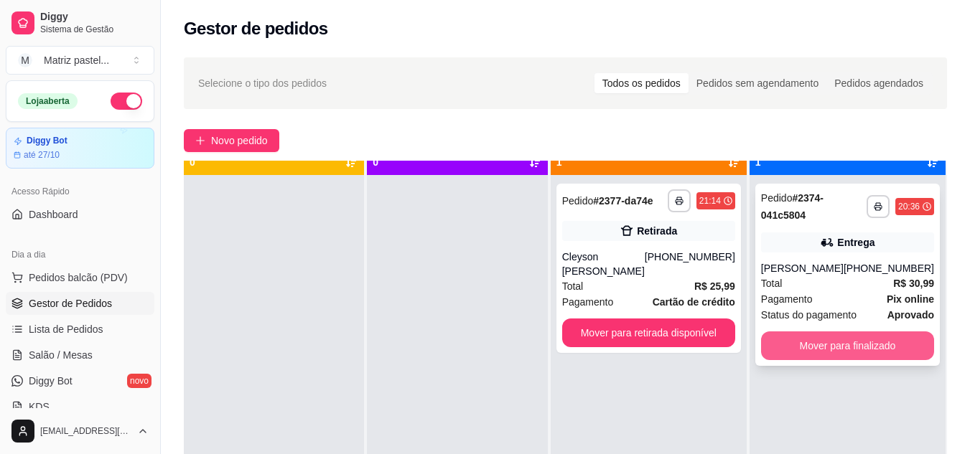
scroll to position [40, 0]
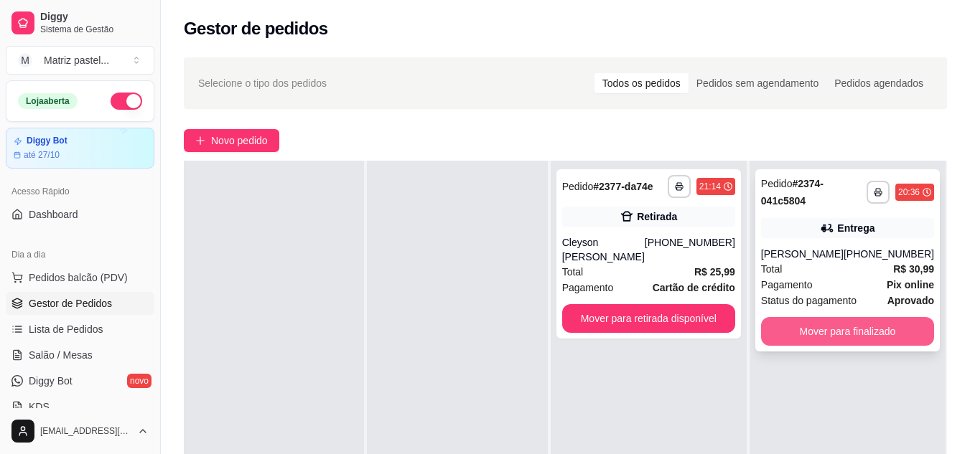
click at [838, 322] on button "Mover para finalizado" at bounding box center [847, 331] width 173 height 29
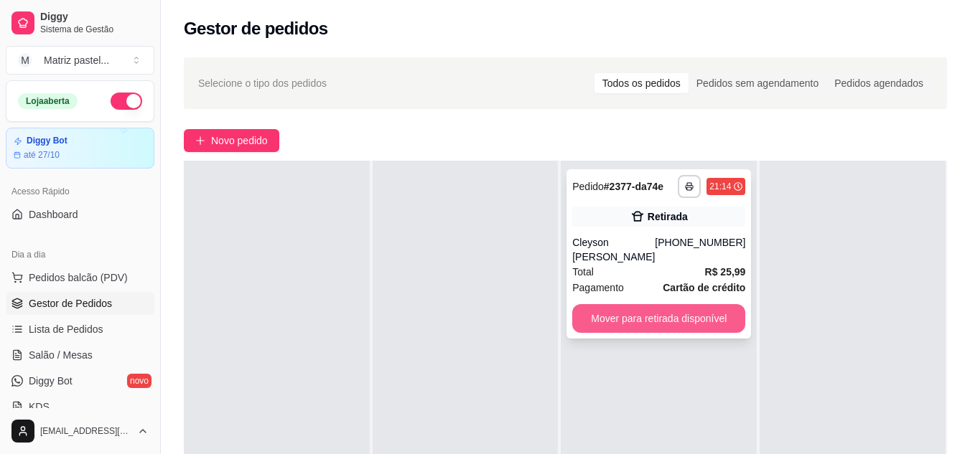
click at [646, 304] on button "Mover para retirada disponível" at bounding box center [658, 318] width 173 height 29
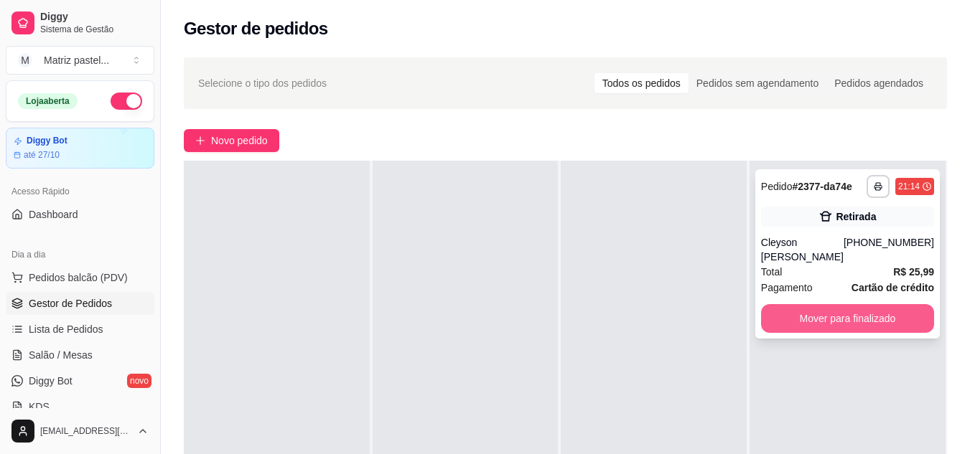
click at [855, 304] on button "Mover para finalizado" at bounding box center [847, 318] width 173 height 29
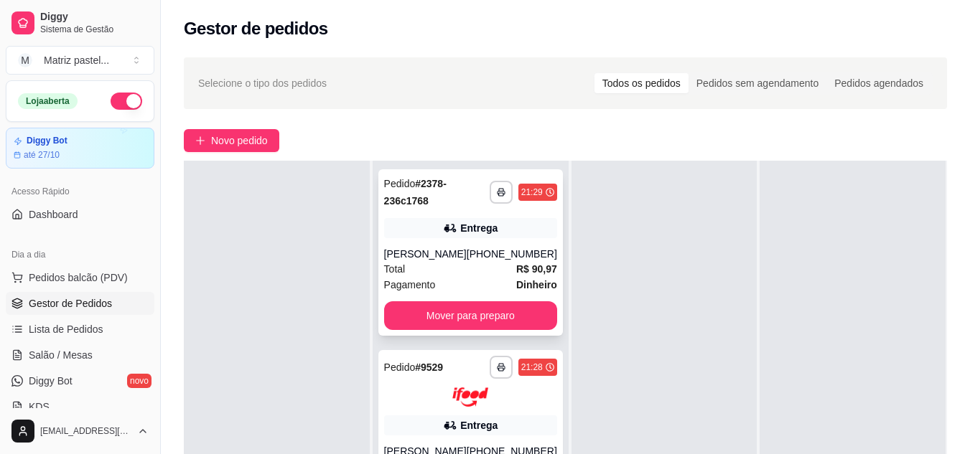
scroll to position [215, 0]
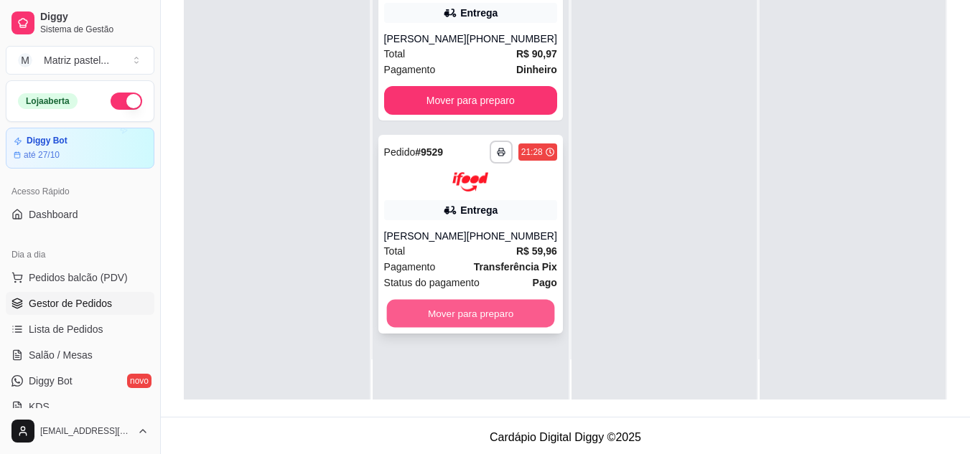
click at [413, 314] on button "Mover para preparo" at bounding box center [470, 313] width 168 height 28
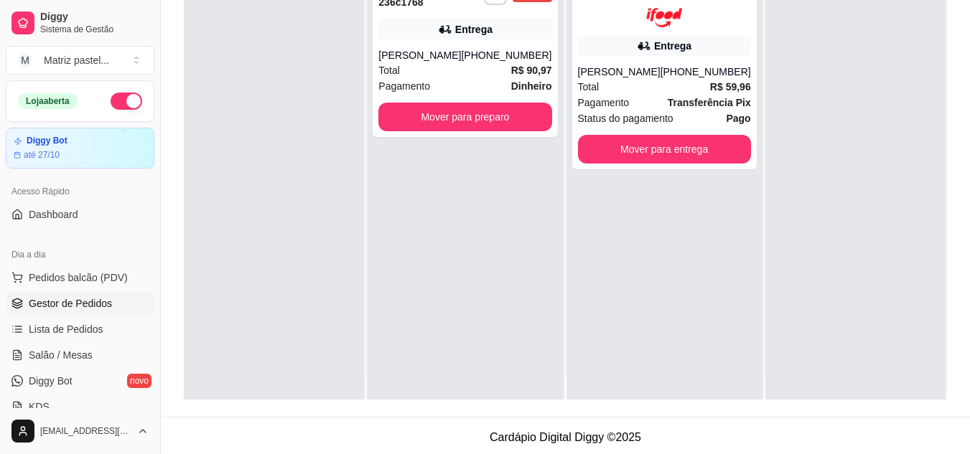
scroll to position [0, 0]
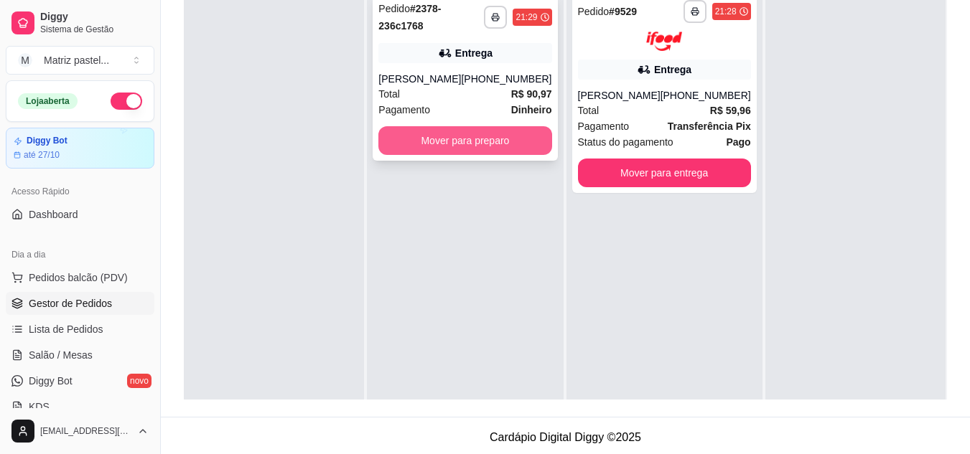
click at [429, 149] on button "Mover para preparo" at bounding box center [464, 140] width 173 height 29
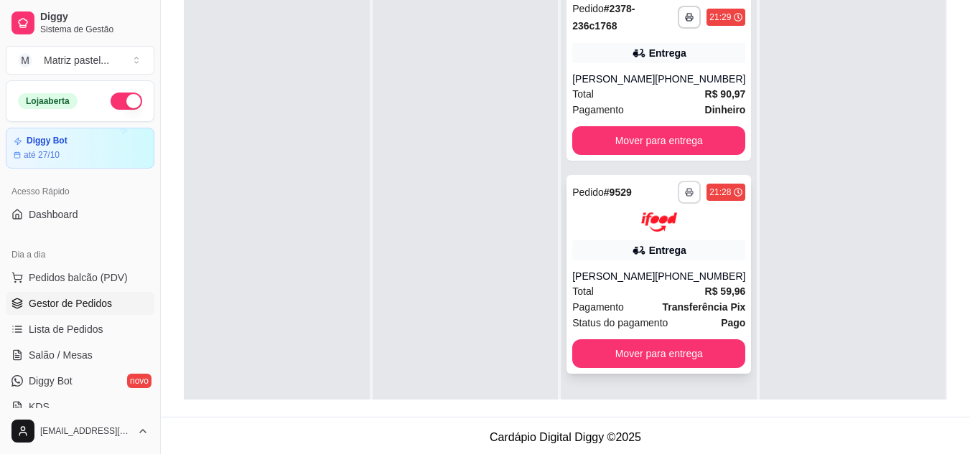
click at [678, 202] on button "button" at bounding box center [689, 192] width 23 height 23
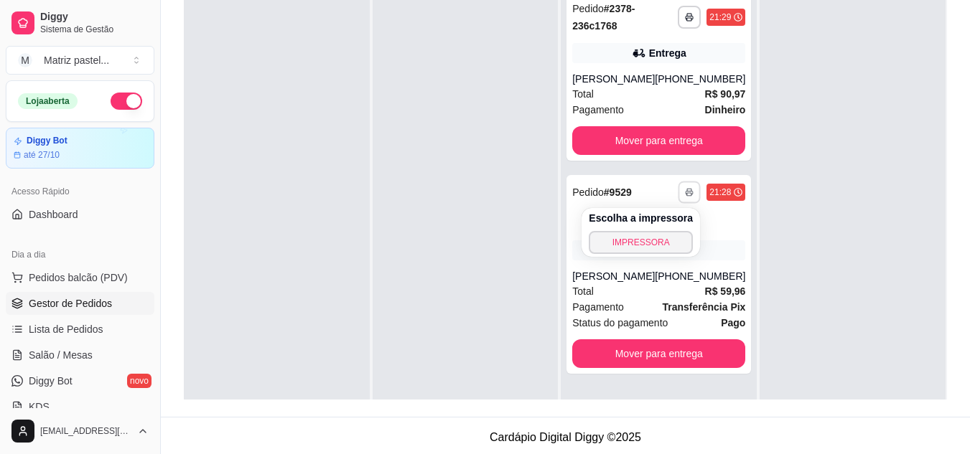
click at [666, 230] on div "Escolha a impressora IMPRESSORA" at bounding box center [640, 232] width 118 height 49
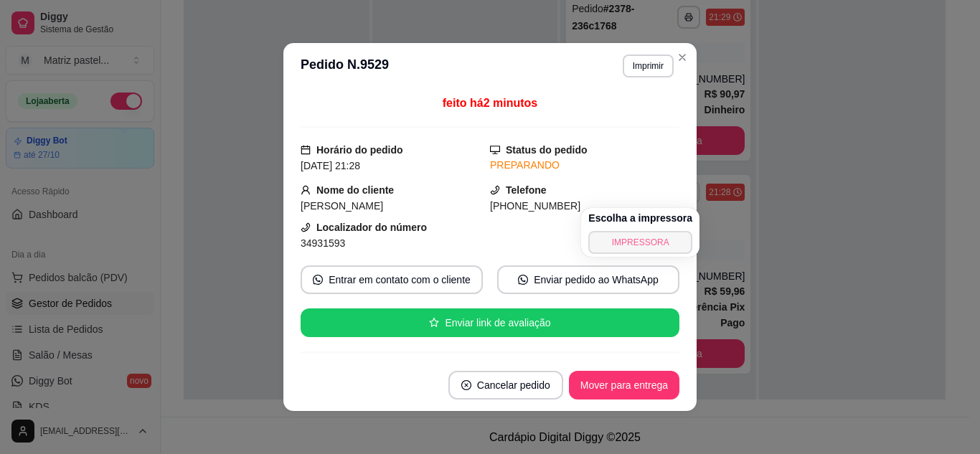
click at [643, 238] on button "IMPRESSORA" at bounding box center [641, 242] width 104 height 23
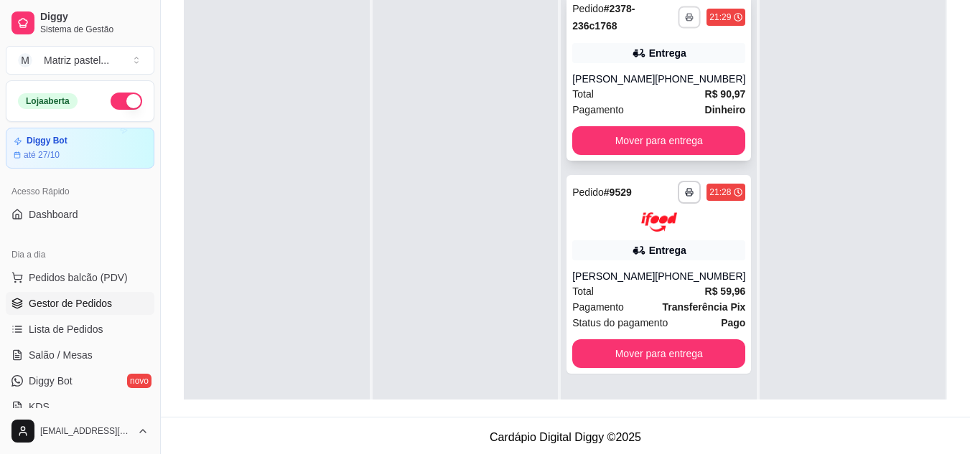
click at [685, 17] on icon "button" at bounding box center [689, 17] width 9 height 9
click at [685, 191] on icon "button" at bounding box center [689, 192] width 9 height 9
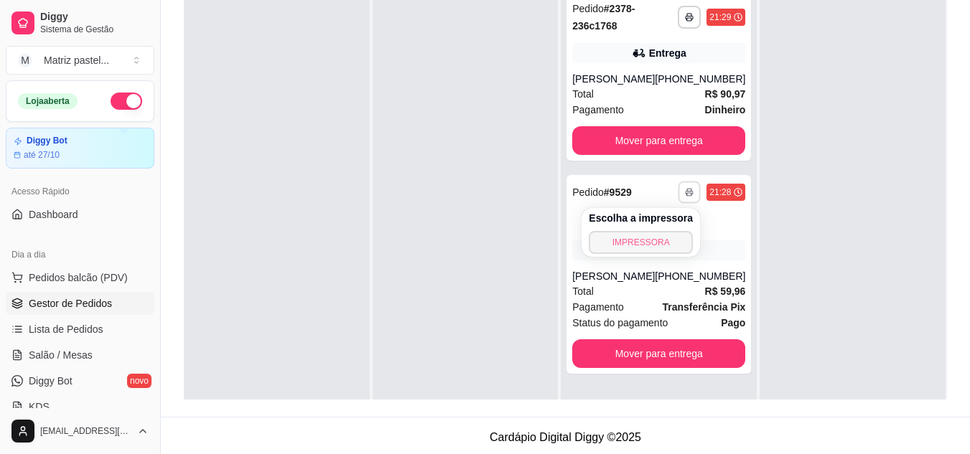
click at [662, 242] on button "IMPRESSORA" at bounding box center [641, 242] width 104 height 23
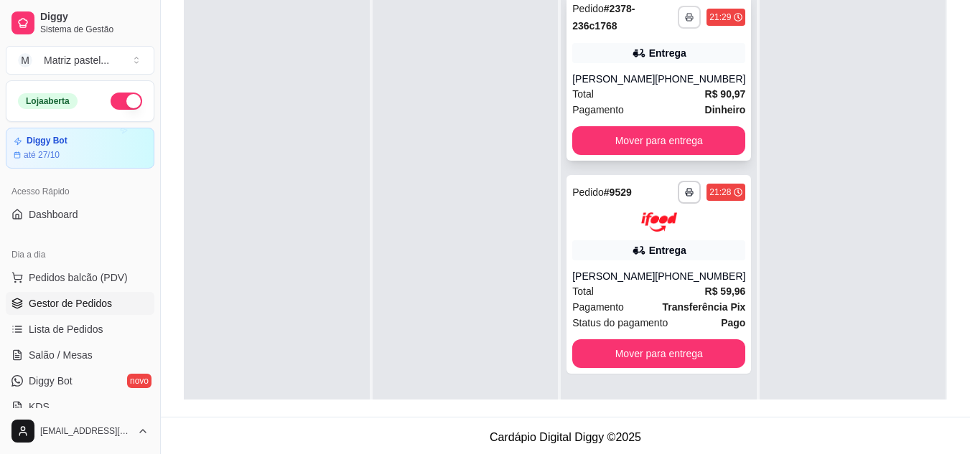
click at [678, 14] on button "button" at bounding box center [689, 17] width 23 height 23
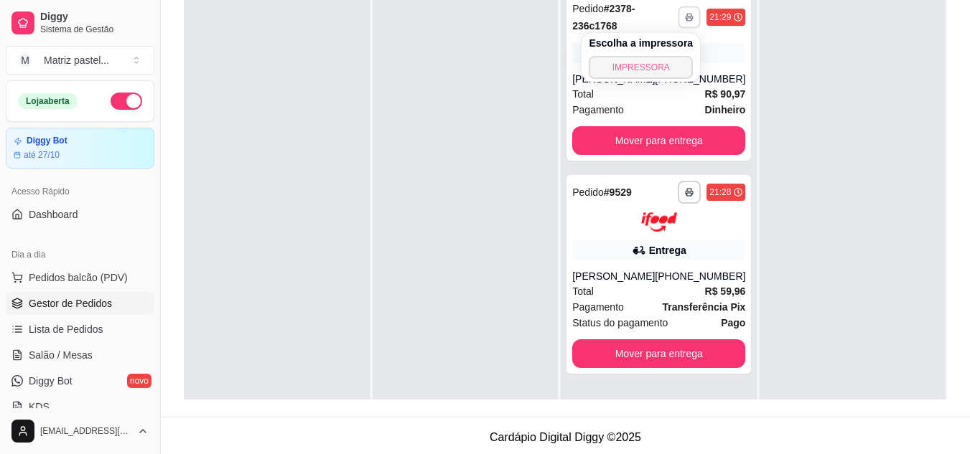
click at [654, 73] on button "IMPRESSORA" at bounding box center [641, 67] width 104 height 23
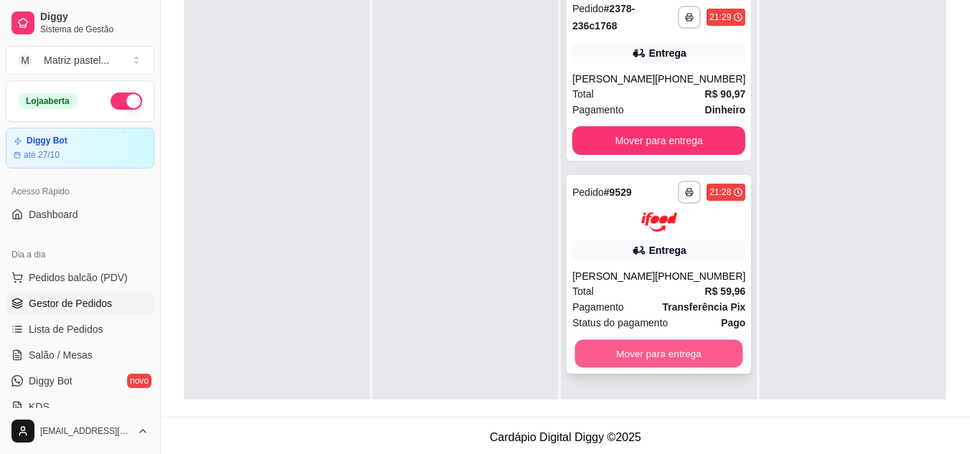
click at [632, 352] on button "Mover para entrega" at bounding box center [659, 353] width 168 height 28
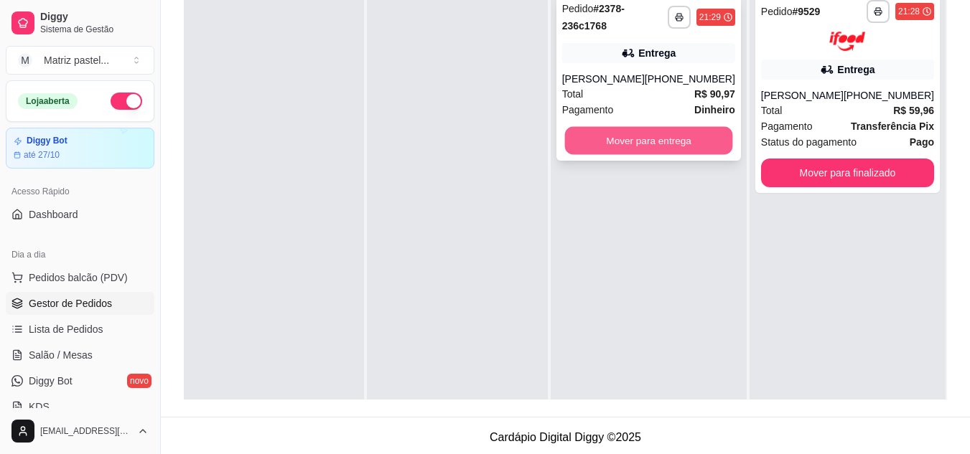
click at [690, 141] on button "Mover para entrega" at bounding box center [648, 141] width 168 height 28
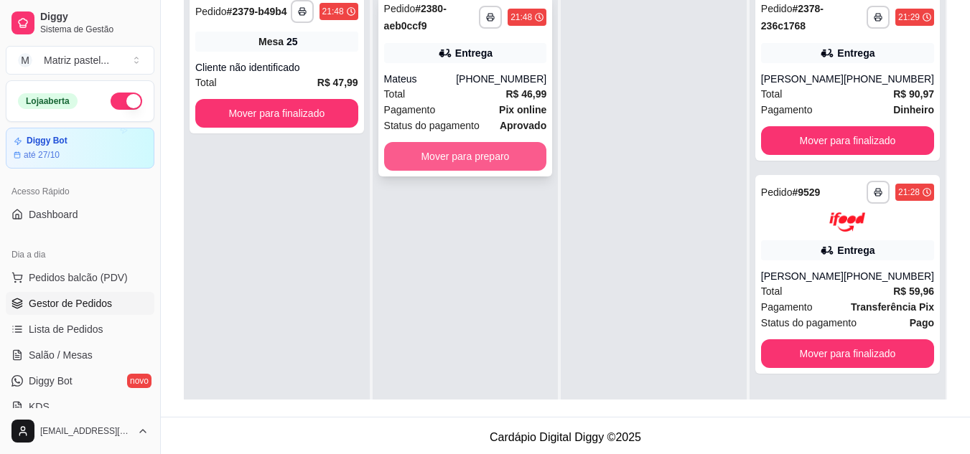
click at [437, 154] on button "Mover para preparo" at bounding box center [465, 156] width 163 height 29
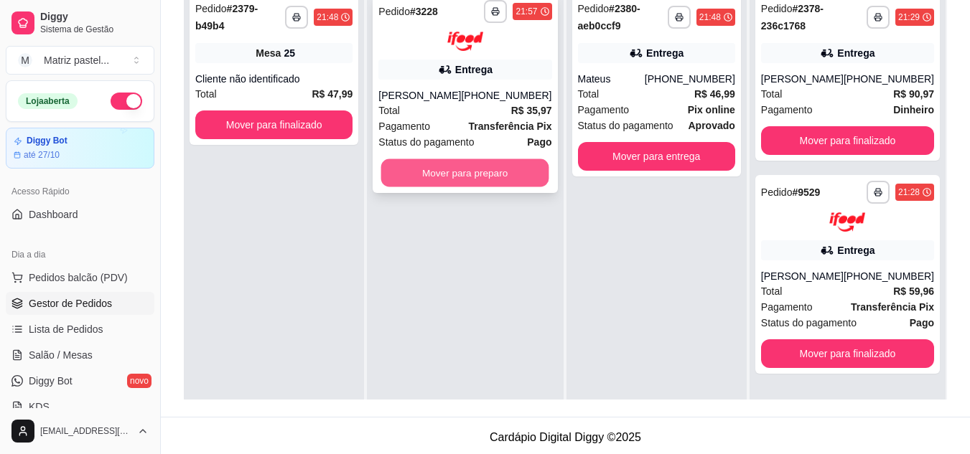
click at [460, 171] on button "Mover para preparo" at bounding box center [465, 173] width 168 height 28
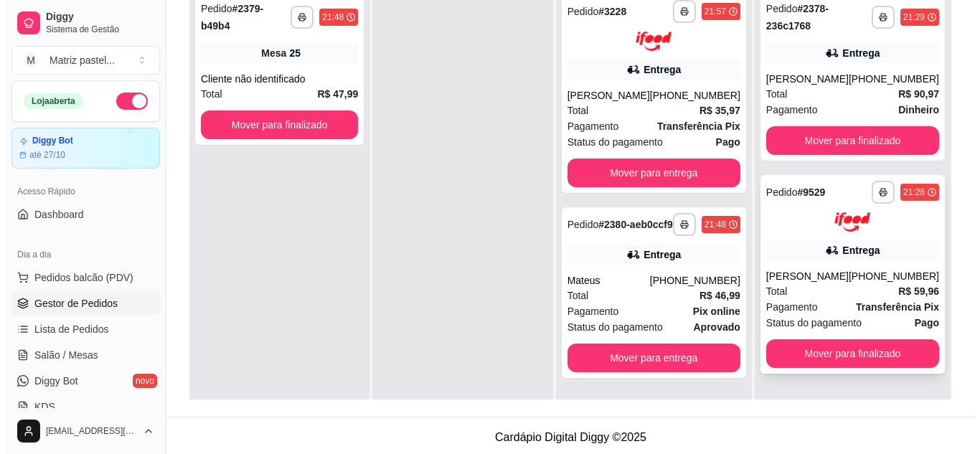
scroll to position [40, 0]
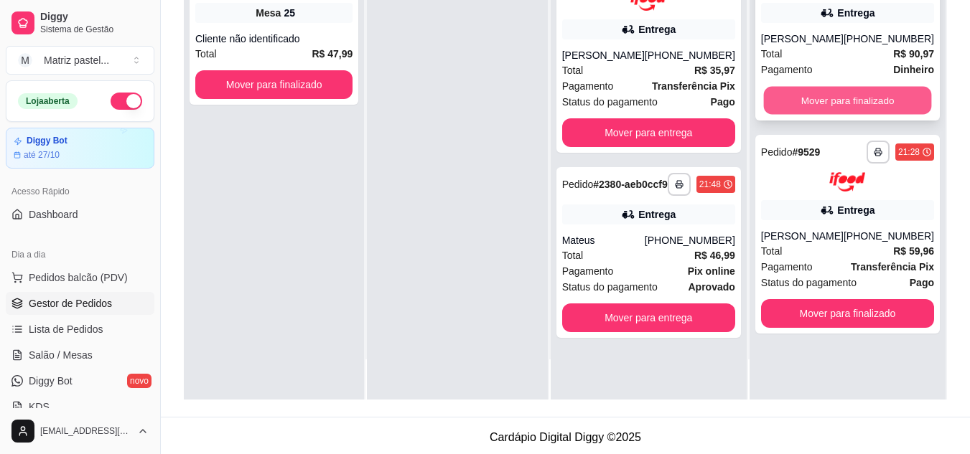
click at [829, 104] on button "Mover para finalizado" at bounding box center [847, 101] width 168 height 28
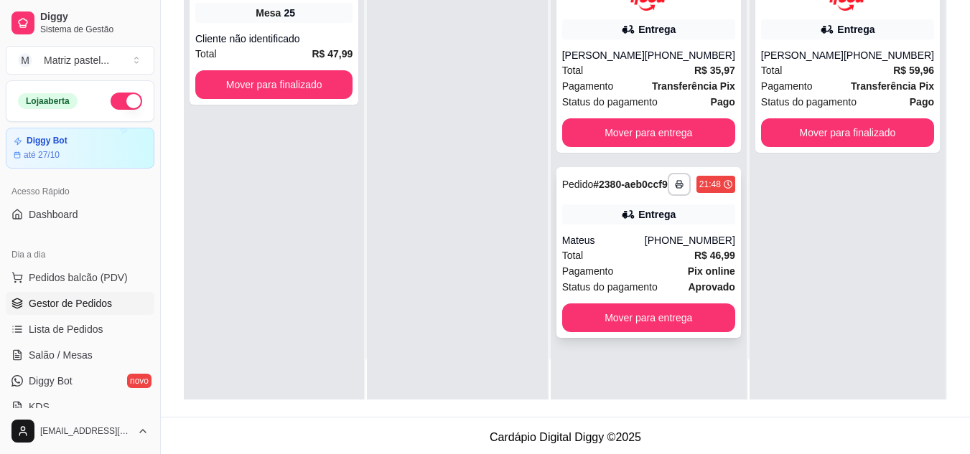
click at [594, 187] on span "Pedido" at bounding box center [578, 184] width 32 height 11
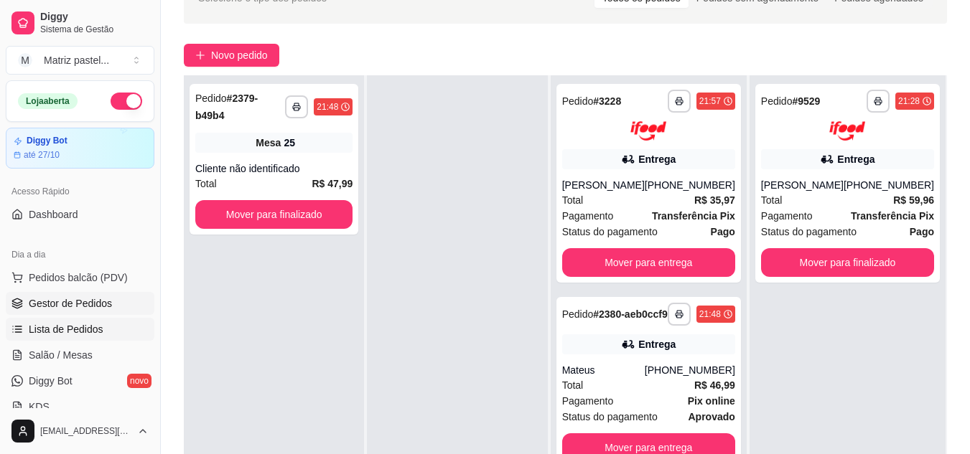
scroll to position [72, 0]
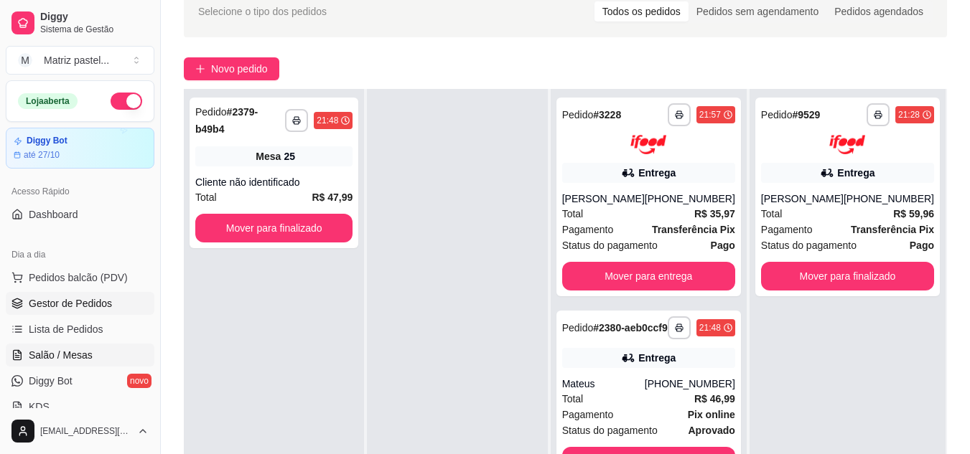
click at [66, 352] on span "Salão / Mesas" at bounding box center [61, 355] width 64 height 14
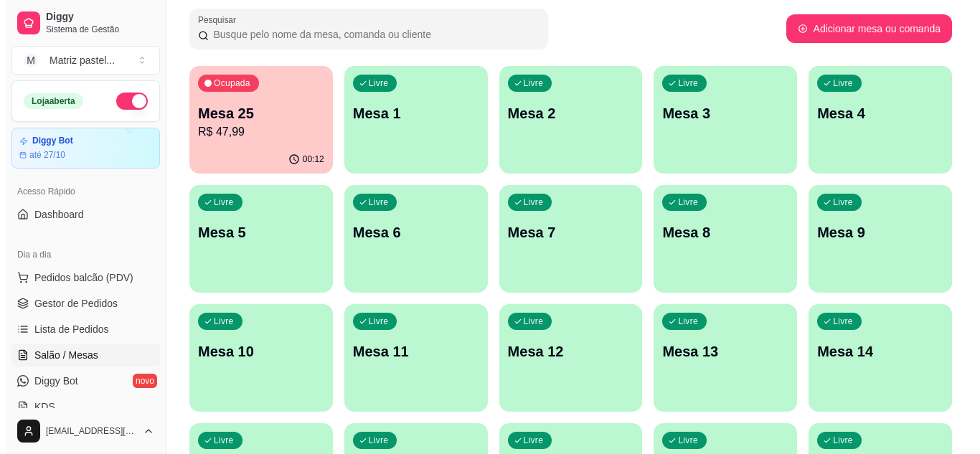
scroll to position [56, 0]
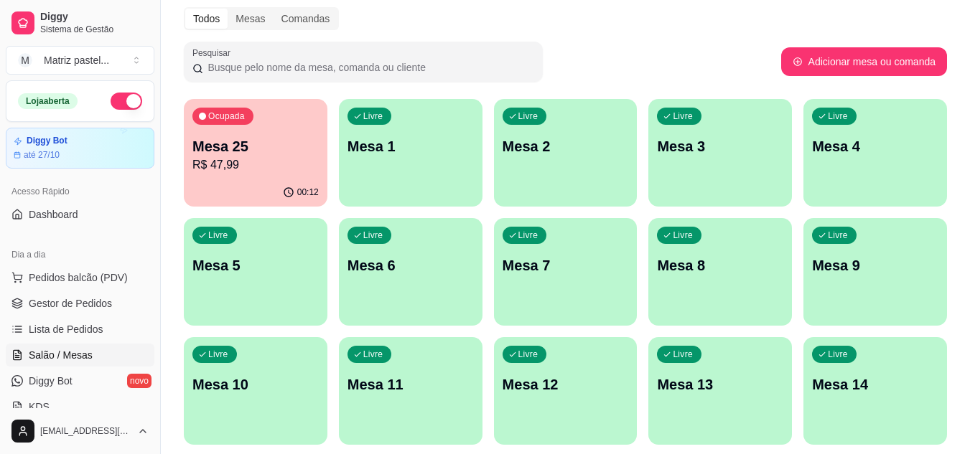
click at [388, 181] on div "Livre Mesa 1" at bounding box center [411, 144] width 144 height 90
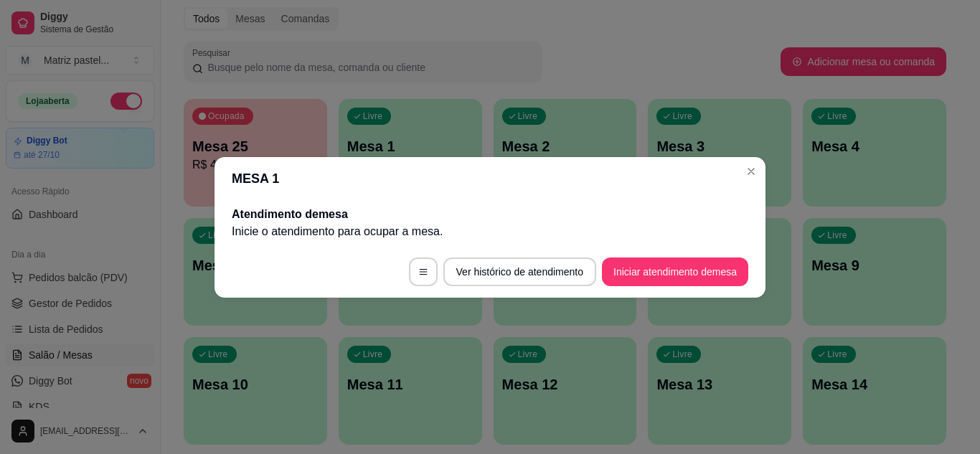
click at [662, 274] on button "Iniciar atendimento de mesa" at bounding box center [675, 272] width 146 height 29
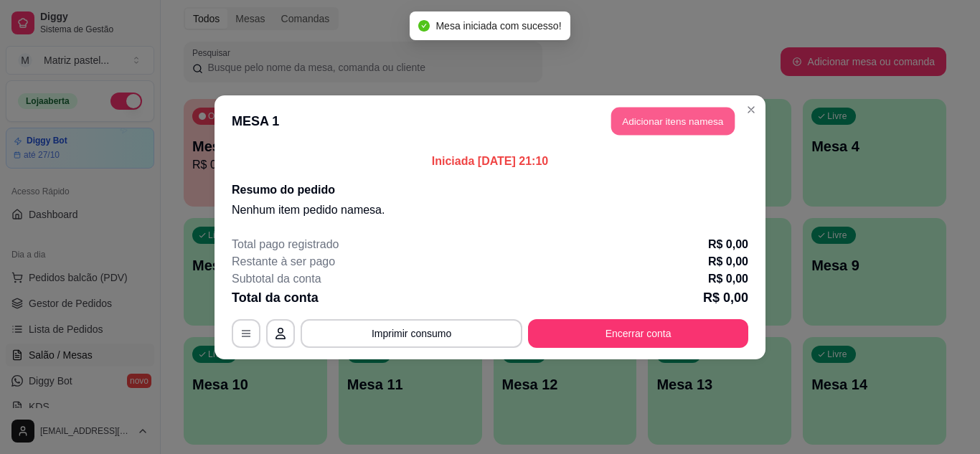
click at [675, 124] on button "Adicionar itens na mesa" at bounding box center [672, 121] width 123 height 28
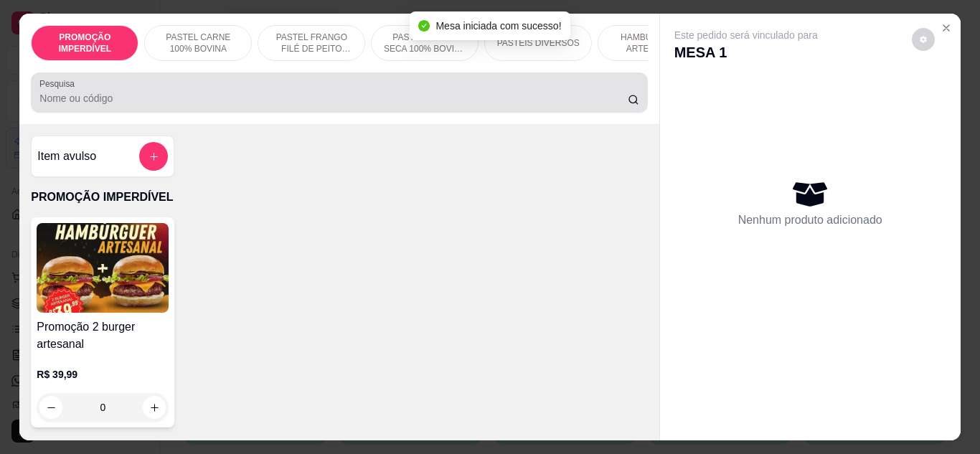
click at [247, 106] on input "Pesquisa" at bounding box center [333, 98] width 589 height 14
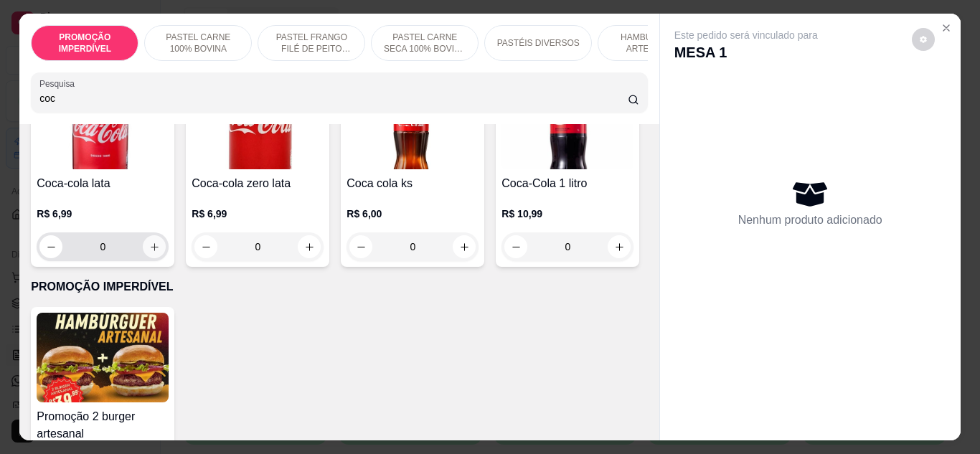
type input "coc"
click at [149, 250] on icon "increase-product-quantity" at bounding box center [154, 247] width 11 height 11
type input "1"
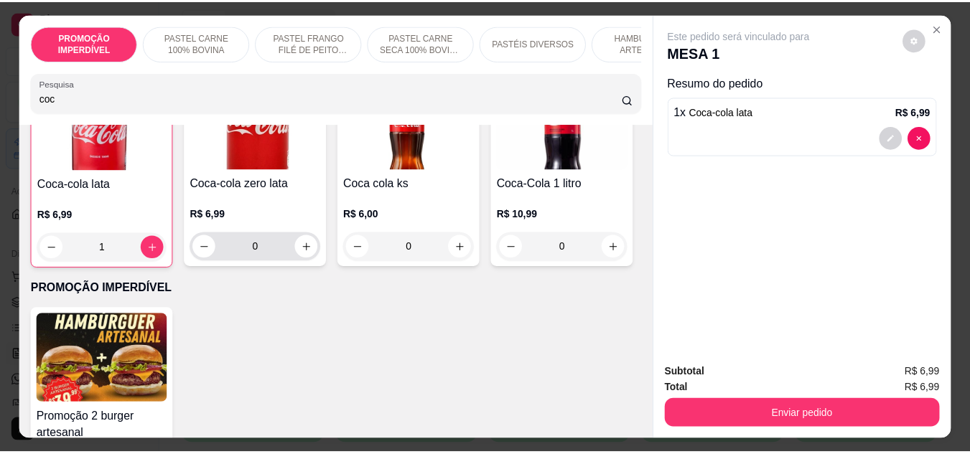
scroll to position [144, 0]
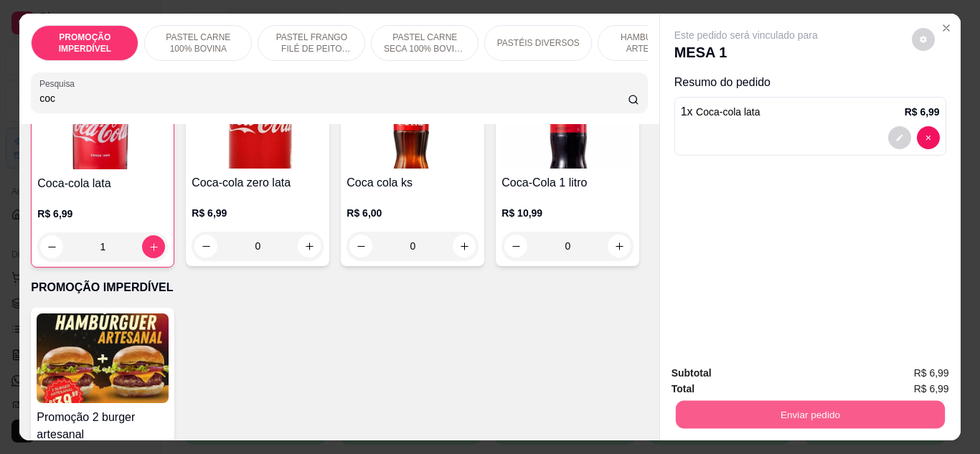
click at [708, 403] on button "Enviar pedido" at bounding box center [809, 415] width 269 height 28
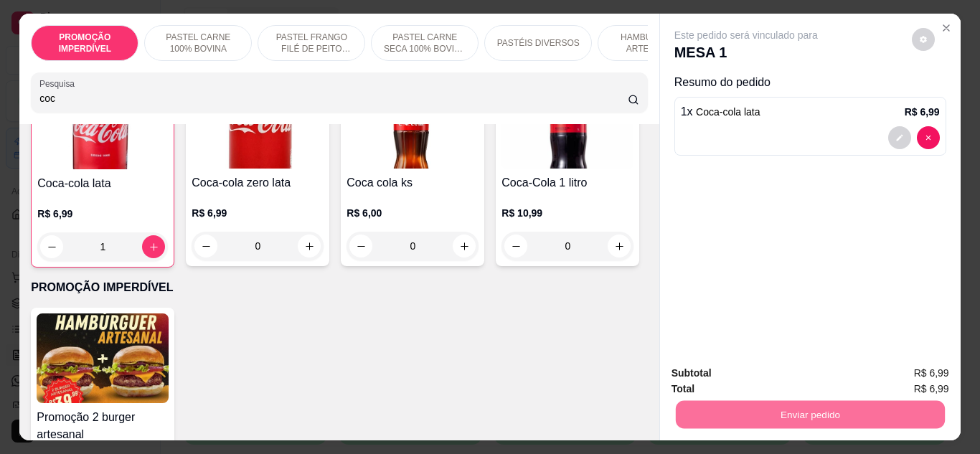
click at [906, 374] on button "Enviar pedido" at bounding box center [912, 374] width 79 height 27
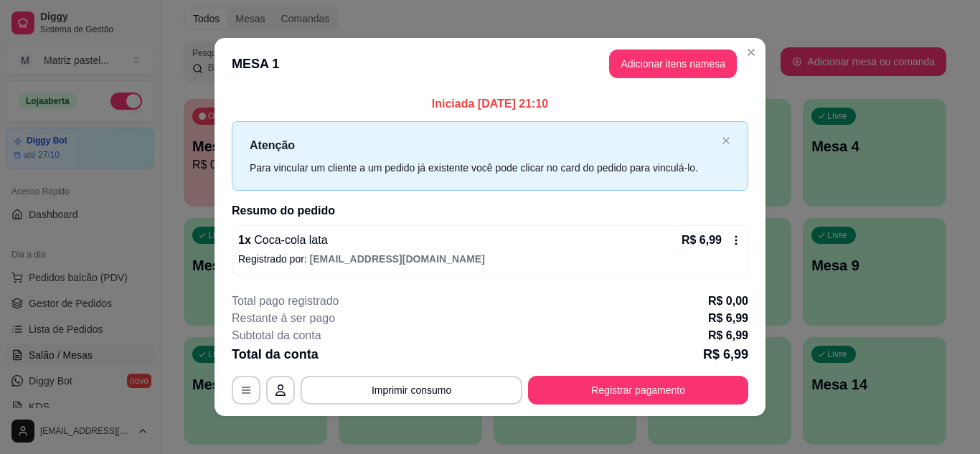
click at [642, 375] on div "**********" at bounding box center [490, 349] width 517 height 112
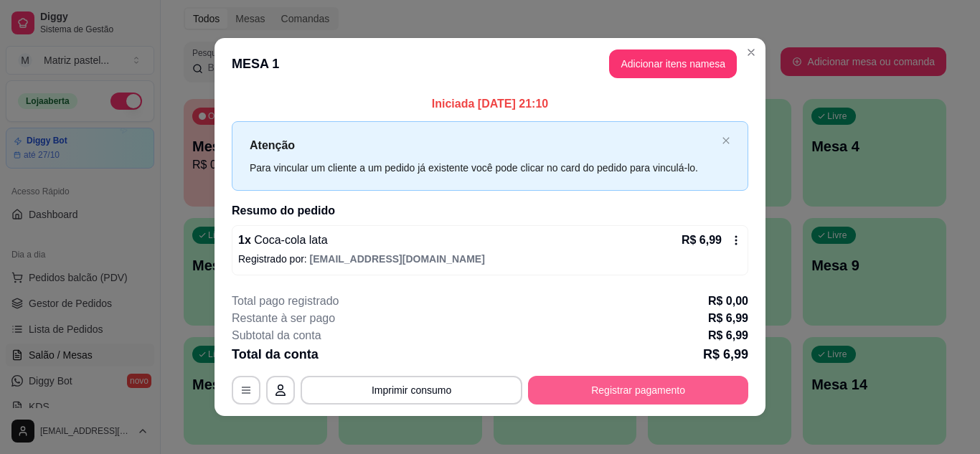
click at [645, 387] on button "Registrar pagamento" at bounding box center [638, 390] width 220 height 29
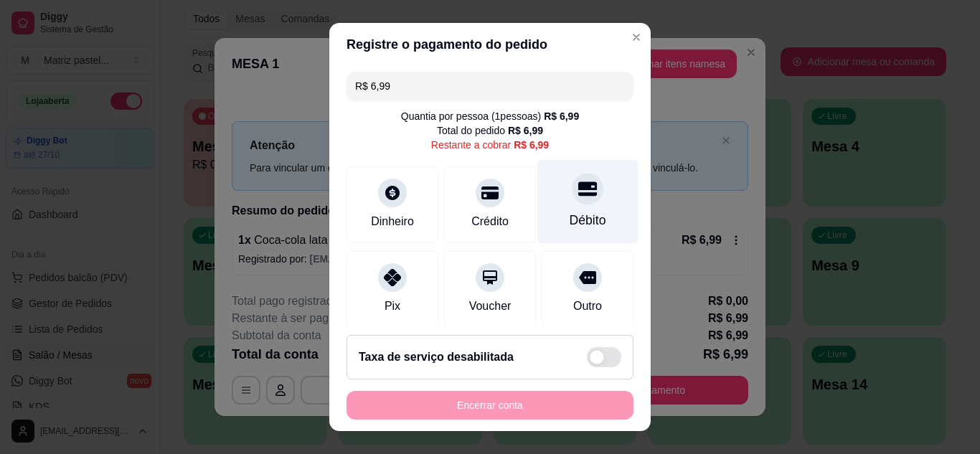
click at [572, 201] on div at bounding box center [588, 189] width 32 height 32
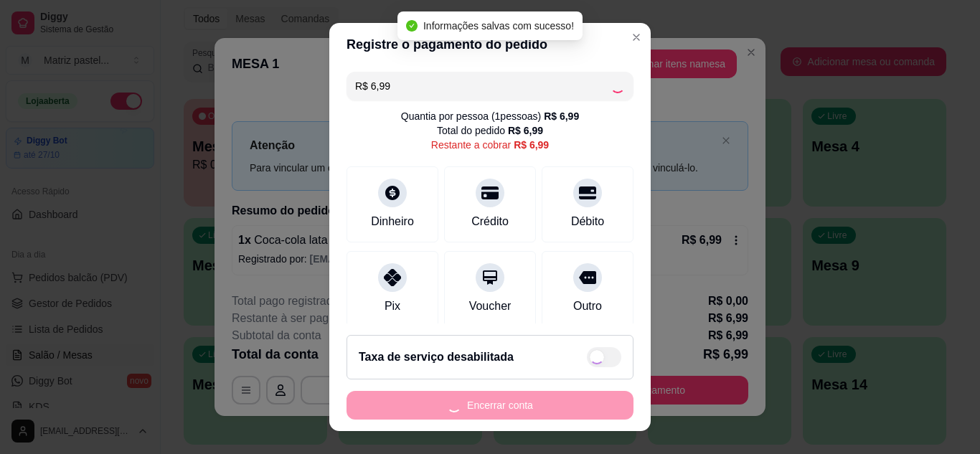
type input "R$ 0,00"
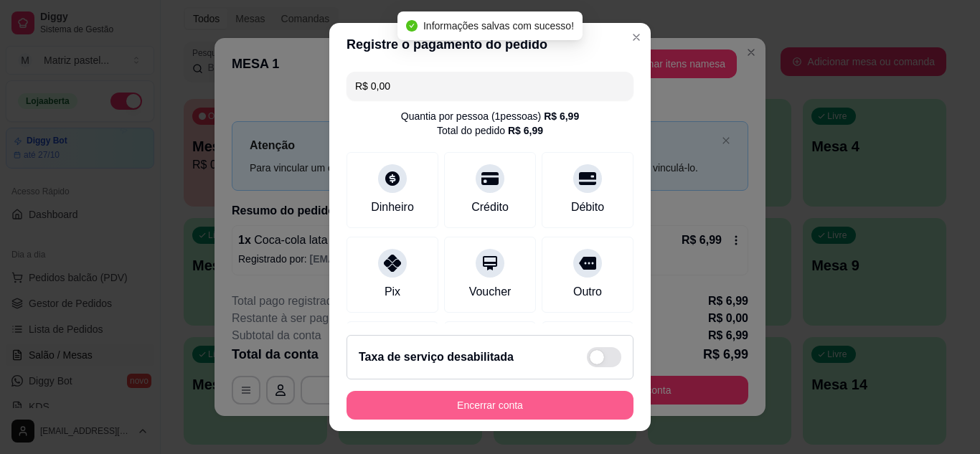
click at [515, 398] on button "Encerrar conta" at bounding box center [490, 405] width 287 height 29
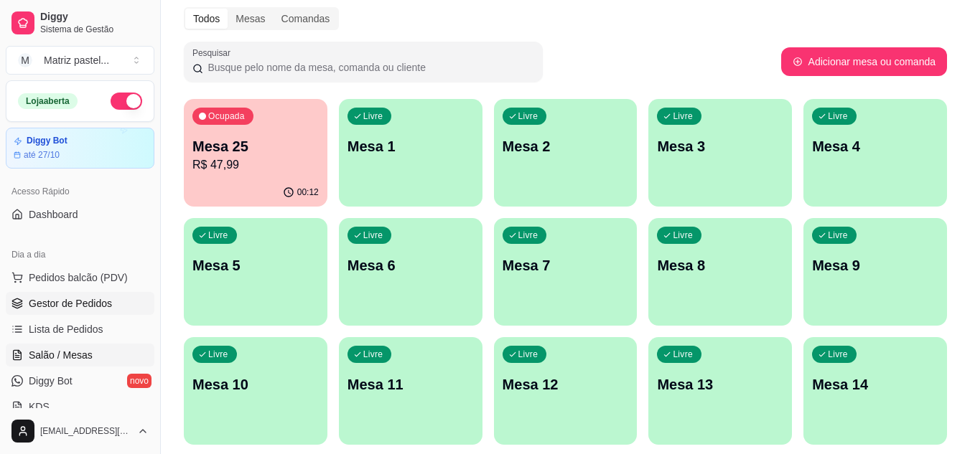
click at [97, 296] on span "Gestor de Pedidos" at bounding box center [70, 303] width 83 height 14
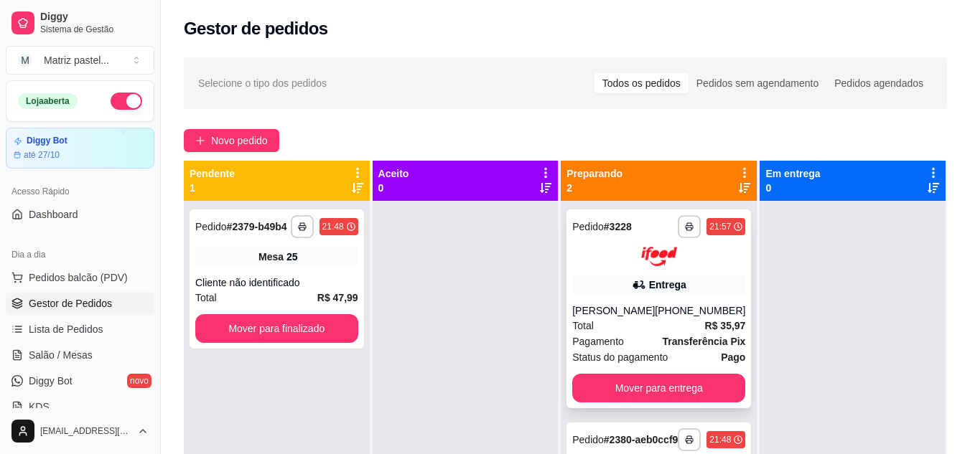
click at [574, 286] on div "Entrega" at bounding box center [658, 285] width 173 height 20
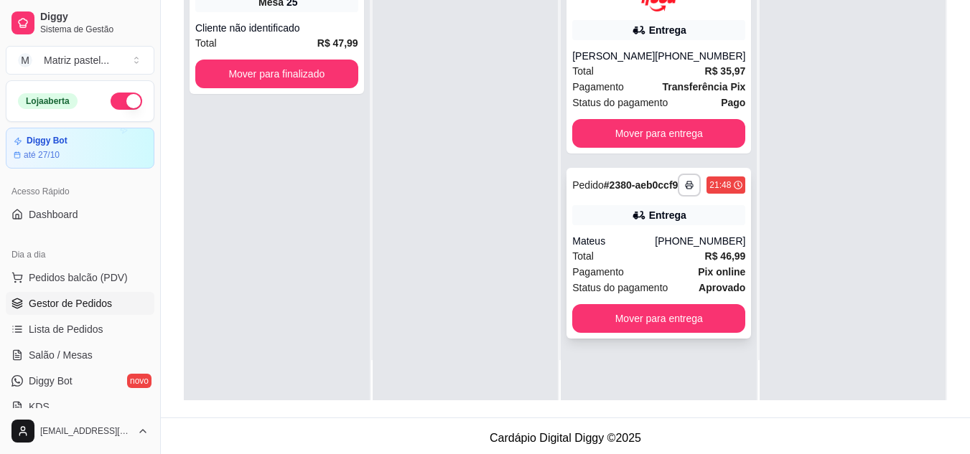
scroll to position [215, 0]
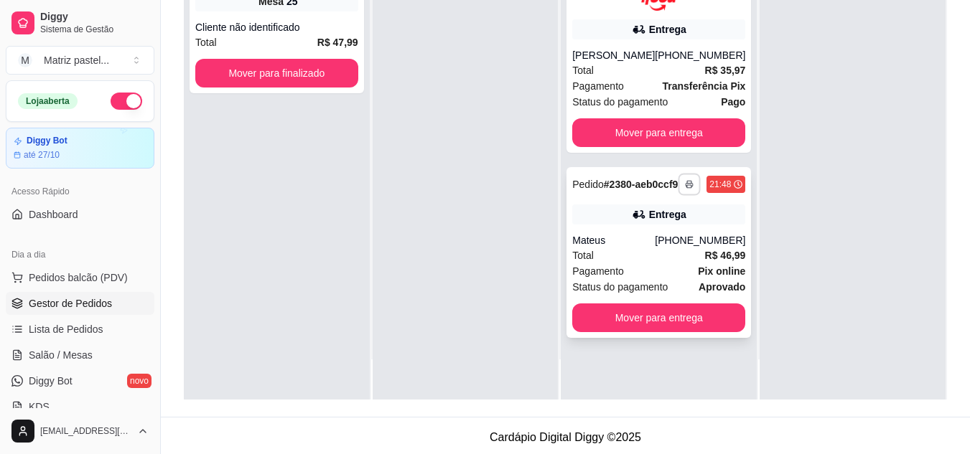
click at [678, 188] on button "button" at bounding box center [689, 184] width 22 height 22
click at [660, 225] on div "Escolha a impressora IMPRESSORA" at bounding box center [640, 230] width 118 height 49
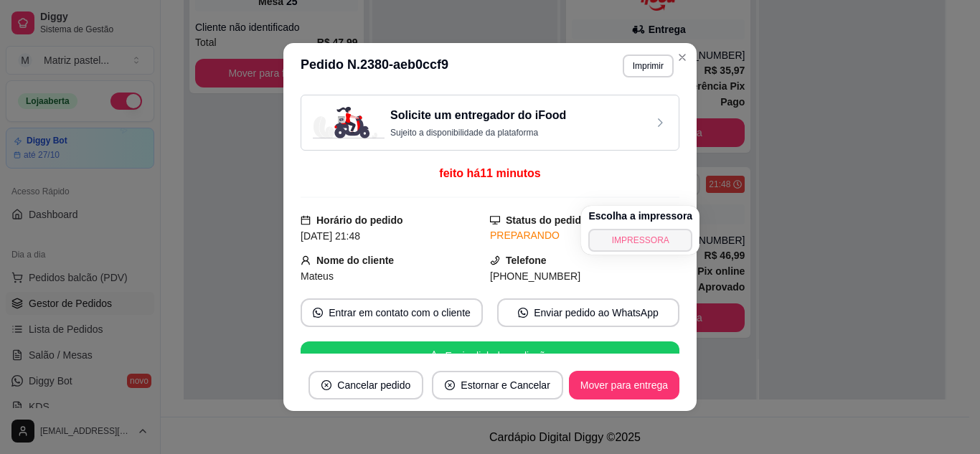
click at [643, 237] on button "IMPRESSORA" at bounding box center [641, 240] width 104 height 23
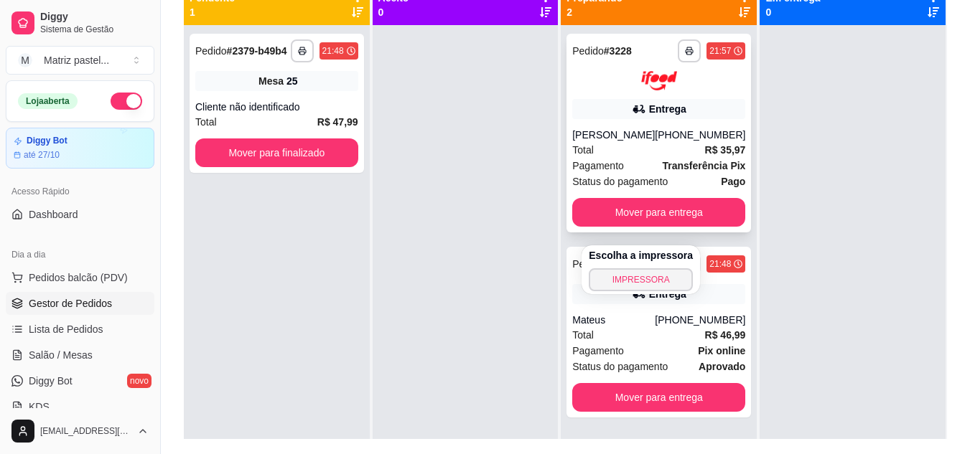
scroll to position [144, 0]
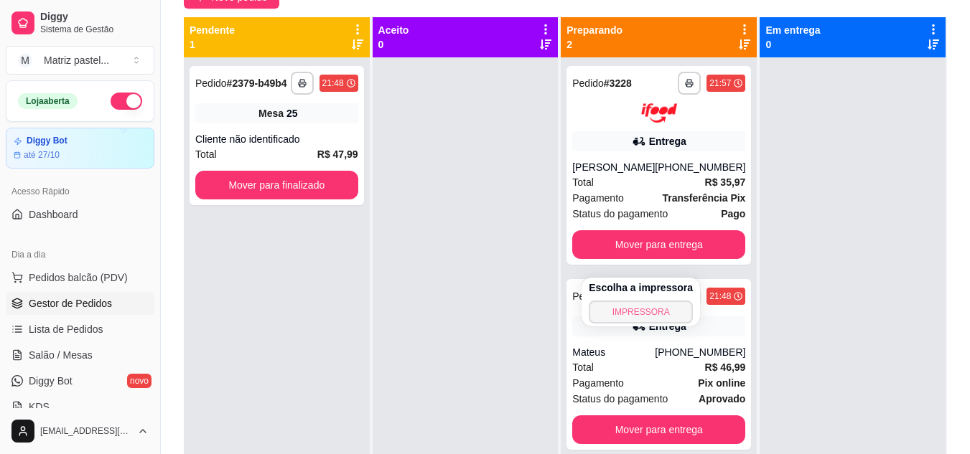
click at [639, 314] on button "IMPRESSORA" at bounding box center [641, 312] width 104 height 23
click at [678, 92] on div "**********" at bounding box center [711, 83] width 67 height 23
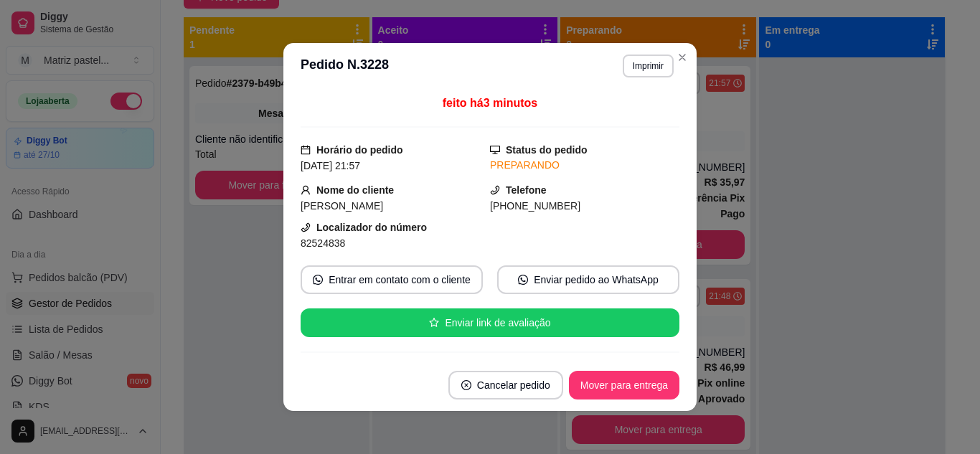
click at [632, 52] on header "**********" at bounding box center [489, 66] width 413 height 46
click at [638, 67] on button "Imprimir" at bounding box center [649, 66] width 50 height 22
click at [625, 118] on button "IMPRESSORA" at bounding box center [617, 116] width 100 height 22
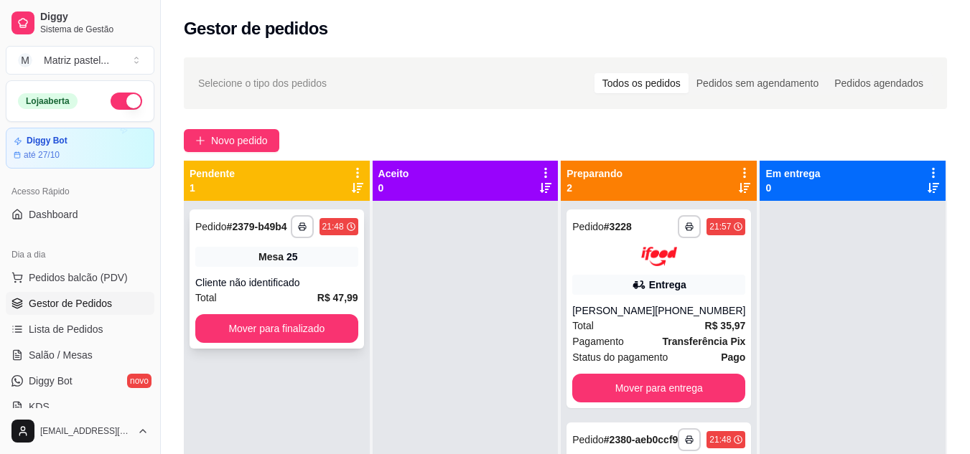
scroll to position [40, 0]
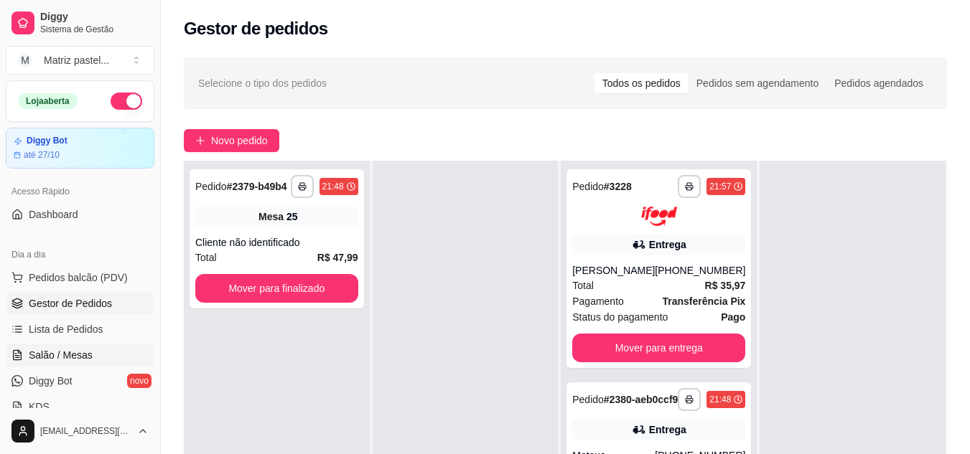
click at [45, 349] on span "Salão / Mesas" at bounding box center [61, 355] width 64 height 14
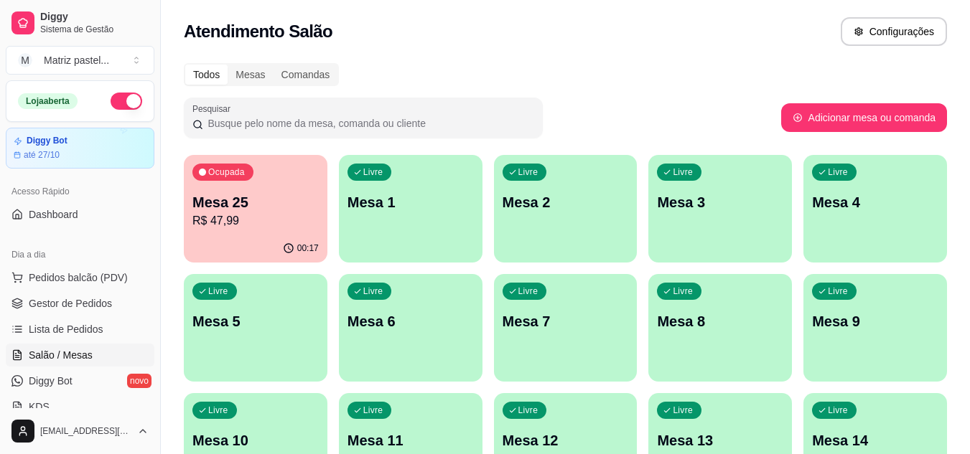
click at [296, 220] on p "R$ 47,99" at bounding box center [255, 220] width 126 height 17
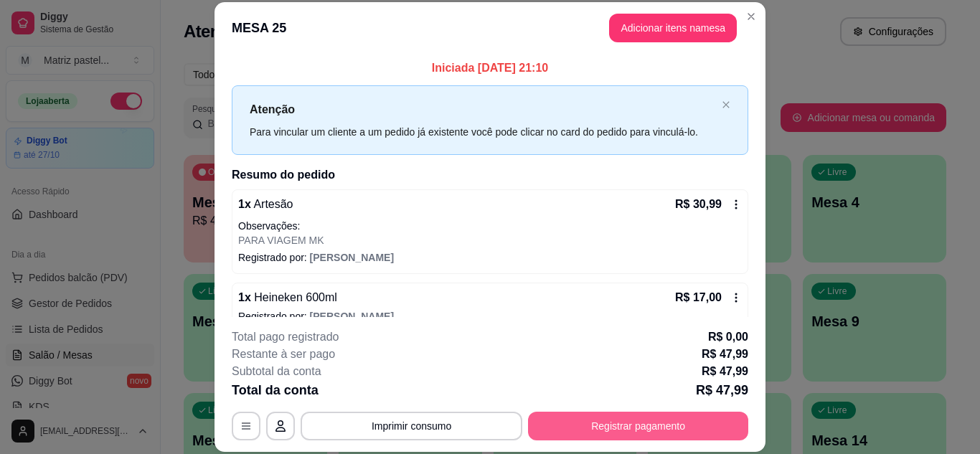
click at [671, 438] on button "Registrar pagamento" at bounding box center [638, 426] width 220 height 29
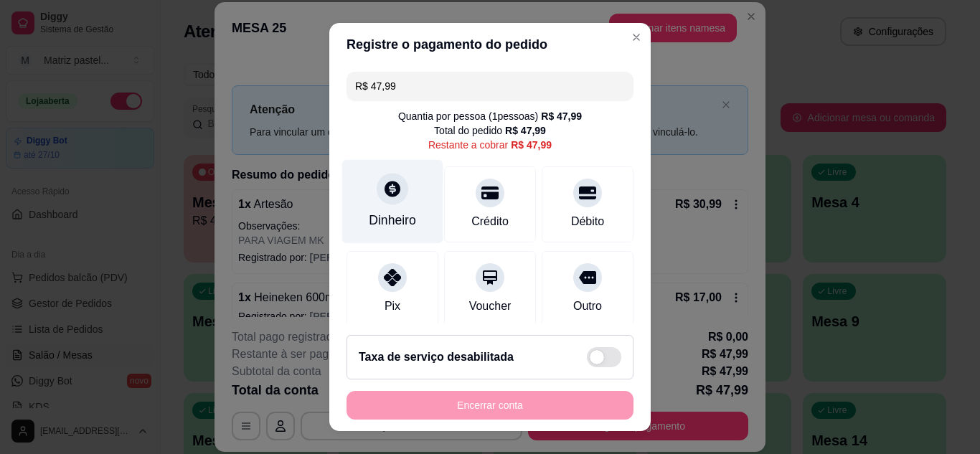
click at [377, 189] on div at bounding box center [393, 189] width 32 height 32
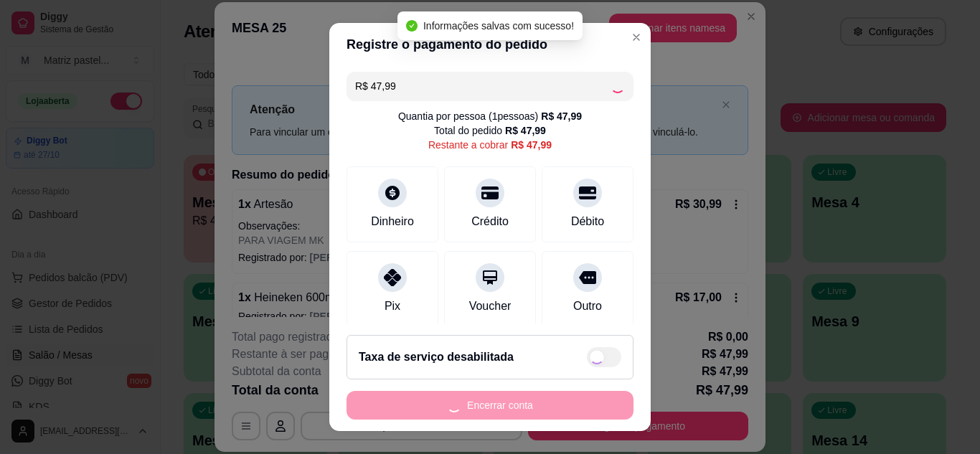
type input "R$ 0,00"
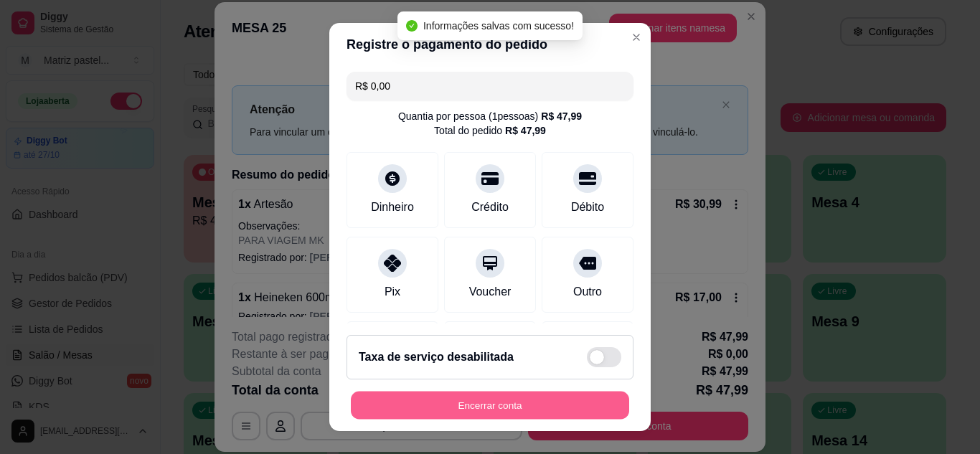
click at [493, 394] on button "Encerrar conta" at bounding box center [490, 406] width 278 height 28
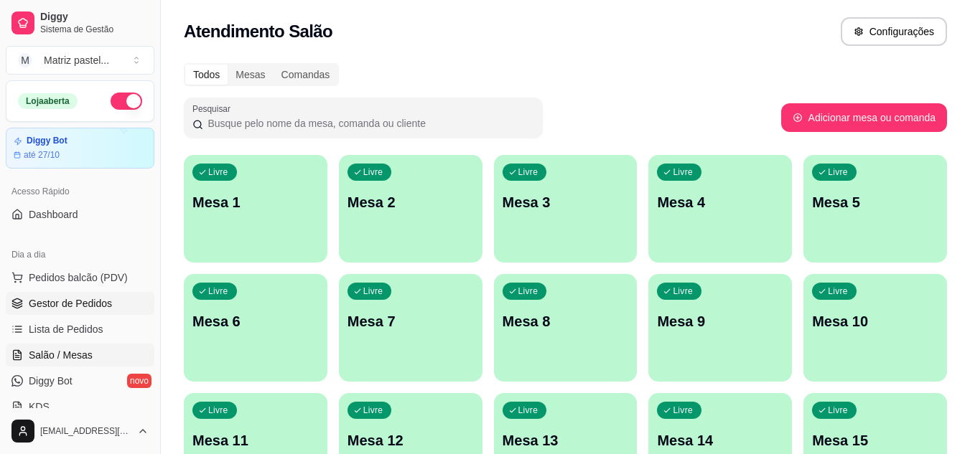
click at [118, 304] on link "Gestor de Pedidos" at bounding box center [80, 303] width 149 height 23
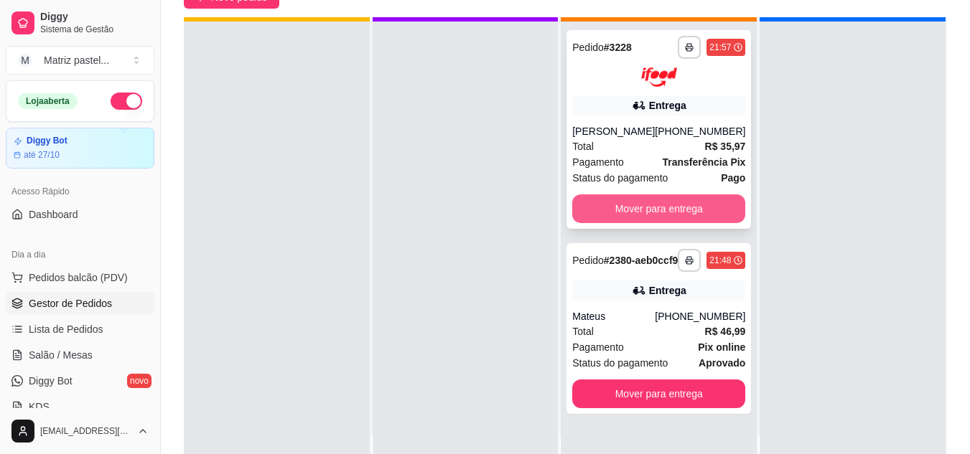
scroll to position [40, 0]
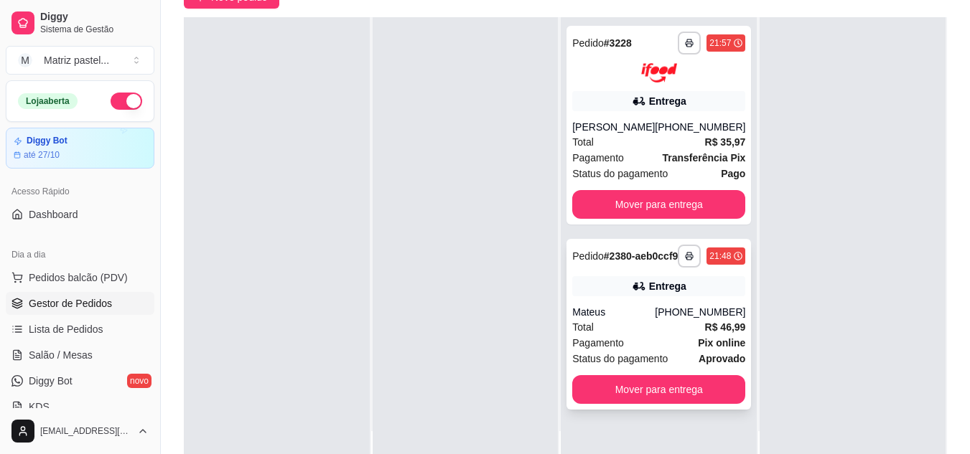
click at [703, 296] on div "Entrega" at bounding box center [658, 286] width 173 height 20
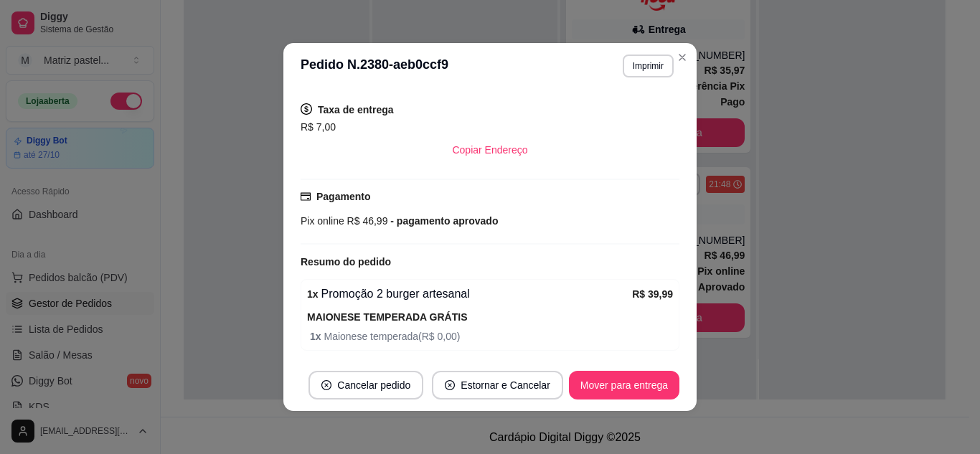
scroll to position [411, 0]
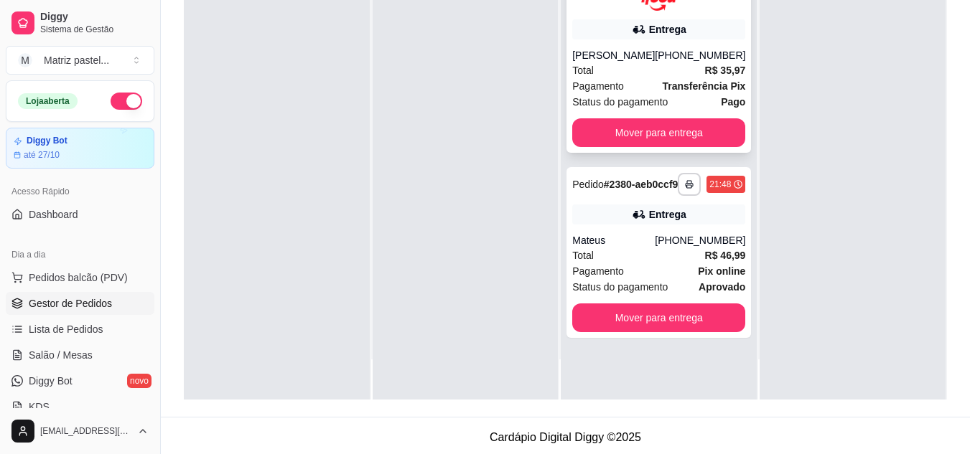
click at [671, 52] on div "[PHONE_NUMBER]" at bounding box center [700, 55] width 90 height 14
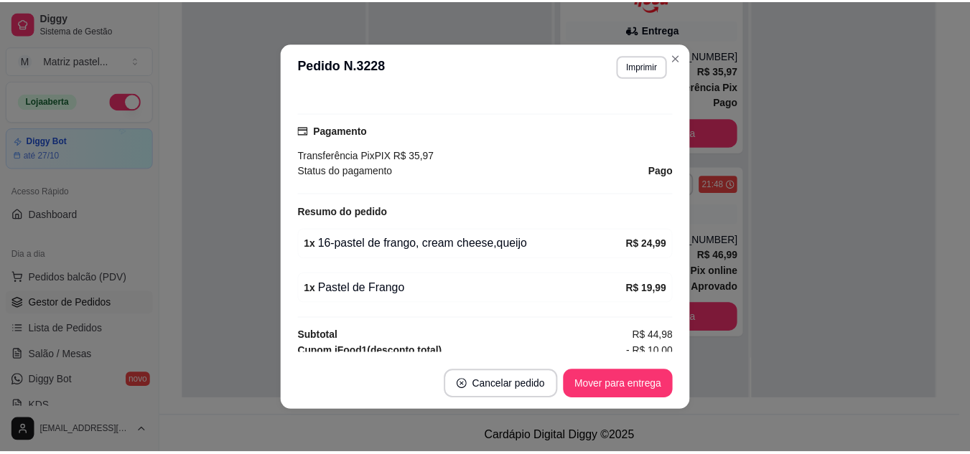
scroll to position [431, 0]
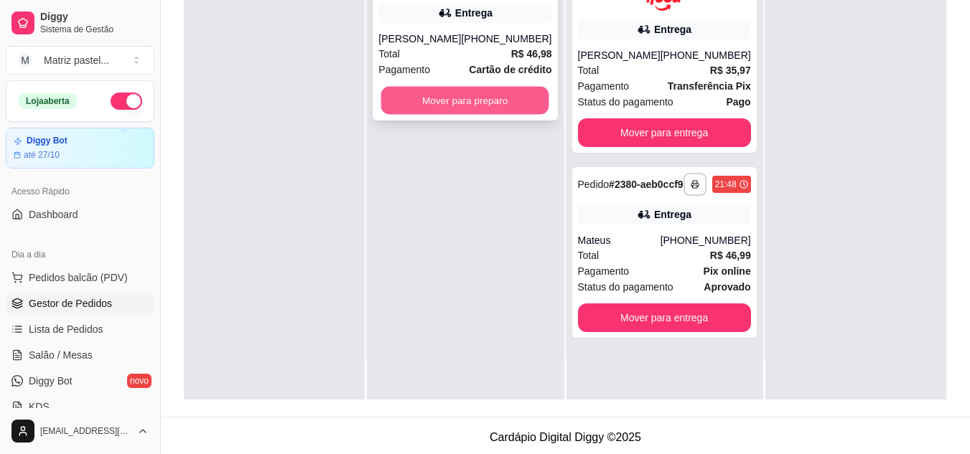
click at [446, 115] on button "Mover para preparo" at bounding box center [465, 101] width 168 height 28
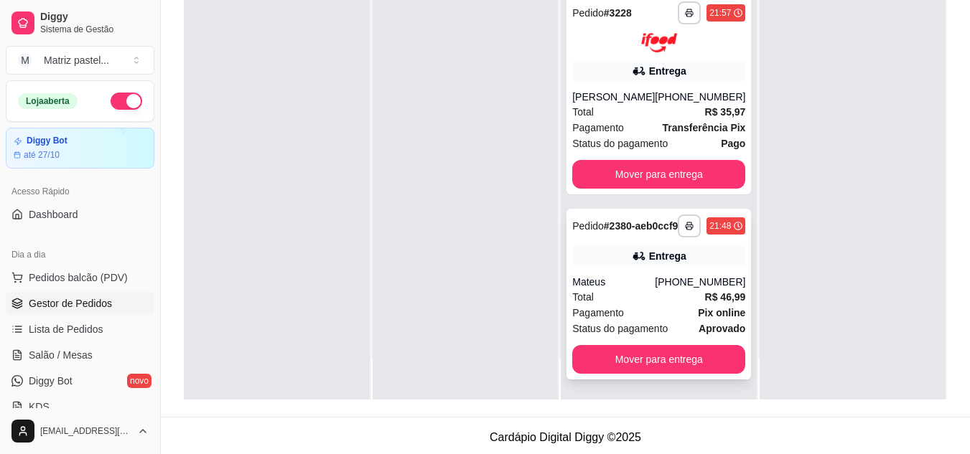
scroll to position [165, 0]
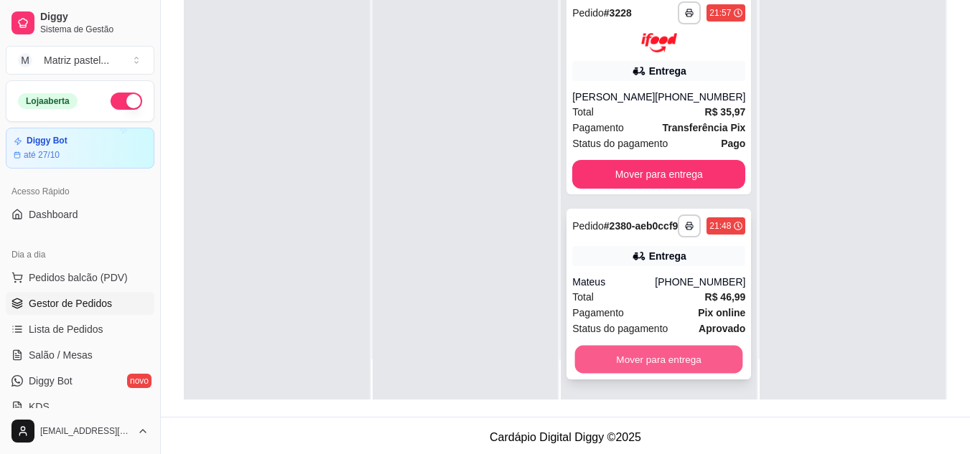
click at [642, 369] on button "Mover para entrega" at bounding box center [659, 359] width 168 height 28
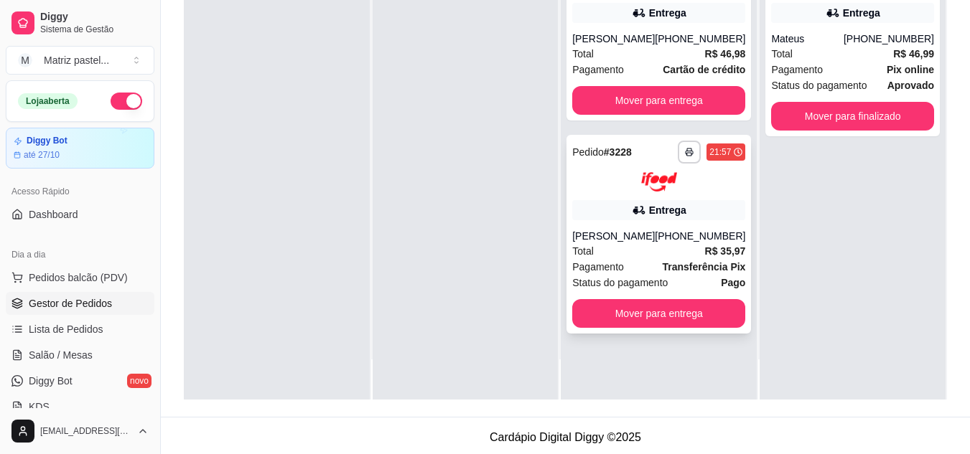
scroll to position [0, 0]
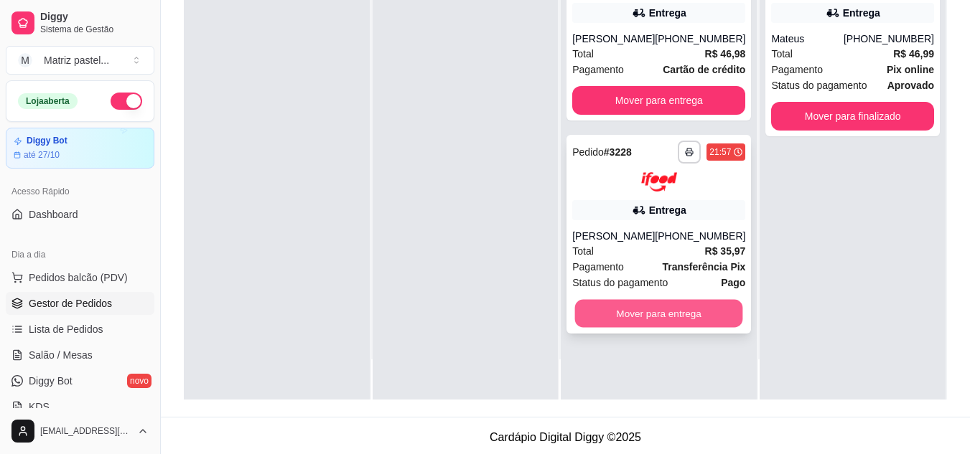
click at [636, 313] on div "Mover para entrega" at bounding box center [658, 313] width 173 height 29
click at [613, 328] on button "Mover para entrega" at bounding box center [658, 313] width 173 height 29
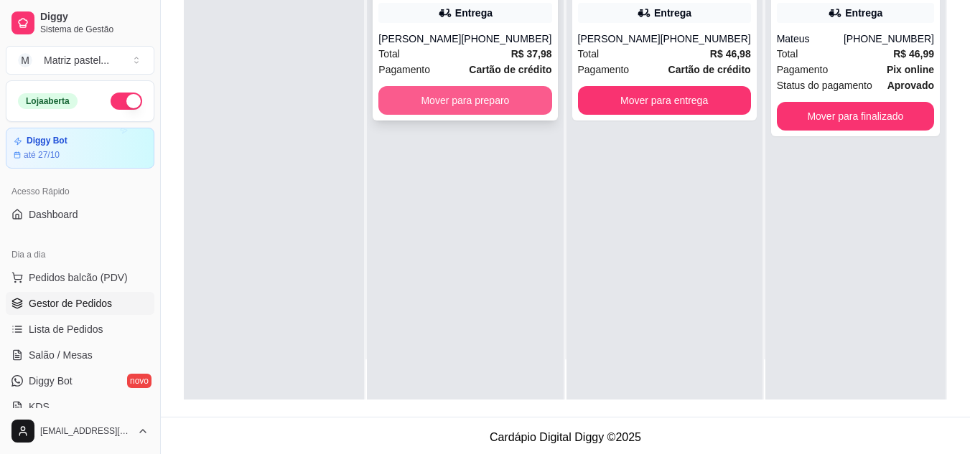
click at [489, 115] on button "Mover para preparo" at bounding box center [464, 100] width 173 height 29
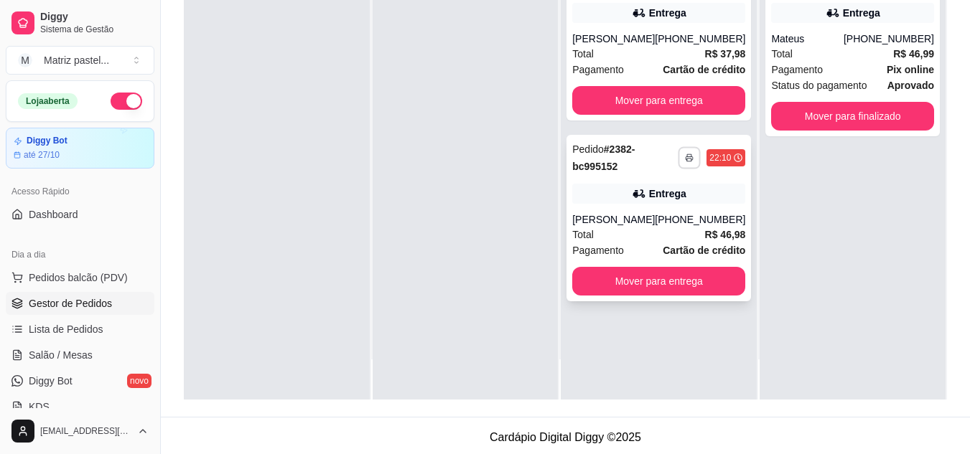
click at [685, 162] on icon "button" at bounding box center [689, 158] width 9 height 9
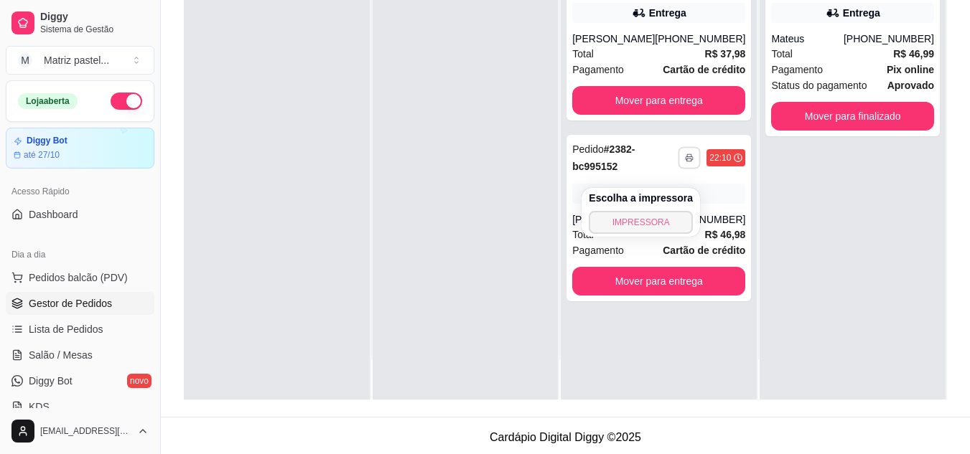
click at [658, 225] on button "IMPRESSORA" at bounding box center [641, 222] width 104 height 23
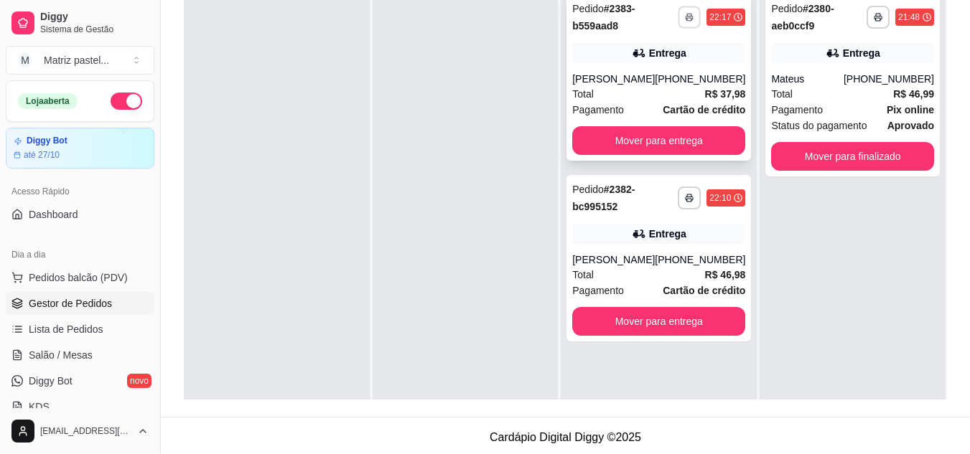
click at [685, 20] on icon "button" at bounding box center [689, 17] width 9 height 9
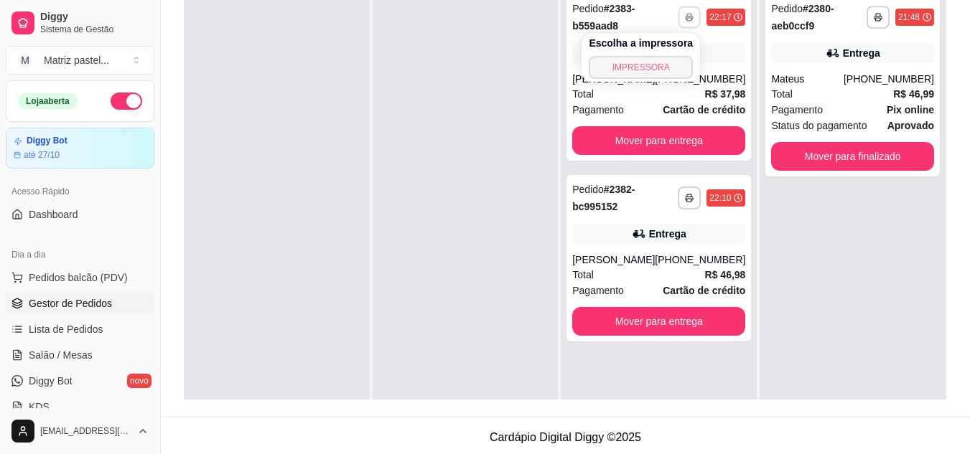
click at [659, 63] on button "IMPRESSORA" at bounding box center [641, 67] width 104 height 23
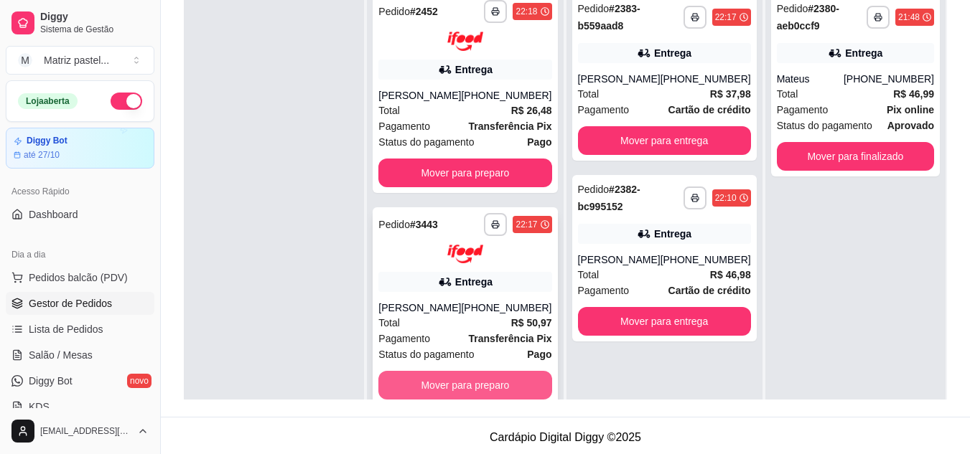
click at [422, 396] on button "Mover para preparo" at bounding box center [464, 385] width 173 height 29
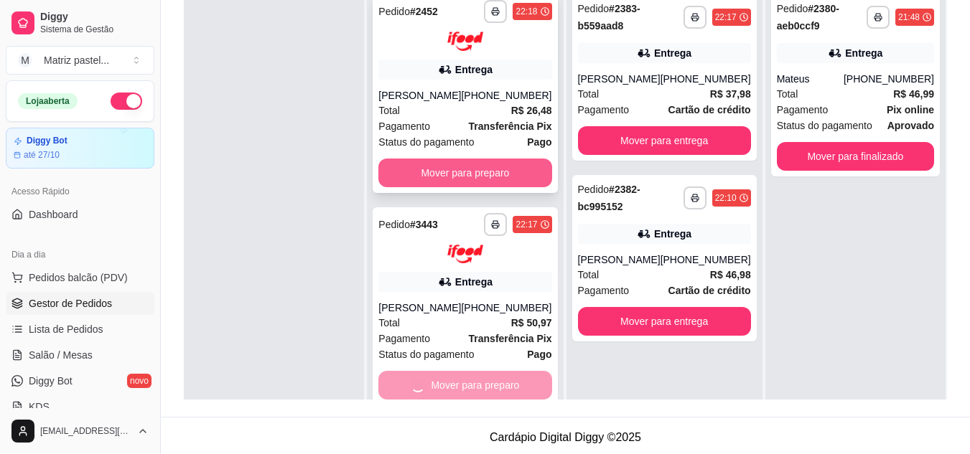
click at [468, 175] on button "Mover para preparo" at bounding box center [464, 173] width 173 height 29
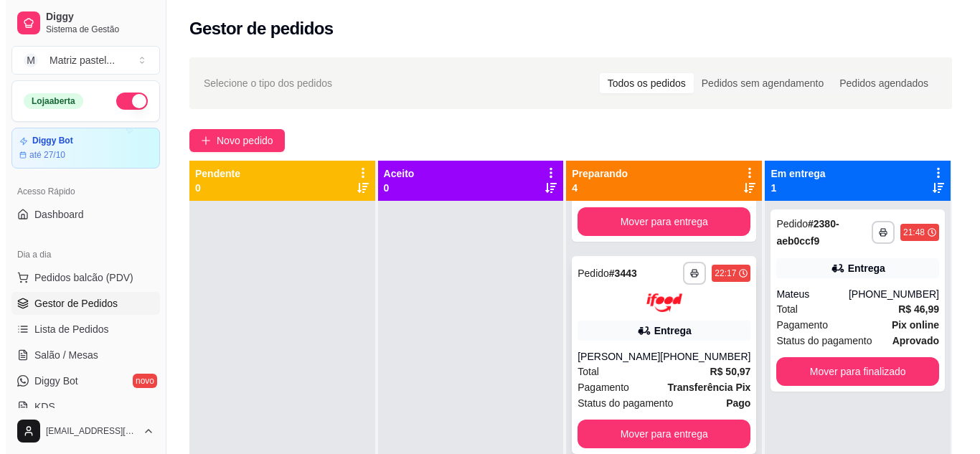
scroll to position [390, 0]
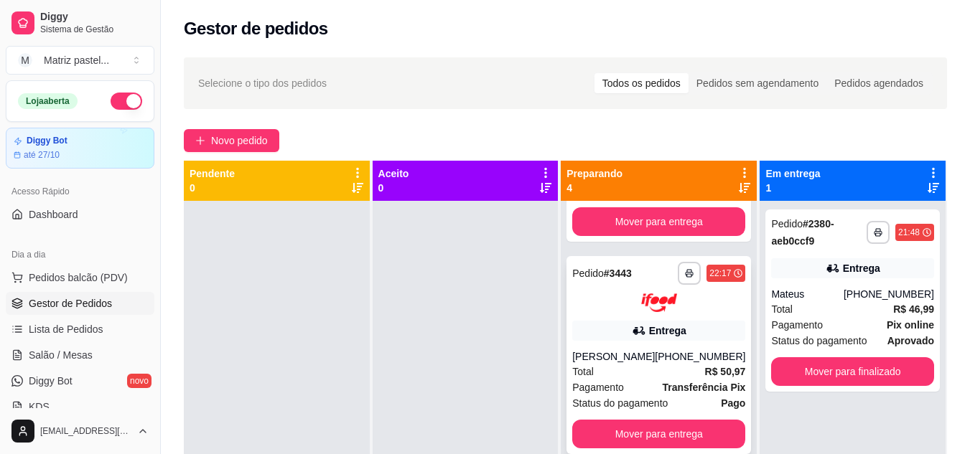
click at [649, 324] on div "Entrega" at bounding box center [667, 331] width 37 height 14
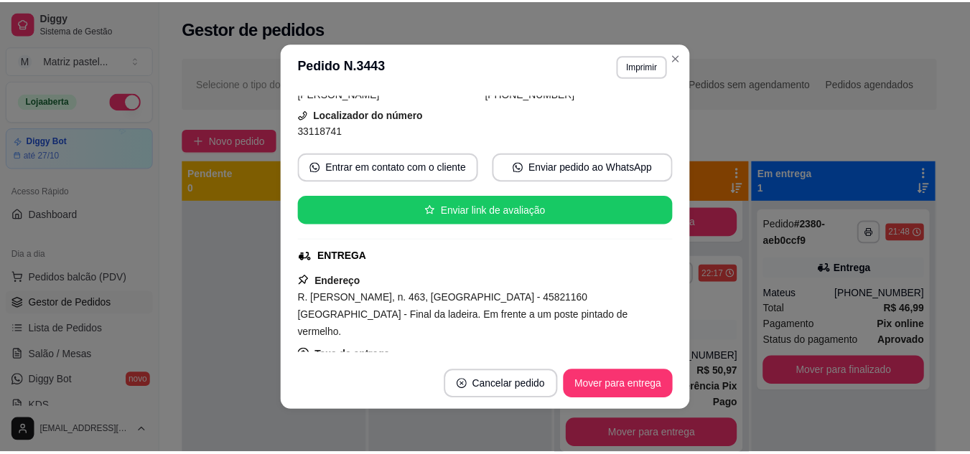
scroll to position [144, 0]
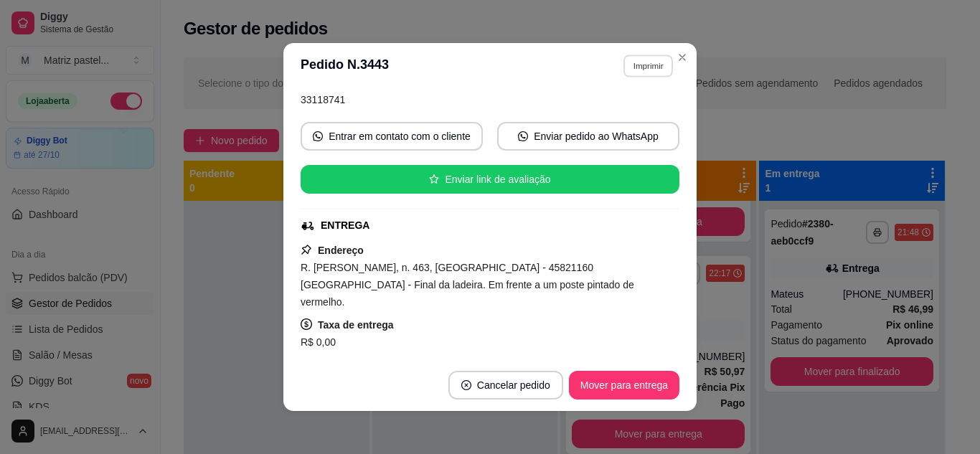
click at [630, 64] on button "Imprimir" at bounding box center [649, 66] width 50 height 22
click at [627, 116] on button "IMPRESSORA" at bounding box center [618, 116] width 104 height 23
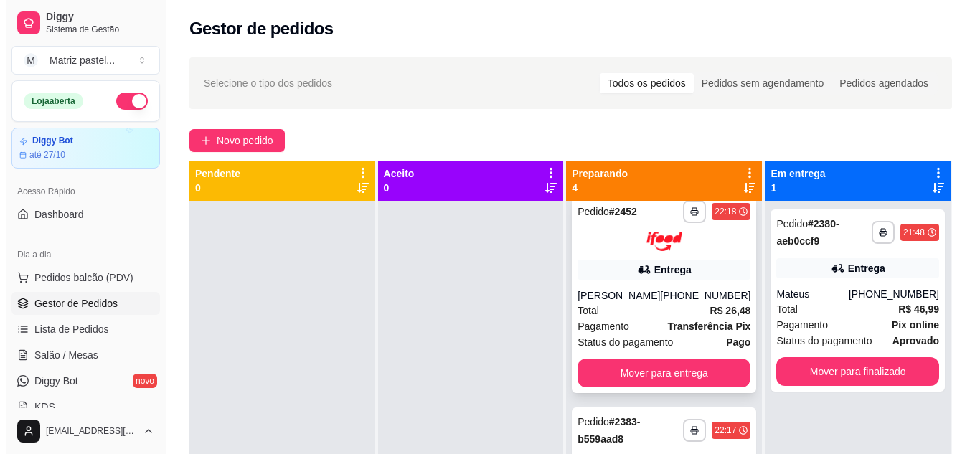
scroll to position [0, 0]
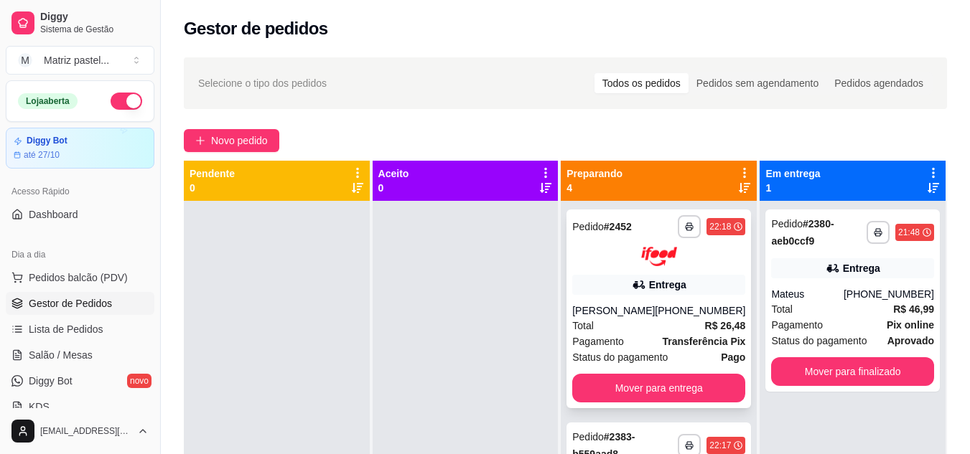
click at [650, 325] on div "Total R$ 26,48" at bounding box center [658, 326] width 173 height 16
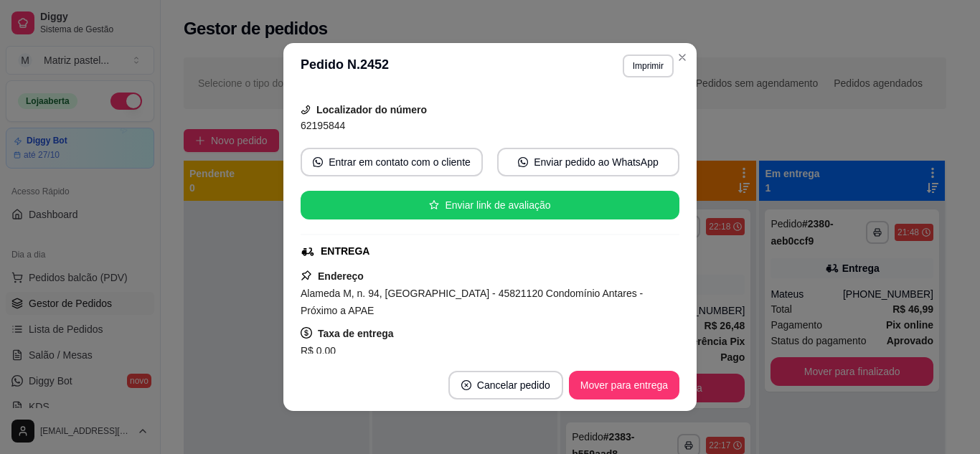
scroll to position [144, 0]
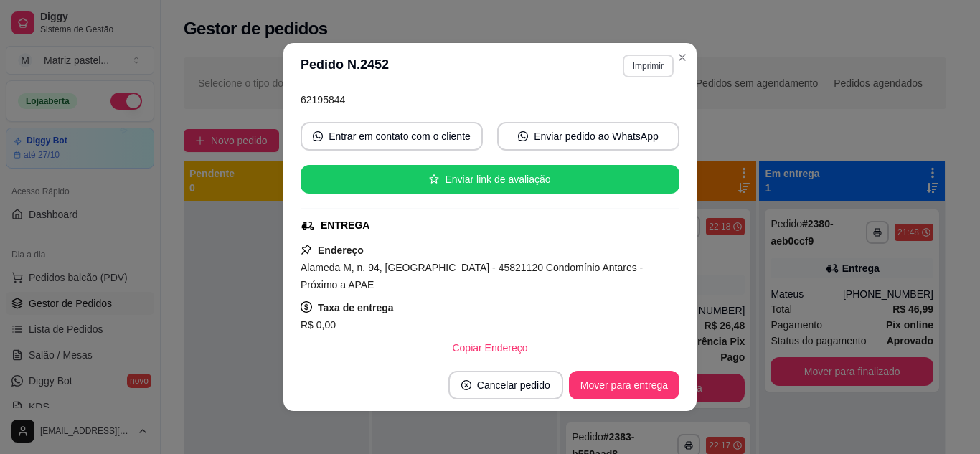
click at [634, 64] on button "Imprimir" at bounding box center [648, 66] width 51 height 23
click at [648, 118] on button "IMPRESSORA" at bounding box center [618, 116] width 104 height 23
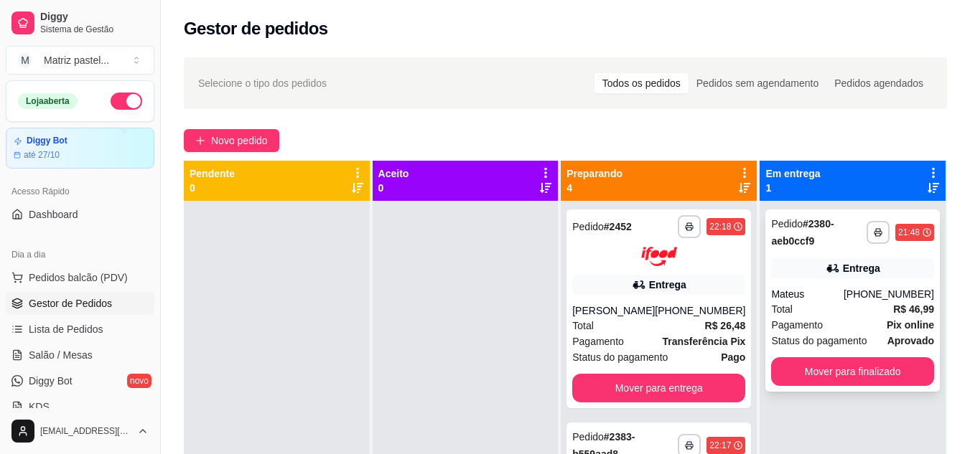
click at [855, 291] on div "[PHONE_NUMBER]" at bounding box center [888, 294] width 90 height 14
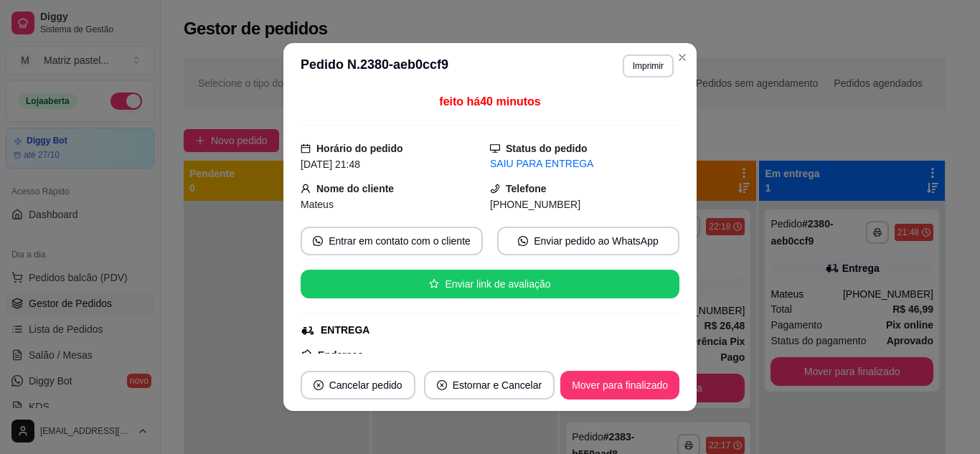
scroll to position [142, 0]
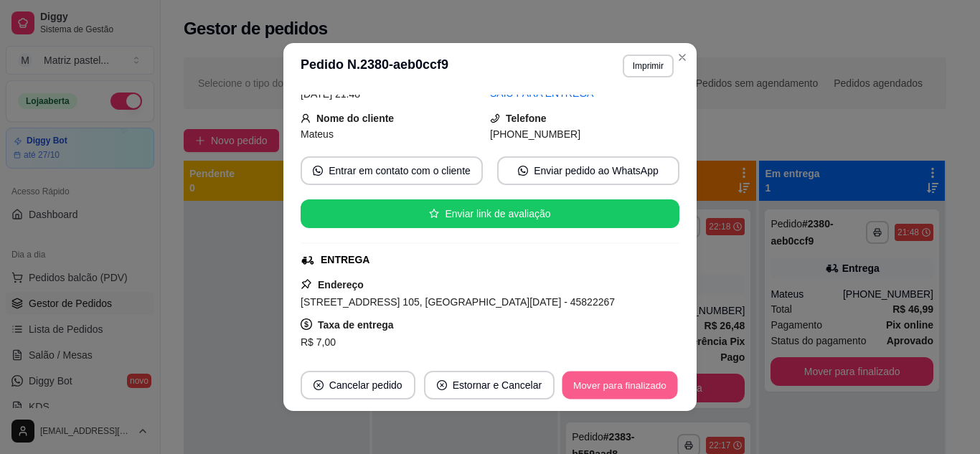
click at [568, 372] on button "Mover para finalizado" at bounding box center [621, 386] width 116 height 28
click at [609, 376] on button "Mover para finalizado" at bounding box center [621, 386] width 116 height 28
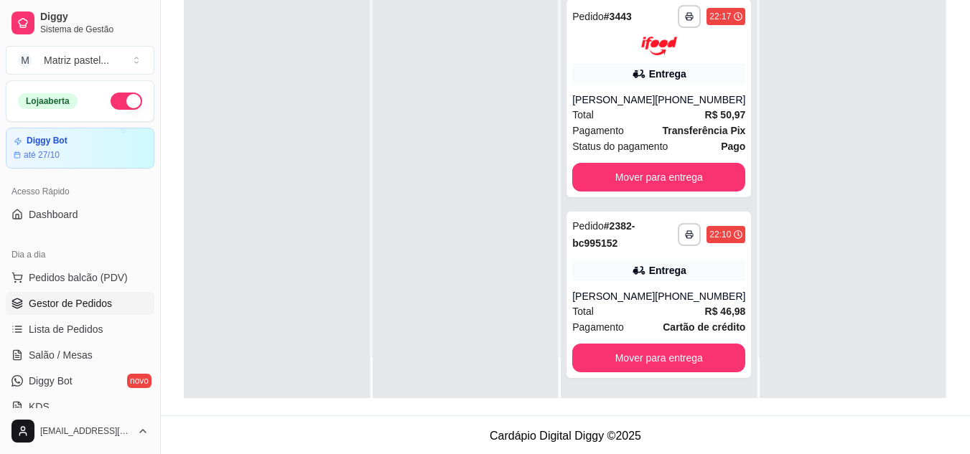
scroll to position [219, 0]
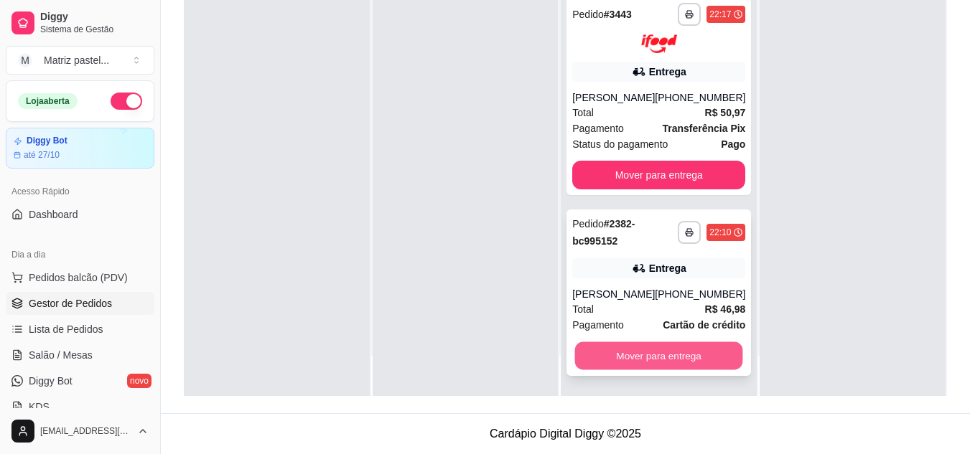
click at [665, 355] on button "Mover para entrega" at bounding box center [659, 356] width 168 height 28
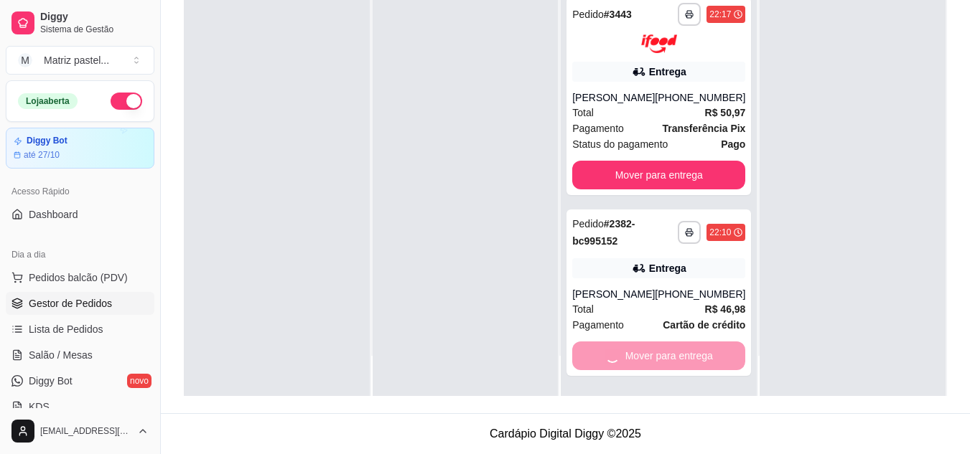
scroll to position [195, 0]
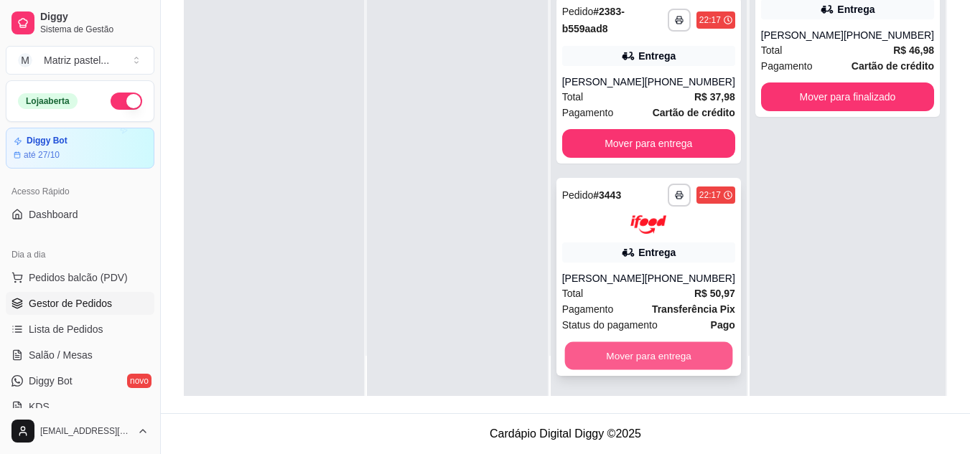
click at [661, 365] on button "Mover para entrega" at bounding box center [648, 356] width 168 height 28
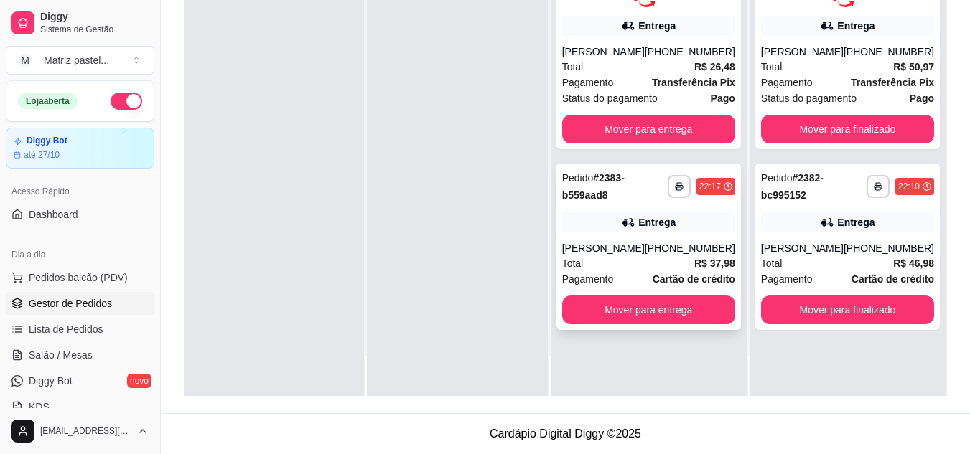
scroll to position [0, 0]
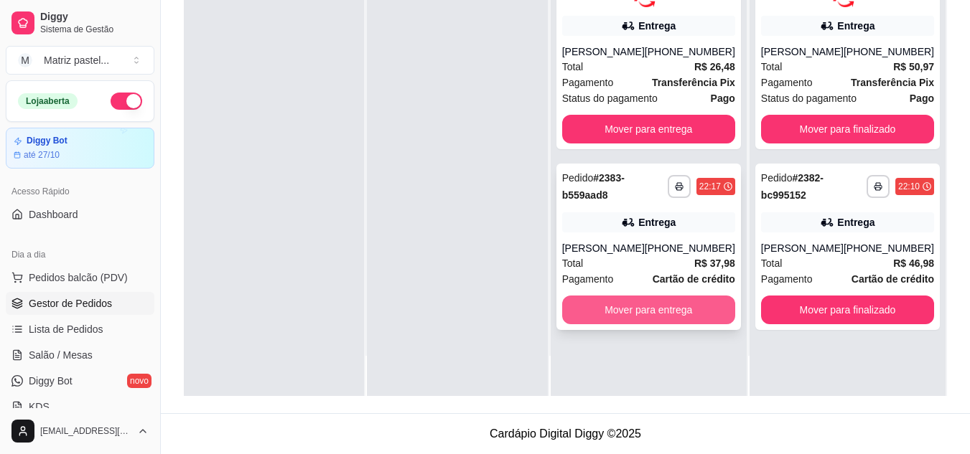
click at [672, 324] on button "Mover para entrega" at bounding box center [648, 310] width 173 height 29
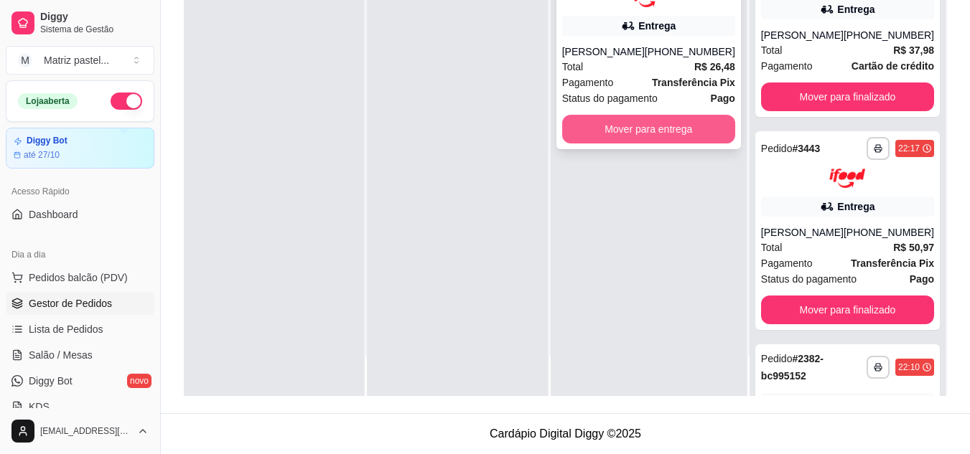
click at [676, 126] on button "Mover para entrega" at bounding box center [648, 129] width 173 height 29
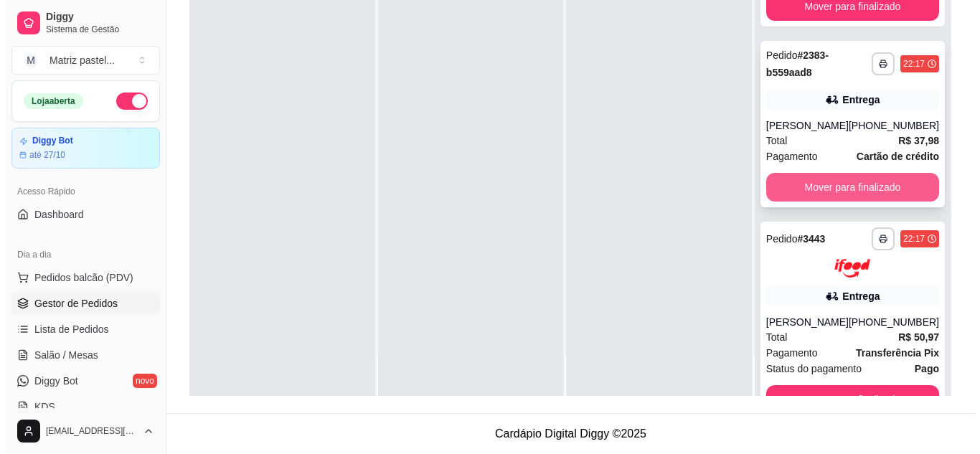
scroll to position [215, 0]
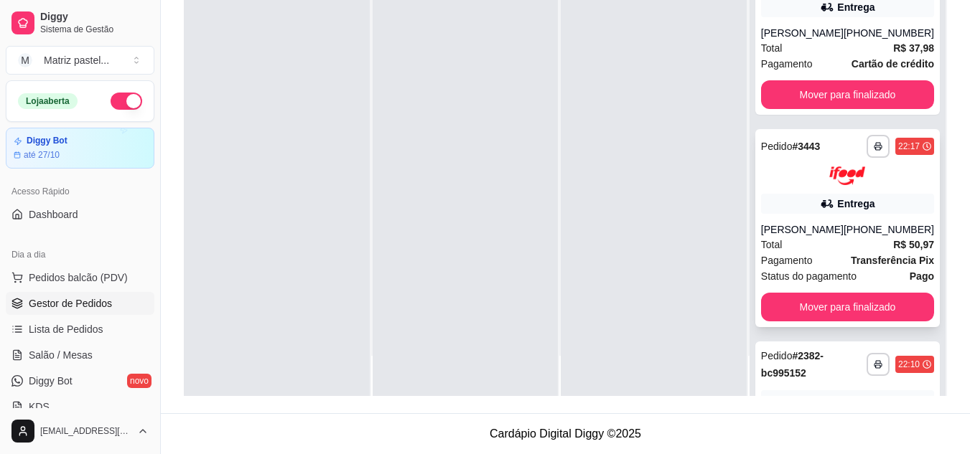
click at [898, 152] on div "22:17" at bounding box center [909, 146] width 22 height 11
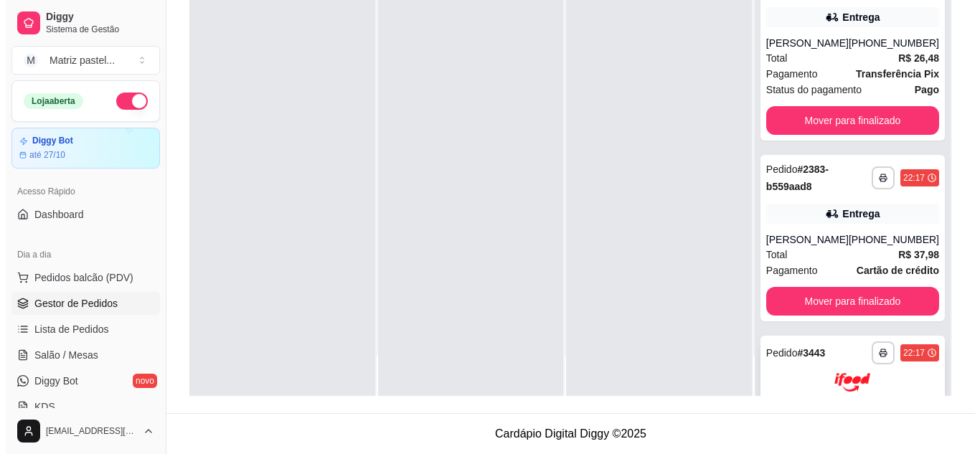
scroll to position [0, 0]
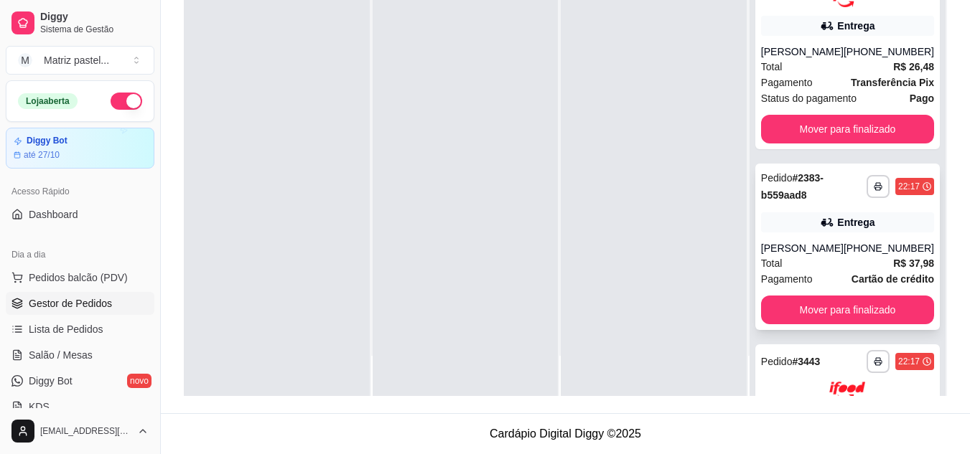
click at [898, 185] on div "22:17" at bounding box center [909, 186] width 22 height 11
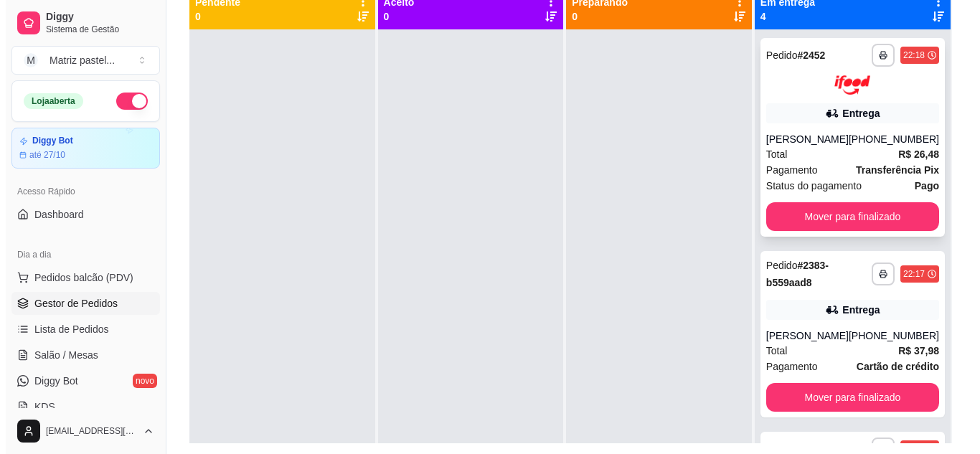
scroll to position [147, 0]
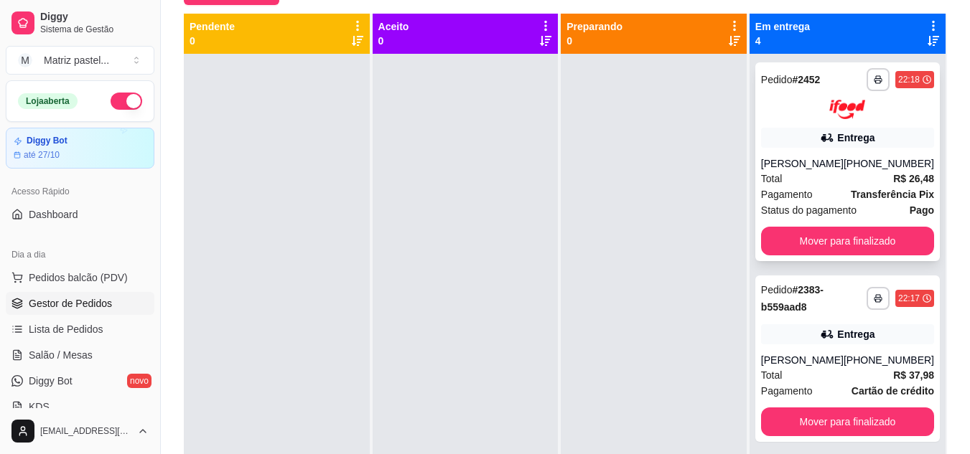
click at [898, 80] on div "22:18" at bounding box center [909, 79] width 22 height 11
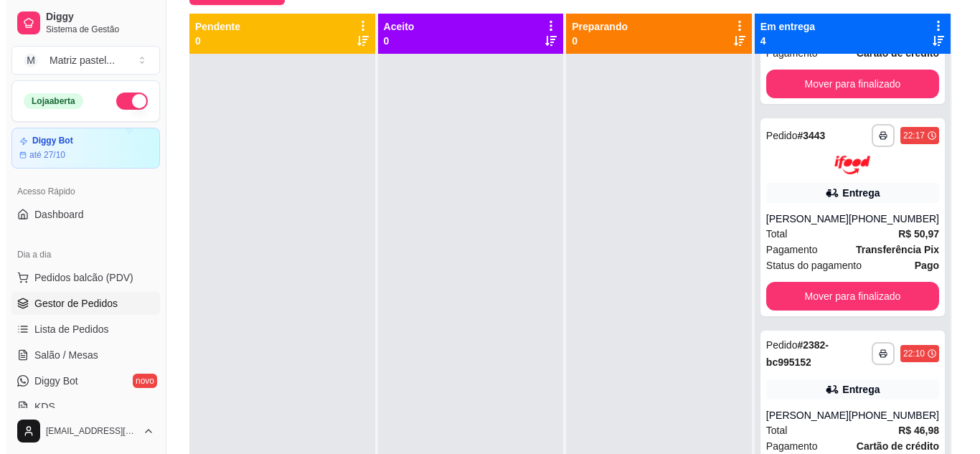
scroll to position [344, 0]
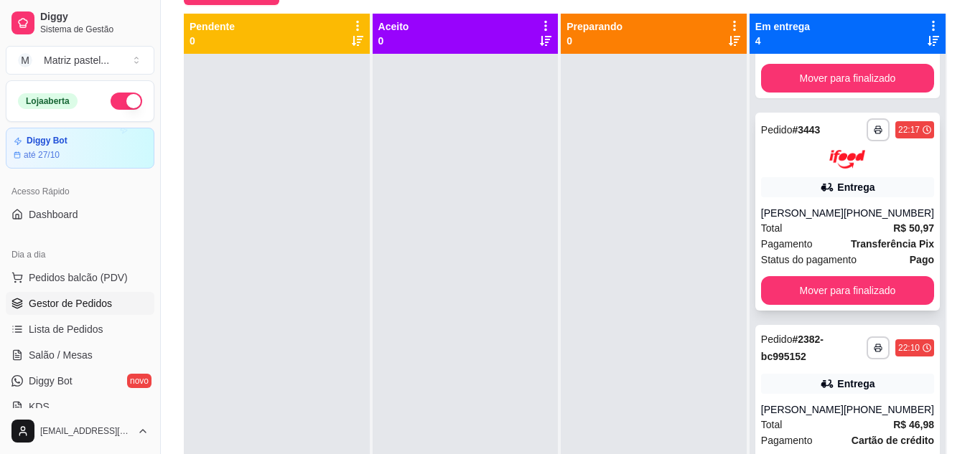
click at [922, 134] on icon at bounding box center [926, 130] width 9 height 9
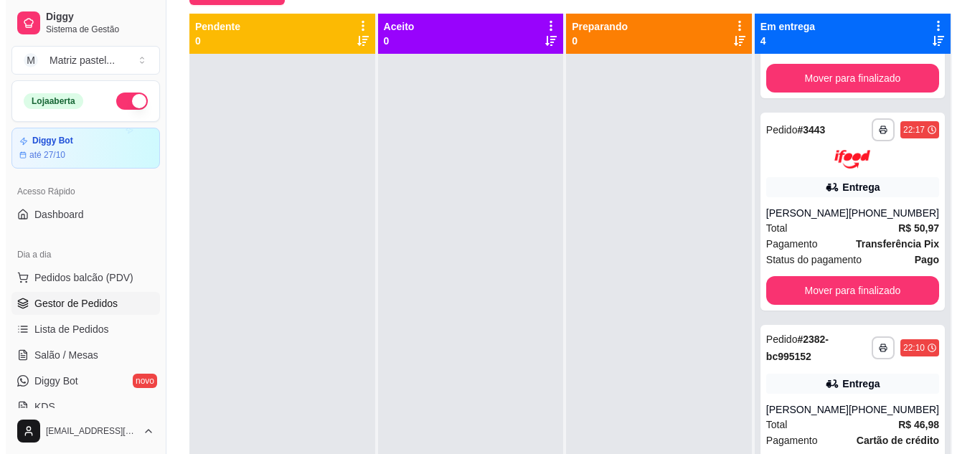
scroll to position [390, 0]
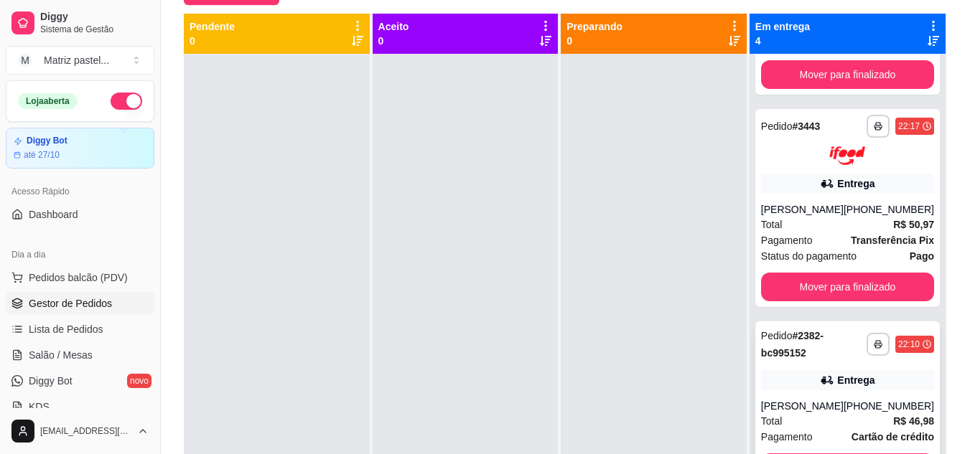
click at [898, 339] on div "22:10" at bounding box center [909, 344] width 22 height 11
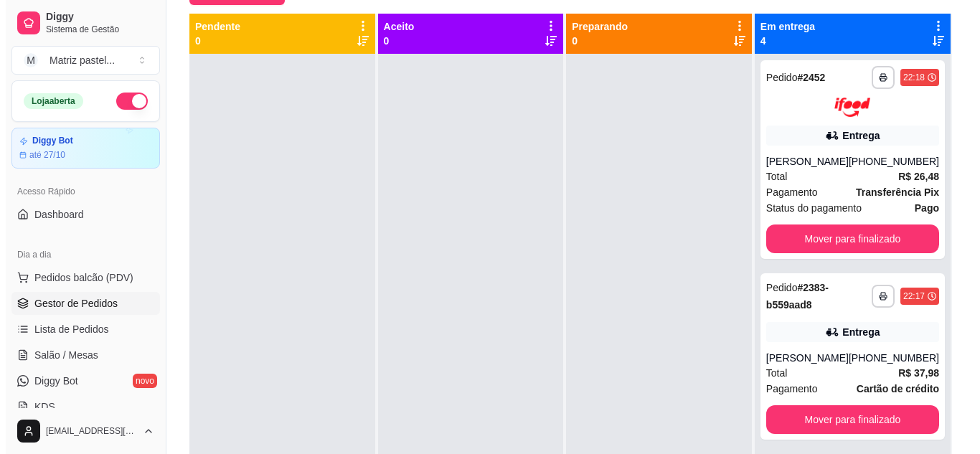
scroll to position [0, 0]
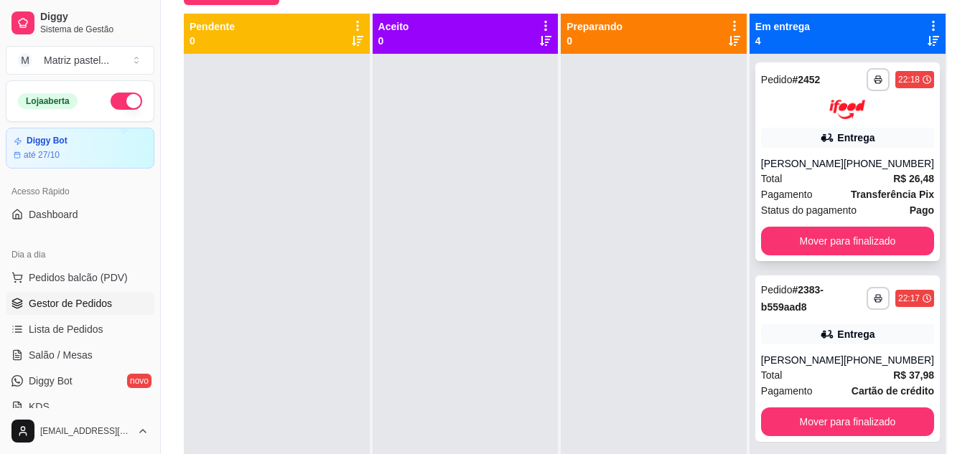
click at [898, 77] on div "22:18" at bounding box center [909, 79] width 22 height 11
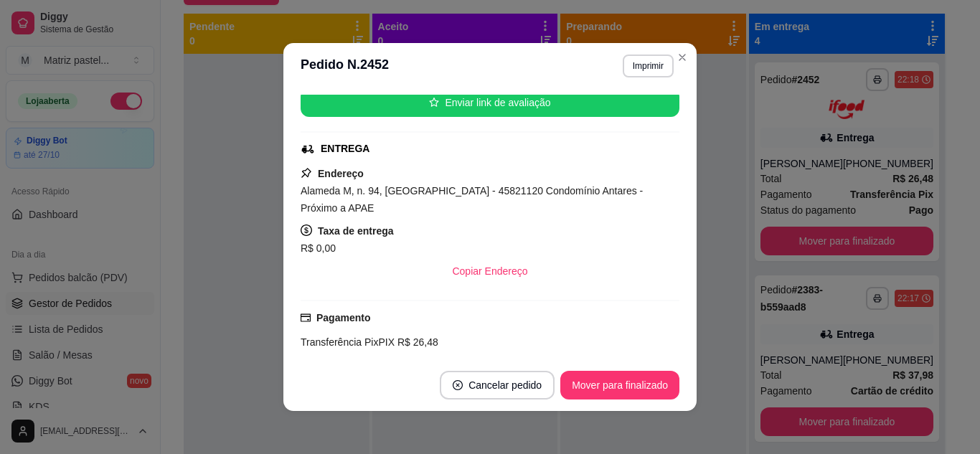
scroll to position [230, 0]
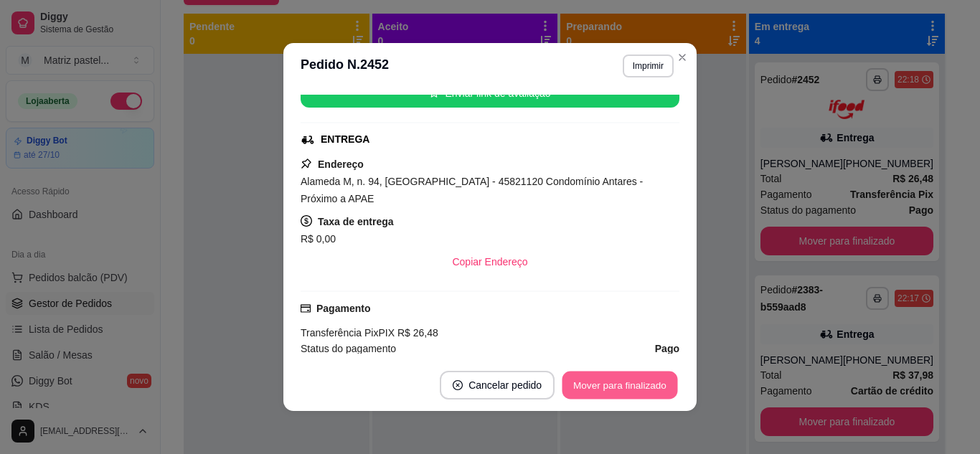
click at [614, 386] on button "Mover para finalizado" at bounding box center [621, 386] width 116 height 28
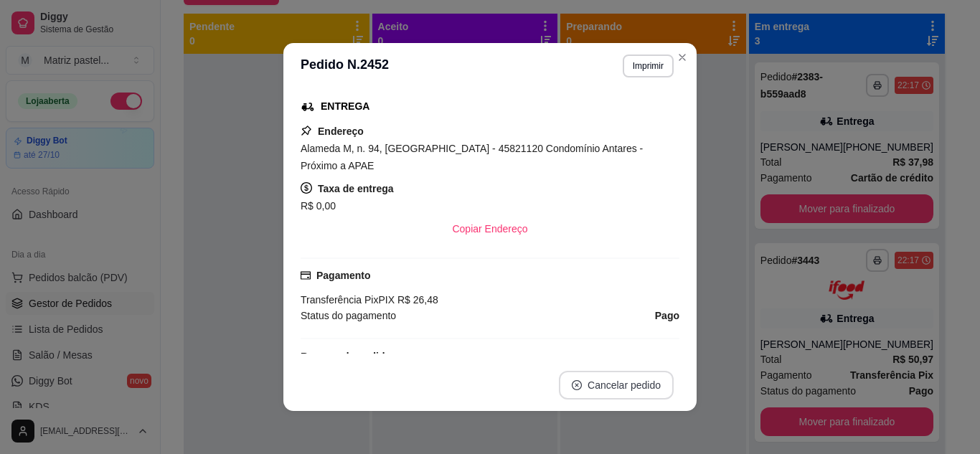
scroll to position [197, 0]
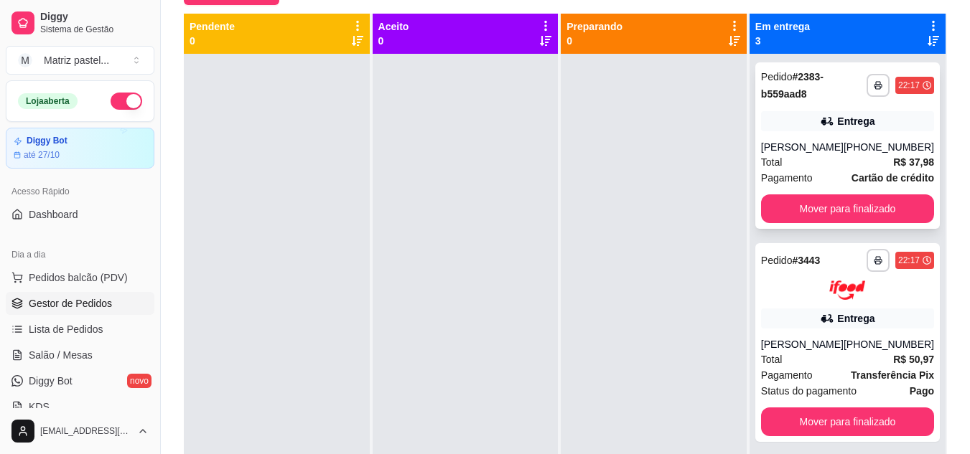
click at [898, 86] on div "22:17" at bounding box center [909, 85] width 22 height 11
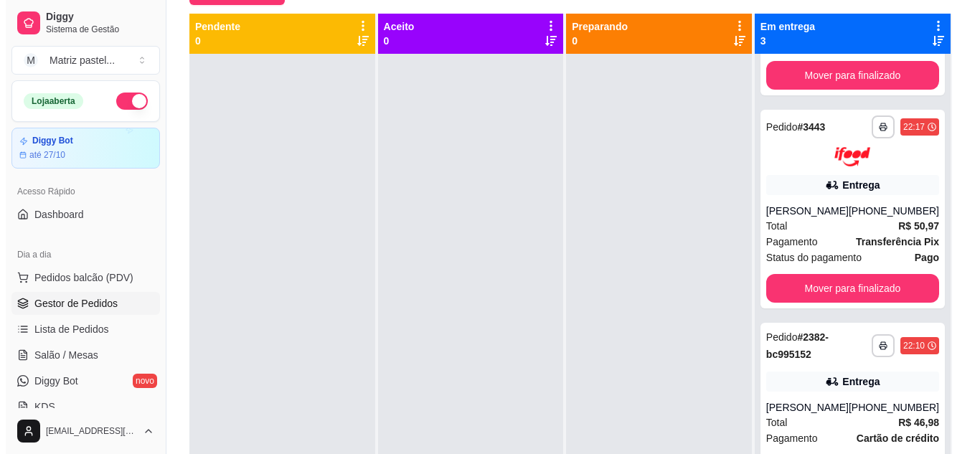
scroll to position [178, 0]
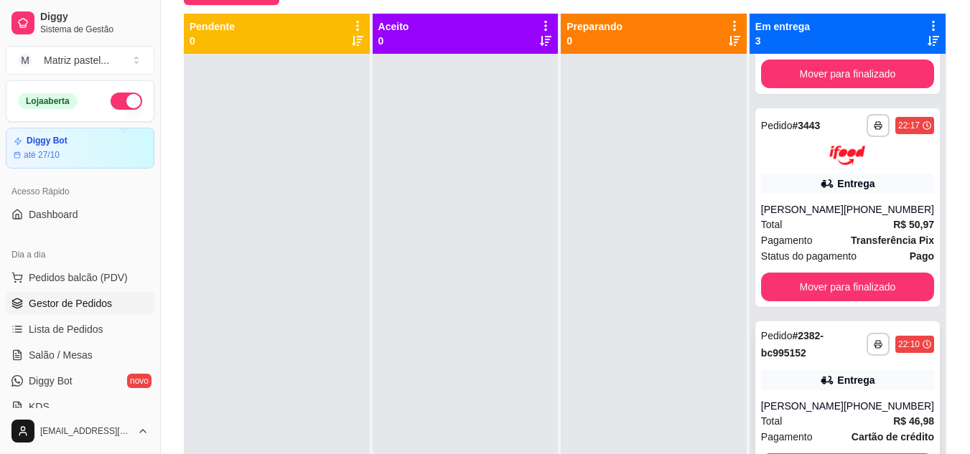
click at [898, 339] on div "22:10" at bounding box center [909, 344] width 22 height 11
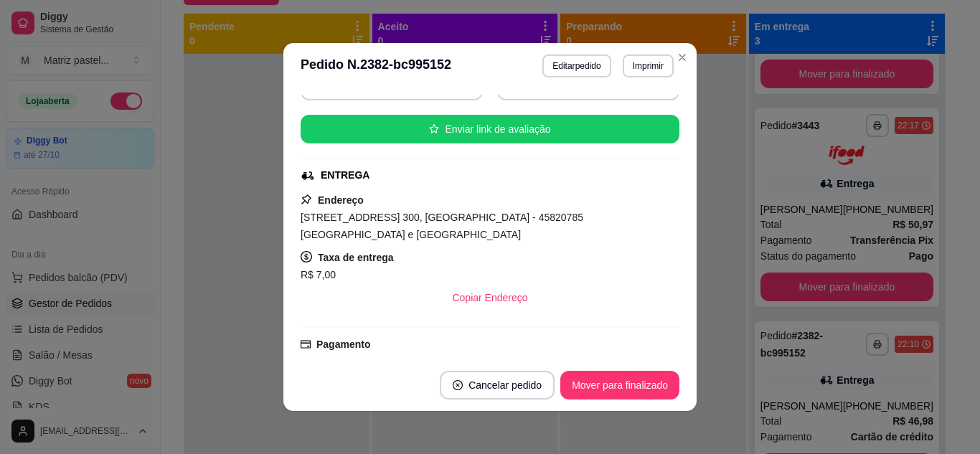
scroll to position [230, 0]
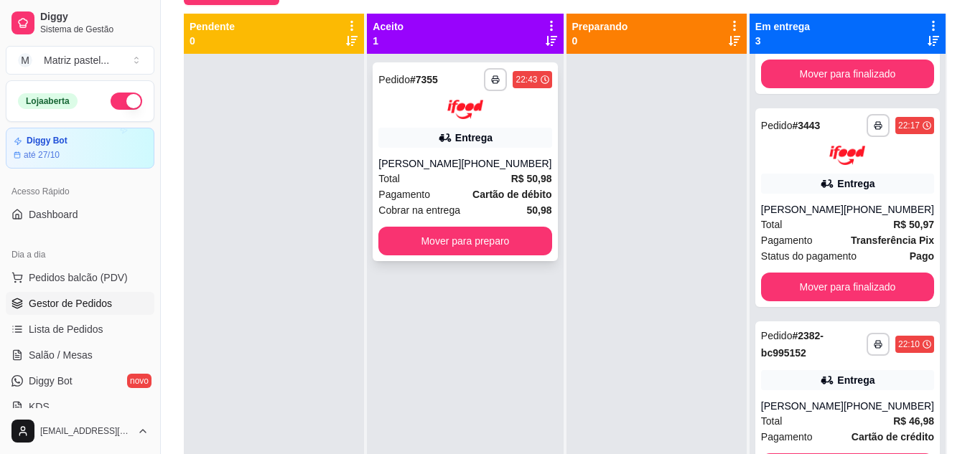
click at [456, 185] on div "Total R$ 50,98" at bounding box center [464, 179] width 173 height 16
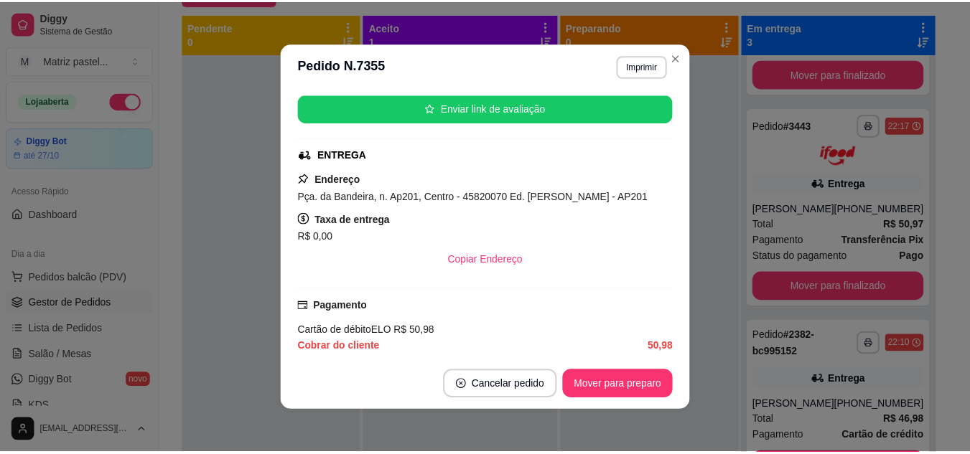
scroll to position [215, 0]
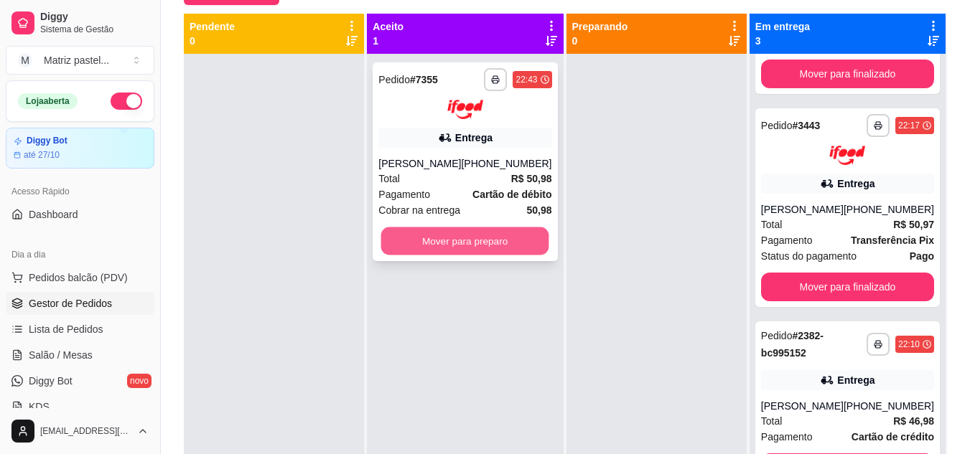
click at [509, 242] on button "Mover para preparo" at bounding box center [465, 241] width 168 height 28
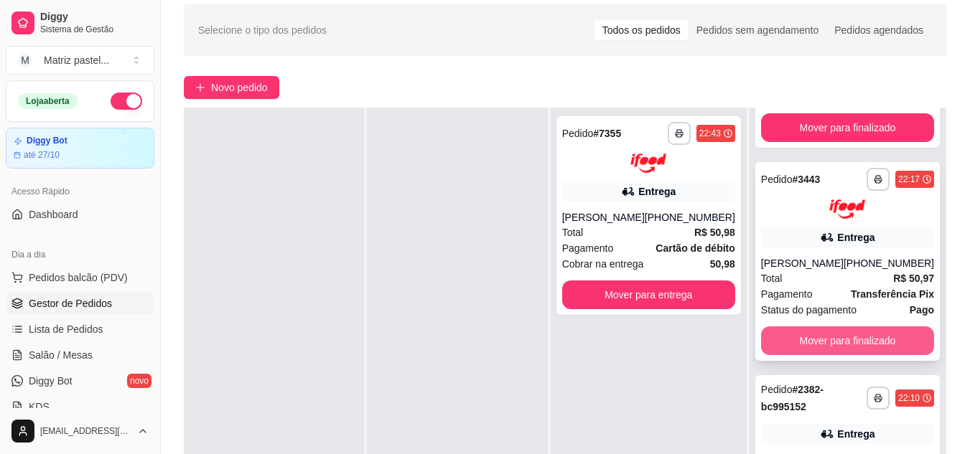
scroll to position [75, 0]
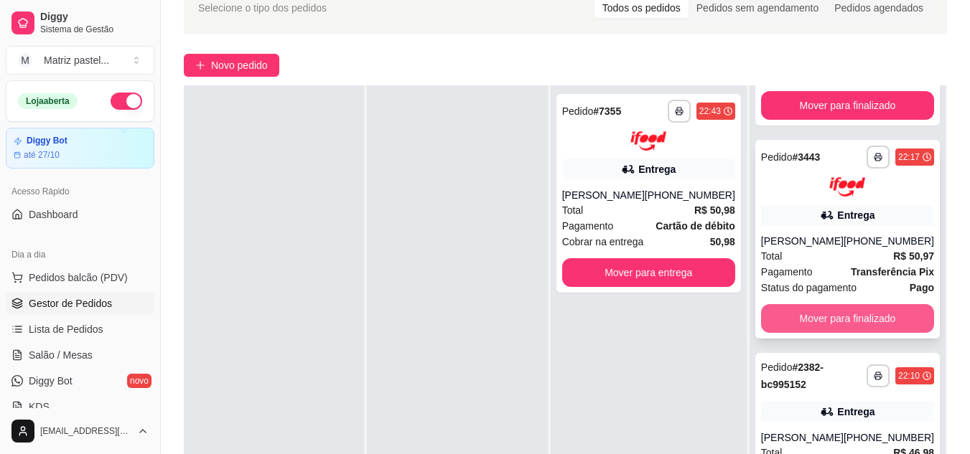
click at [803, 304] on button "Mover para finalizado" at bounding box center [847, 318] width 173 height 29
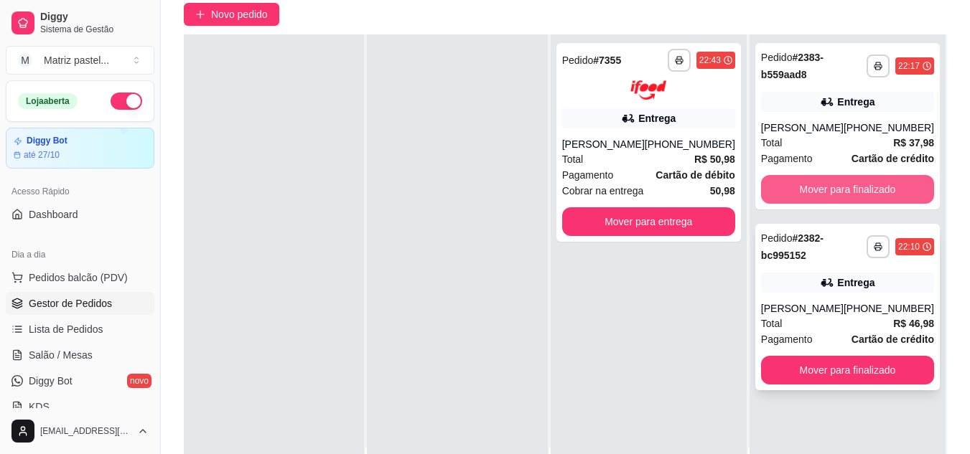
scroll to position [147, 0]
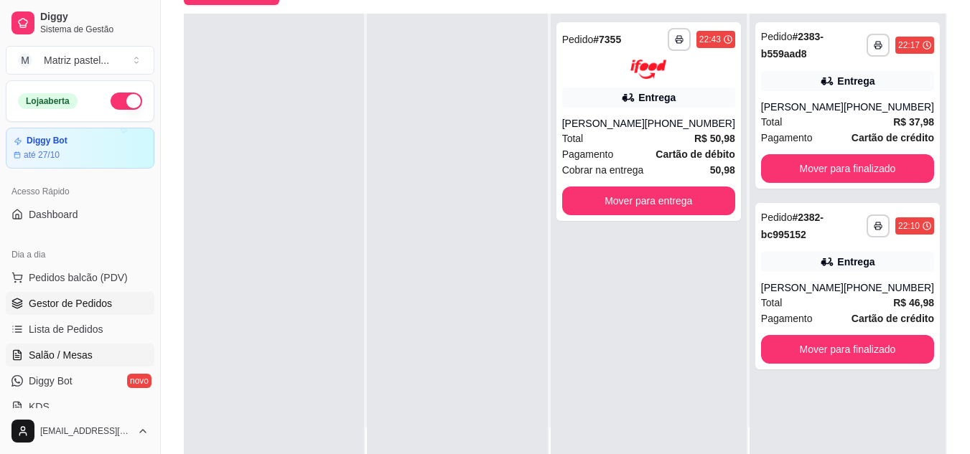
click at [60, 353] on span "Salão / Mesas" at bounding box center [61, 355] width 64 height 14
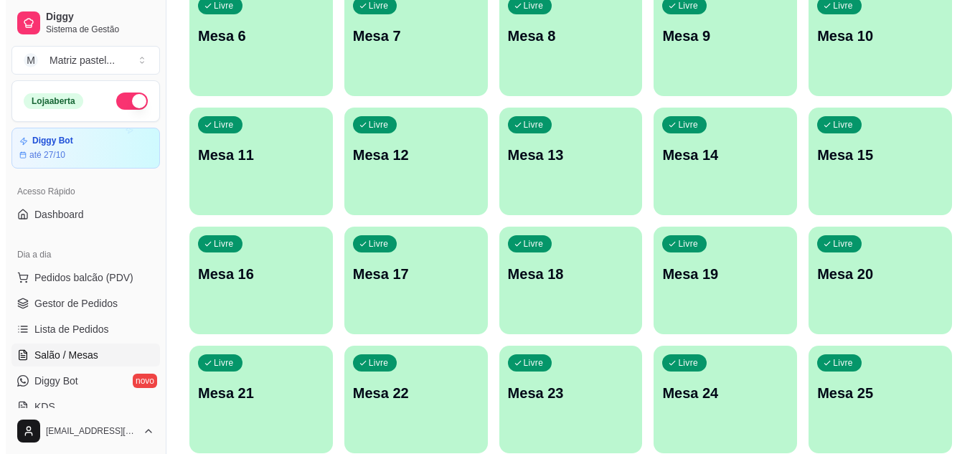
scroll to position [287, 0]
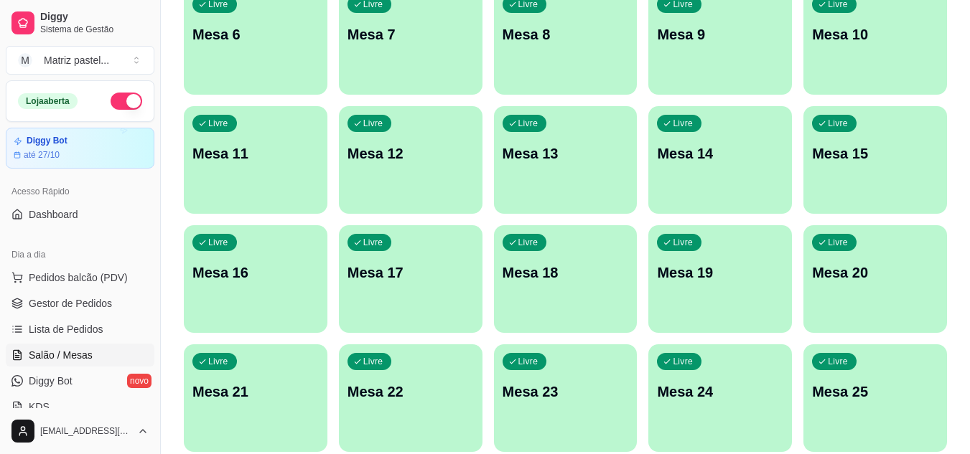
click at [828, 373] on div "Livre Mesa 25" at bounding box center [875, 390] width 144 height 90
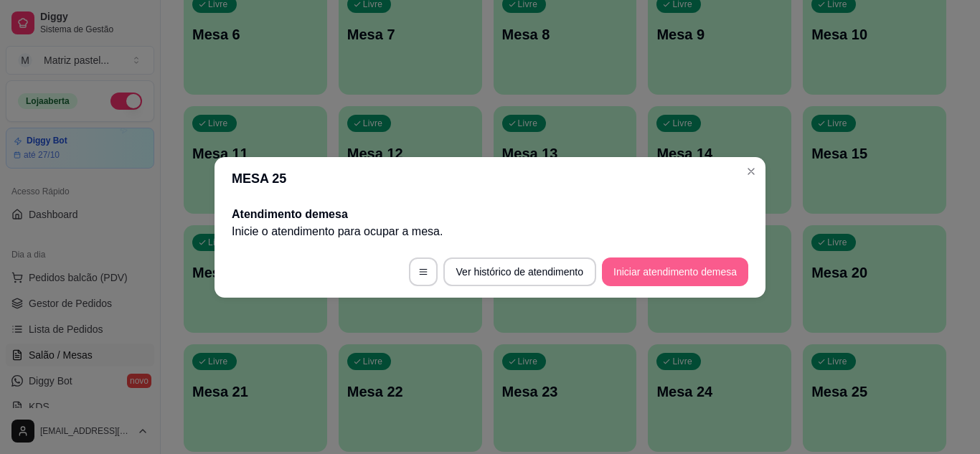
click at [688, 271] on button "Iniciar atendimento de mesa" at bounding box center [675, 272] width 146 height 29
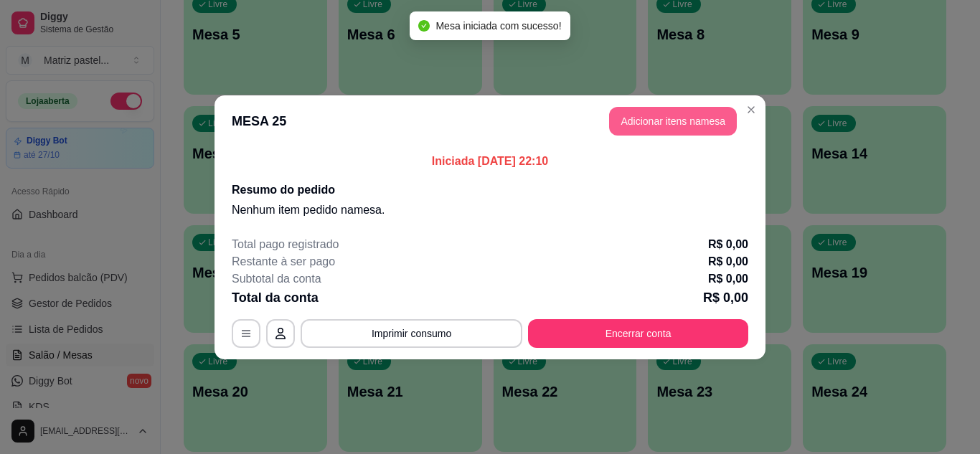
click at [673, 132] on button "Adicionar itens na mesa" at bounding box center [673, 121] width 128 height 29
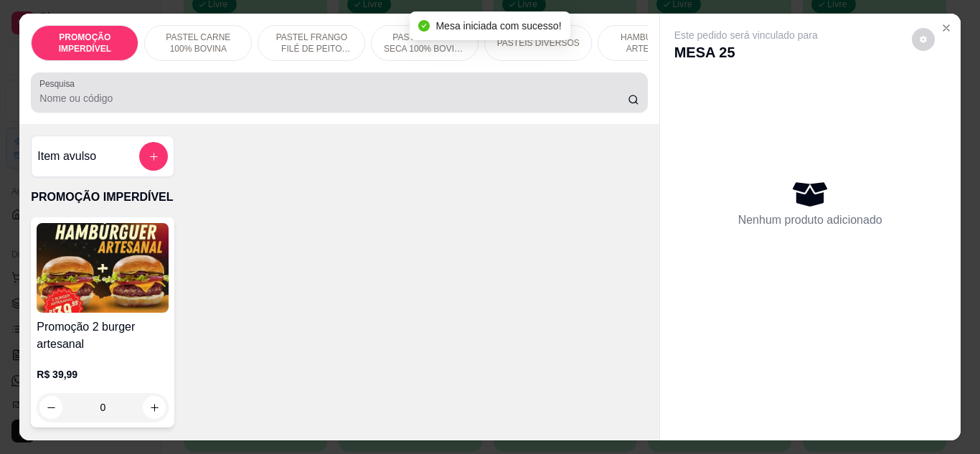
drag, startPoint x: 440, startPoint y: 88, endPoint x: 444, endPoint y: 96, distance: 9.6
click at [440, 90] on div at bounding box center [338, 92] width 599 height 29
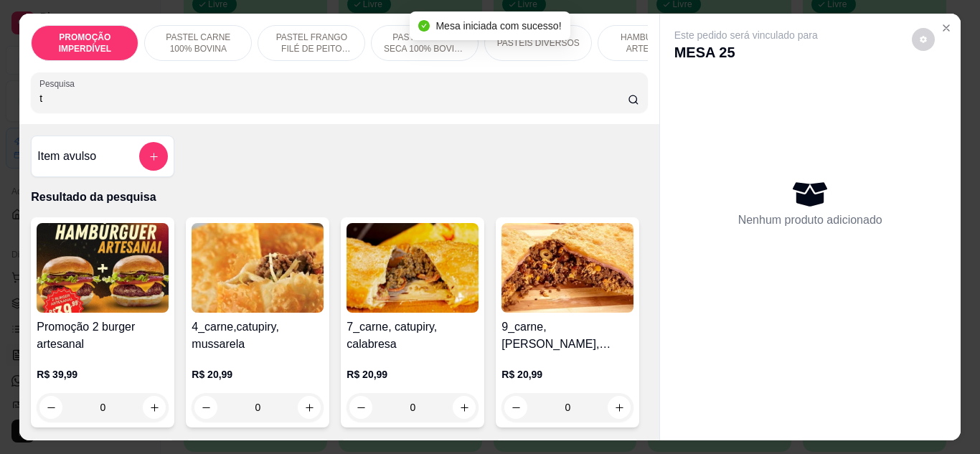
click at [485, 106] on input "t" at bounding box center [333, 98] width 589 height 14
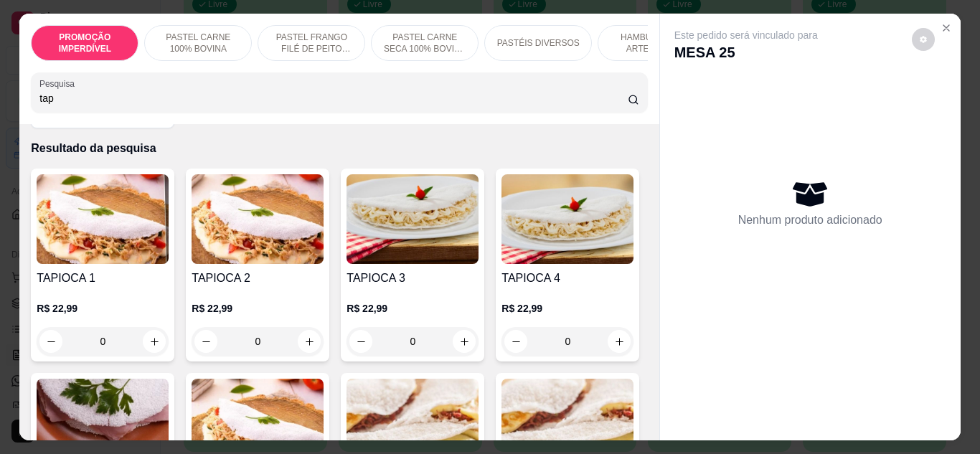
scroll to position [72, 0]
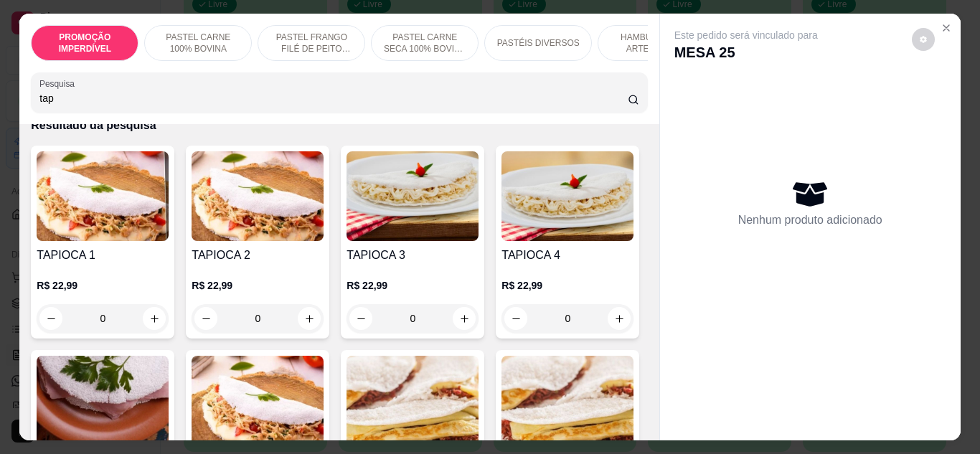
type input "tap"
click at [309, 321] on div "0" at bounding box center [258, 318] width 132 height 29
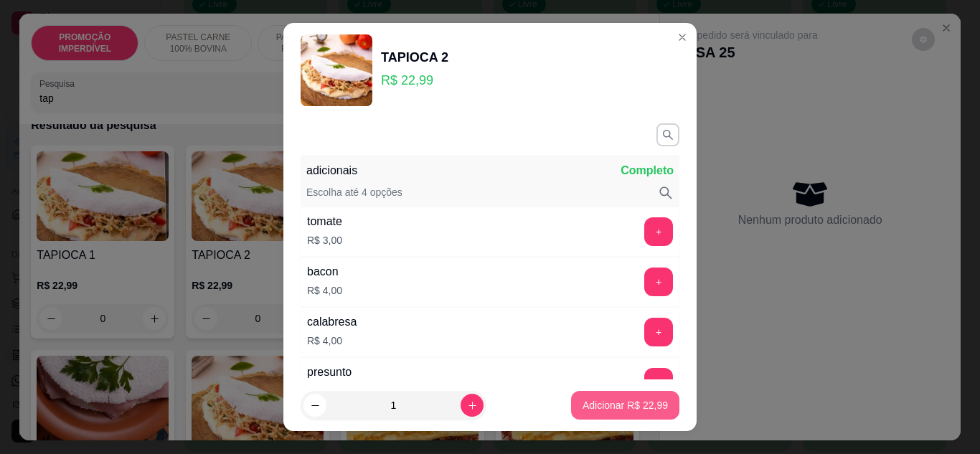
click at [650, 400] on p "Adicionar R$ 22,99" at bounding box center [625, 405] width 85 height 14
type input "1"
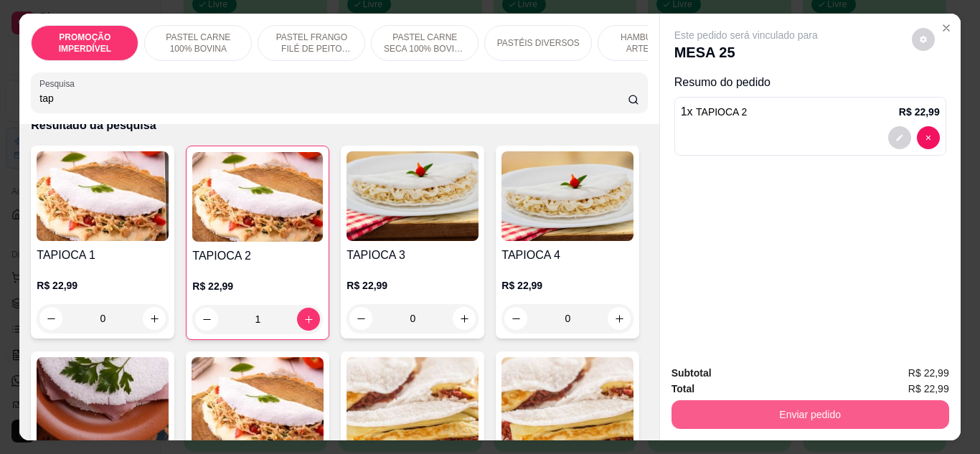
click at [825, 403] on button "Enviar pedido" at bounding box center [811, 414] width 278 height 29
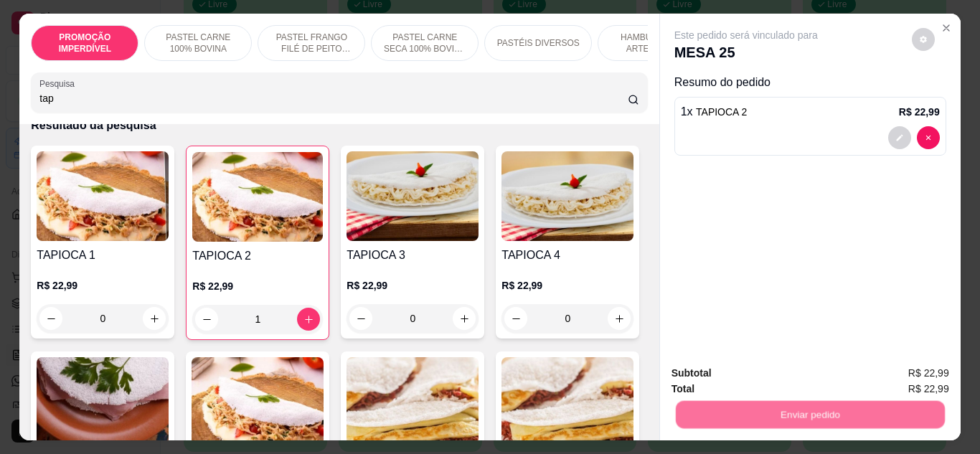
click at [898, 378] on button "Enviar pedido" at bounding box center [911, 374] width 81 height 27
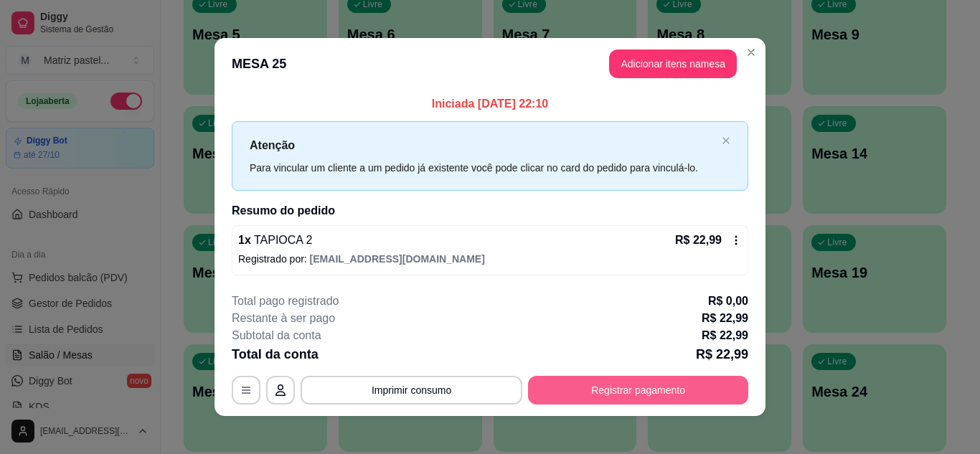
click at [617, 395] on button "Registrar pagamento" at bounding box center [638, 390] width 220 height 29
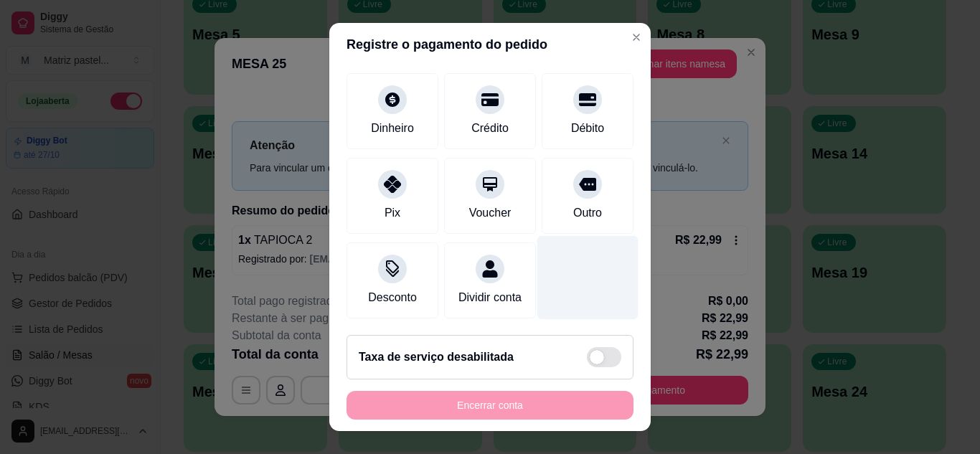
scroll to position [111, 0]
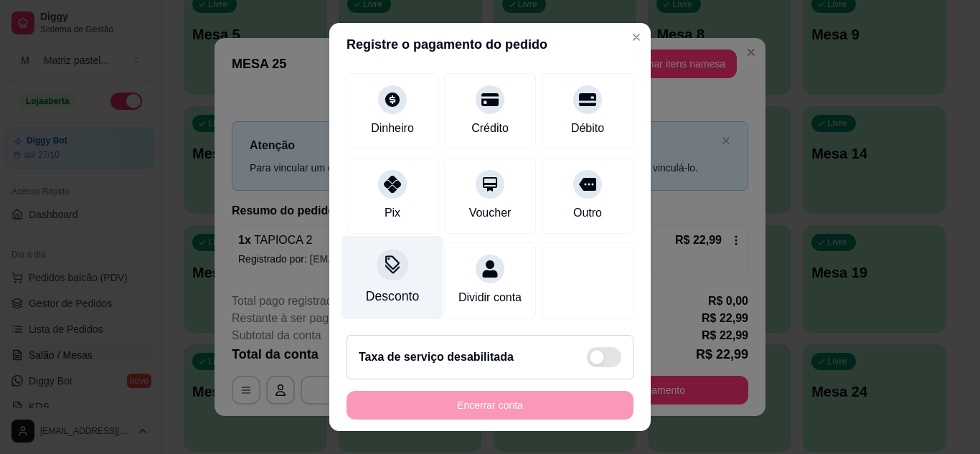
click at [404, 287] on div "Desconto" at bounding box center [392, 296] width 53 height 19
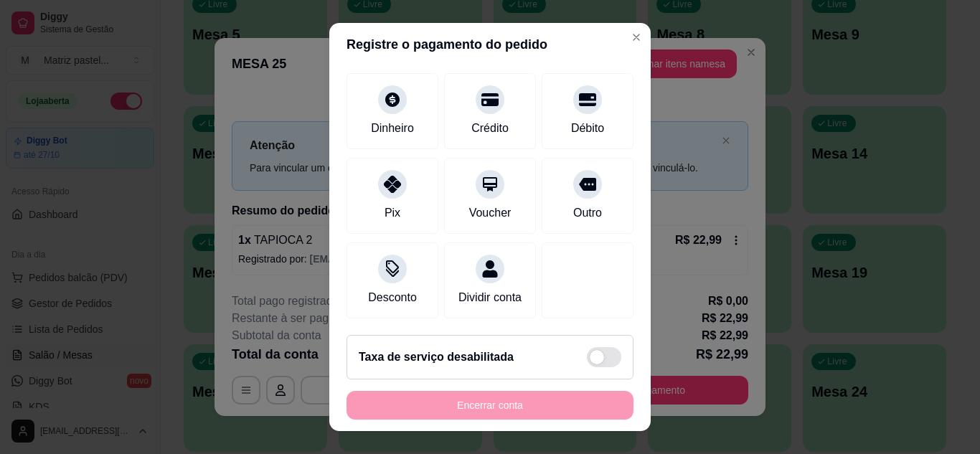
click at [590, 197] on div "Em porcentagem" at bounding box center [565, 204] width 96 height 19
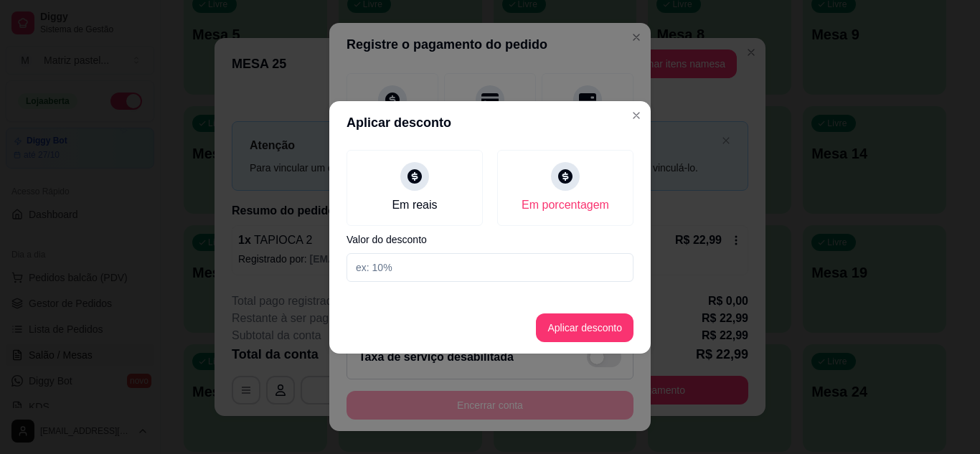
click at [543, 278] on input at bounding box center [490, 267] width 287 height 29
type input "20"
click at [586, 324] on button "Aplicar desconto" at bounding box center [585, 328] width 94 height 28
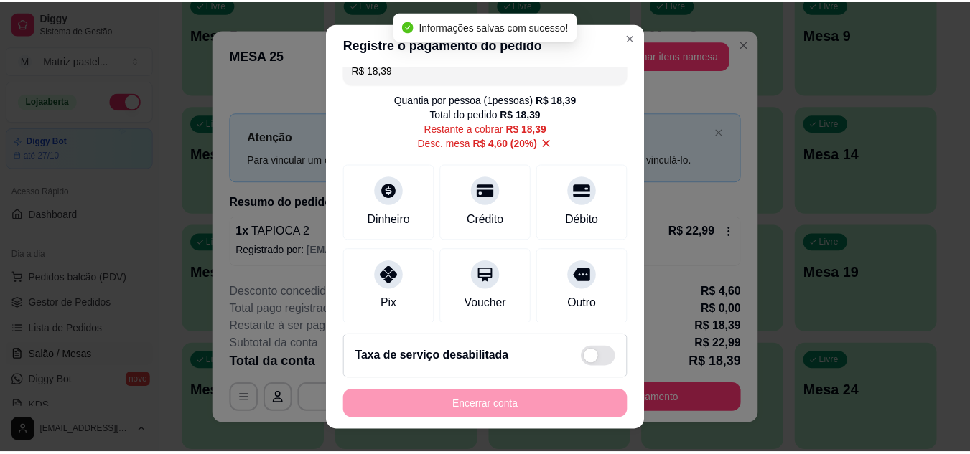
scroll to position [0, 0]
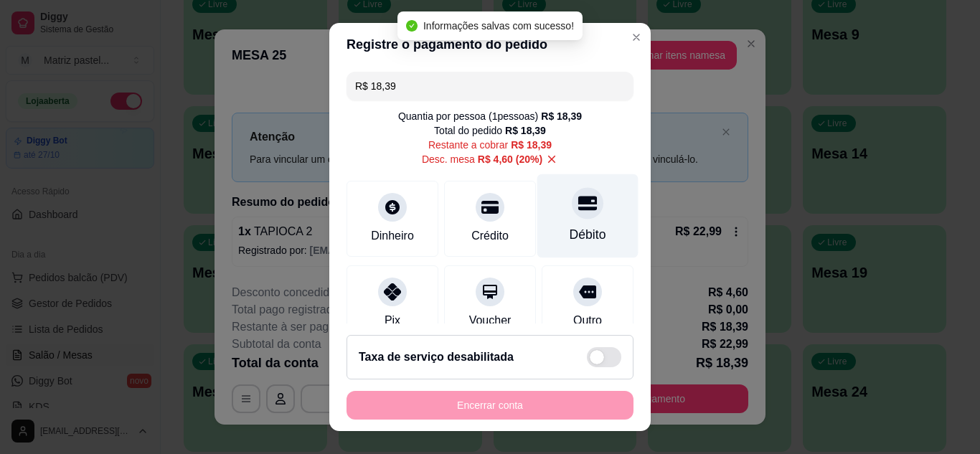
click at [570, 240] on div "Débito" at bounding box center [588, 234] width 37 height 19
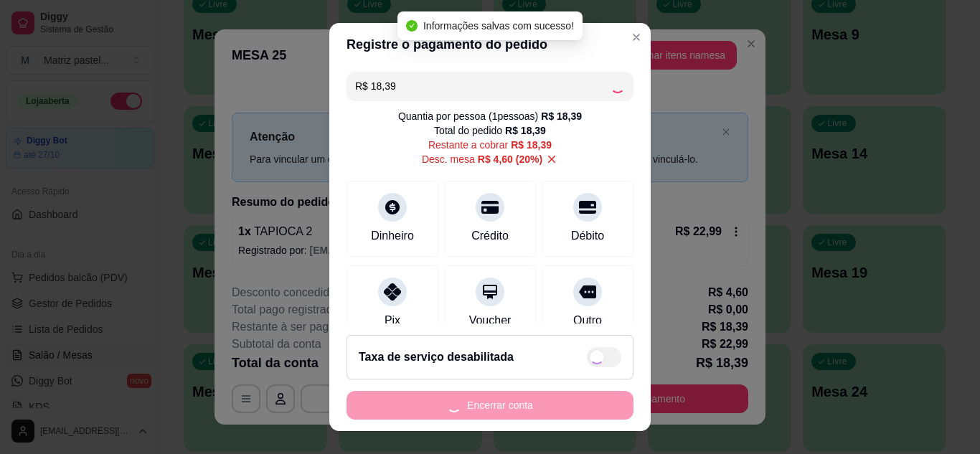
type input "R$ 0,00"
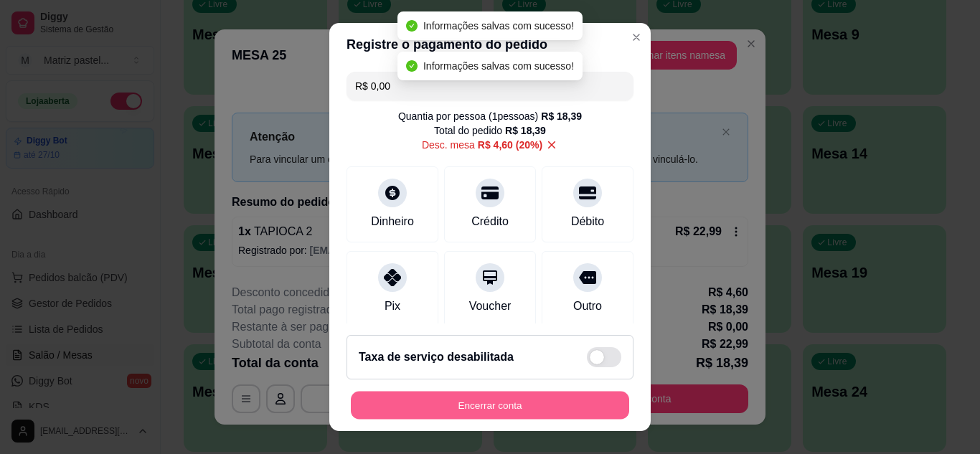
click at [535, 405] on button "Encerrar conta" at bounding box center [490, 406] width 278 height 28
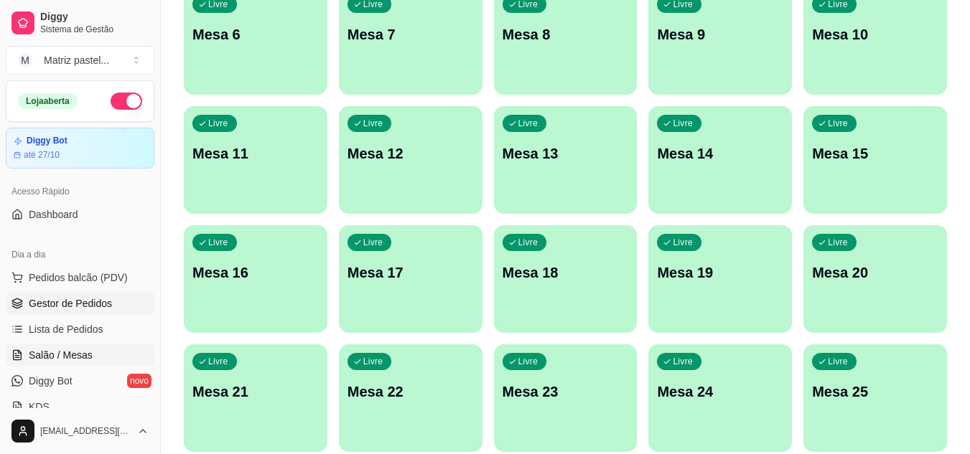
click at [72, 306] on span "Gestor de Pedidos" at bounding box center [70, 303] width 83 height 14
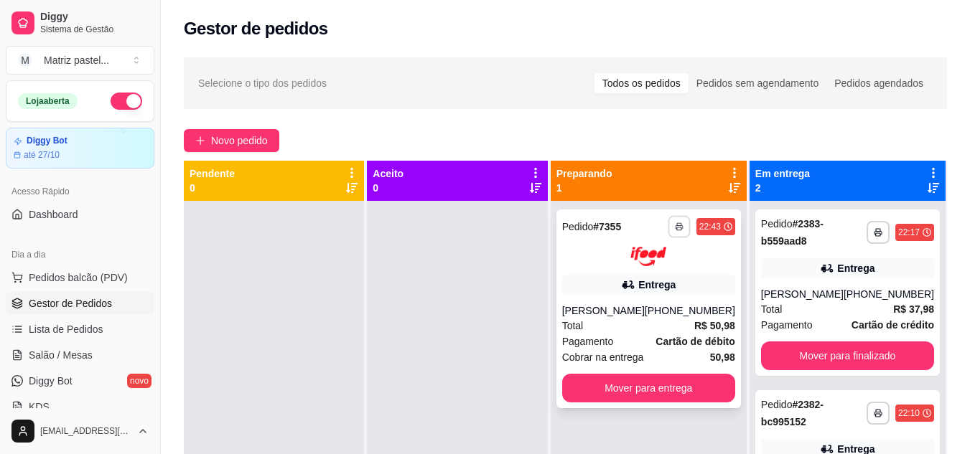
click at [675, 228] on button "button" at bounding box center [678, 226] width 22 height 22
click at [619, 284] on button "IMPRESSORA" at bounding box center [640, 277] width 100 height 22
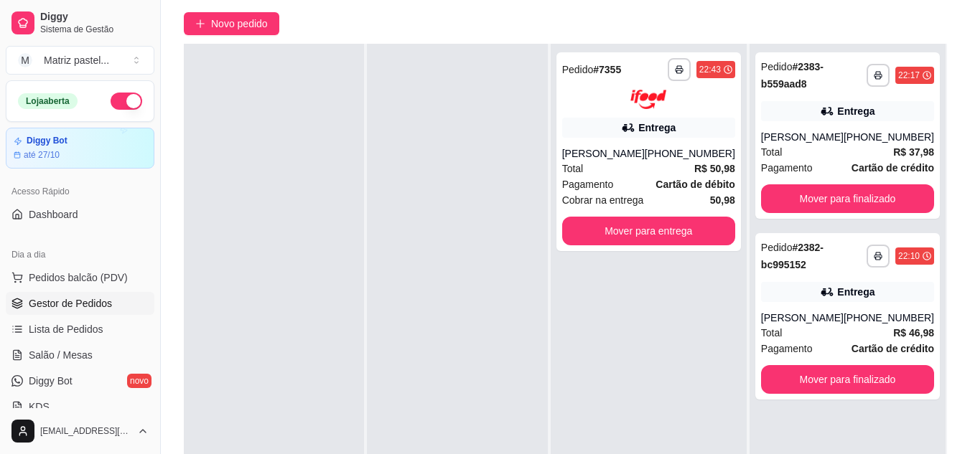
scroll to position [144, 0]
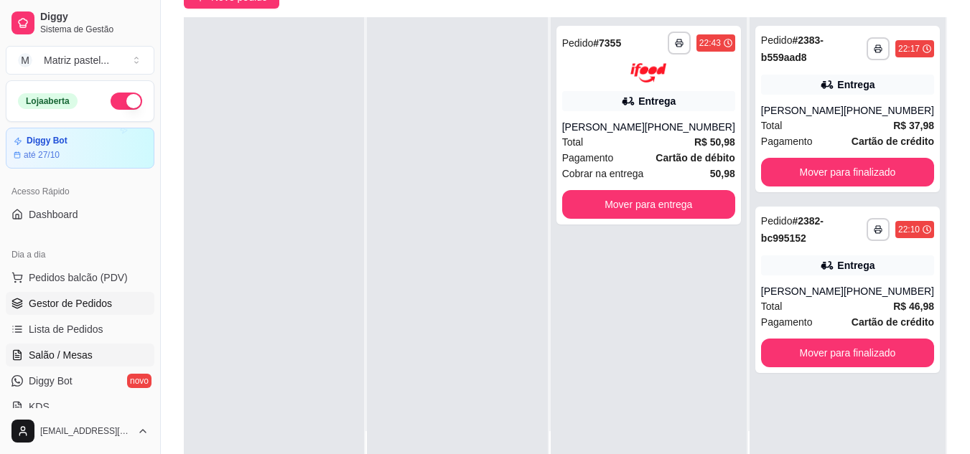
drag, startPoint x: 56, startPoint y: 359, endPoint x: 100, endPoint y: 350, distance: 45.5
click at [57, 359] on span "Salão / Mesas" at bounding box center [61, 355] width 64 height 14
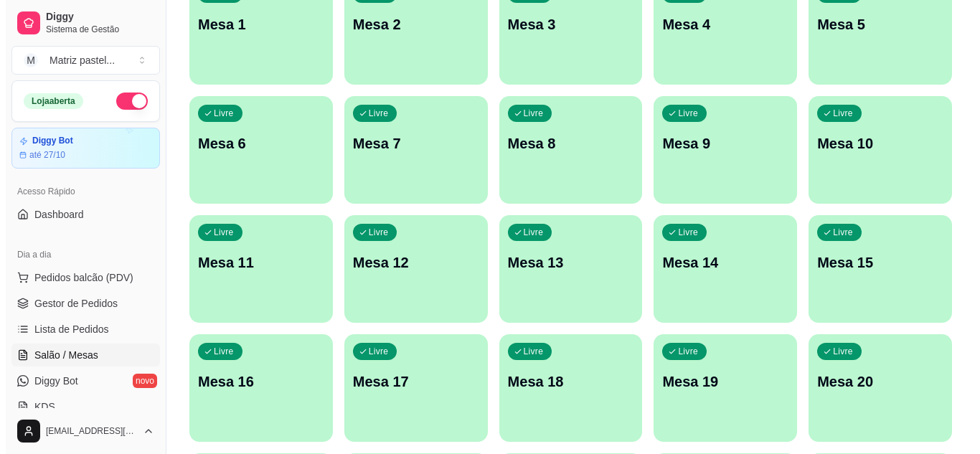
scroll to position [343, 0]
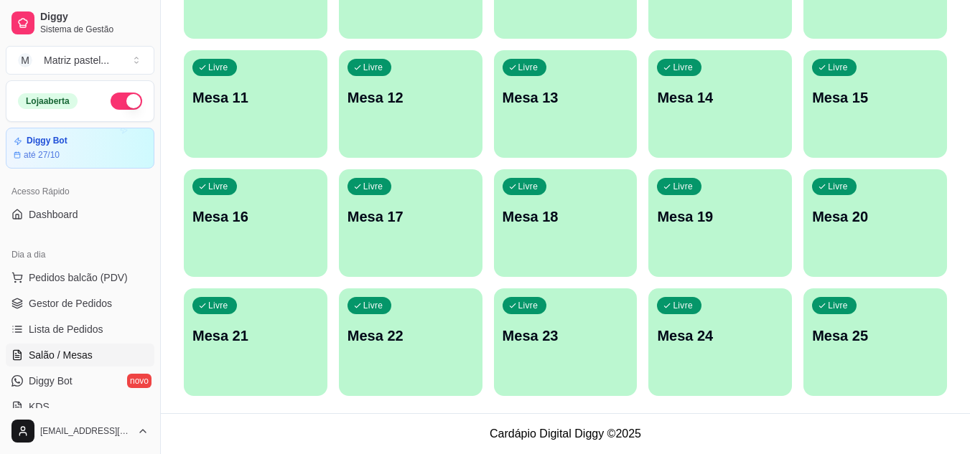
click at [885, 314] on div "Livre Mesa 25" at bounding box center [875, 334] width 144 height 90
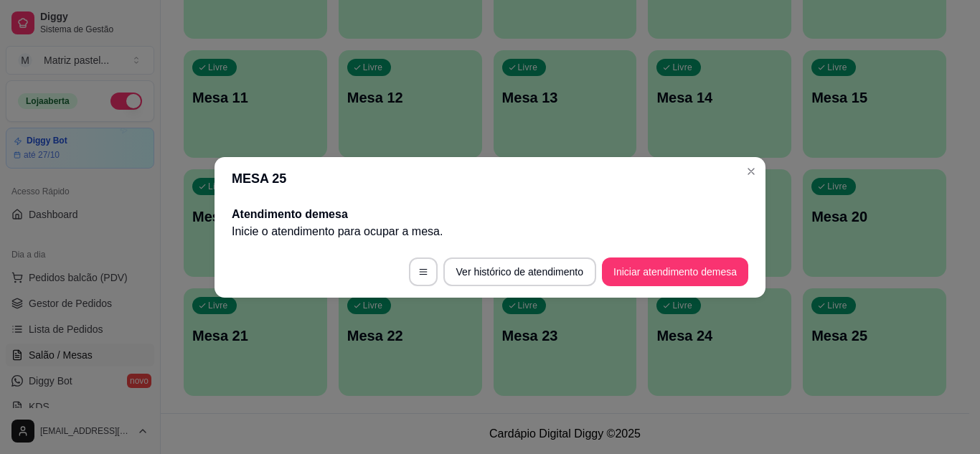
click at [698, 285] on button "Iniciar atendimento de mesa" at bounding box center [675, 272] width 146 height 29
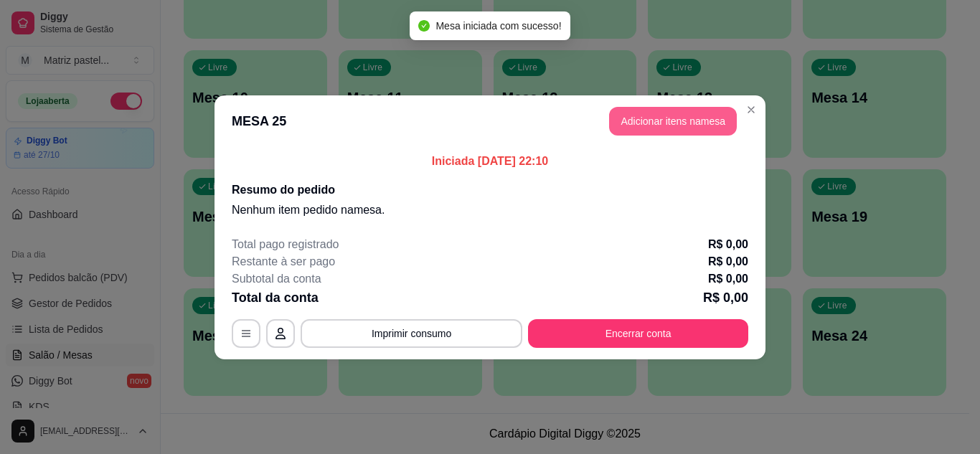
click at [666, 118] on button "Adicionar itens na mesa" at bounding box center [673, 121] width 128 height 29
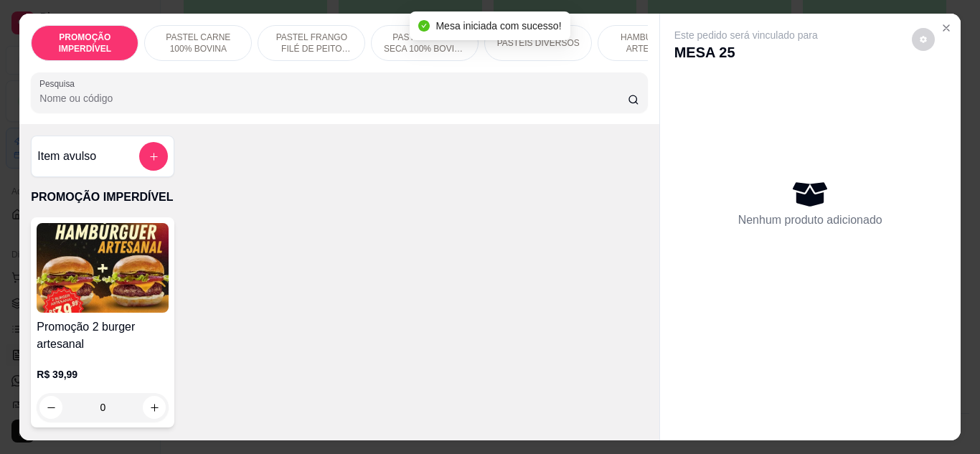
click at [354, 97] on input "Pesquisa" at bounding box center [333, 98] width 589 height 14
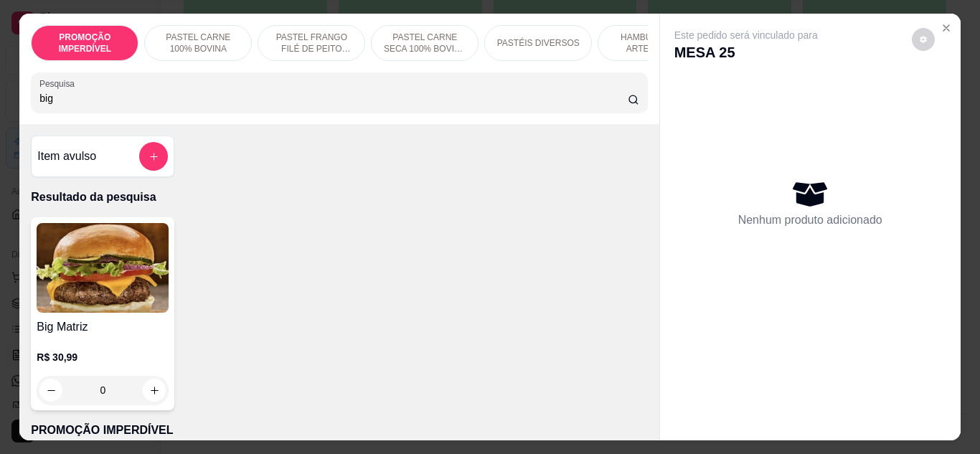
type input "big"
click at [154, 391] on div "0" at bounding box center [103, 390] width 132 height 29
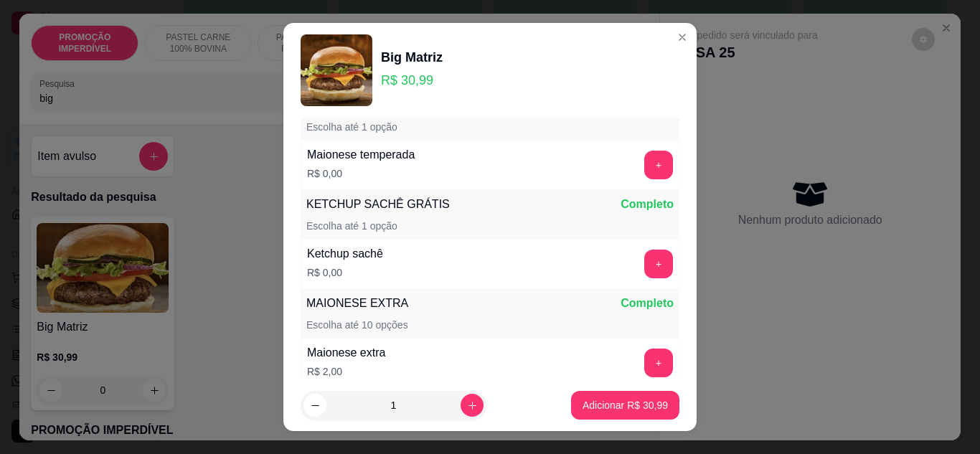
scroll to position [719, 0]
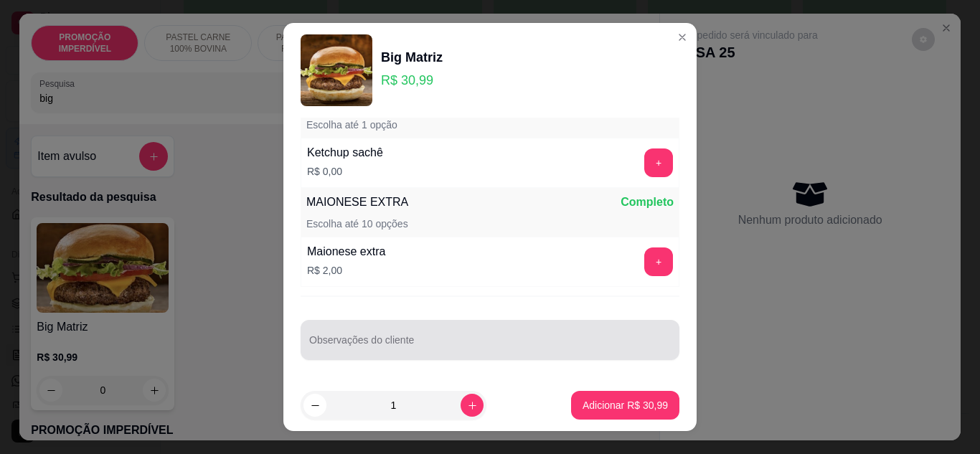
click at [378, 348] on input "Observações do cliente" at bounding box center [490, 346] width 362 height 14
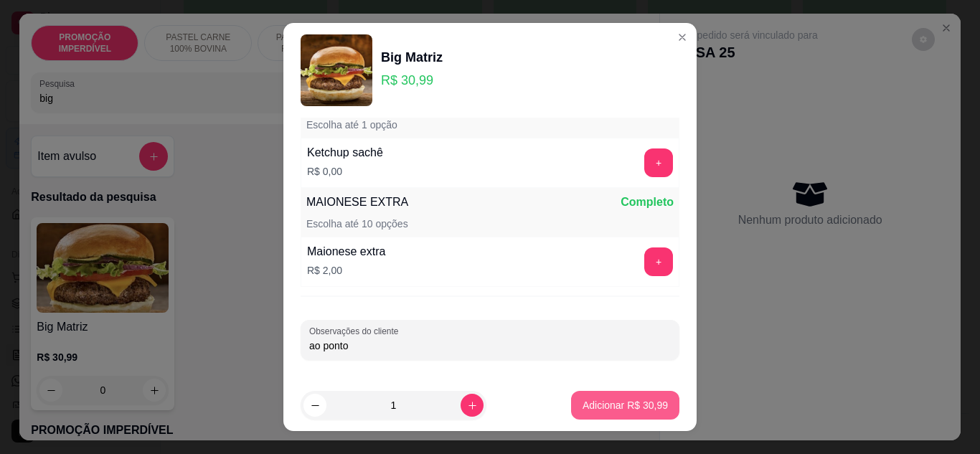
type input "ao ponto"
click at [599, 403] on p "Adicionar R$ 30,99" at bounding box center [625, 406] width 83 height 14
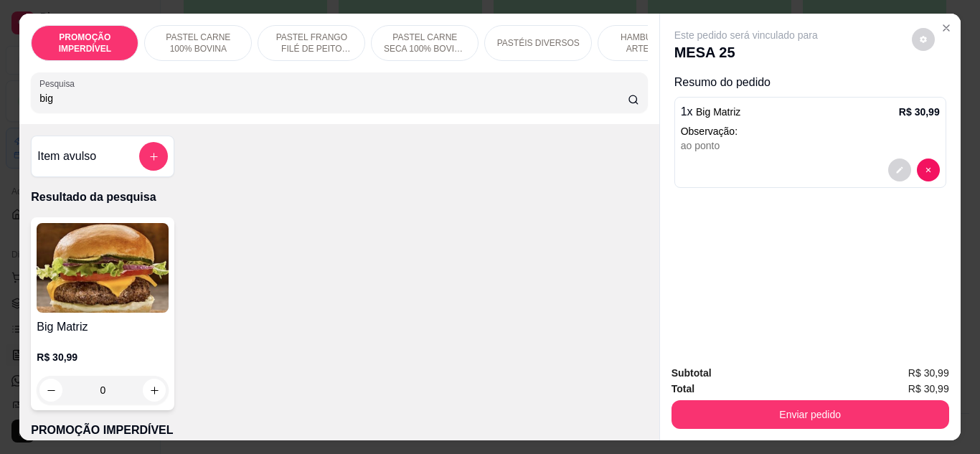
click at [139, 100] on input "big" at bounding box center [333, 98] width 589 height 14
click at [896, 167] on icon "decrease-product-quantity" at bounding box center [899, 170] width 6 height 6
click at [889, 170] on button "decrease-product-quantity" at bounding box center [900, 170] width 22 height 22
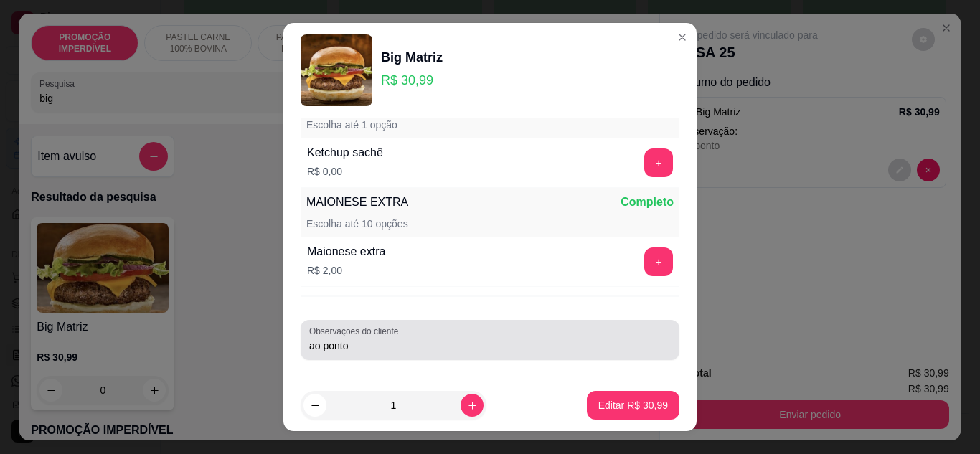
click at [365, 353] on div "ao ponto" at bounding box center [490, 340] width 362 height 29
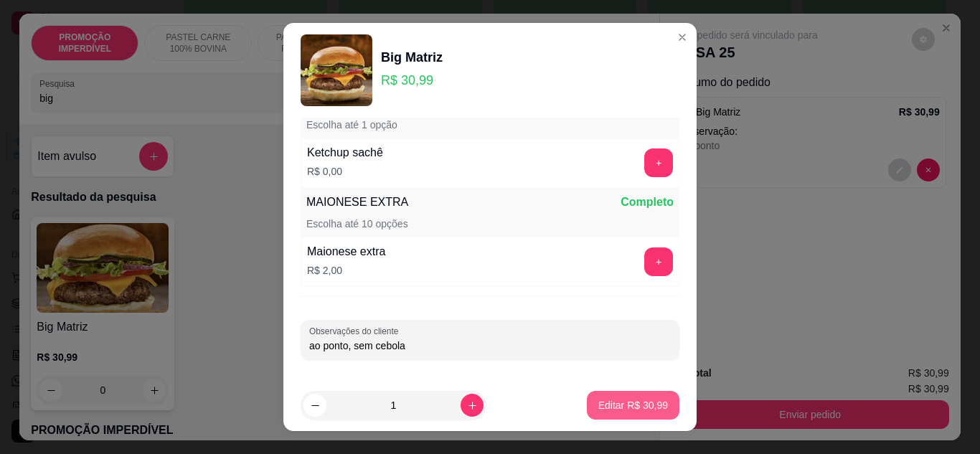
type input "ao ponto, sem cebola"
click at [643, 411] on p "Editar R$ 30,99" at bounding box center [634, 405] width 70 height 14
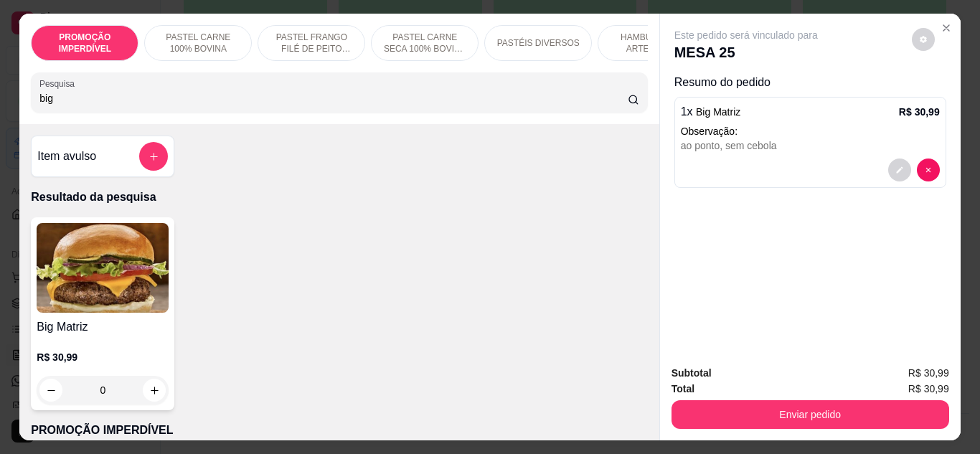
click at [146, 400] on div "0" at bounding box center [103, 390] width 132 height 29
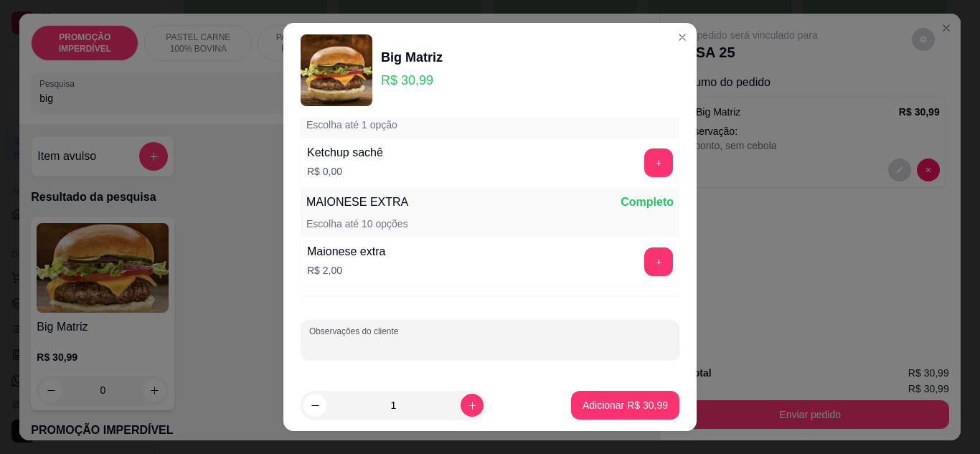
click at [384, 339] on div "Observações do cliente" at bounding box center [490, 340] width 379 height 40
click at [329, 346] on input "mal pssado" at bounding box center [490, 346] width 362 height 14
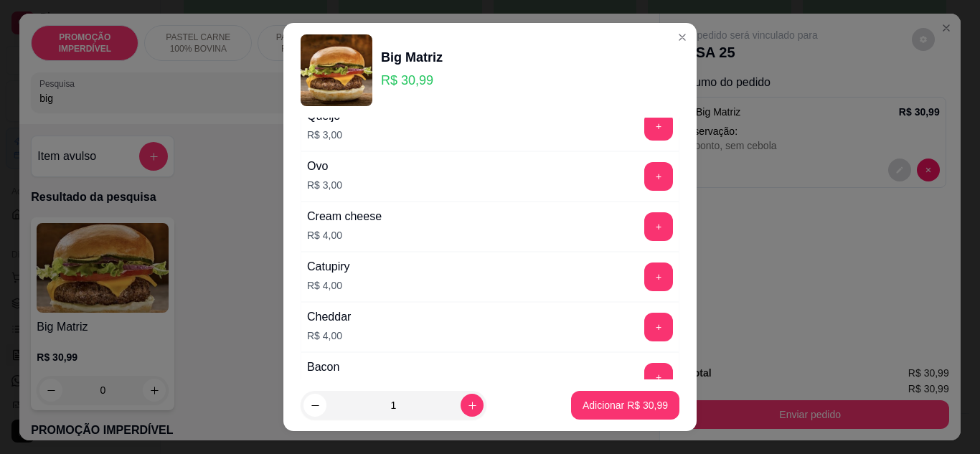
scroll to position [73, 0]
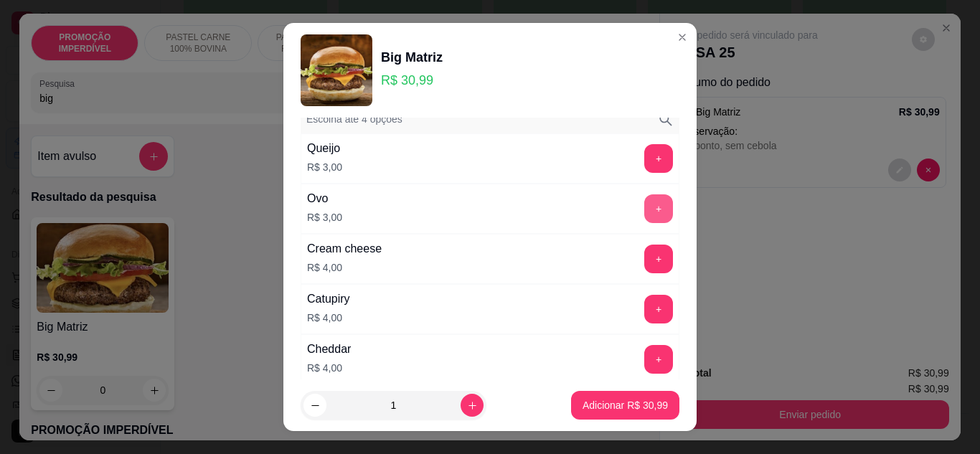
type input "mal passado"
click at [645, 212] on button "+" at bounding box center [659, 209] width 29 height 29
click at [608, 417] on button "Adicionar R$ 33,99" at bounding box center [625, 405] width 108 height 29
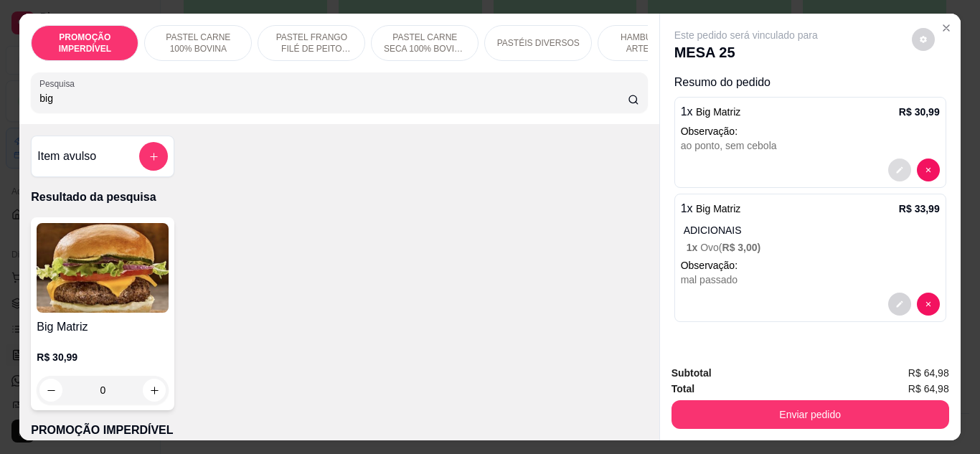
click at [898, 166] on icon "decrease-product-quantity" at bounding box center [900, 170] width 9 height 9
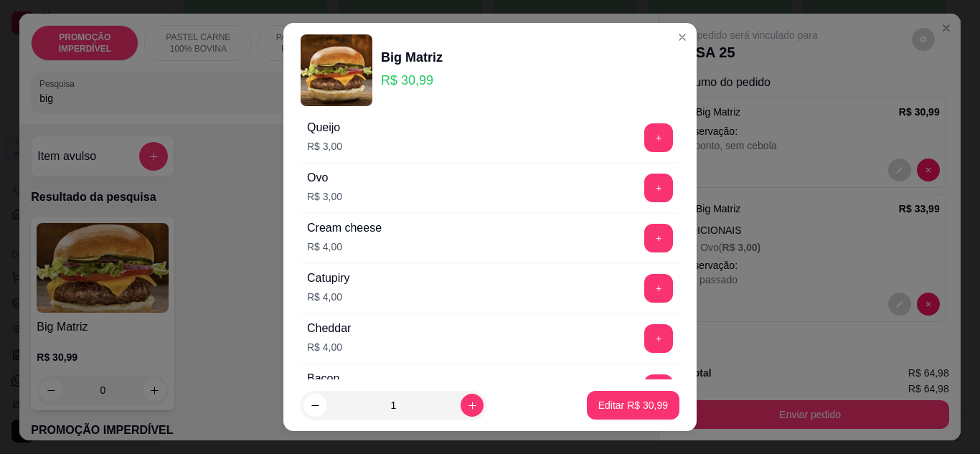
scroll to position [72, 0]
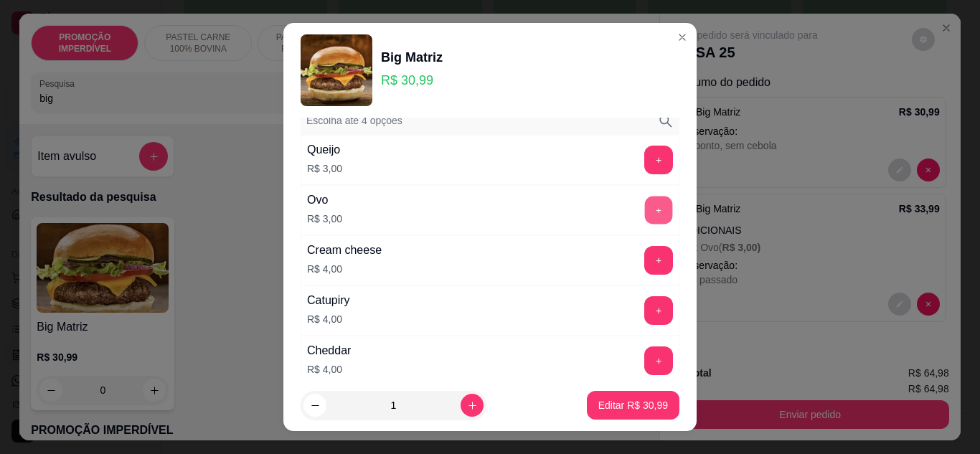
click at [645, 200] on button "+" at bounding box center [659, 210] width 28 height 28
click at [624, 405] on p "Editar R$ 33,99" at bounding box center [632, 406] width 67 height 14
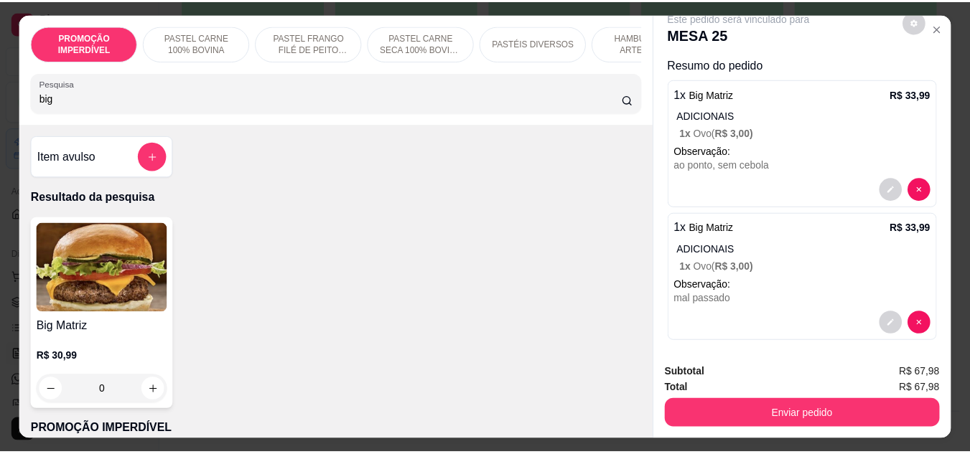
scroll to position [26, 0]
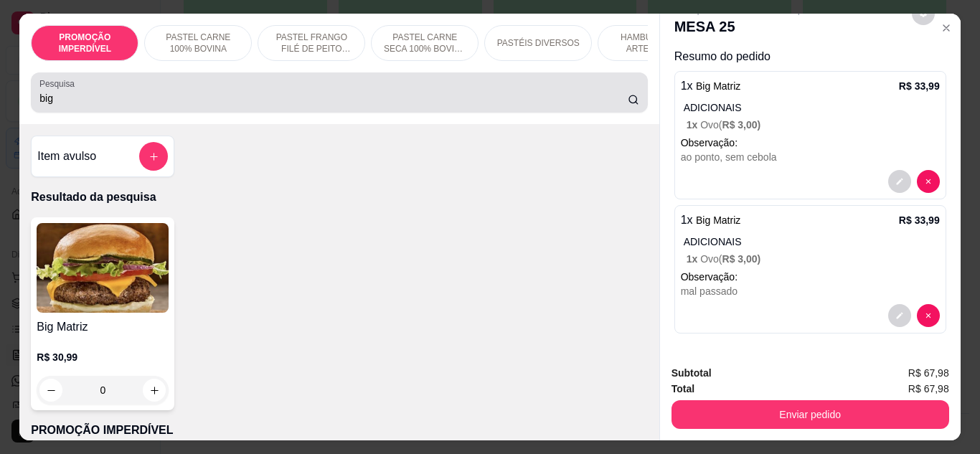
click at [408, 106] on input "big" at bounding box center [333, 98] width 589 height 14
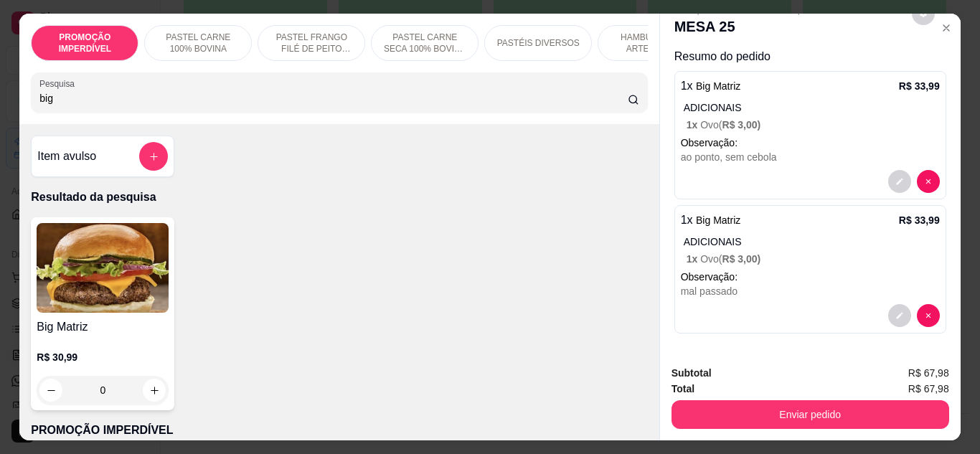
click at [408, 106] on input "big" at bounding box center [333, 98] width 589 height 14
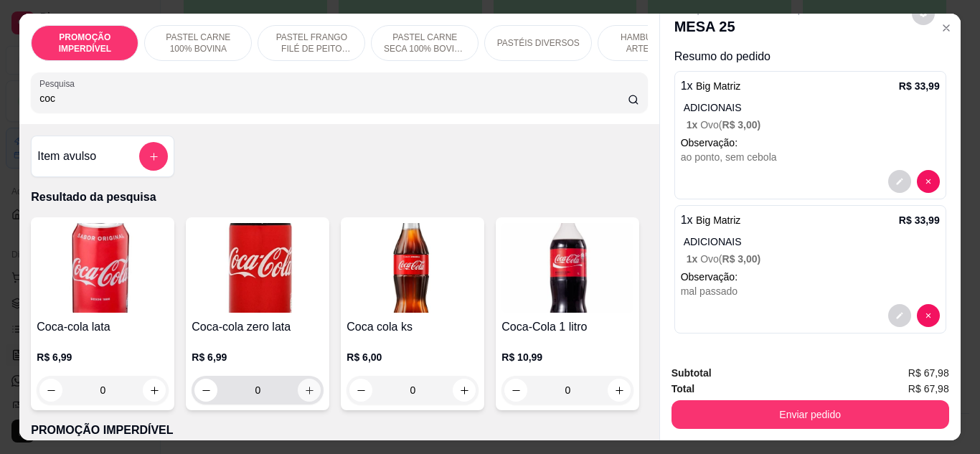
type input "coc"
click at [304, 396] on icon "increase-product-quantity" at bounding box center [309, 390] width 11 height 11
type input "1"
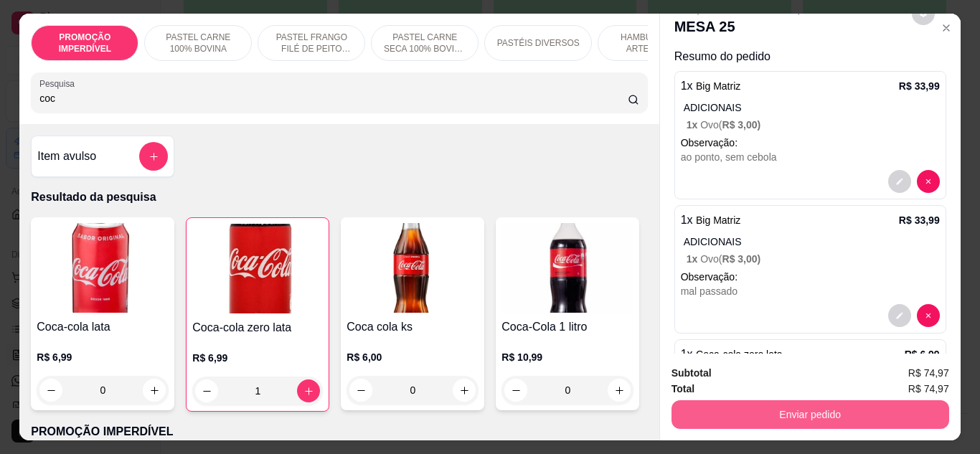
click at [706, 416] on button "Enviar pedido" at bounding box center [811, 414] width 278 height 29
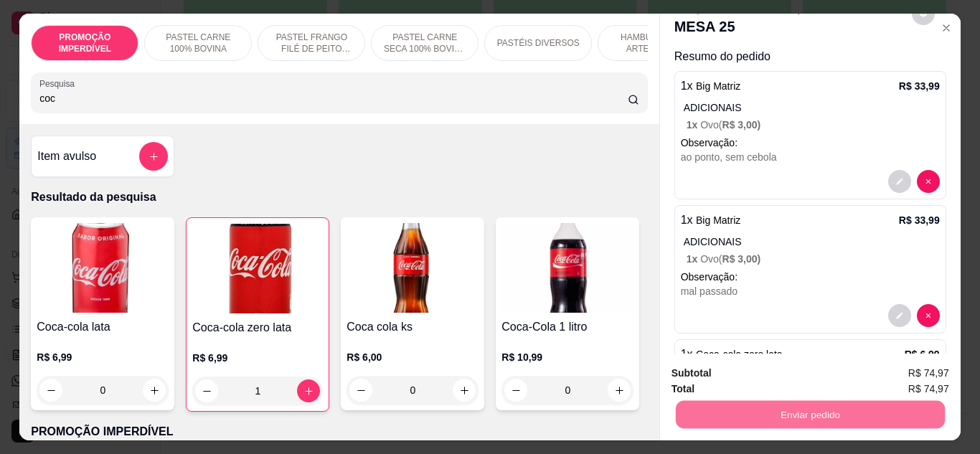
click at [925, 377] on button "Enviar pedido" at bounding box center [911, 374] width 81 height 27
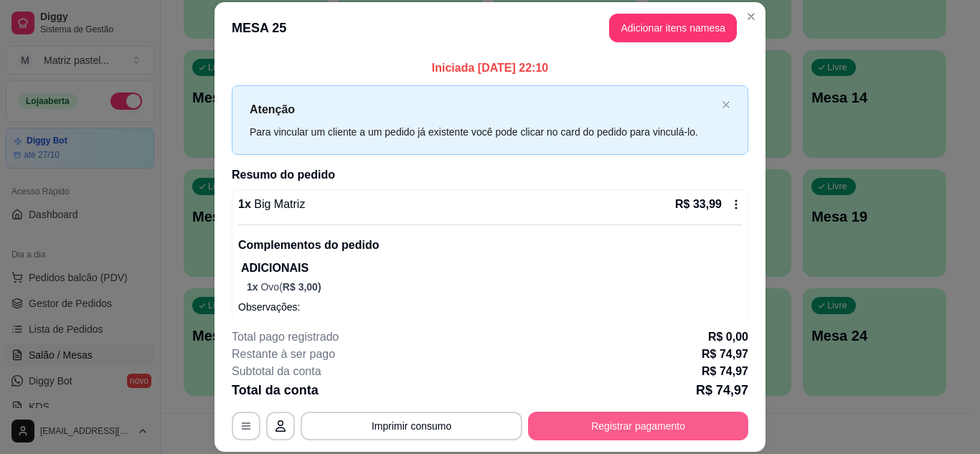
click at [642, 430] on button "Registrar pagamento" at bounding box center [638, 426] width 220 height 29
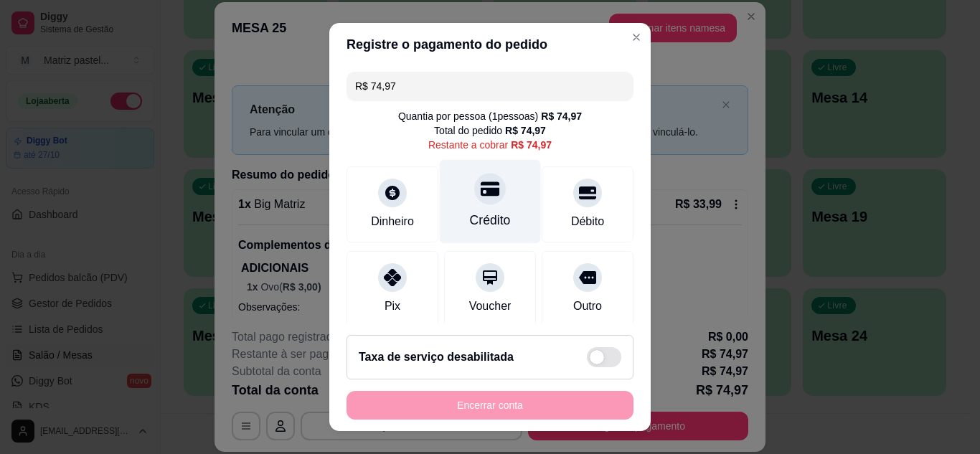
click at [491, 206] on div "Crédito" at bounding box center [490, 201] width 101 height 84
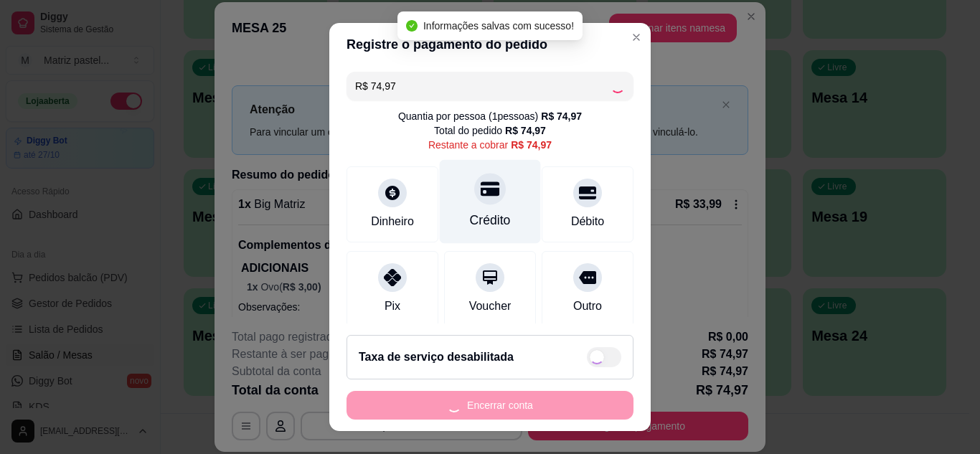
type input "R$ 0,00"
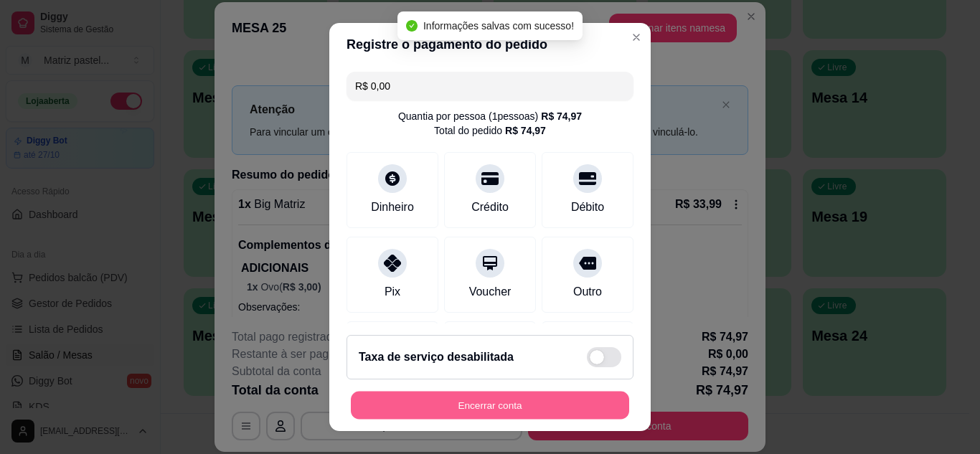
click at [465, 405] on button "Encerrar conta" at bounding box center [490, 406] width 278 height 28
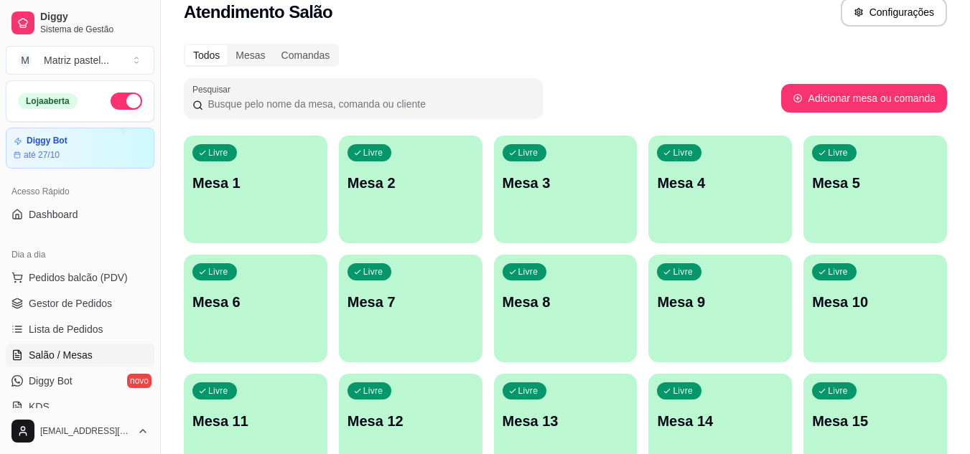
scroll to position [0, 0]
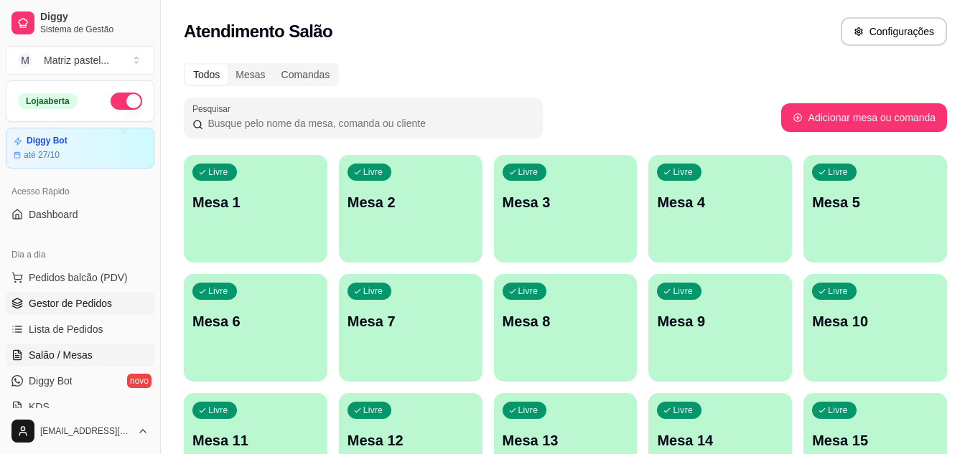
click at [99, 300] on span "Gestor de Pedidos" at bounding box center [70, 303] width 83 height 14
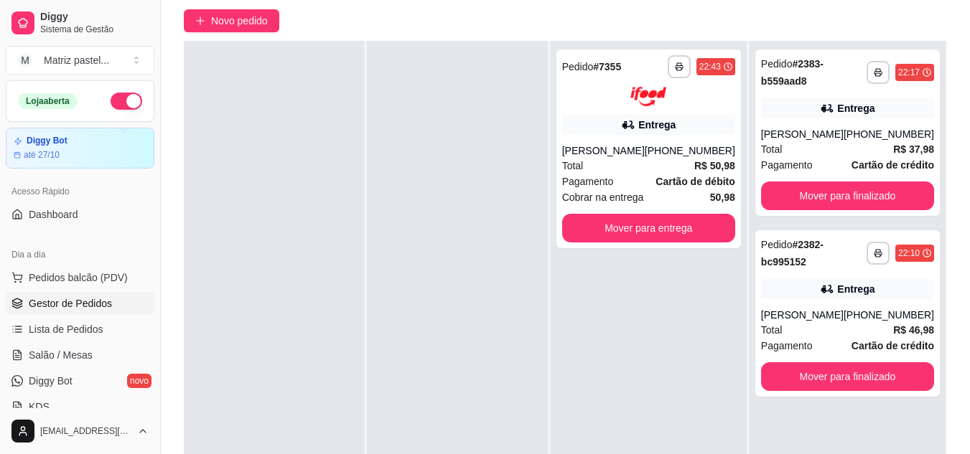
scroll to position [144, 0]
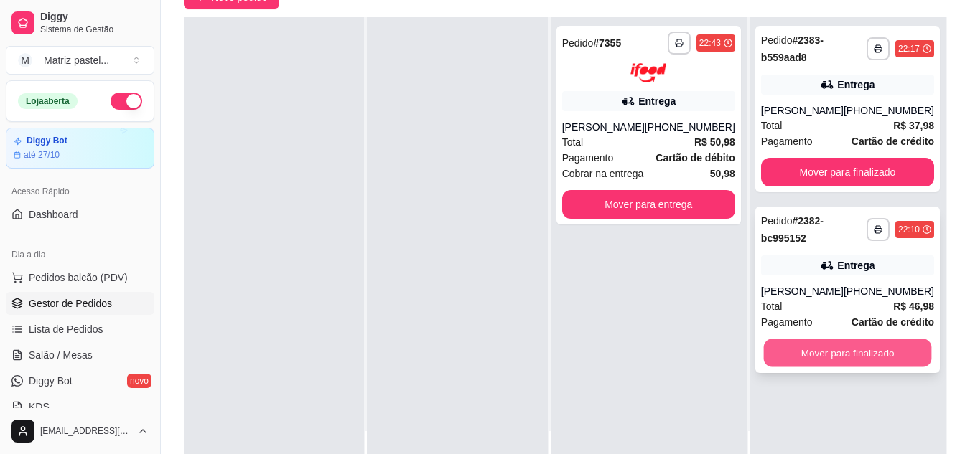
click at [871, 367] on button "Mover para finalizado" at bounding box center [847, 353] width 168 height 28
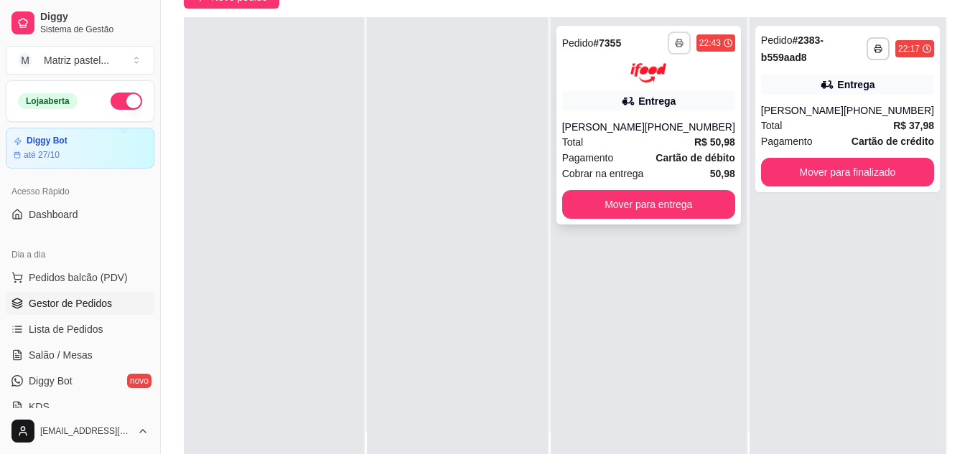
click at [677, 51] on button "button" at bounding box center [678, 43] width 23 height 23
click at [444, 197] on div at bounding box center [457, 244] width 180 height 454
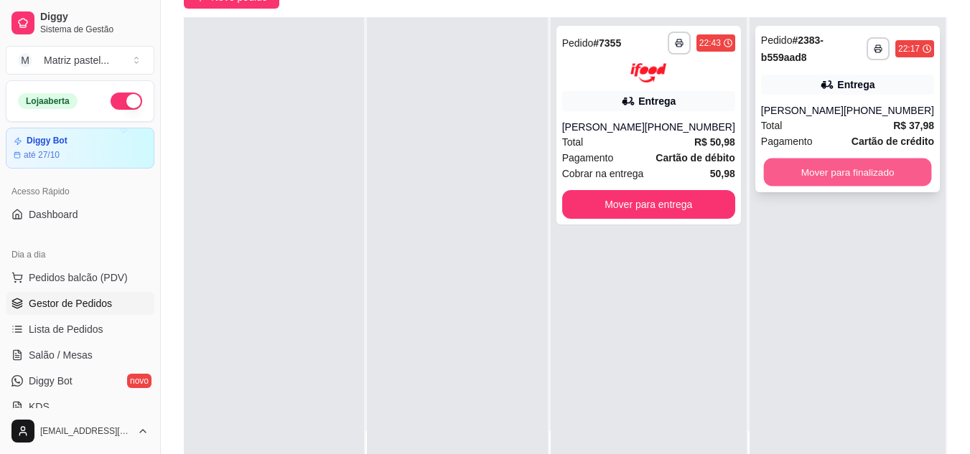
click at [858, 187] on button "Mover para finalizado" at bounding box center [847, 173] width 168 height 28
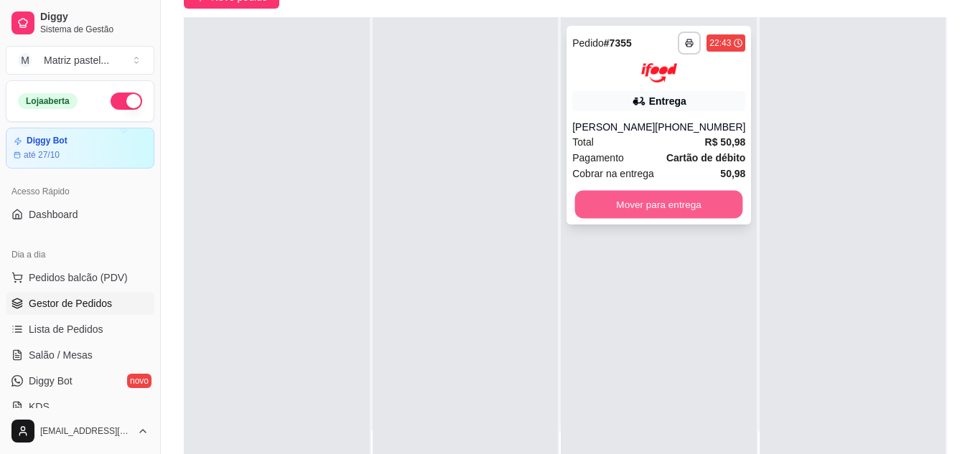
click at [712, 193] on button "Mover para entrega" at bounding box center [659, 204] width 168 height 28
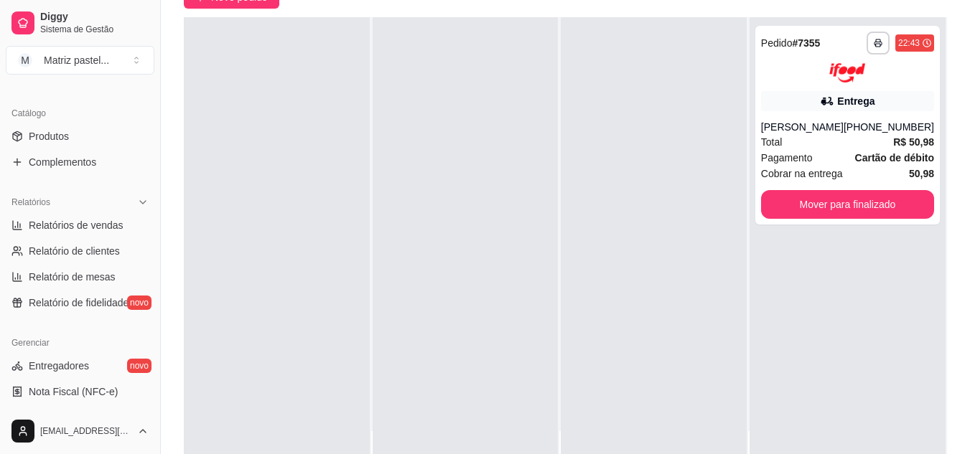
scroll to position [359, 0]
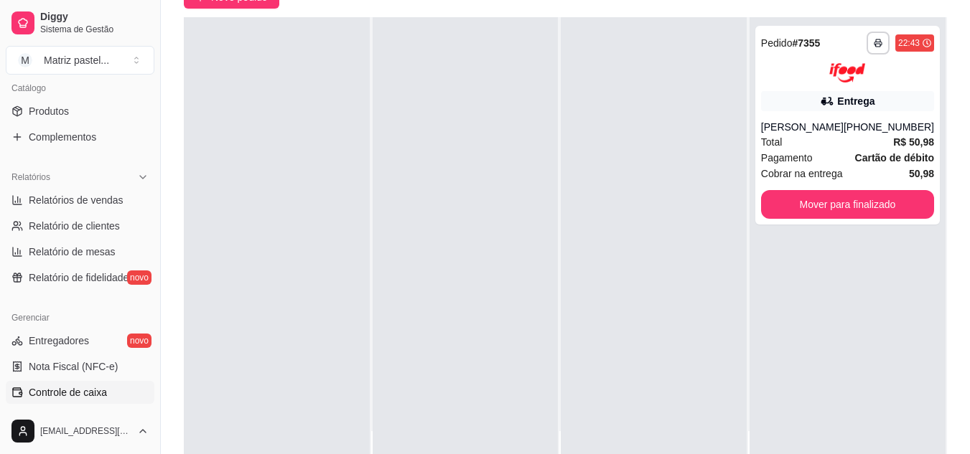
click at [42, 395] on span "Controle de caixa" at bounding box center [68, 392] width 78 height 14
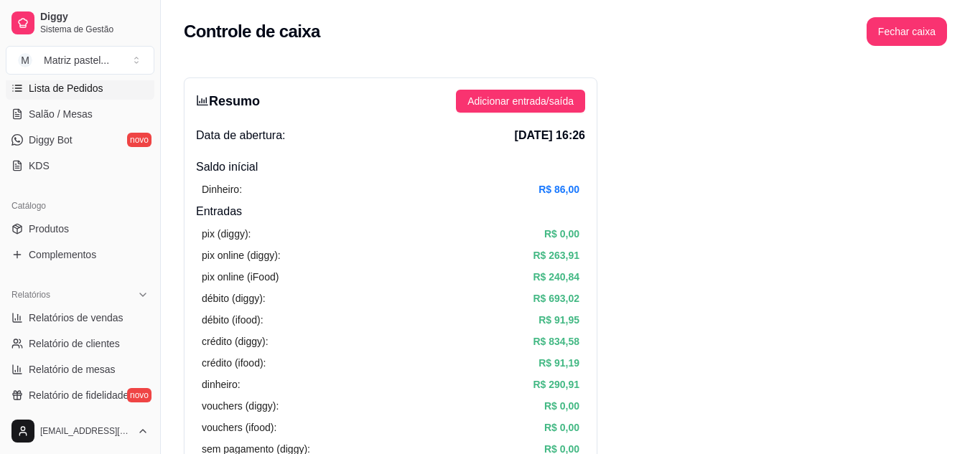
scroll to position [215, 0]
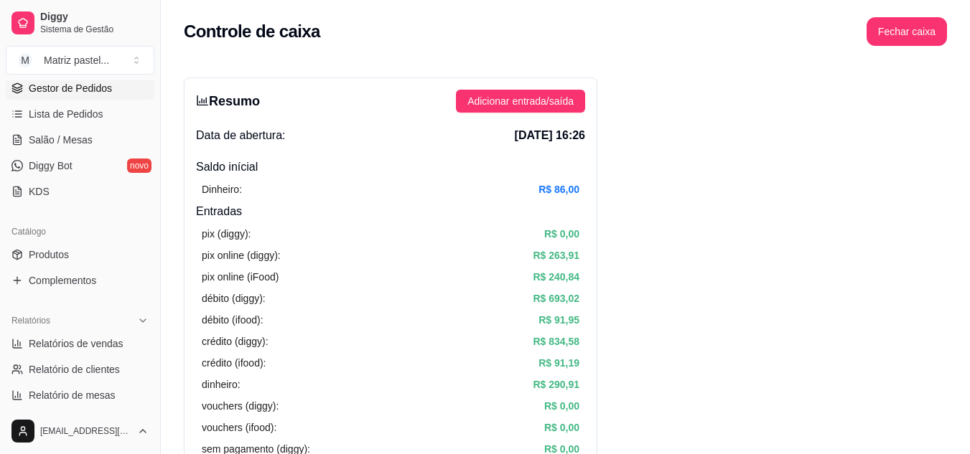
click at [76, 93] on span "Gestor de Pedidos" at bounding box center [70, 88] width 83 height 14
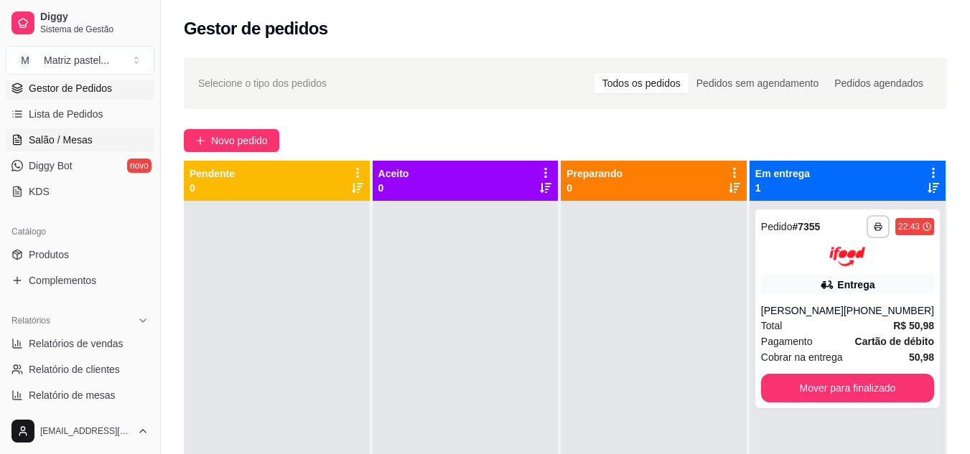
click at [72, 139] on span "Salão / Mesas" at bounding box center [61, 140] width 64 height 14
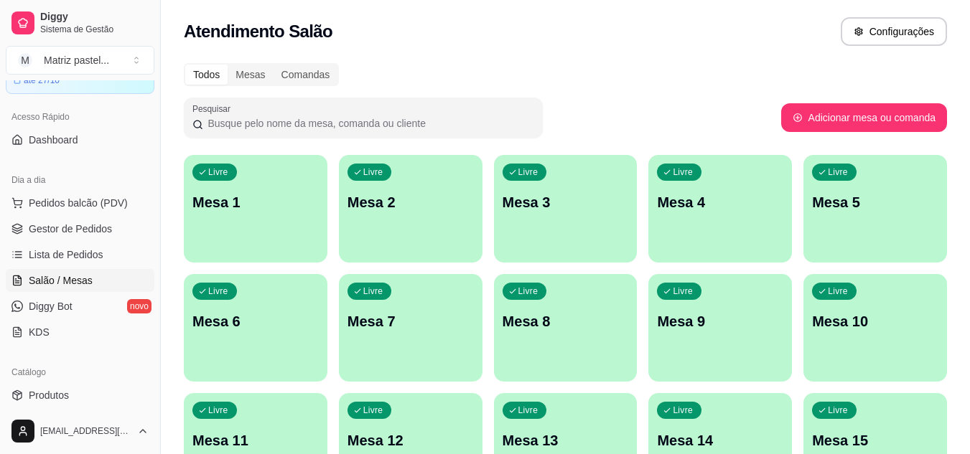
scroll to position [144, 0]
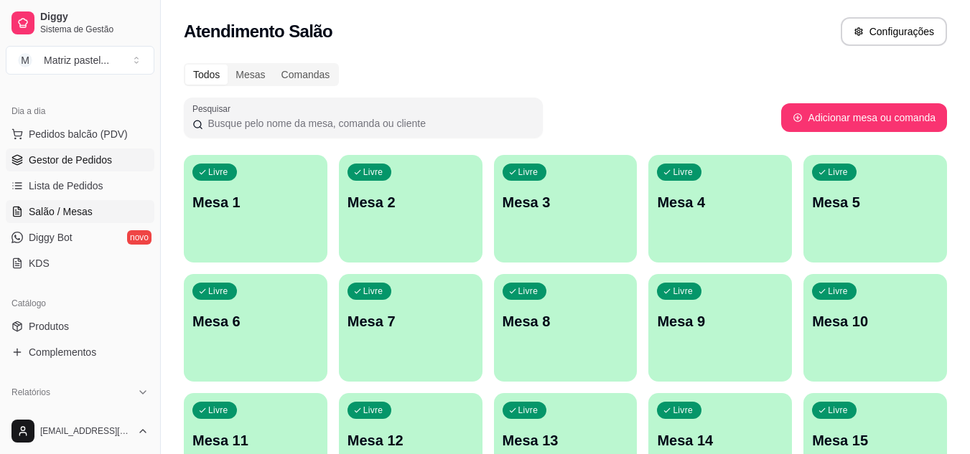
click at [123, 156] on link "Gestor de Pedidos" at bounding box center [80, 160] width 149 height 23
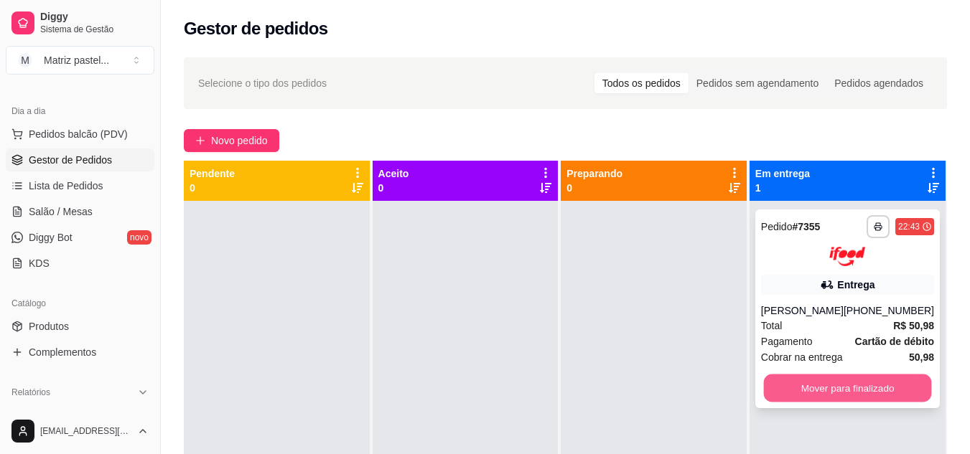
click at [785, 394] on button "Mover para finalizado" at bounding box center [847, 388] width 168 height 28
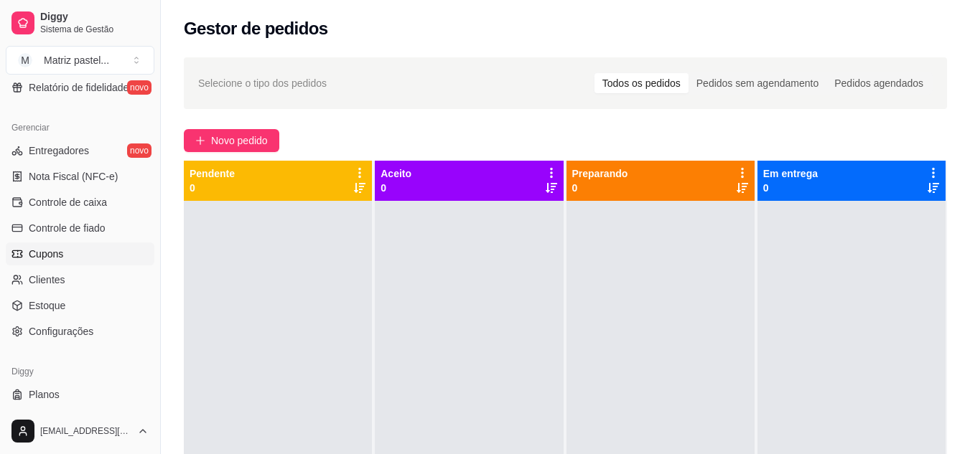
scroll to position [574, 0]
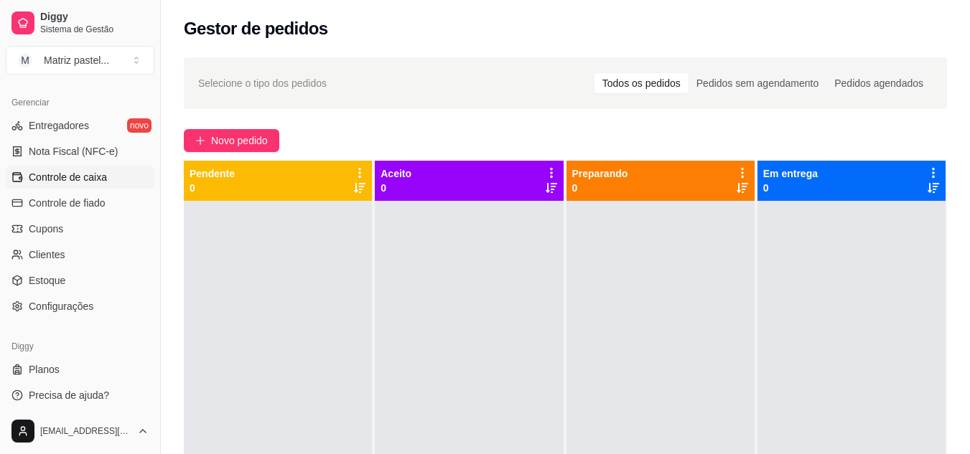
click at [65, 179] on span "Controle de caixa" at bounding box center [68, 177] width 78 height 14
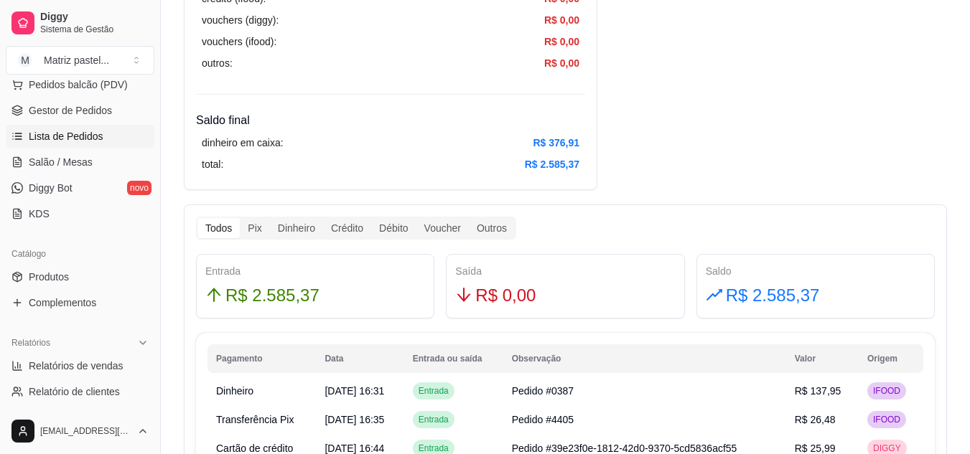
scroll to position [144, 0]
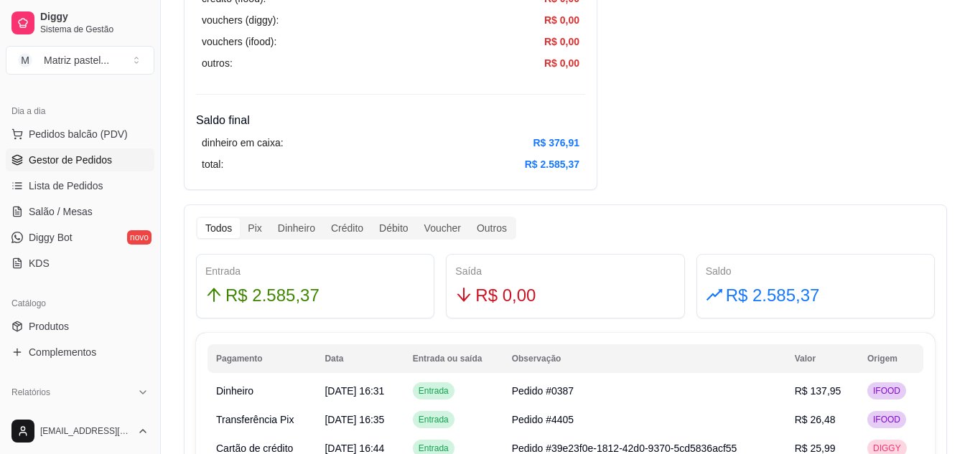
click at [54, 166] on span "Gestor de Pedidos" at bounding box center [70, 160] width 83 height 14
